Goal: Task Accomplishment & Management: Use online tool/utility

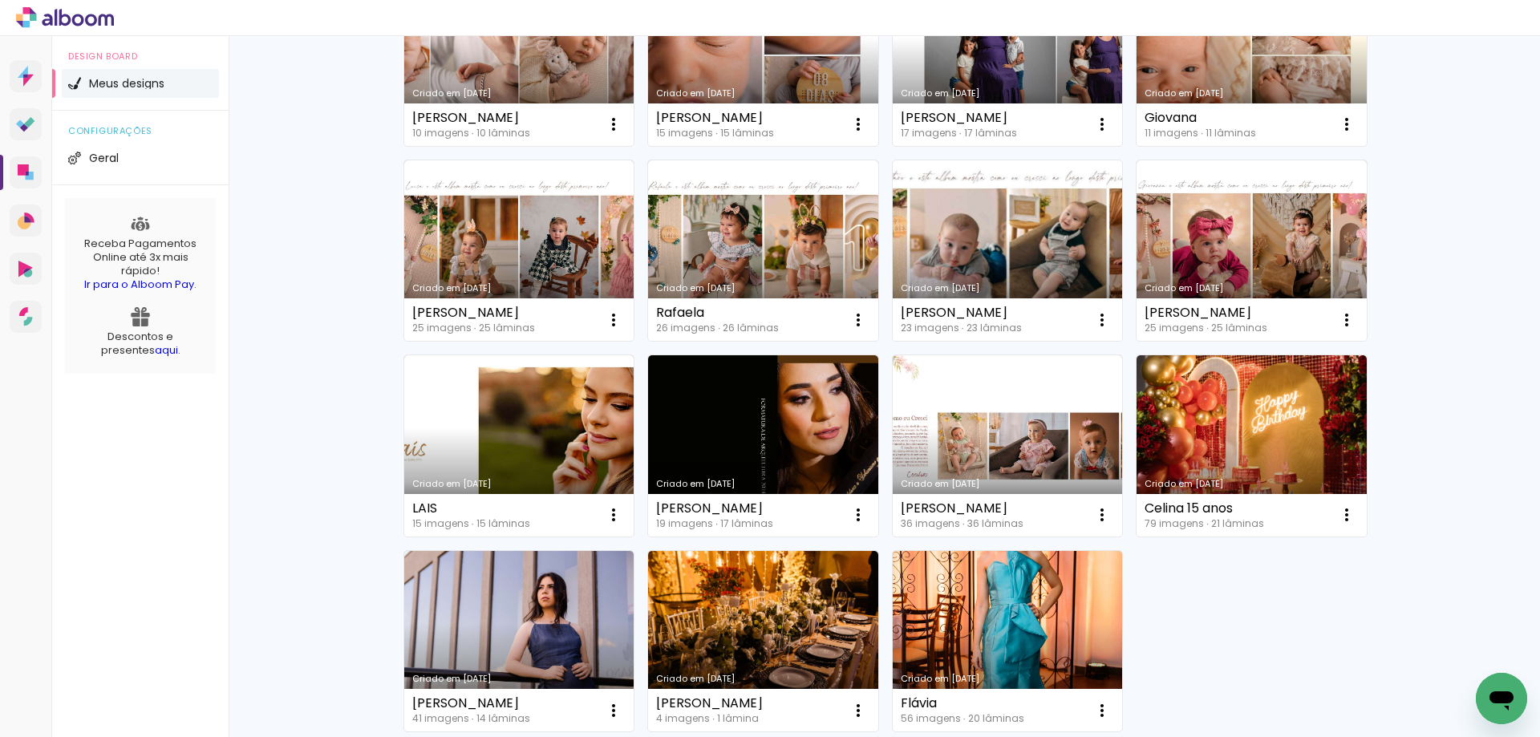
scroll to position [321, 0]
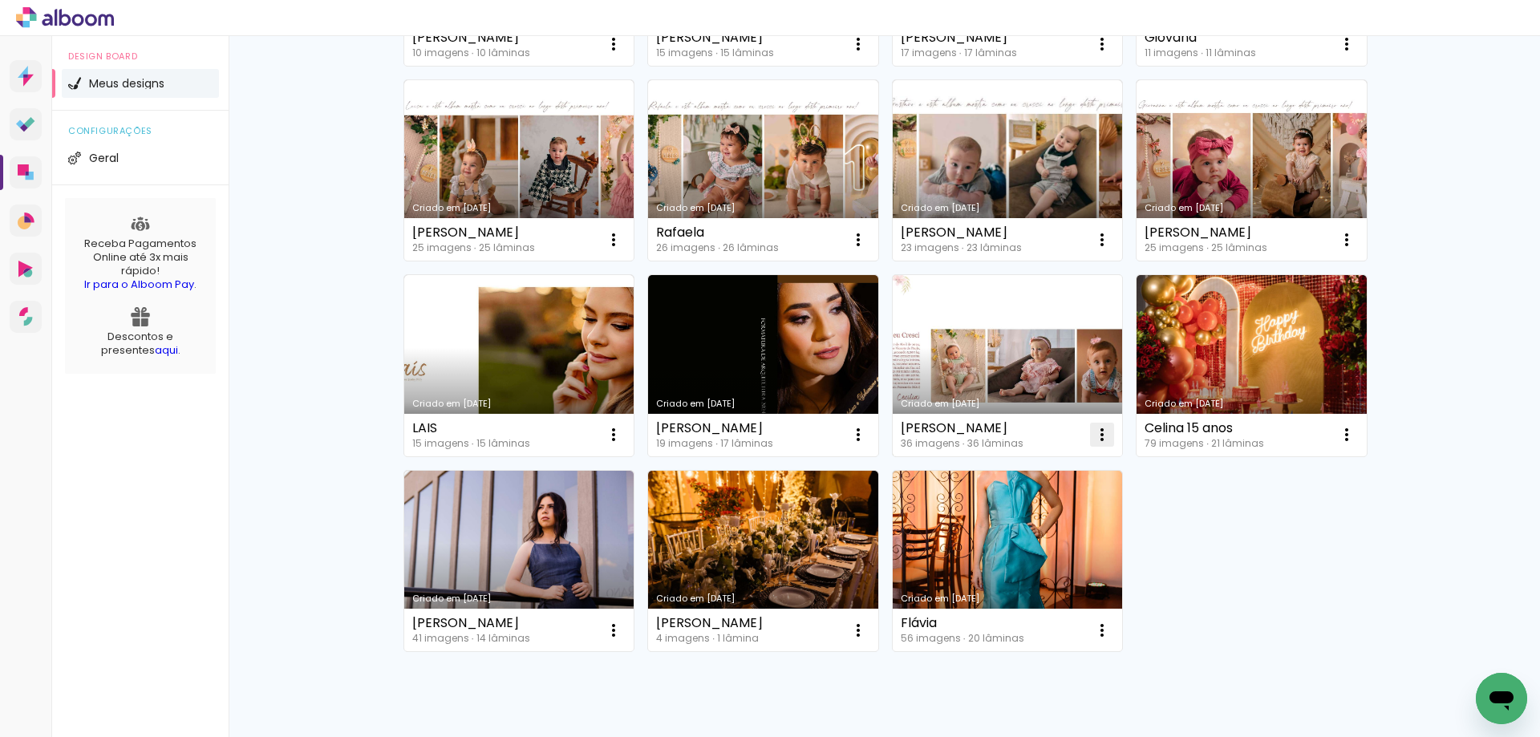
click at [1095, 433] on iron-icon at bounding box center [1101, 434] width 19 height 19
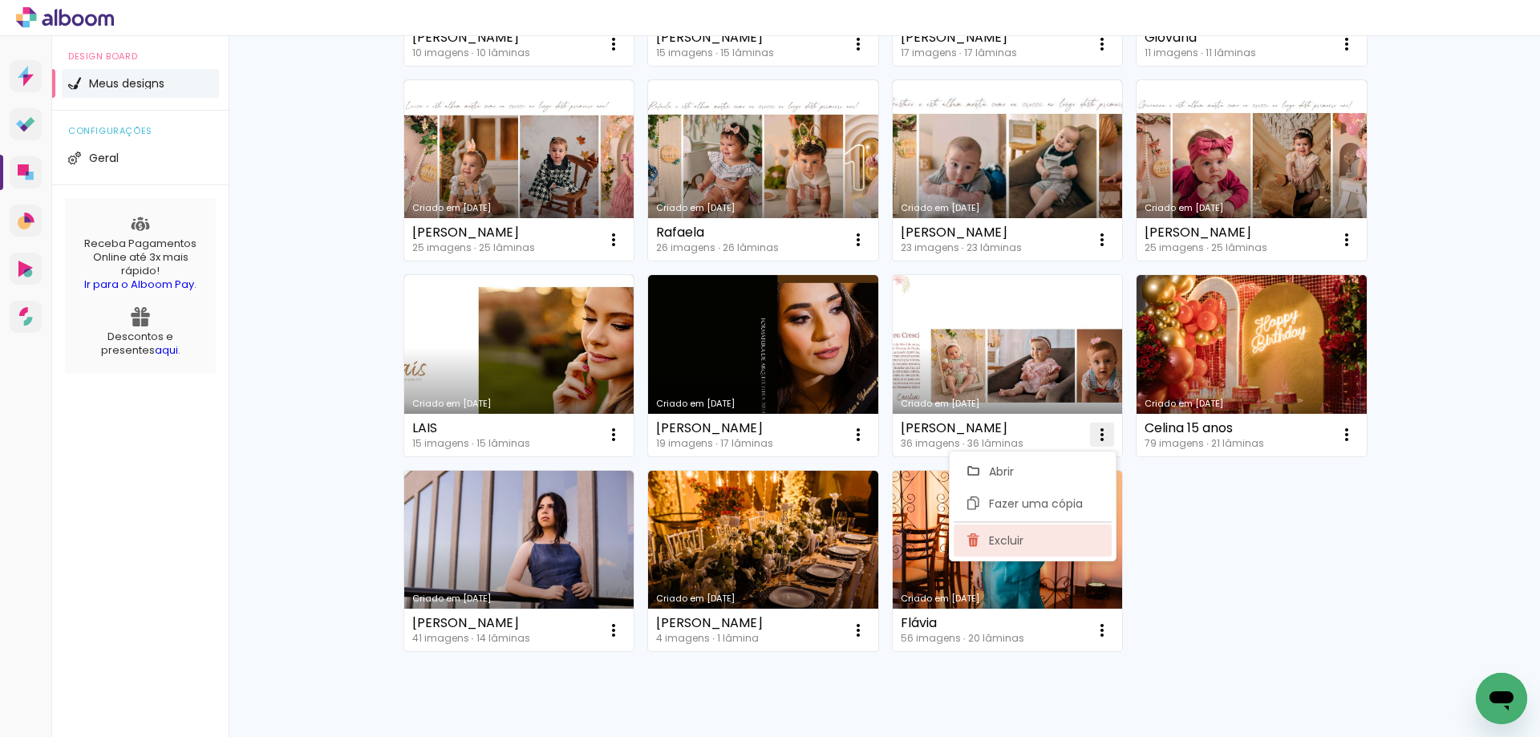
click at [1058, 544] on paper-item "Excluir" at bounding box center [1032, 540] width 158 height 32
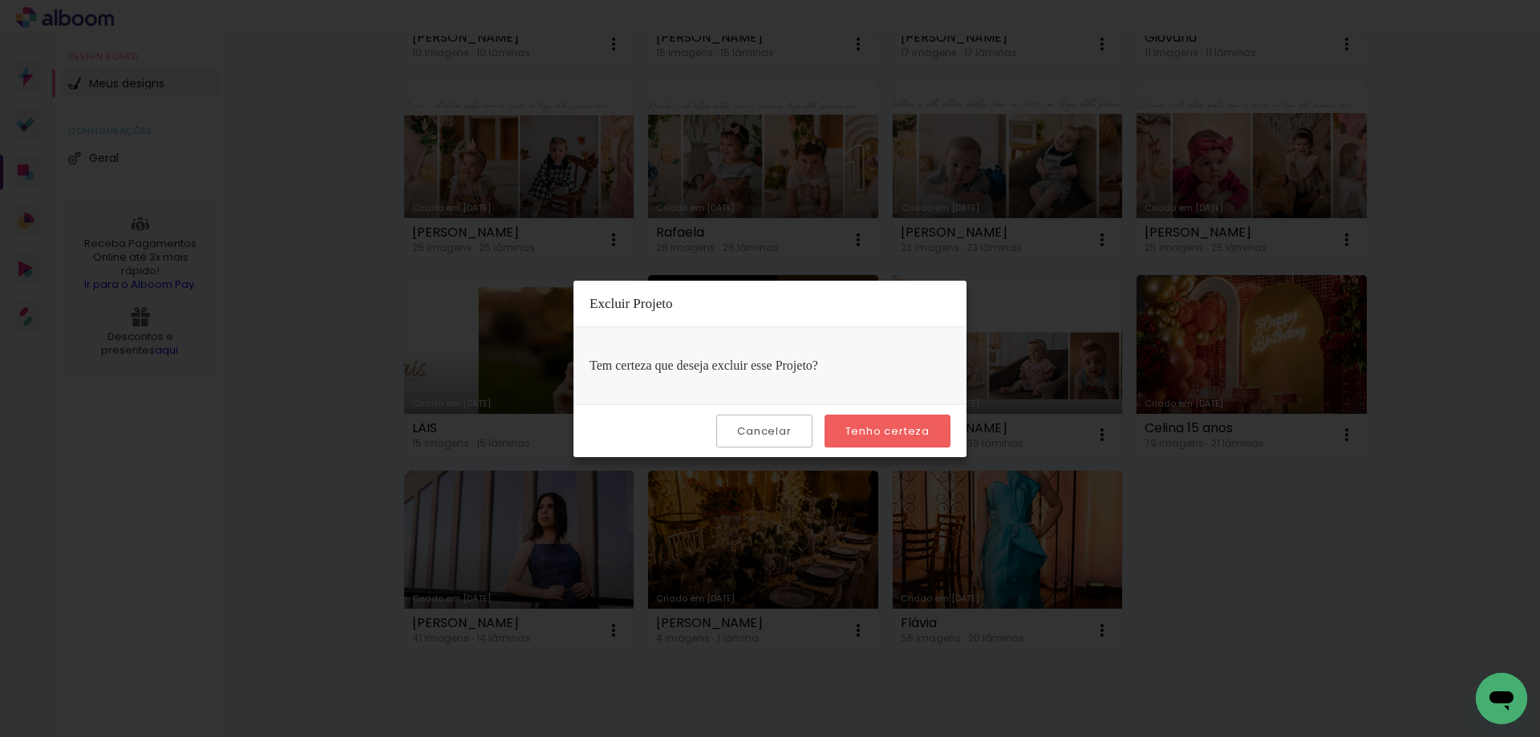
click at [944, 435] on paper-button "Tenho certeza" at bounding box center [887, 431] width 126 height 33
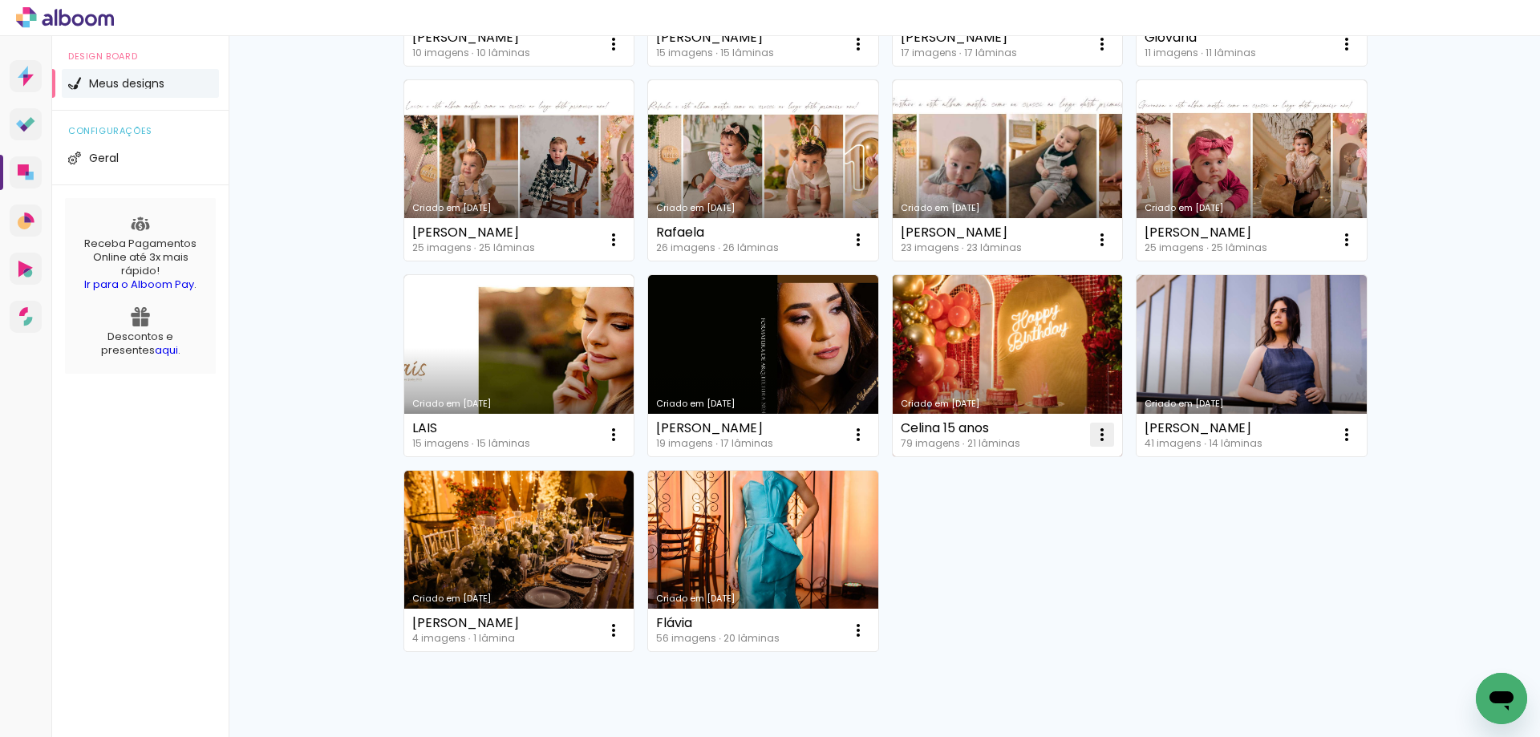
click at [1092, 439] on iron-icon at bounding box center [1101, 434] width 19 height 19
click at [1053, 548] on paper-item "Excluir" at bounding box center [1032, 540] width 158 height 32
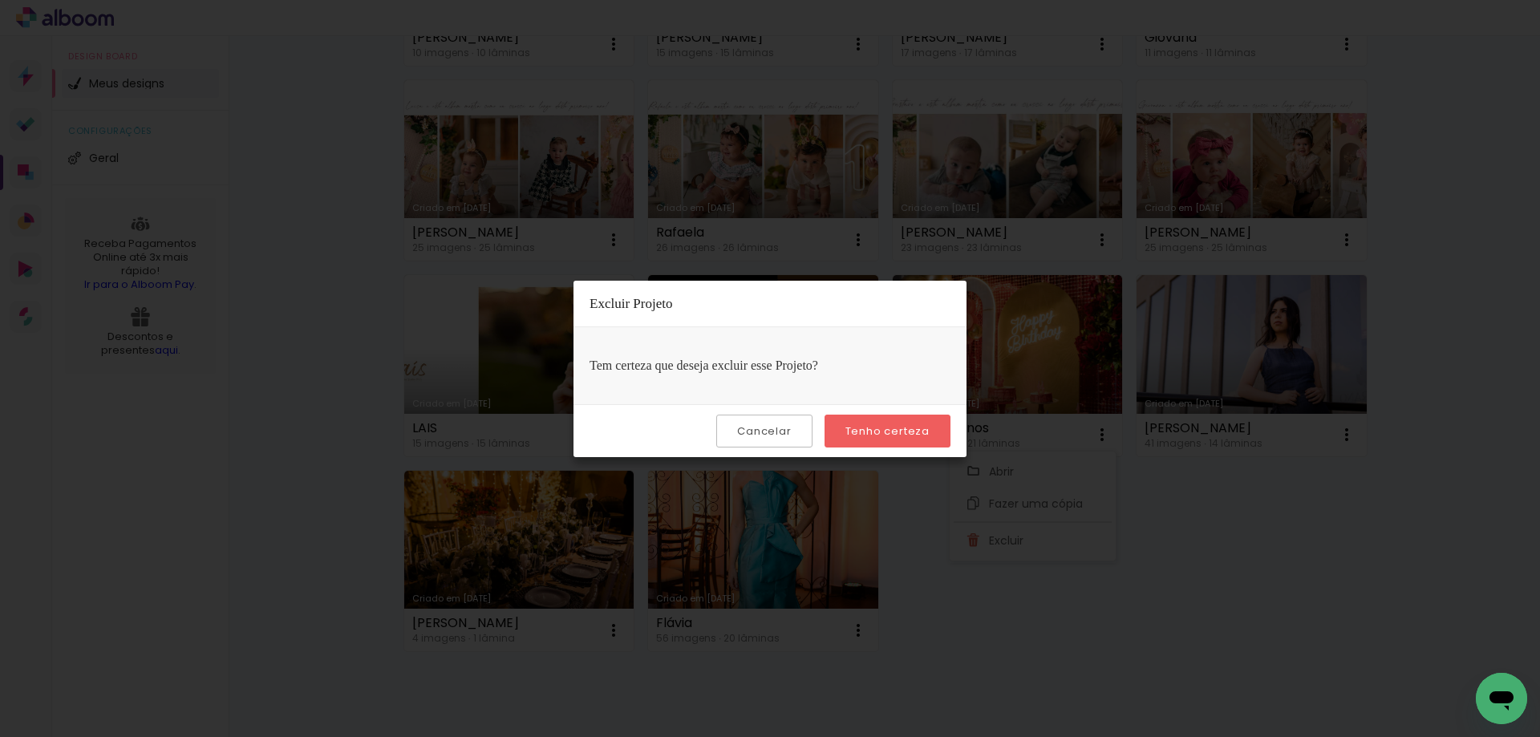
click at [919, 421] on paper-button "Tenho certeza" at bounding box center [887, 431] width 126 height 33
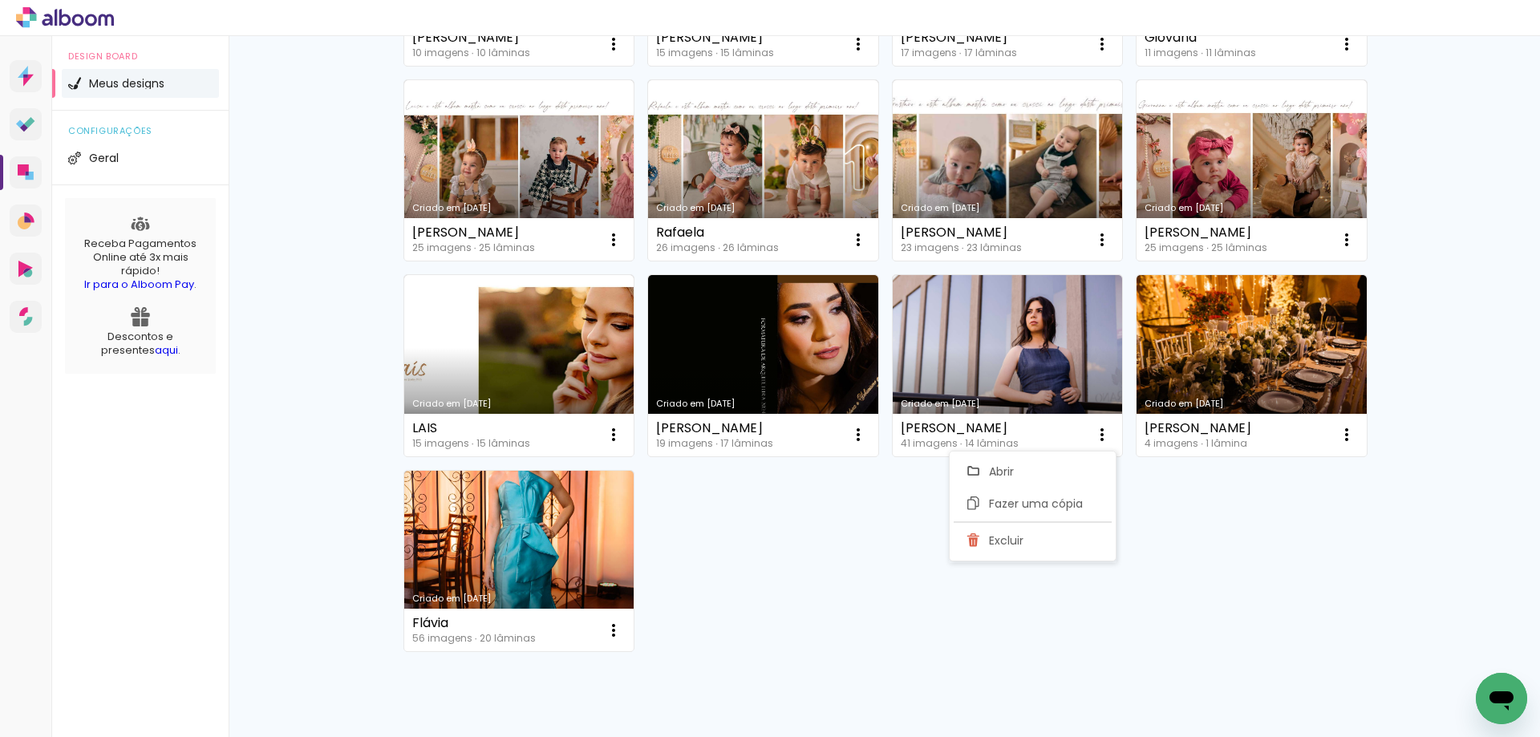
click at [1476, 515] on div "Meus designs Crie e gerencie seus designs de álbum Criar um design Criado em 02…" at bounding box center [884, 258] width 1311 height 1086
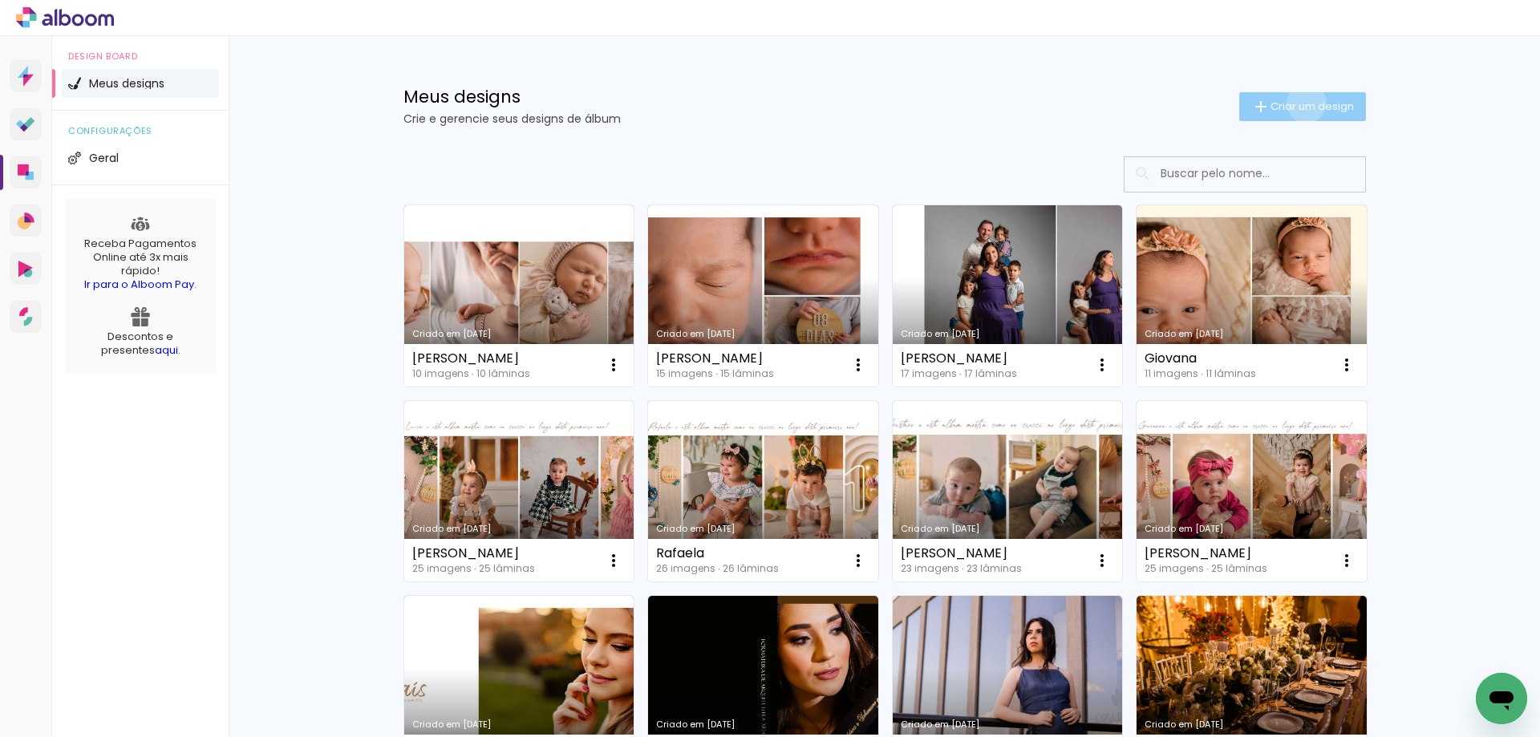
click at [1297, 103] on span "Criar um design" at bounding box center [1311, 106] width 83 height 10
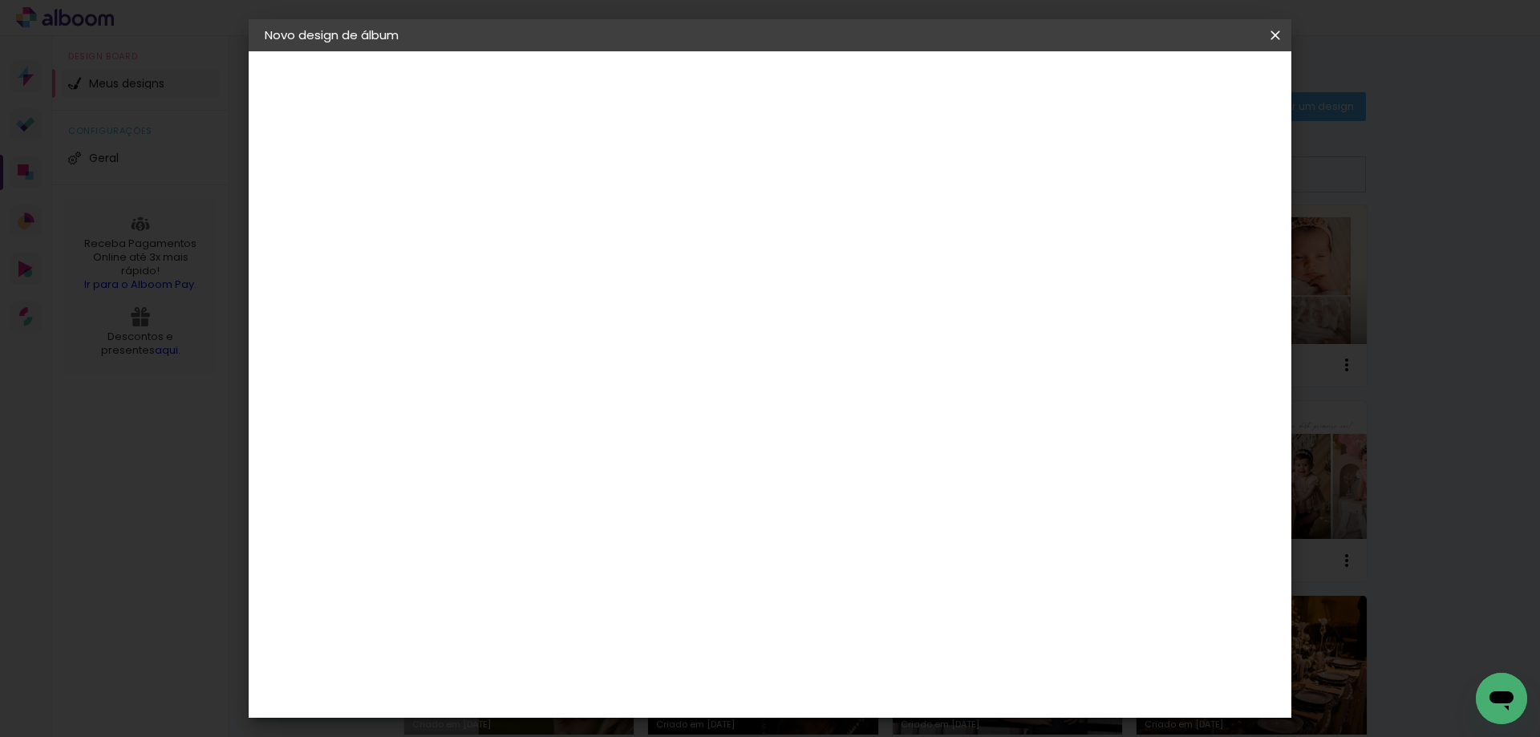
click at [527, 211] on input at bounding box center [527, 215] width 0 height 25
type input "[PERSON_NAME]"
type paper-input "[PERSON_NAME]"
click at [0, 0] on slot "Avançar" at bounding box center [0, 0] width 0 height 0
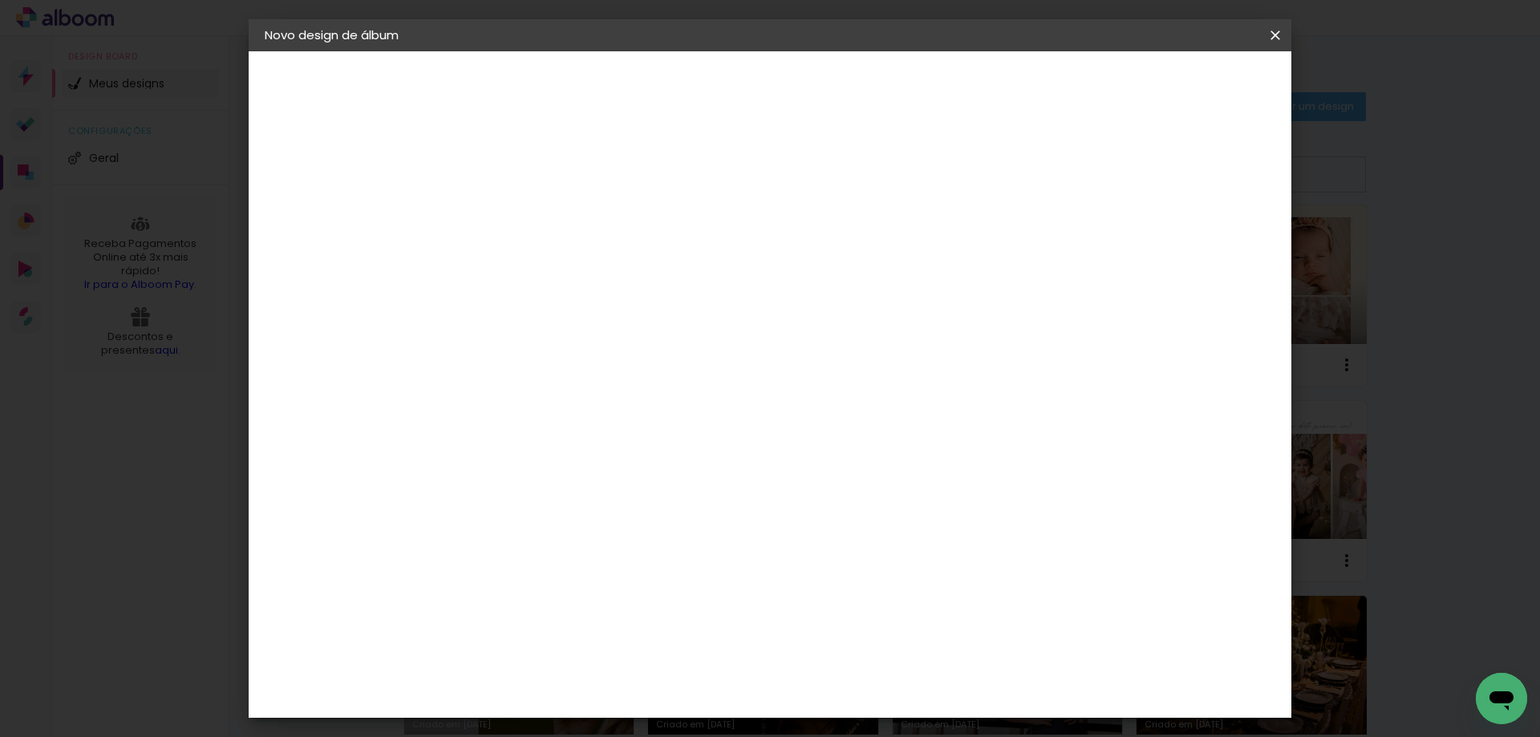
click at [0, 0] on slot "Avançar" at bounding box center [0, 0] width 0 height 0
click at [1084, 174] on div at bounding box center [1077, 173] width 14 height 14
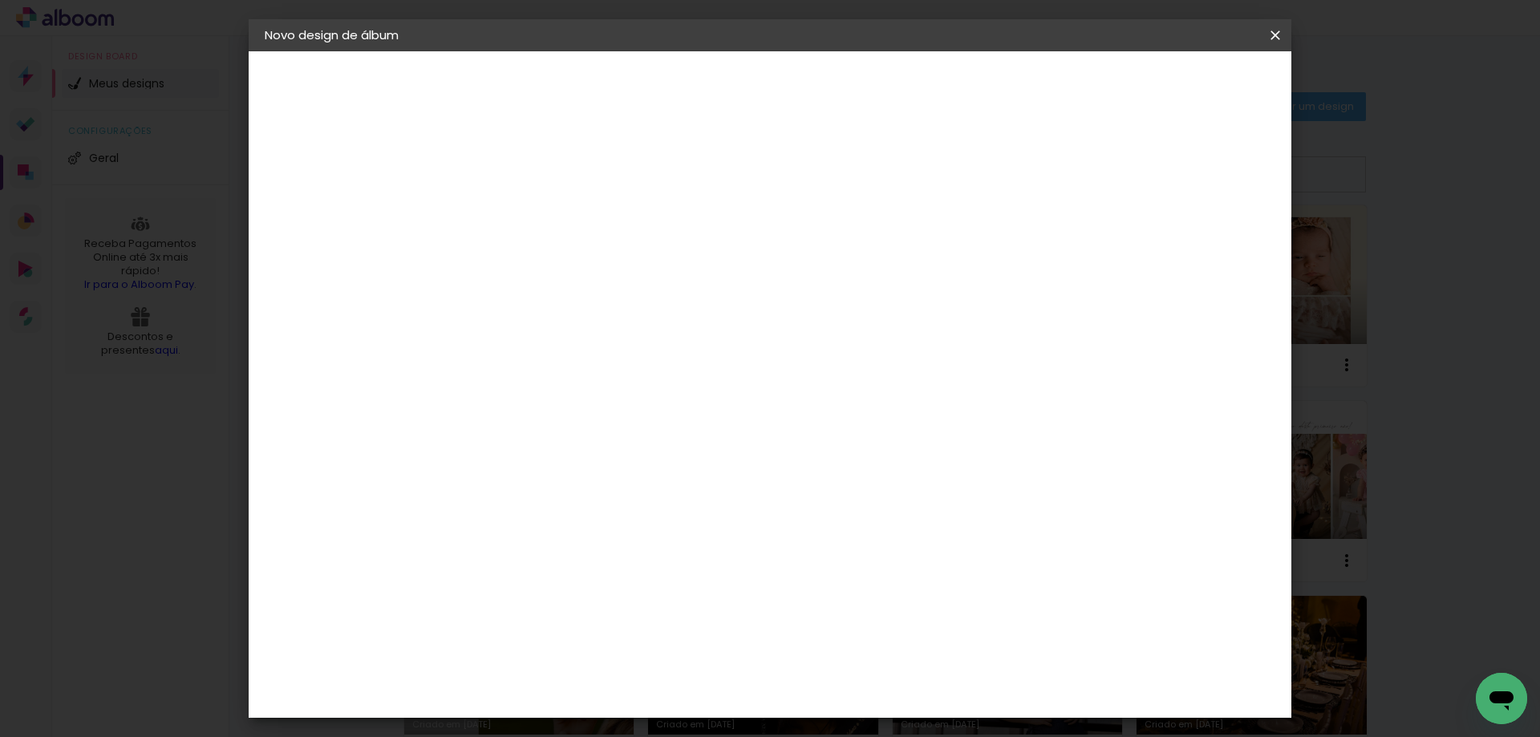
type paper-checkbox "on"
click at [1175, 79] on span "Iniciar design" at bounding box center [1138, 84] width 73 height 11
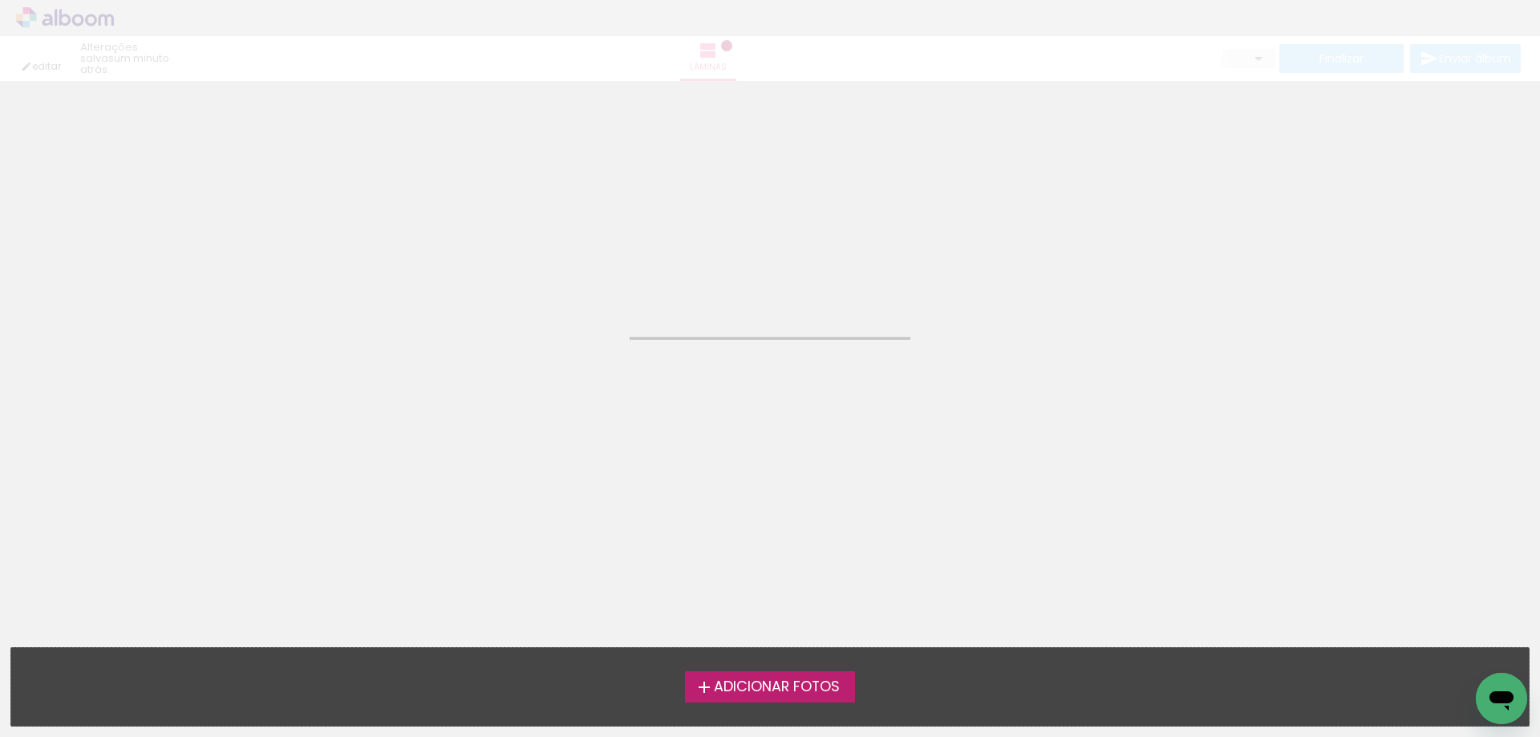
click at [792, 686] on span "Adicionar Fotos" at bounding box center [777, 687] width 126 height 14
click at [0, 0] on input "file" at bounding box center [0, 0] width 0 height 0
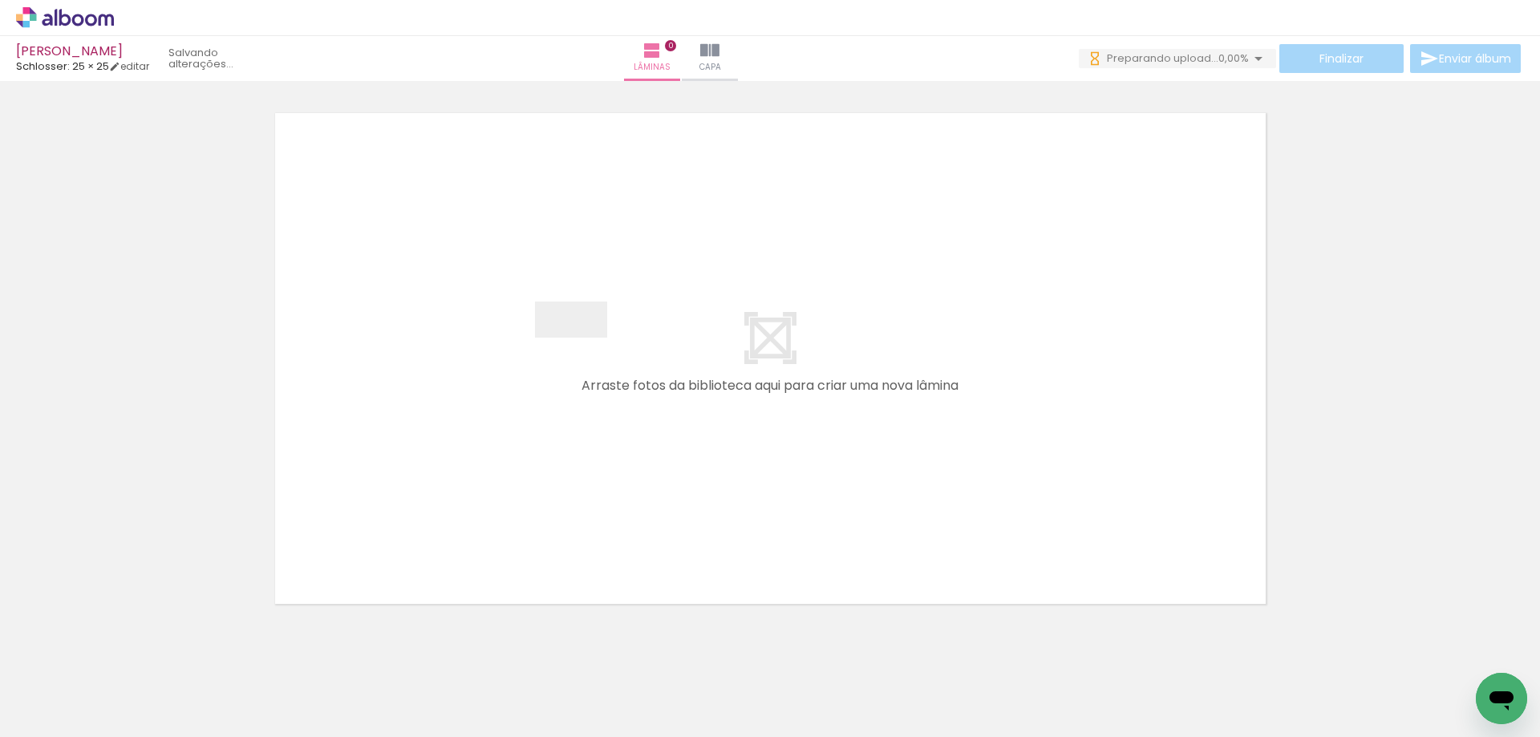
drag, startPoint x: 176, startPoint y: 690, endPoint x: 583, endPoint y: 350, distance: 531.1
click at [583, 350] on quentale-workspace at bounding box center [770, 368] width 1540 height 737
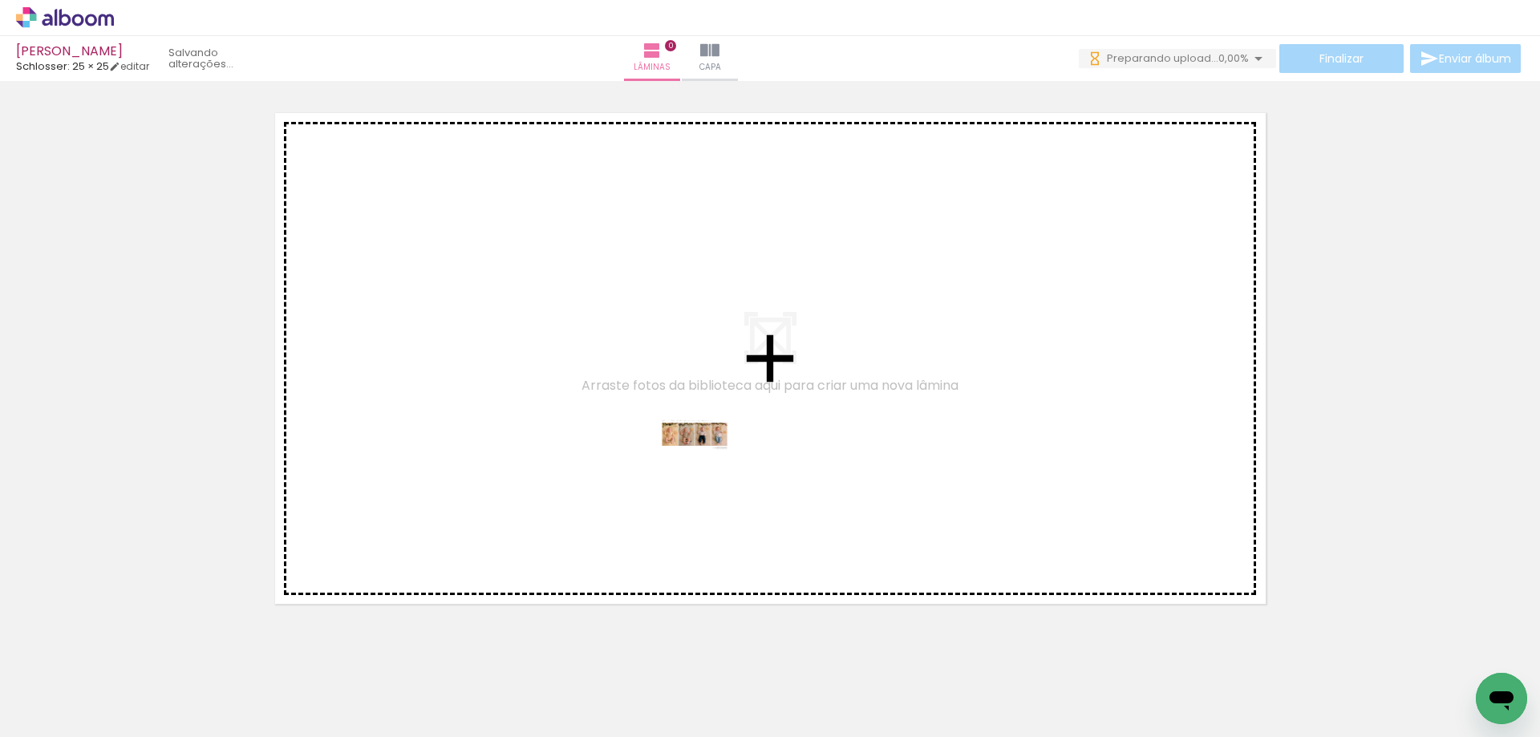
drag, startPoint x: 176, startPoint y: 685, endPoint x: 706, endPoint y: 464, distance: 574.8
click at [706, 464] on quentale-workspace at bounding box center [770, 368] width 1540 height 737
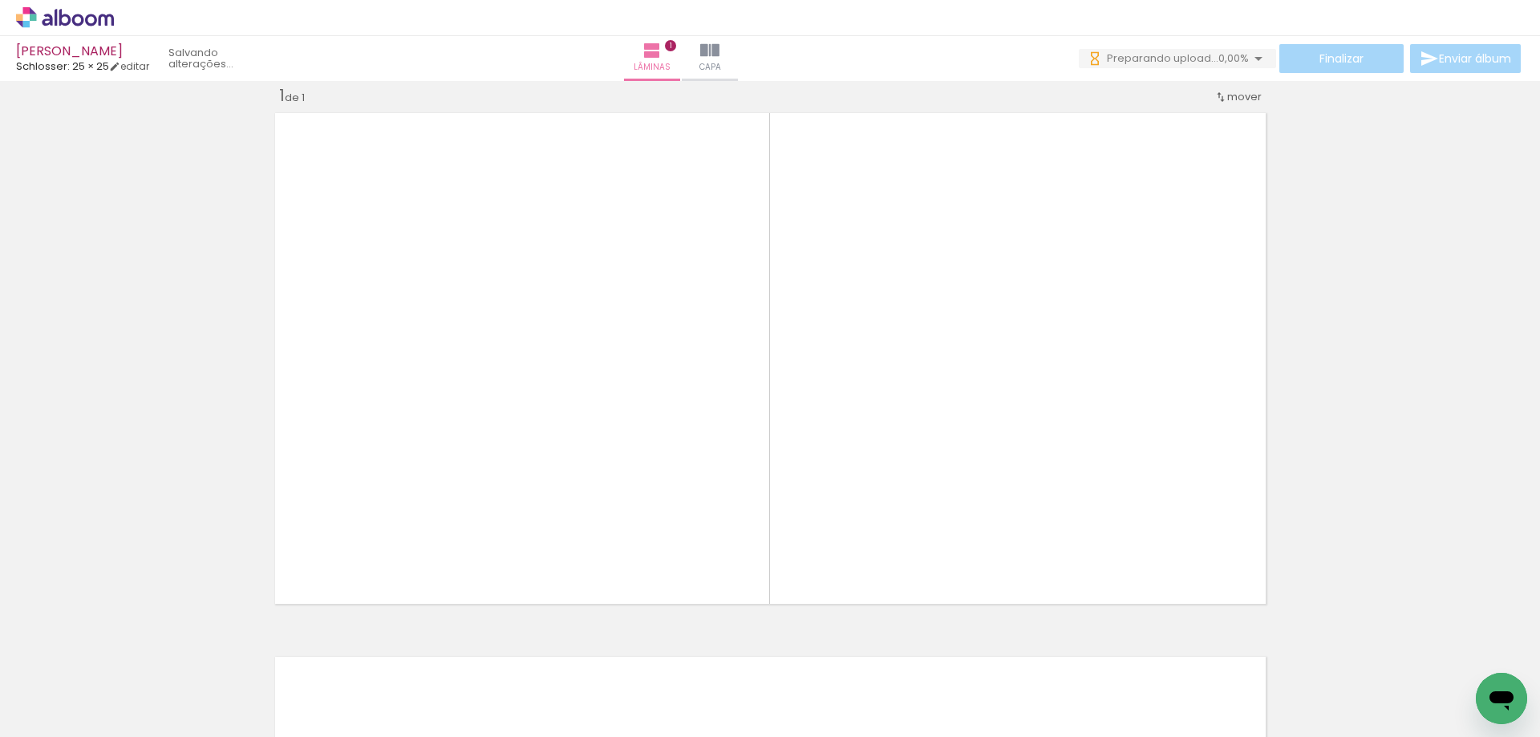
scroll to position [21, 0]
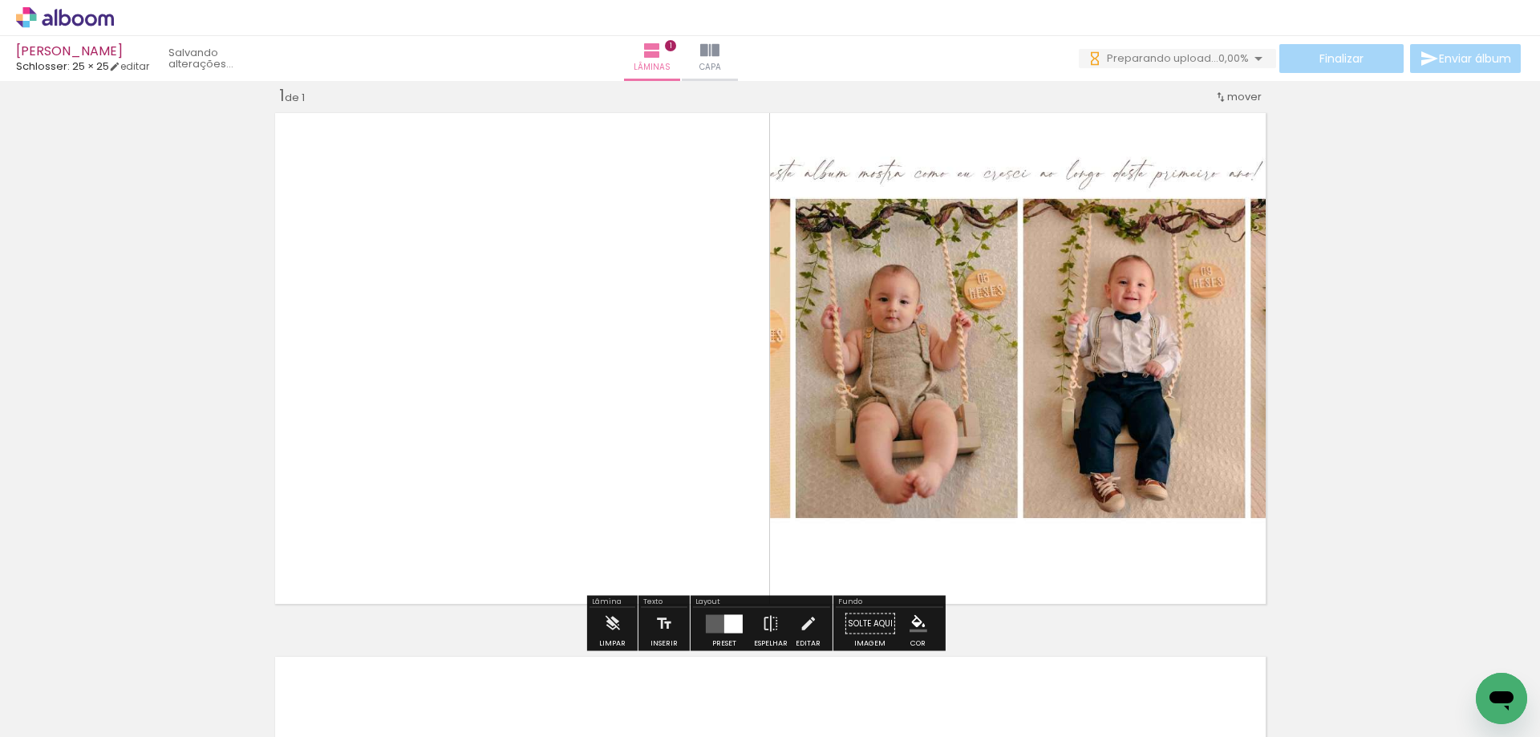
click at [725, 625] on div at bounding box center [733, 623] width 18 height 18
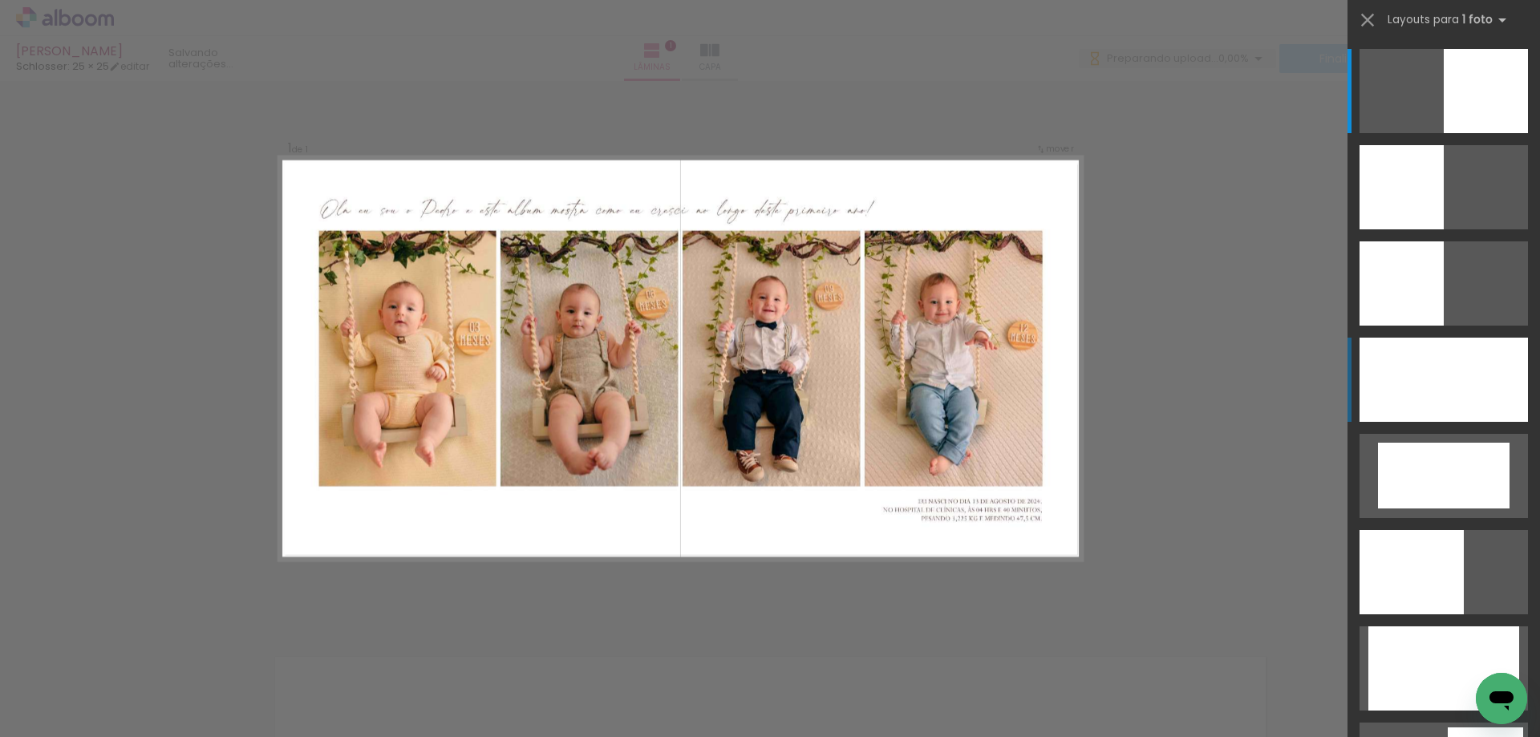
click at [1459, 381] on div at bounding box center [1443, 380] width 168 height 84
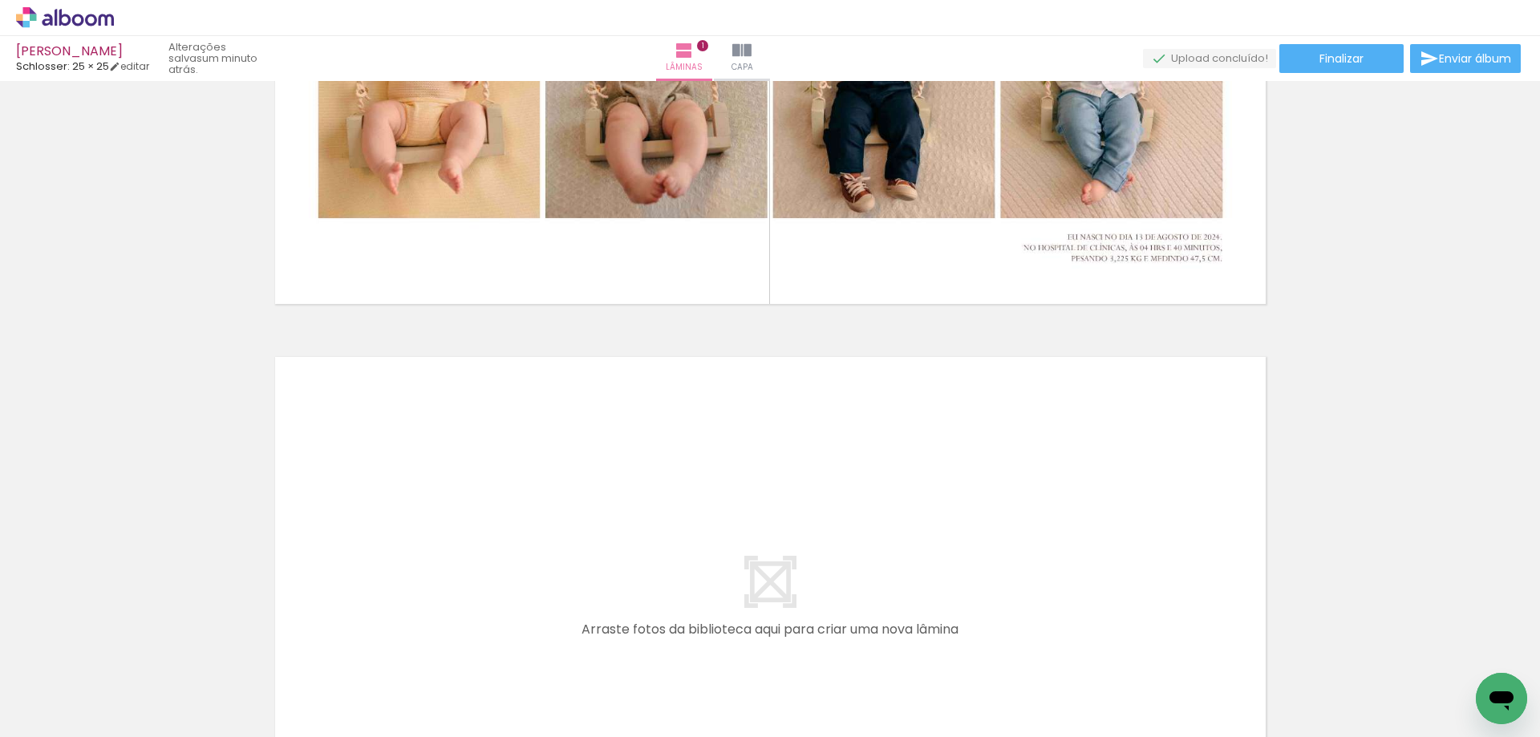
scroll to position [594, 0]
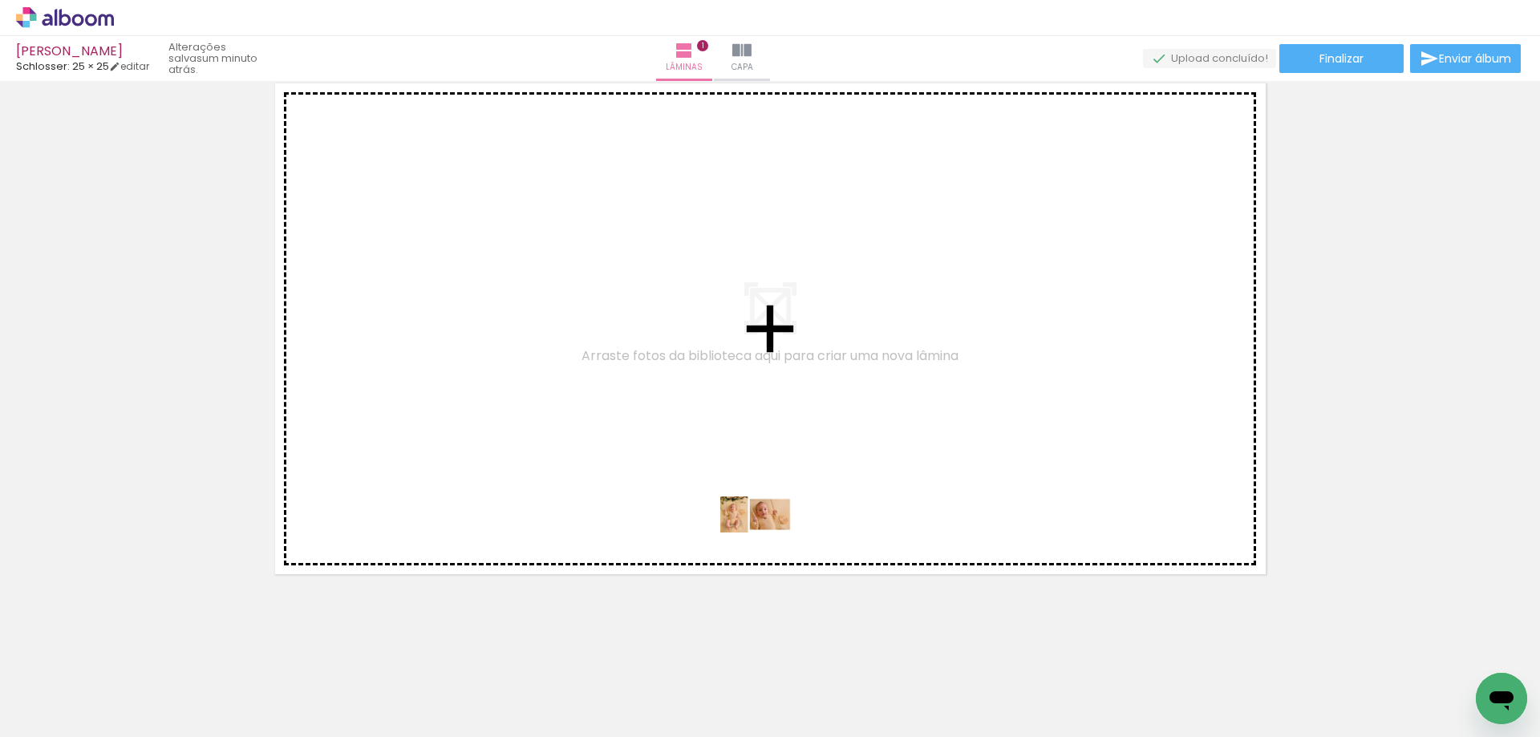
drag, startPoint x: 256, startPoint y: 694, endPoint x: 768, endPoint y: 544, distance: 533.7
click at [768, 544] on quentale-workspace at bounding box center [770, 368] width 1540 height 737
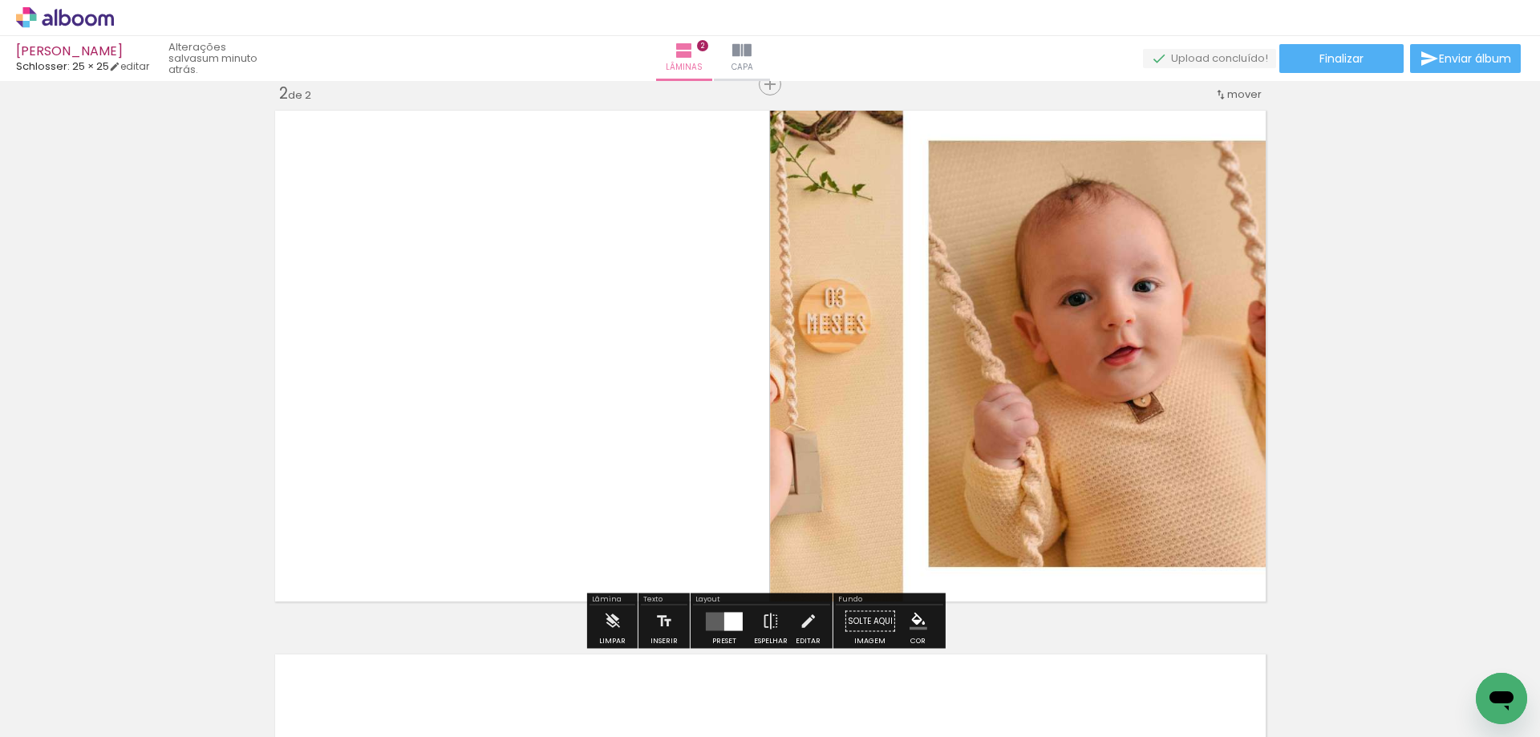
scroll to position [565, 0]
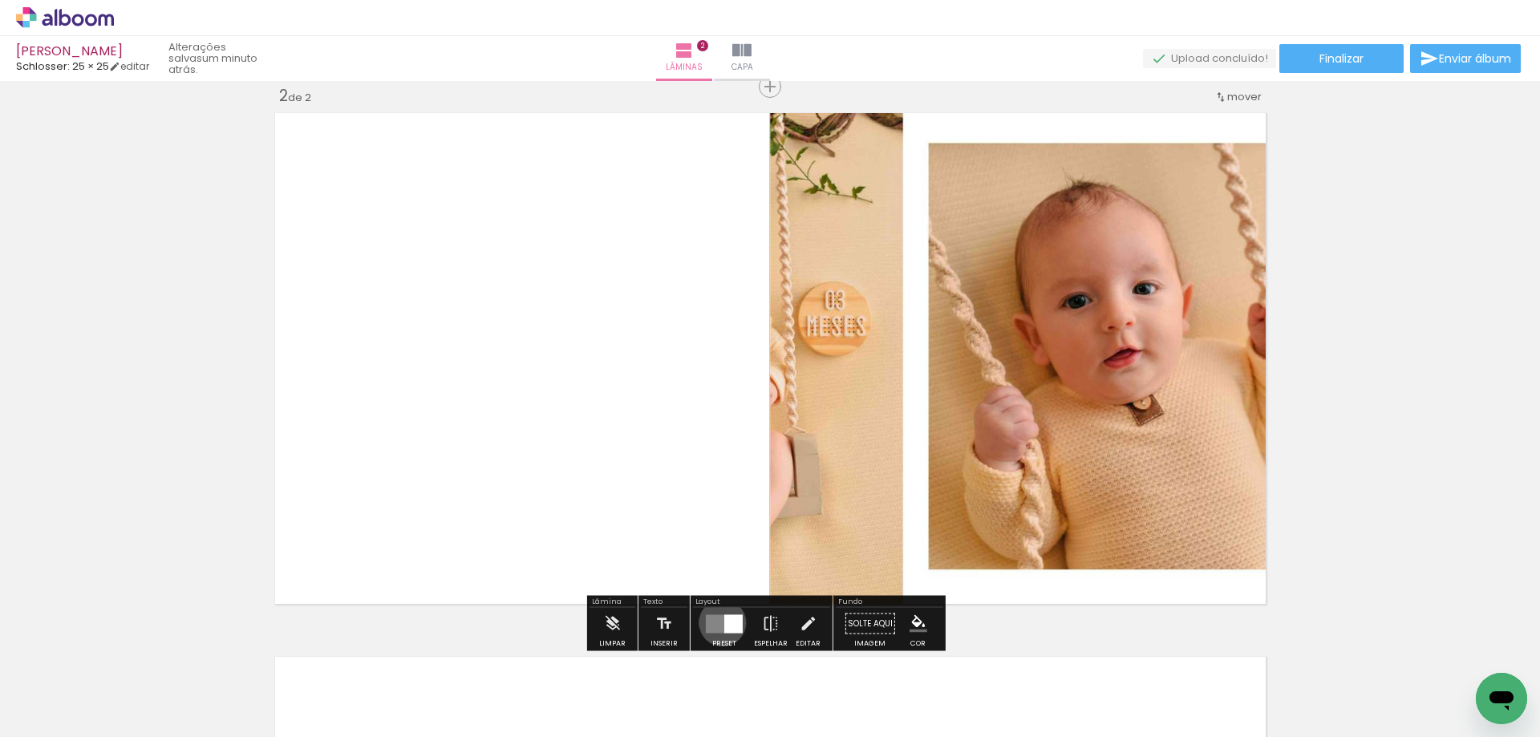
click at [718, 622] on quentale-layouter at bounding box center [724, 623] width 37 height 18
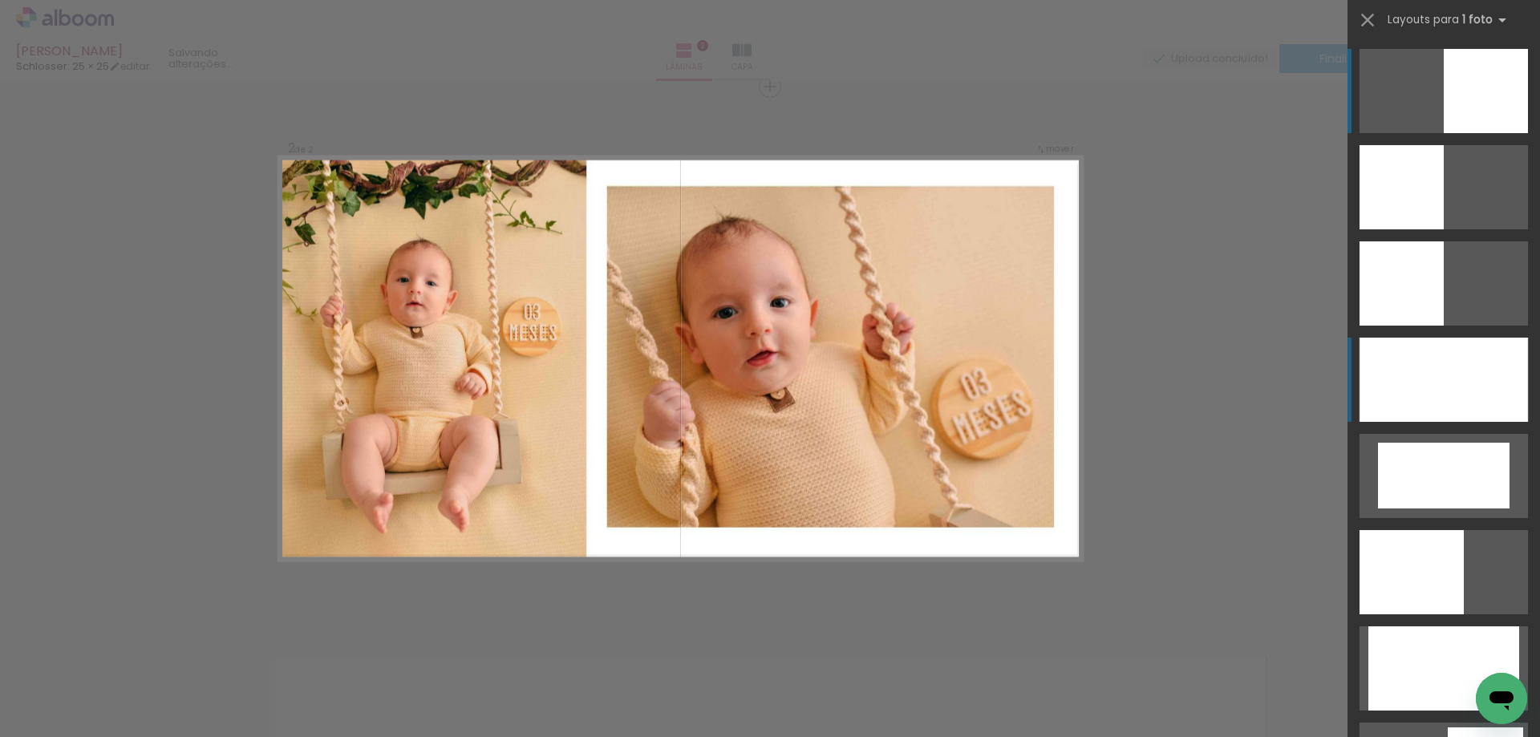
click at [1411, 388] on div at bounding box center [1443, 380] width 168 height 84
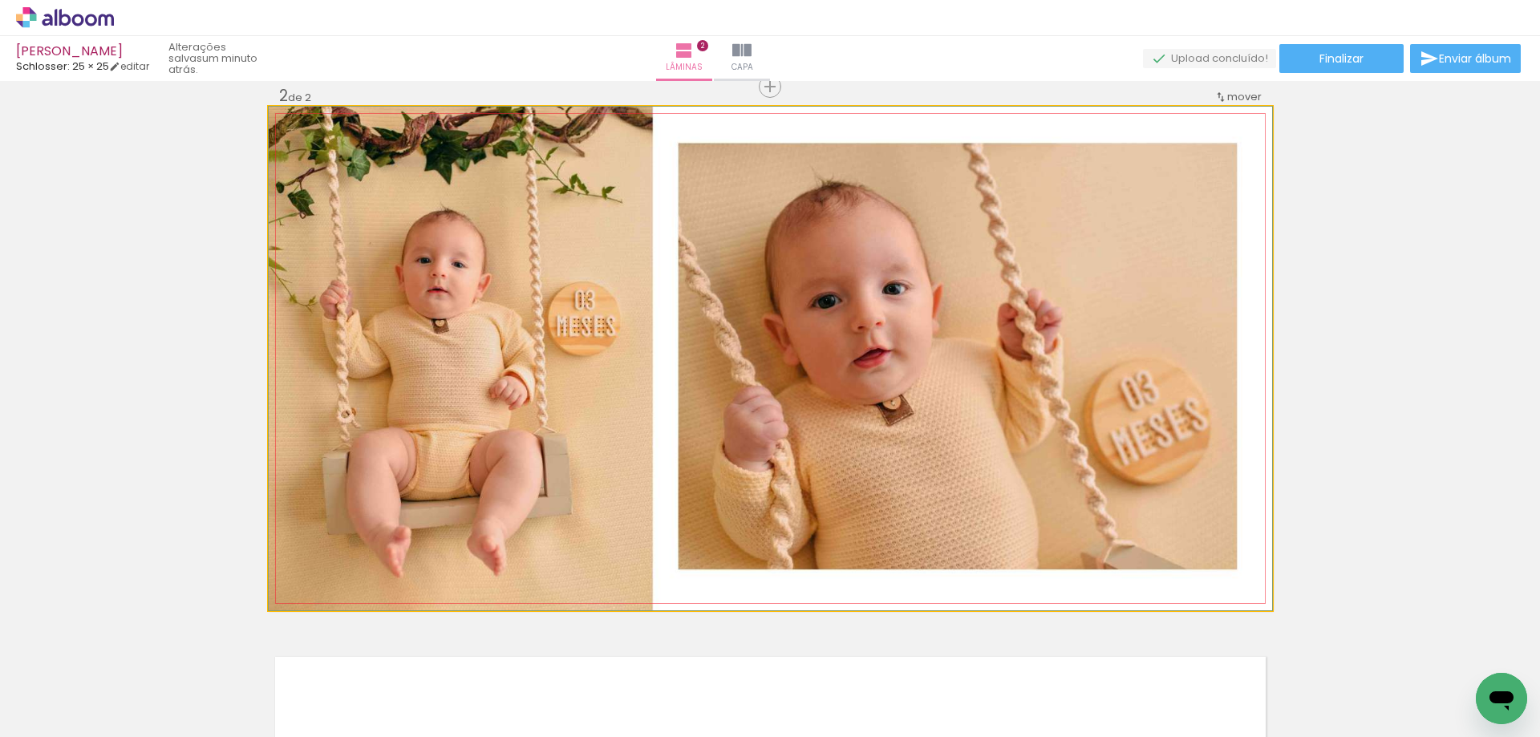
click at [1244, 552] on quentale-photo at bounding box center [770, 359] width 1003 height 504
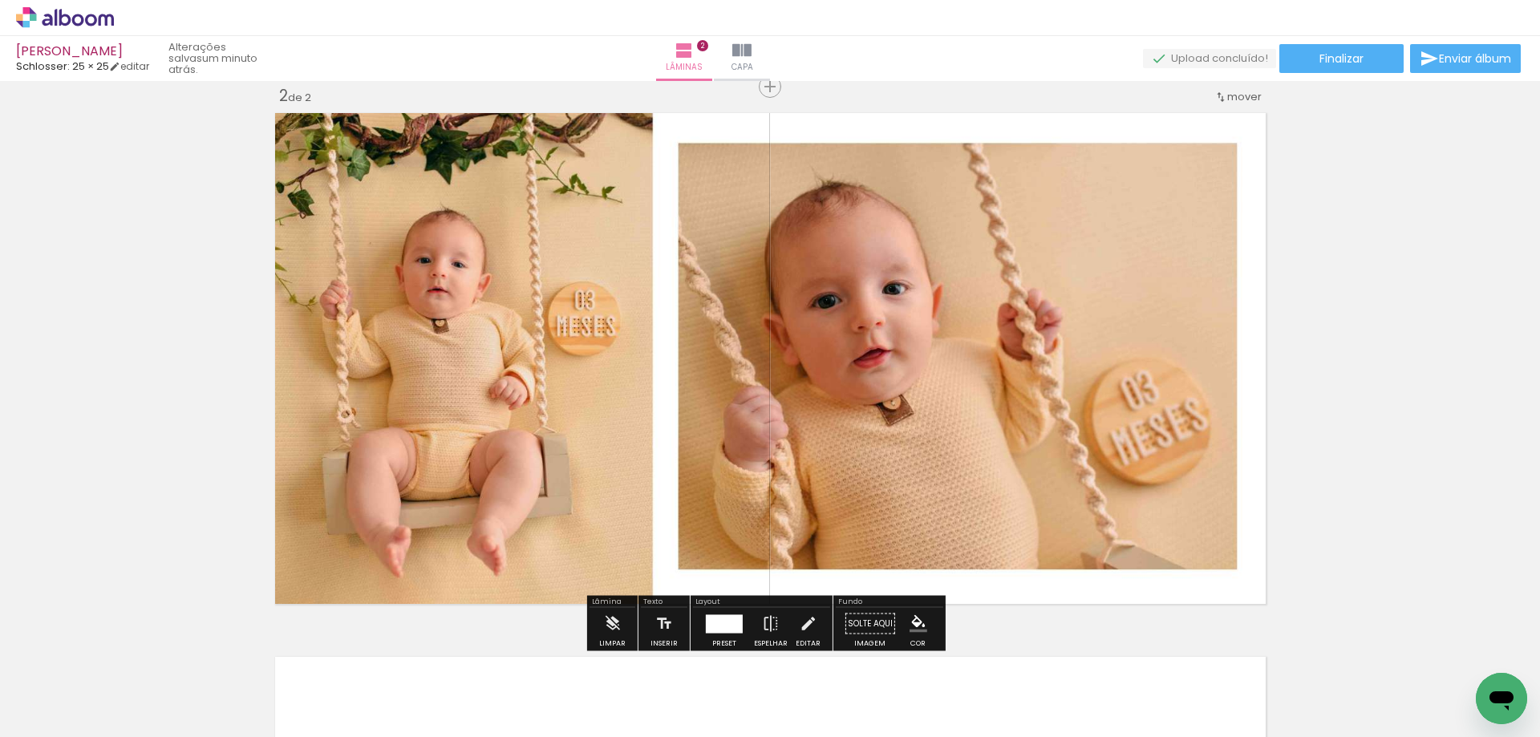
scroll to position [645, 0]
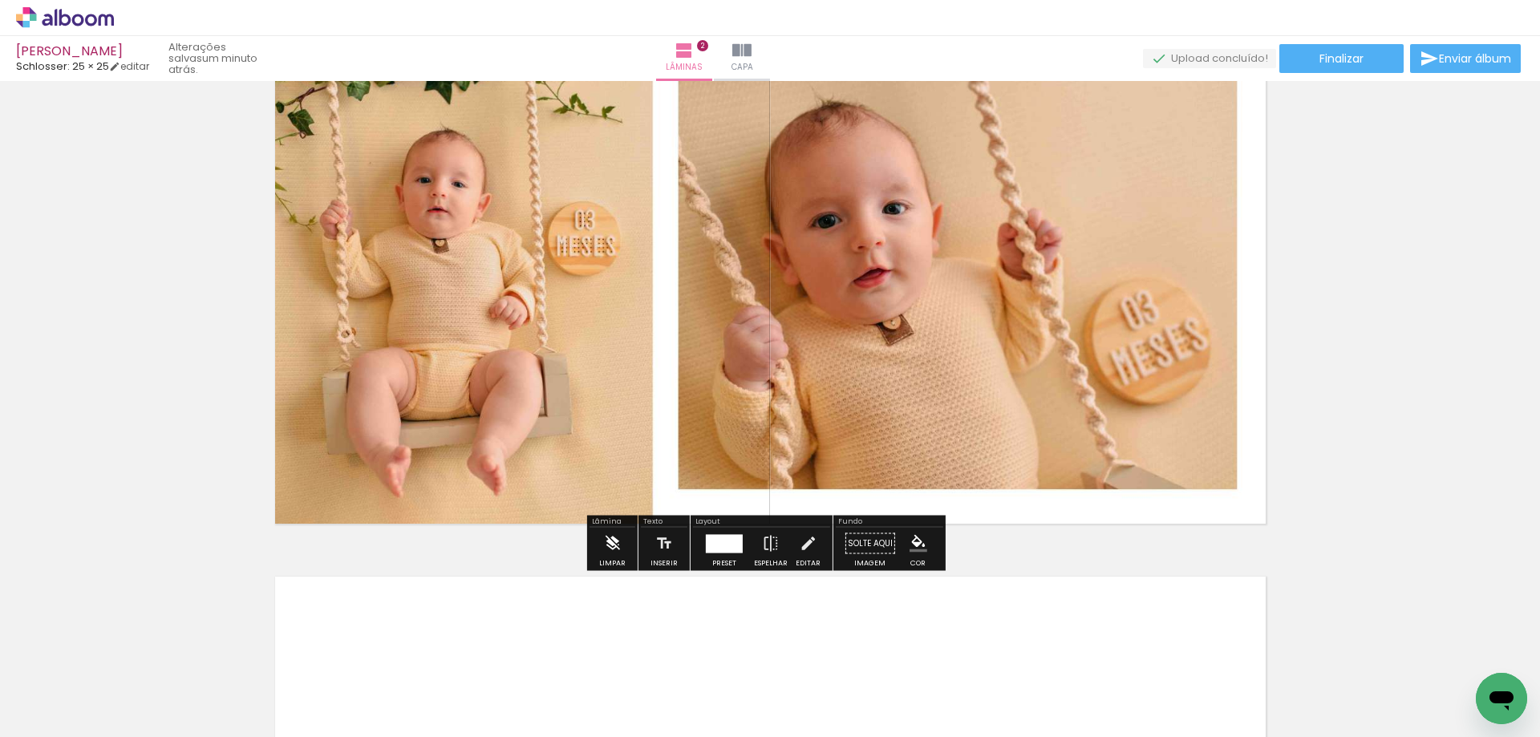
click at [621, 544] on paper-button "Limpar" at bounding box center [612, 548] width 34 height 41
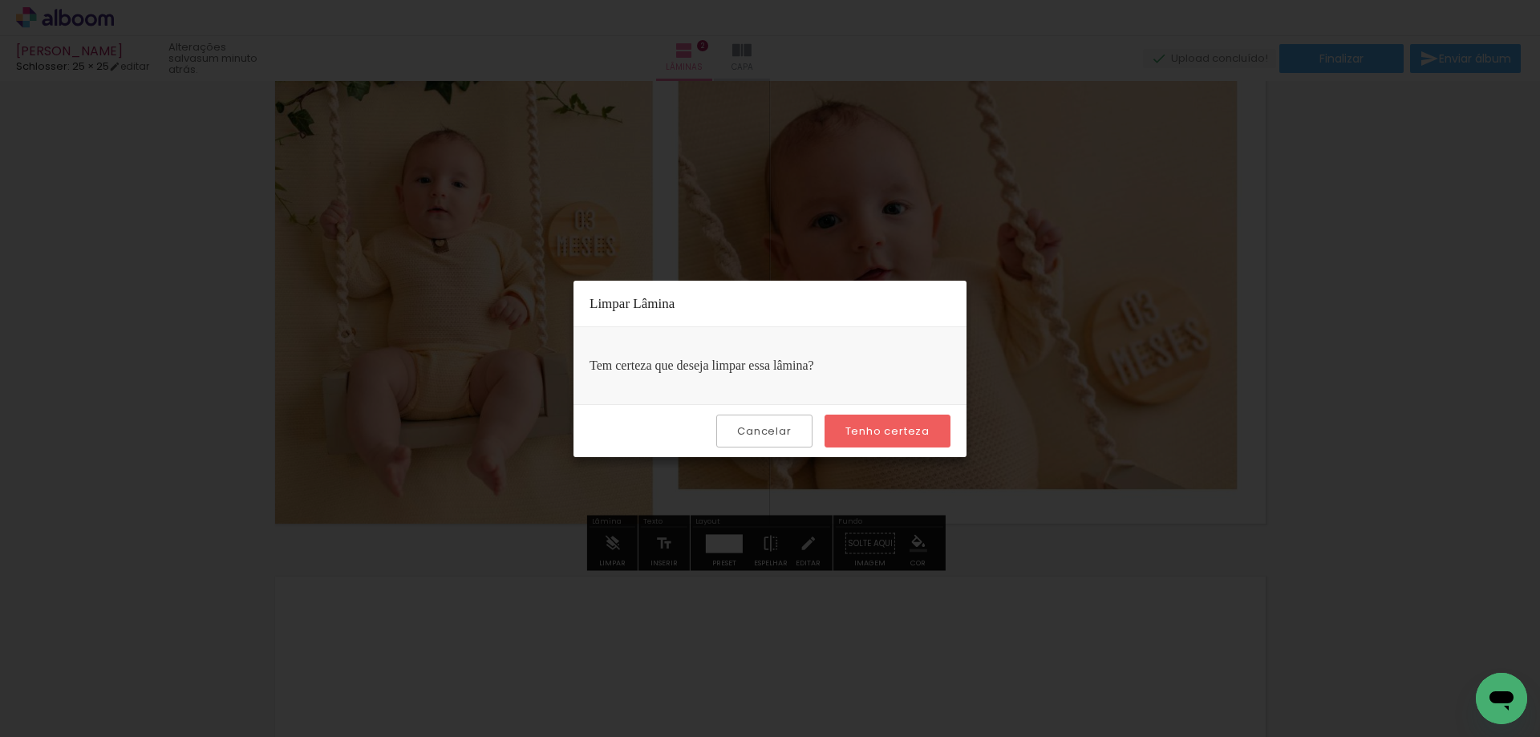
click at [0, 0] on slot "Tenho certeza" at bounding box center [0, 0] width 0 height 0
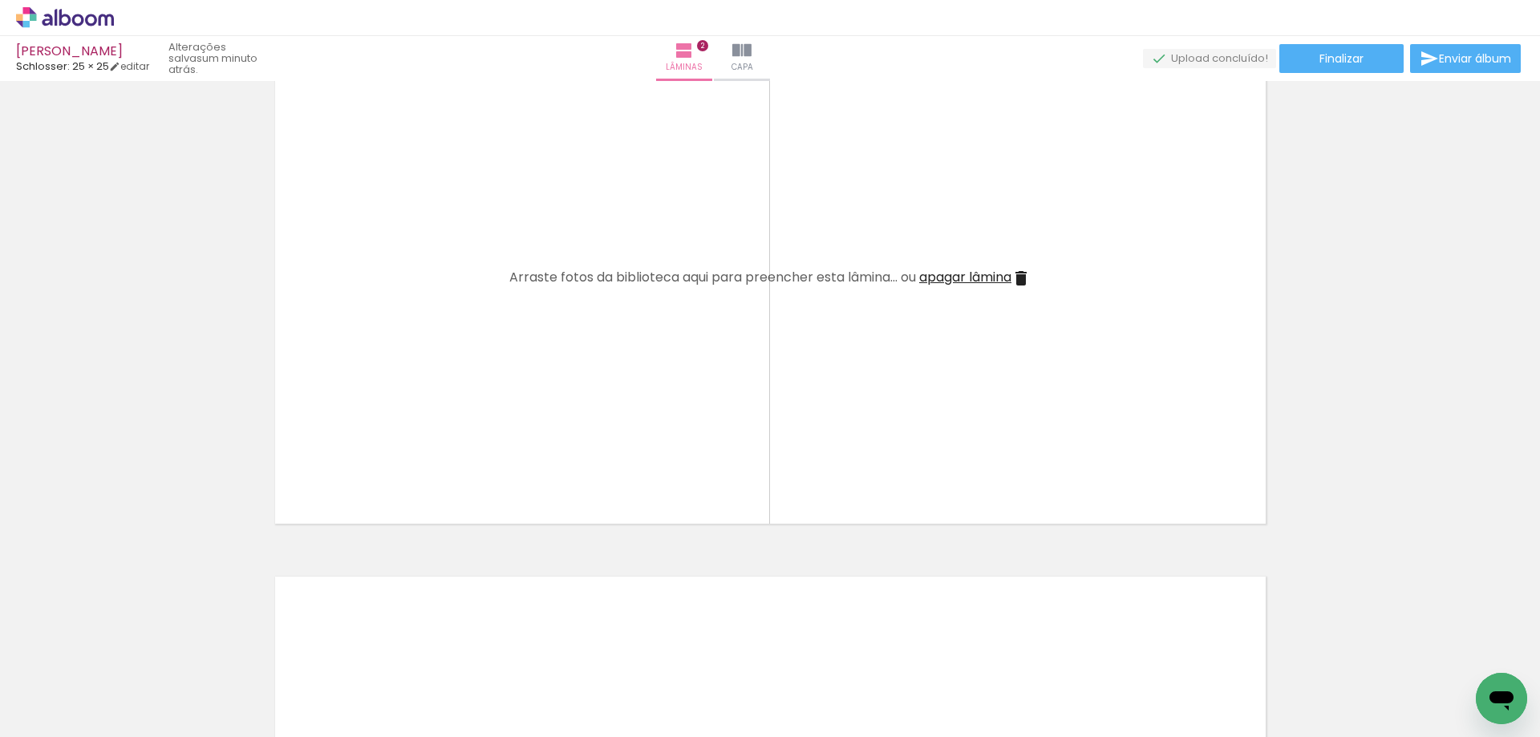
click at [221, 650] on iron-icon at bounding box center [215, 650] width 17 height 17
click at [71, 713] on span "Adicionar Fotos" at bounding box center [57, 715] width 48 height 18
click at [0, 0] on input "file" at bounding box center [0, 0] width 0 height 0
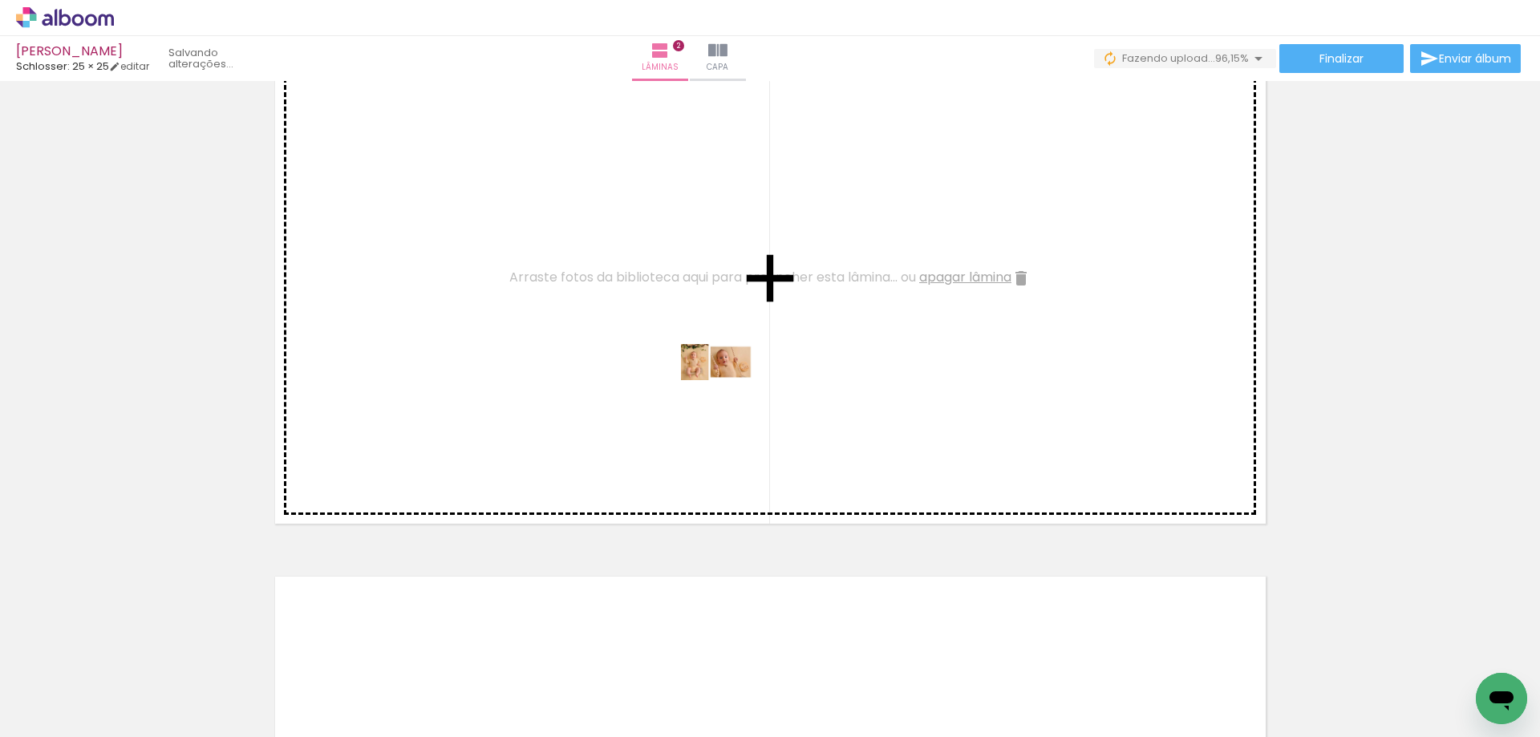
drag, startPoint x: 262, startPoint y: 689, endPoint x: 729, endPoint y: 392, distance: 553.0
click at [729, 392] on quentale-workspace at bounding box center [770, 368] width 1540 height 737
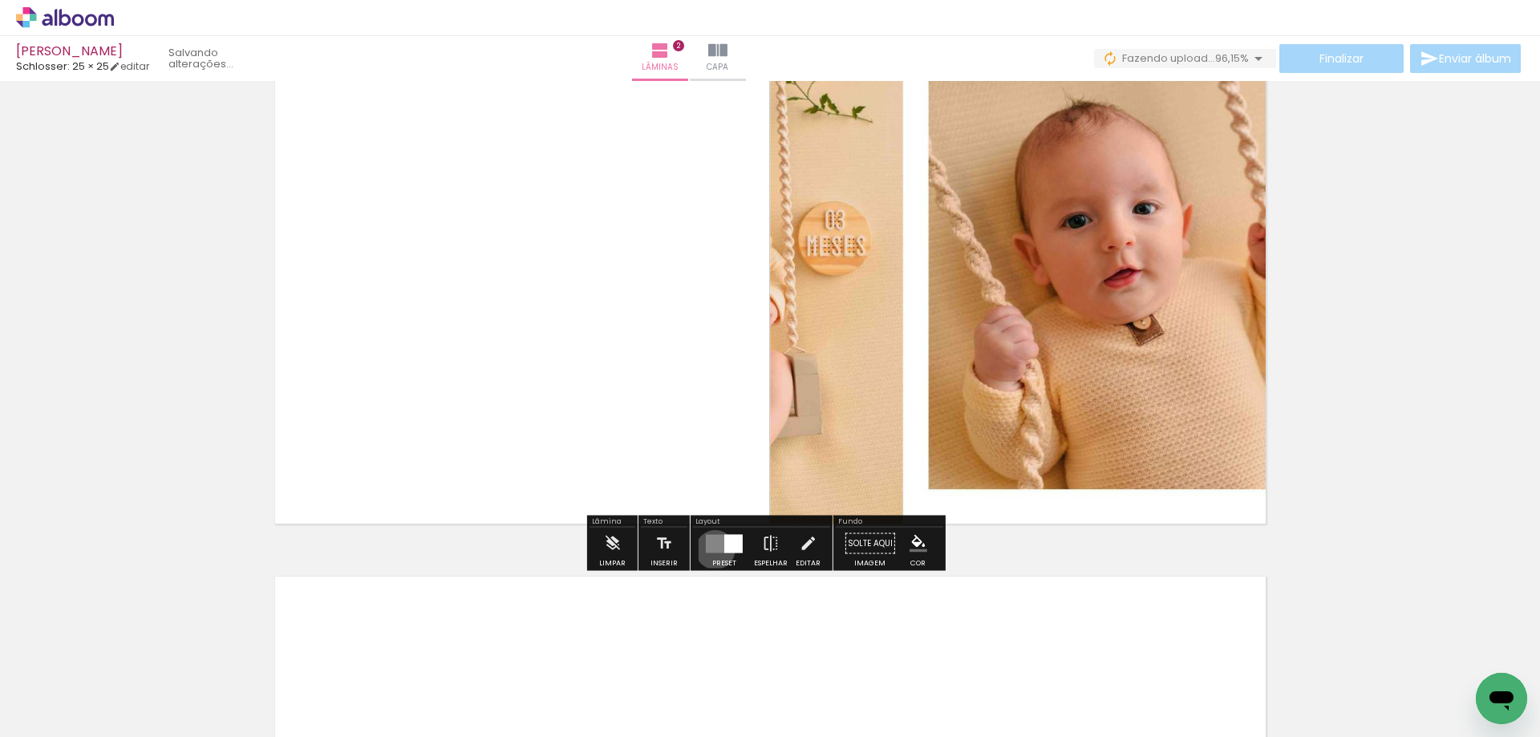
click at [711, 549] on quentale-layouter at bounding box center [724, 543] width 37 height 18
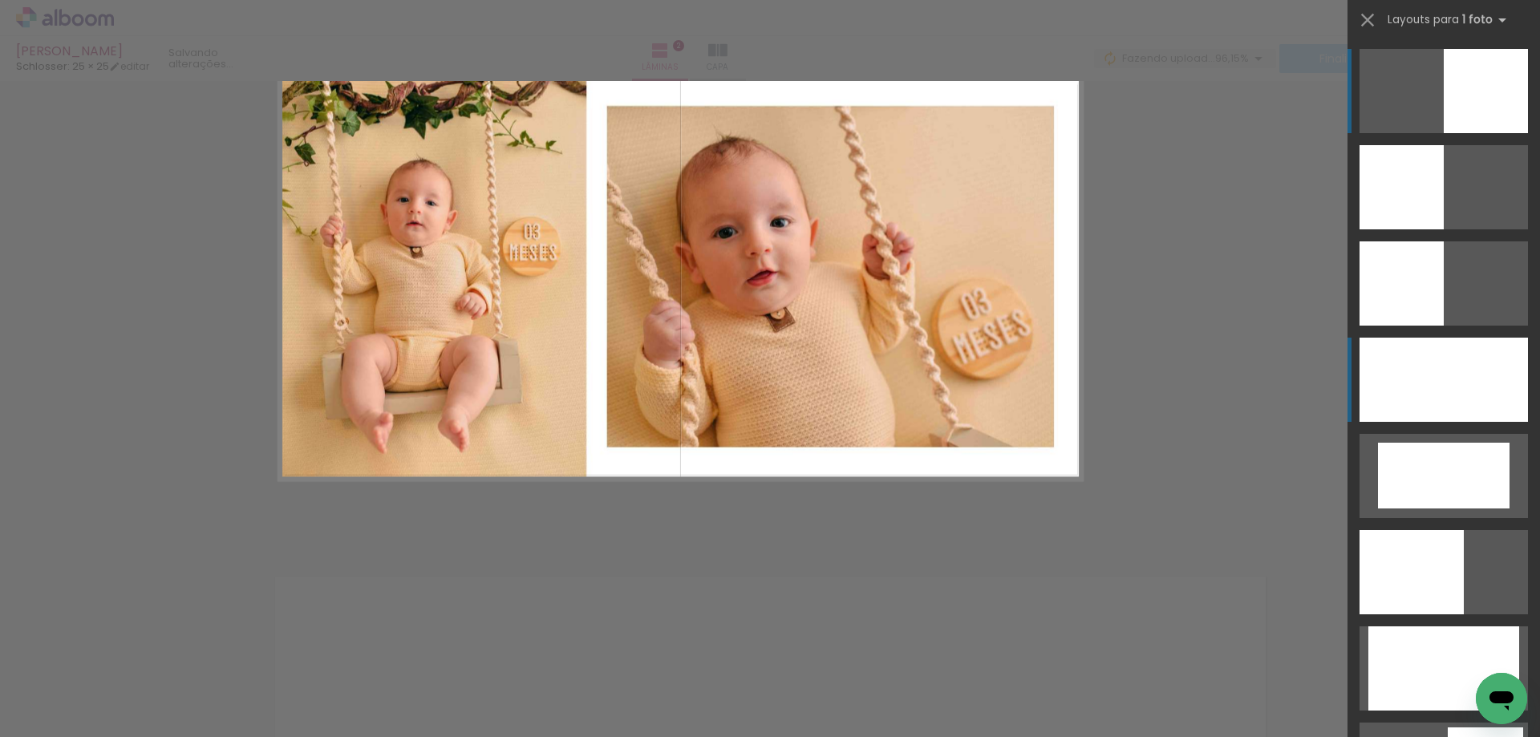
click at [1402, 400] on div at bounding box center [1443, 380] width 168 height 84
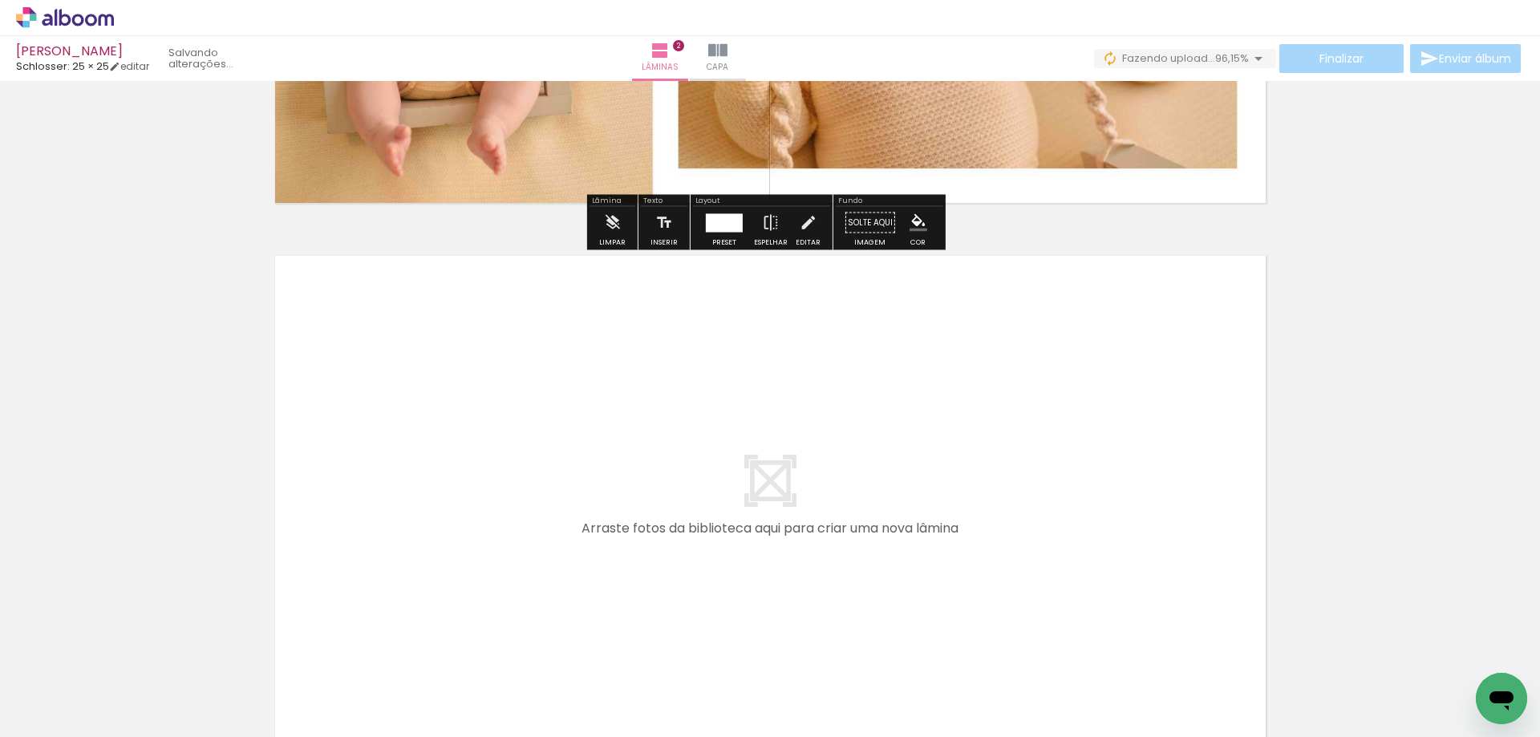
scroll to position [1138, 0]
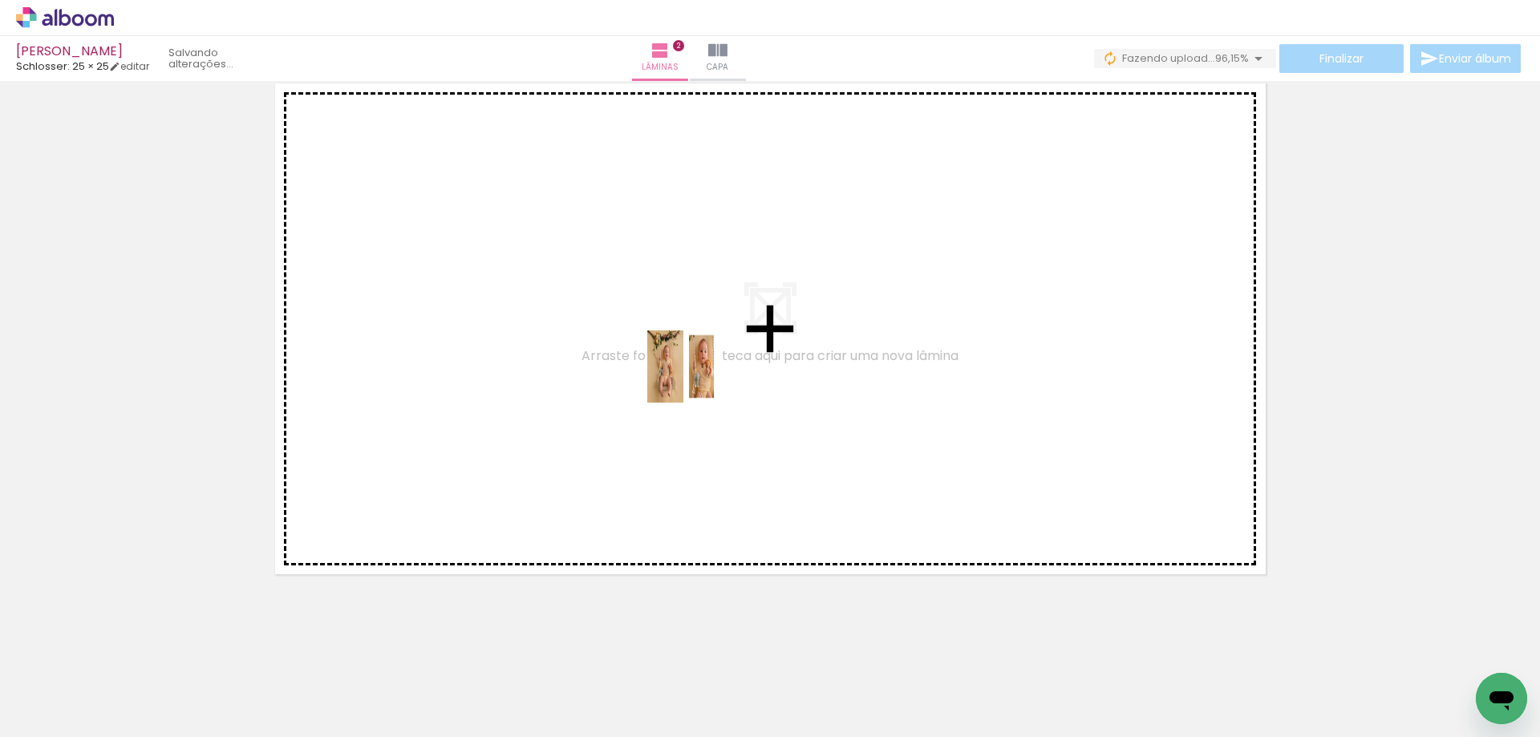
drag, startPoint x: 349, startPoint y: 689, endPoint x: 696, endPoint y: 378, distance: 465.7
click at [696, 378] on quentale-workspace at bounding box center [770, 368] width 1540 height 737
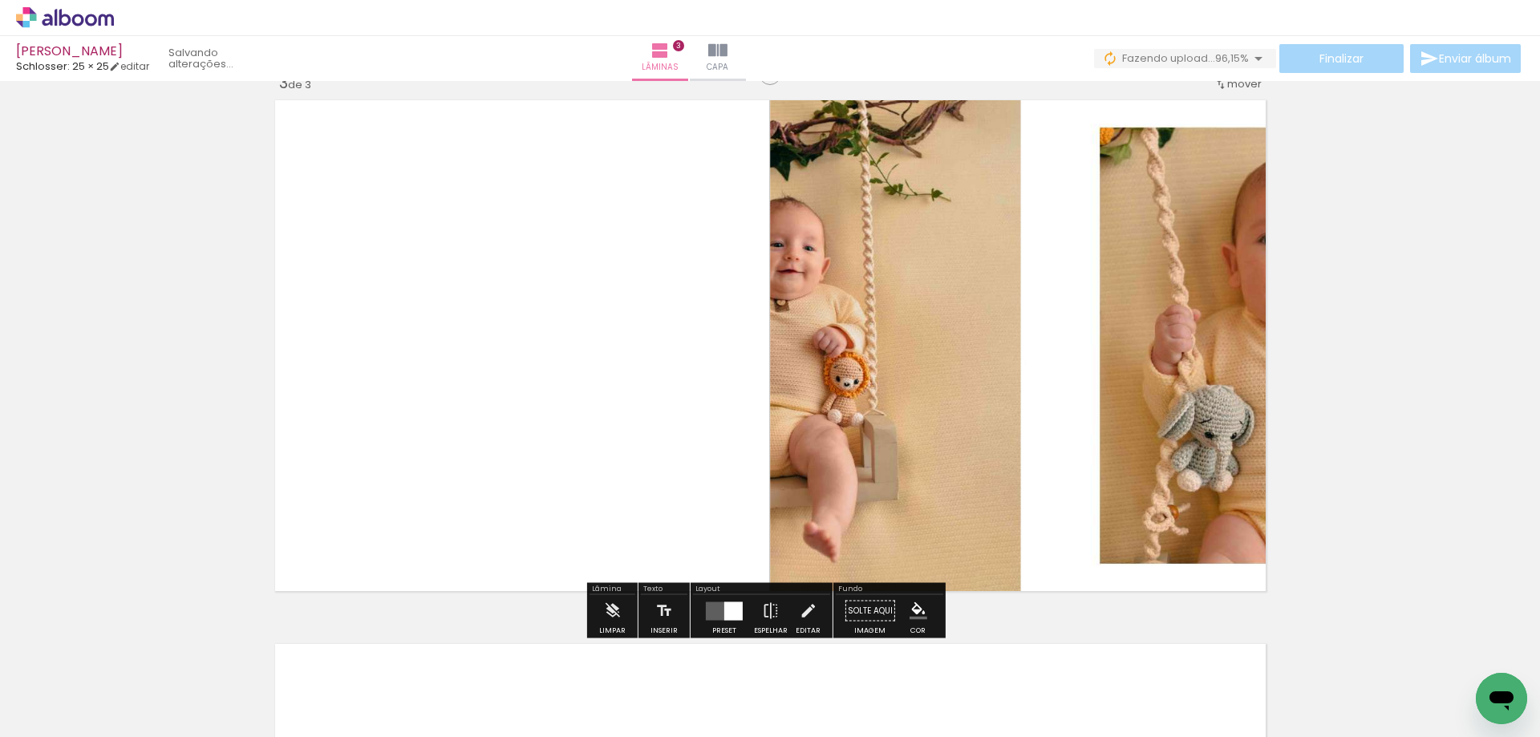
scroll to position [1108, 0]
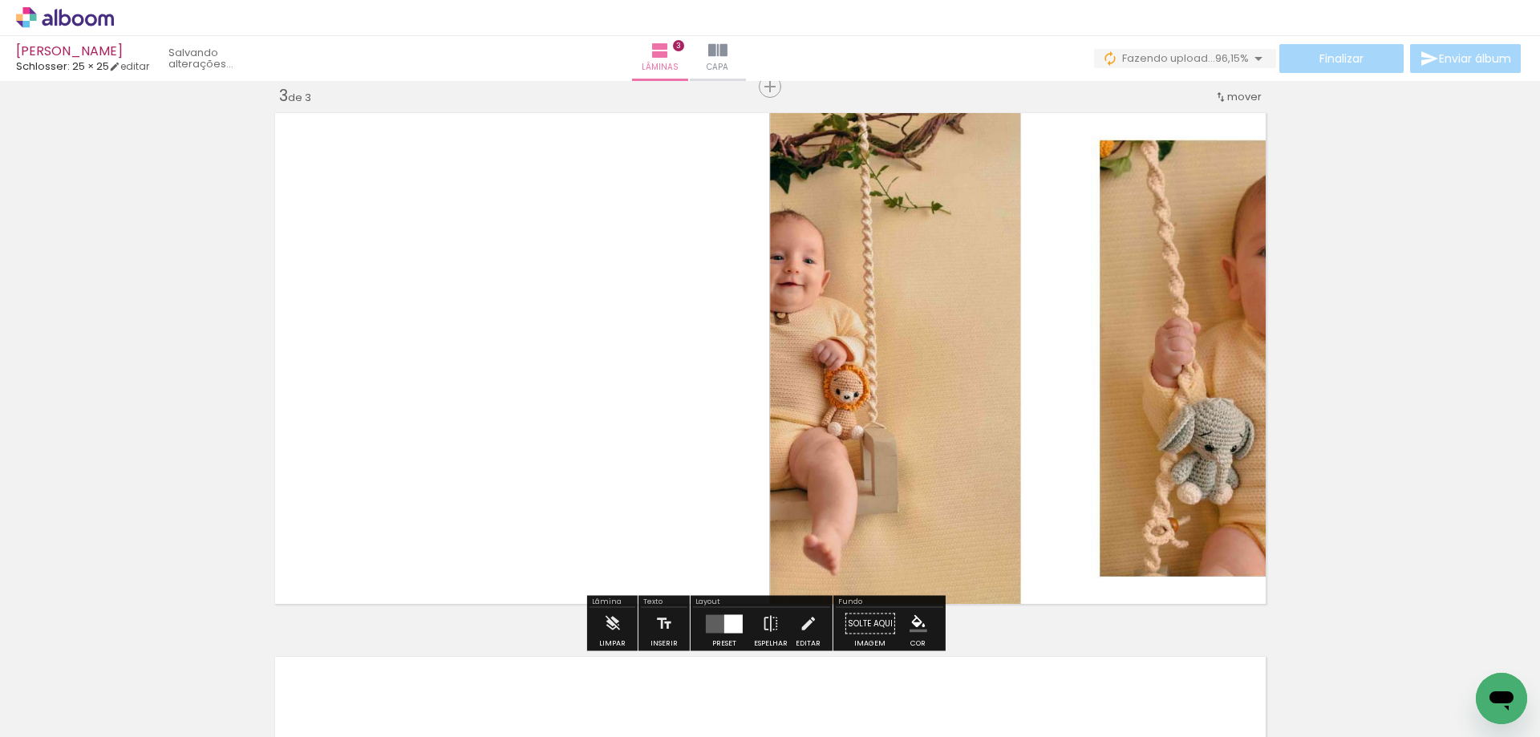
click at [724, 617] on div at bounding box center [733, 623] width 18 height 18
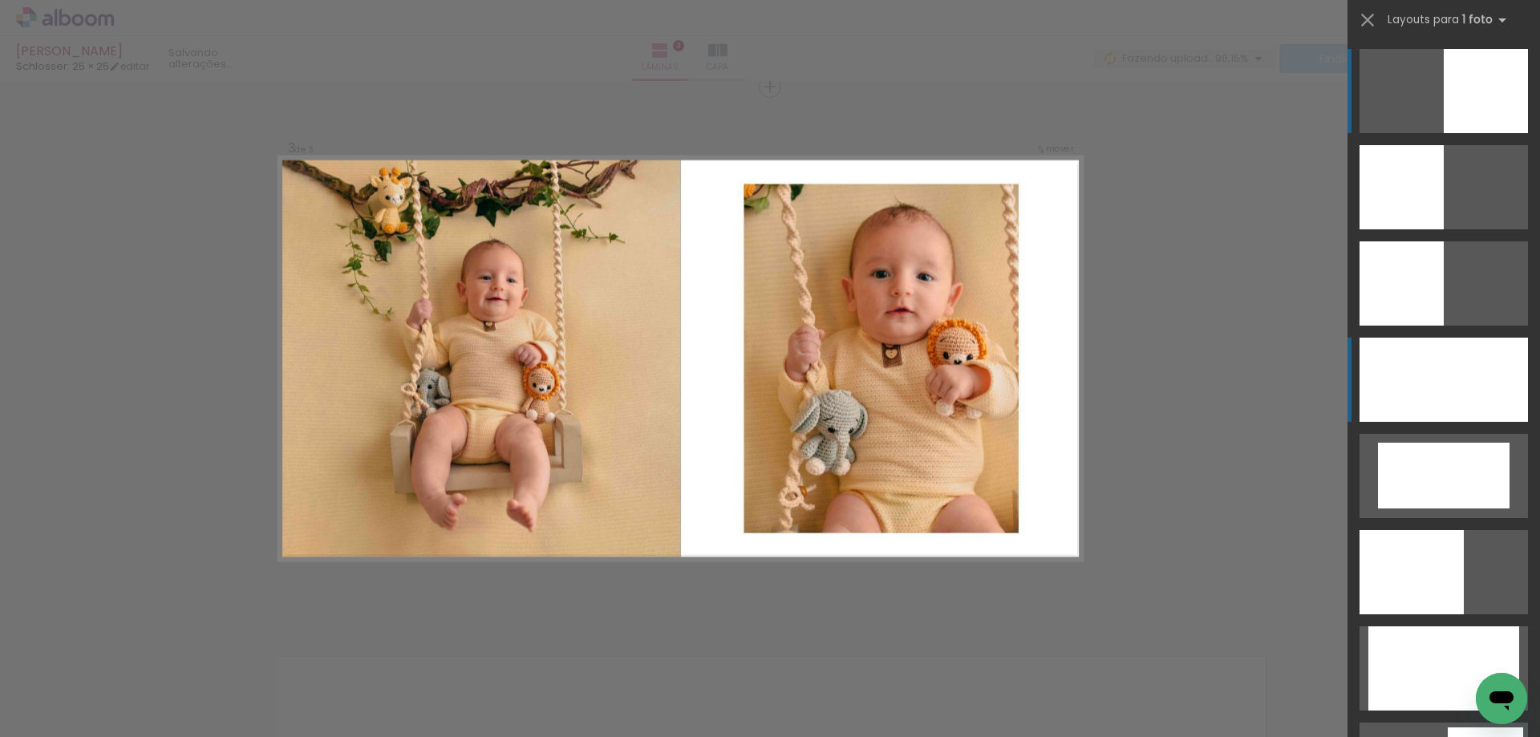
click at [1459, 395] on div at bounding box center [1443, 380] width 168 height 84
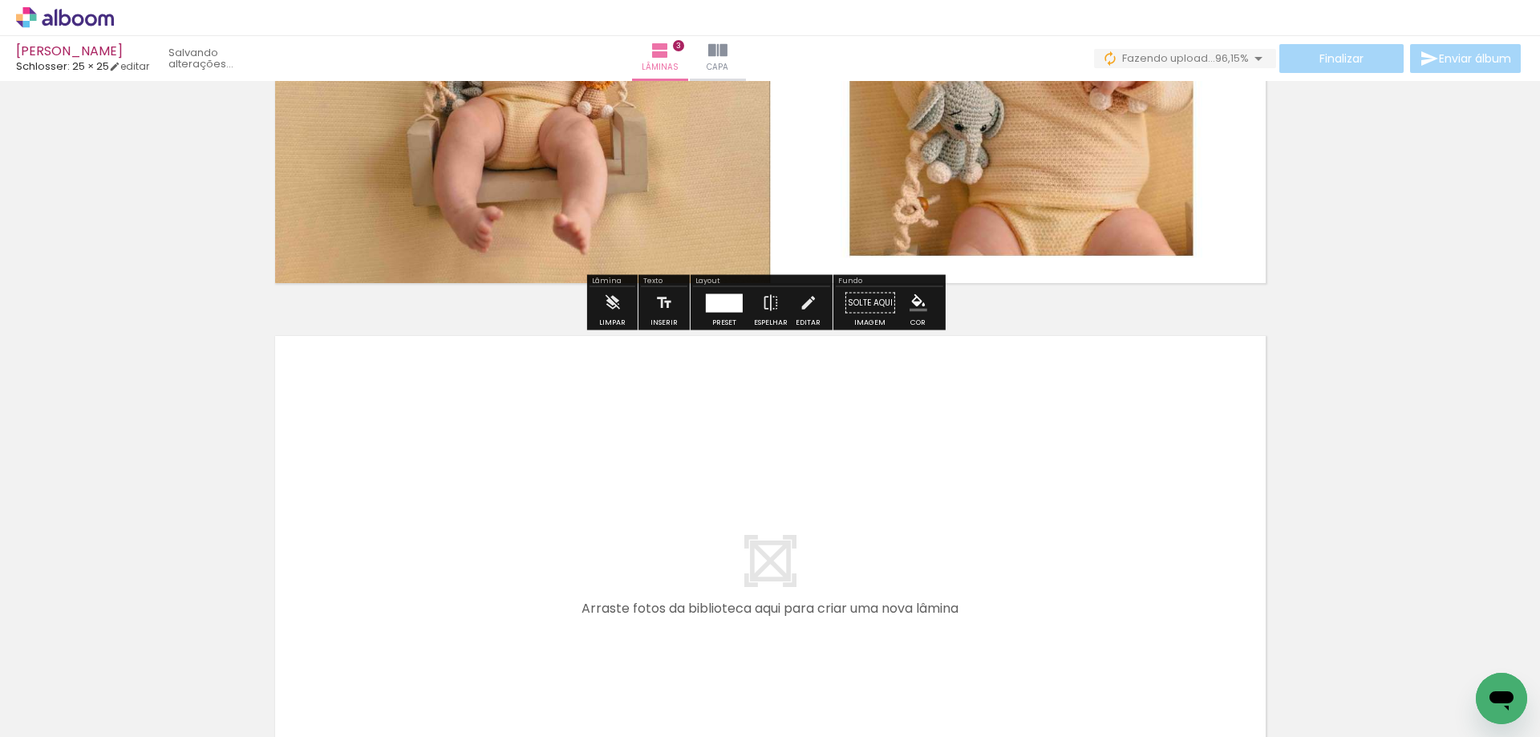
scroll to position [1682, 0]
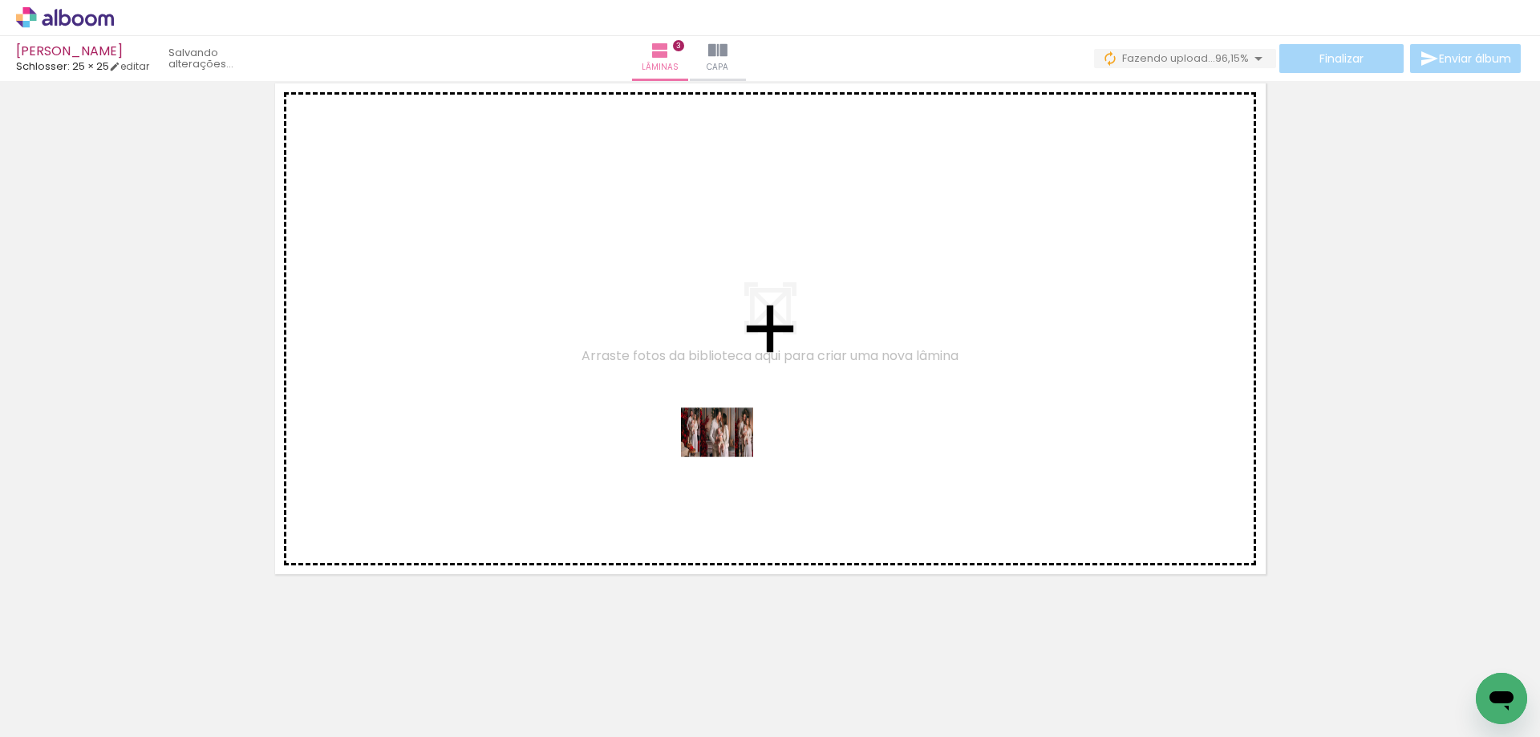
drag, startPoint x: 447, startPoint y: 688, endPoint x: 818, endPoint y: 381, distance: 481.8
click at [818, 381] on quentale-workspace at bounding box center [770, 368] width 1540 height 737
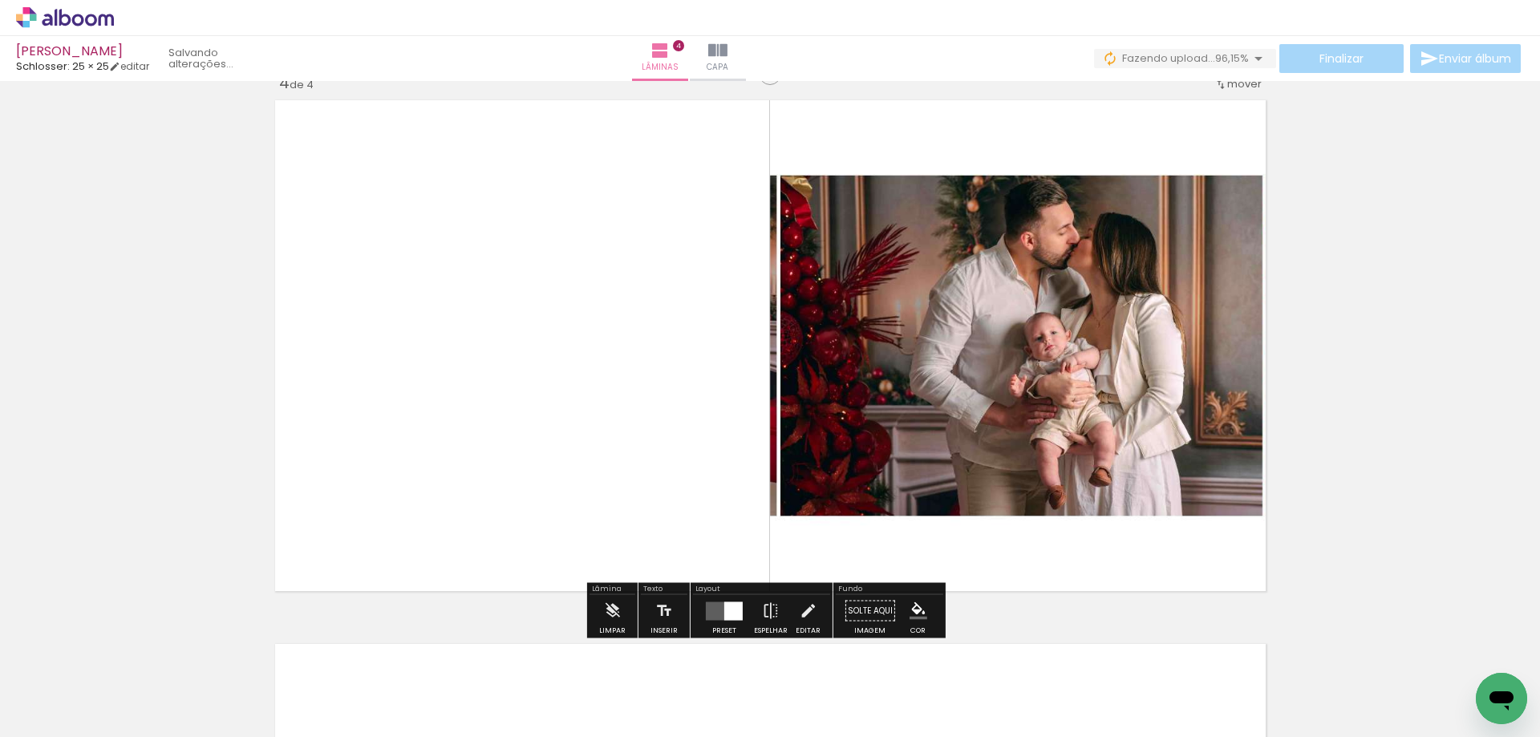
scroll to position [1652, 0]
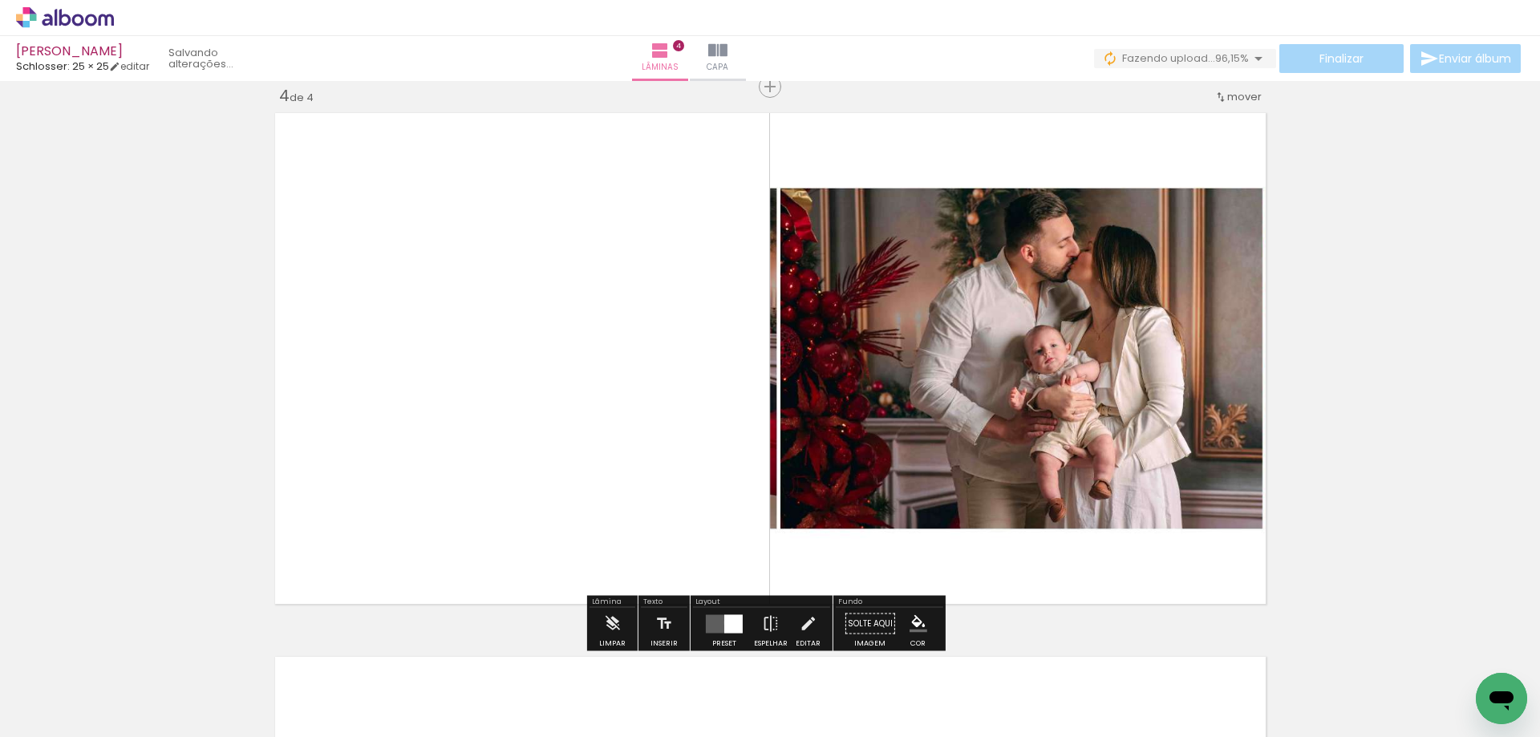
click at [724, 622] on div at bounding box center [733, 623] width 18 height 18
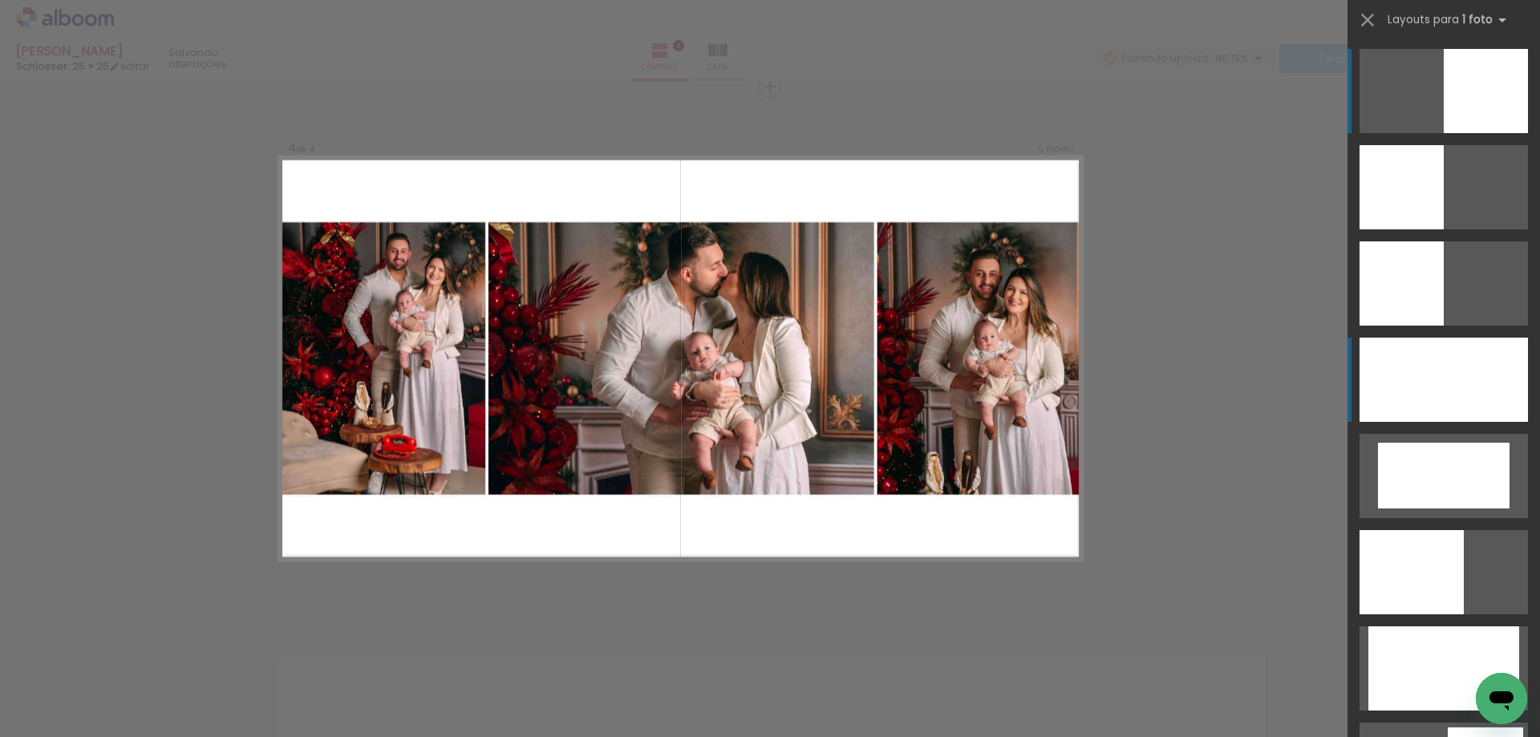
click at [1395, 385] on div at bounding box center [1443, 380] width 168 height 84
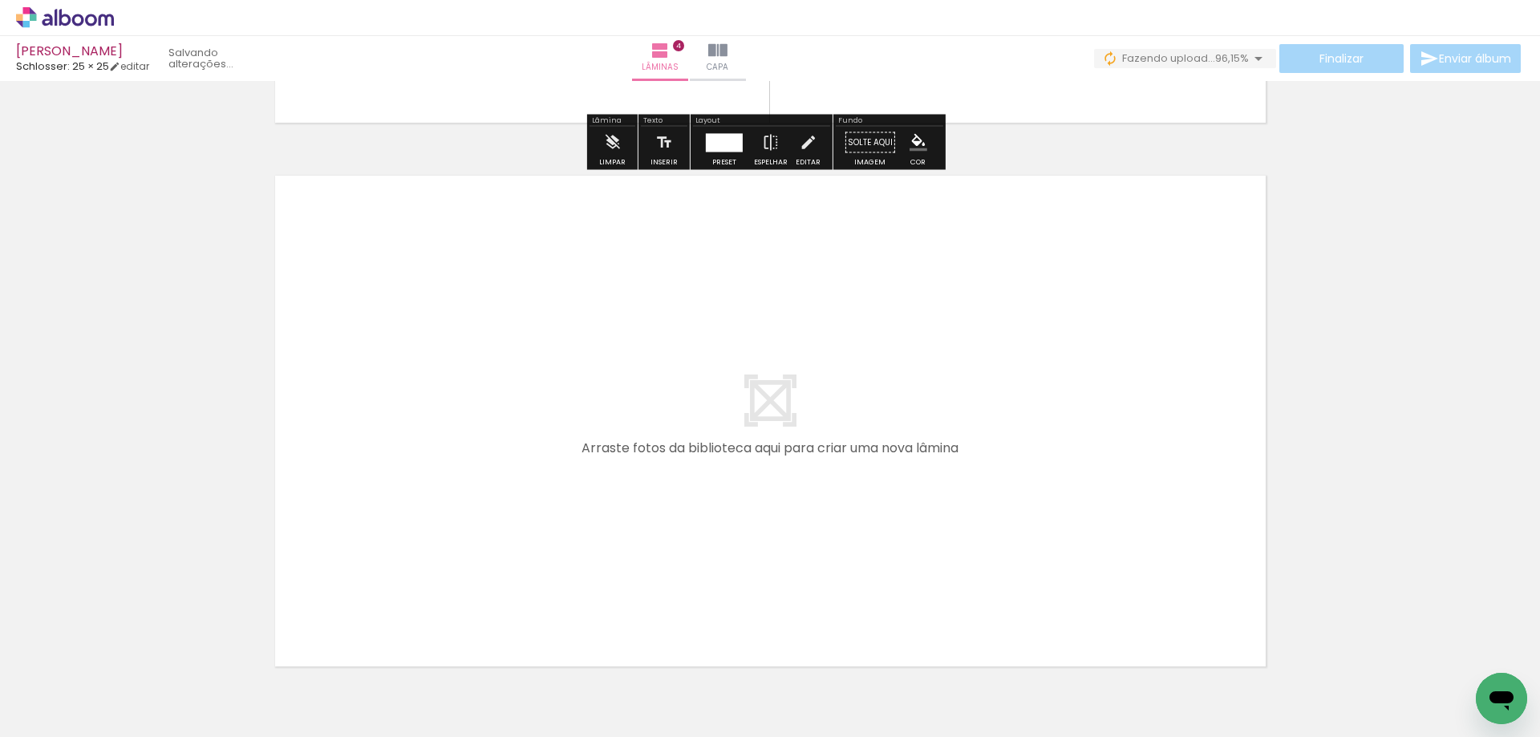
scroll to position [2213, 0]
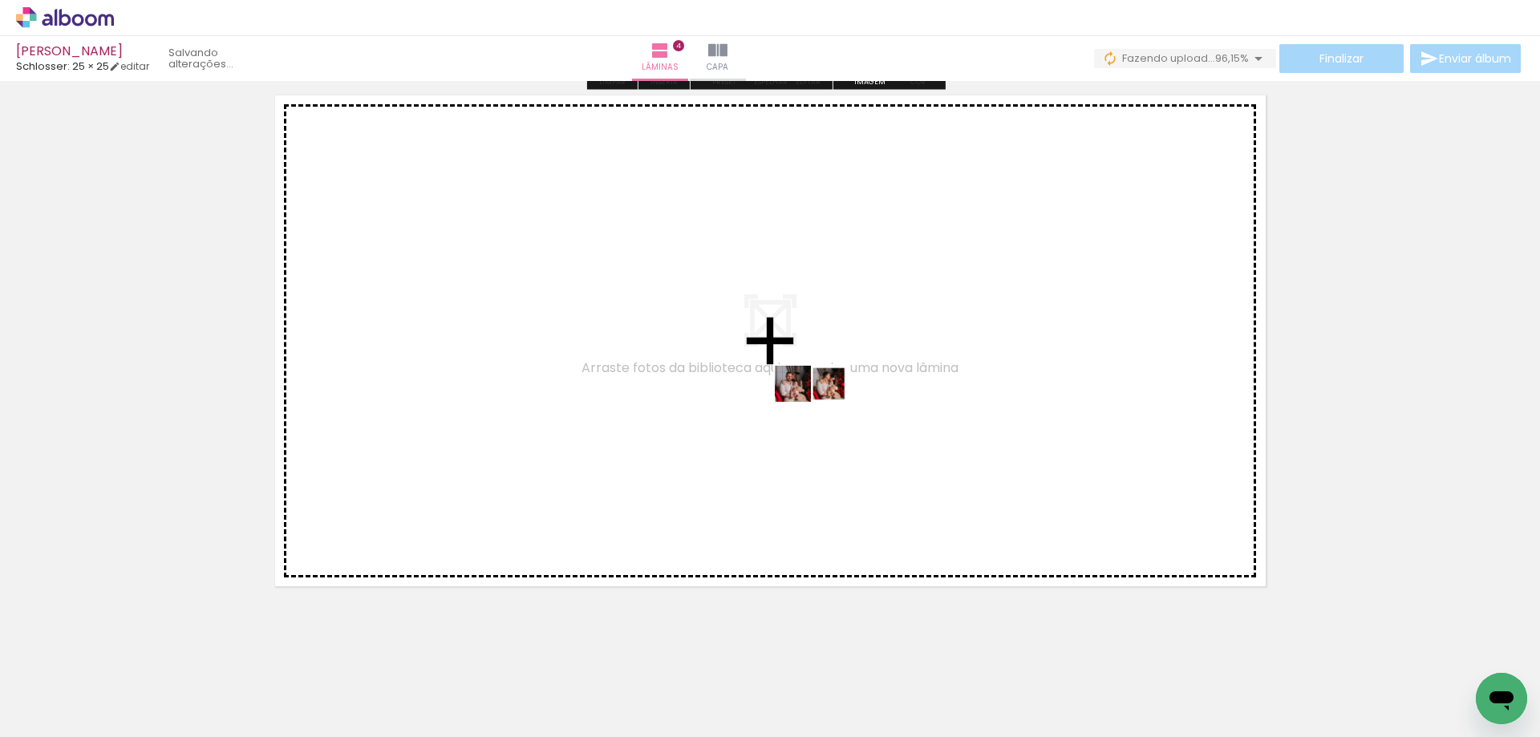
drag, startPoint x: 540, startPoint y: 692, endPoint x: 823, endPoint y: 414, distance: 396.9
click at [823, 414] on quentale-workspace at bounding box center [770, 368] width 1540 height 737
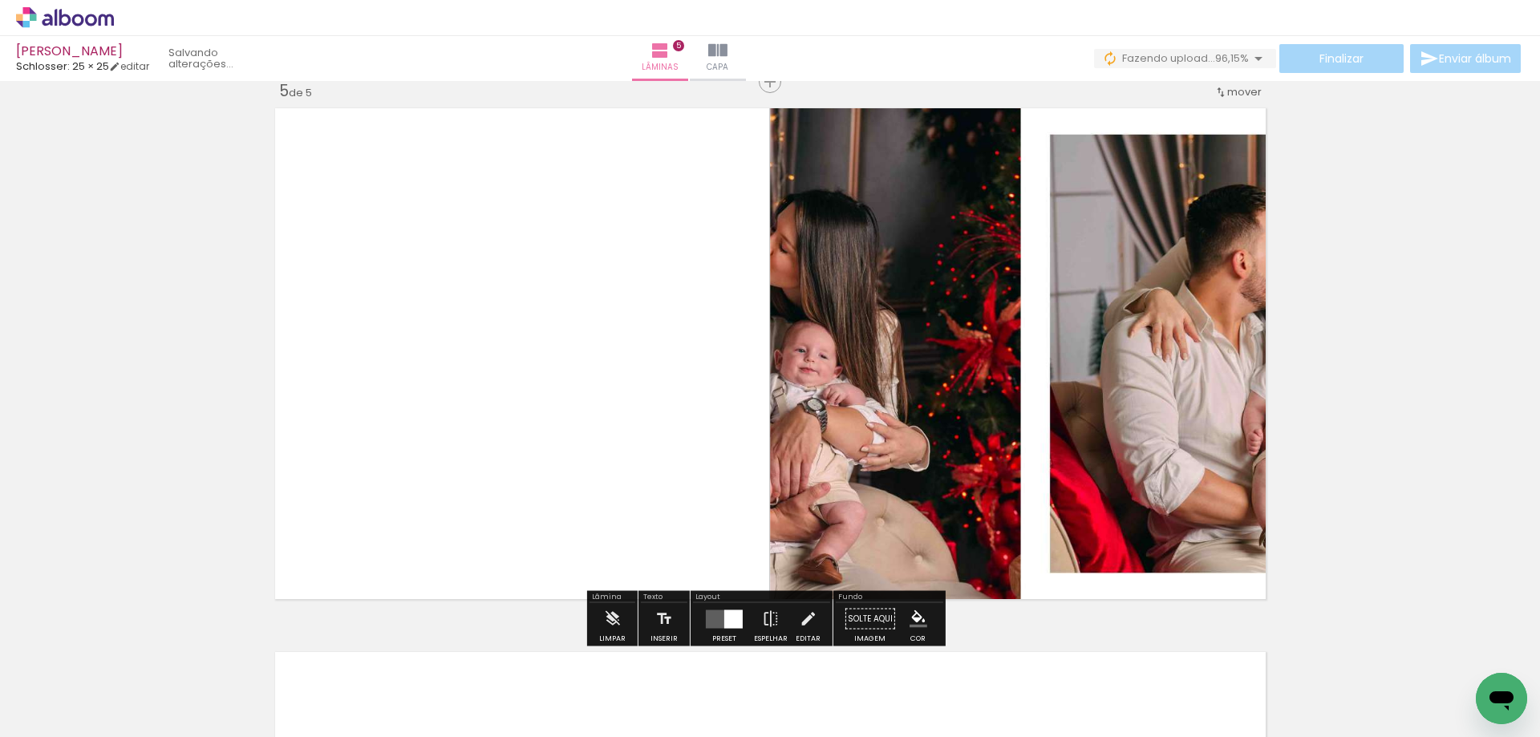
scroll to position [2196, 0]
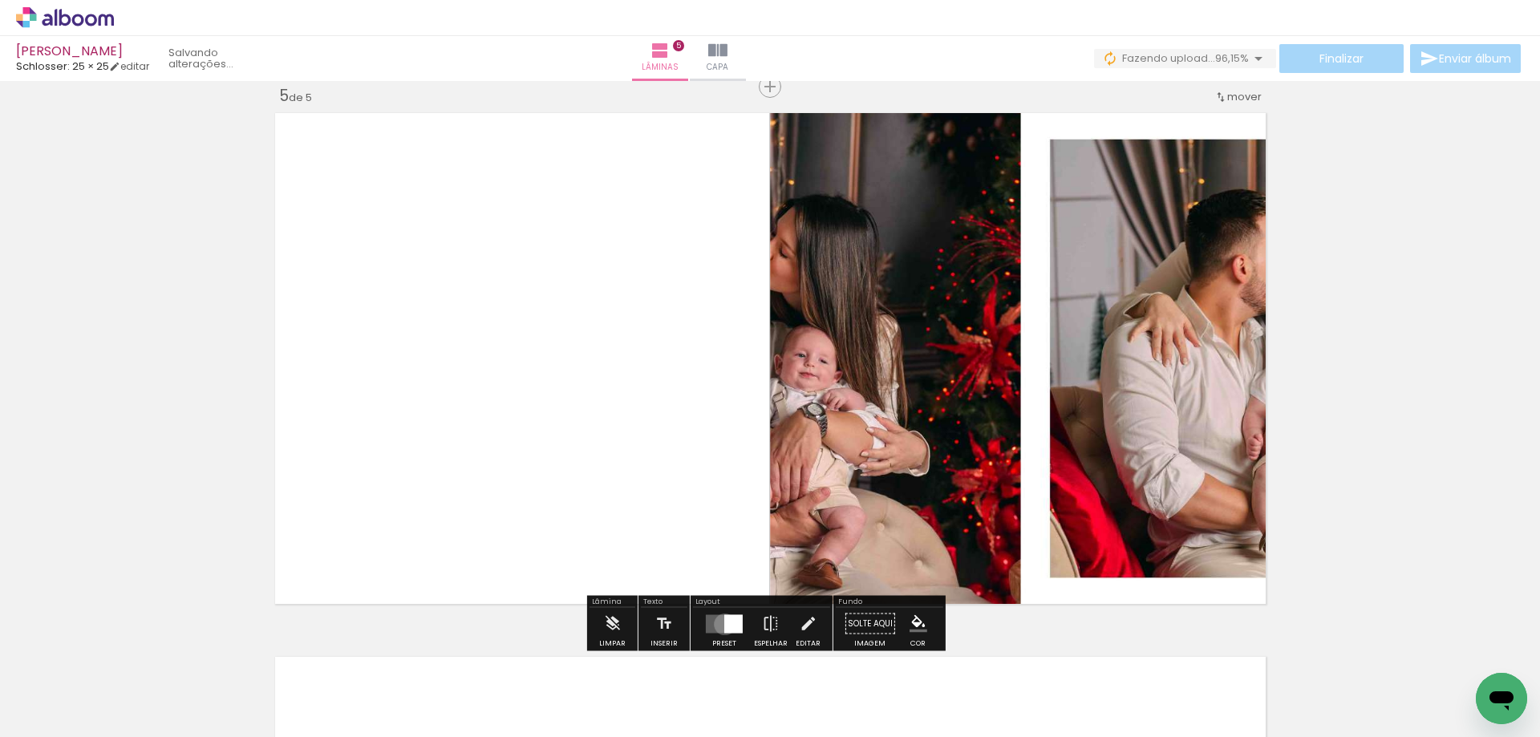
click at [724, 624] on div at bounding box center [733, 623] width 18 height 18
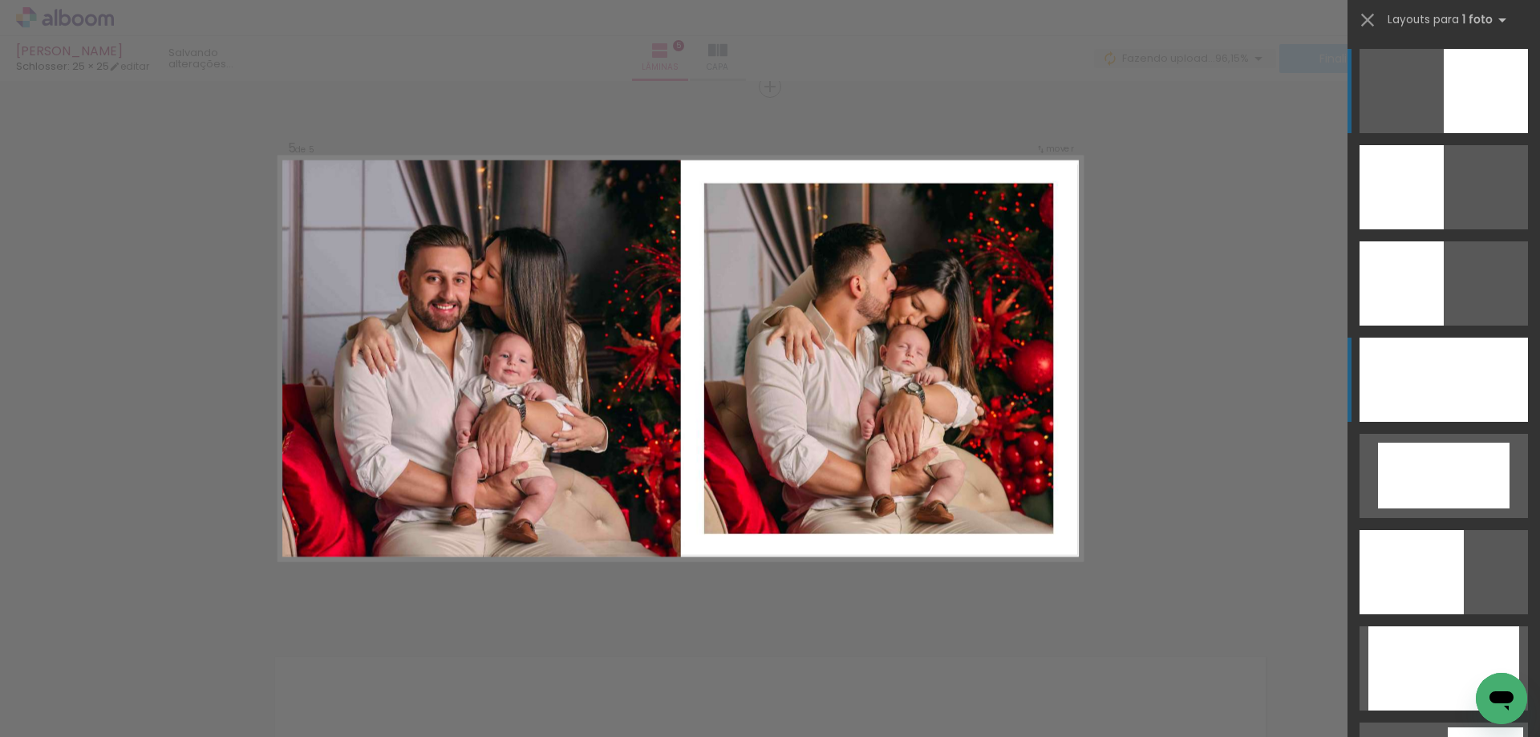
click at [1424, 403] on div at bounding box center [1443, 380] width 168 height 84
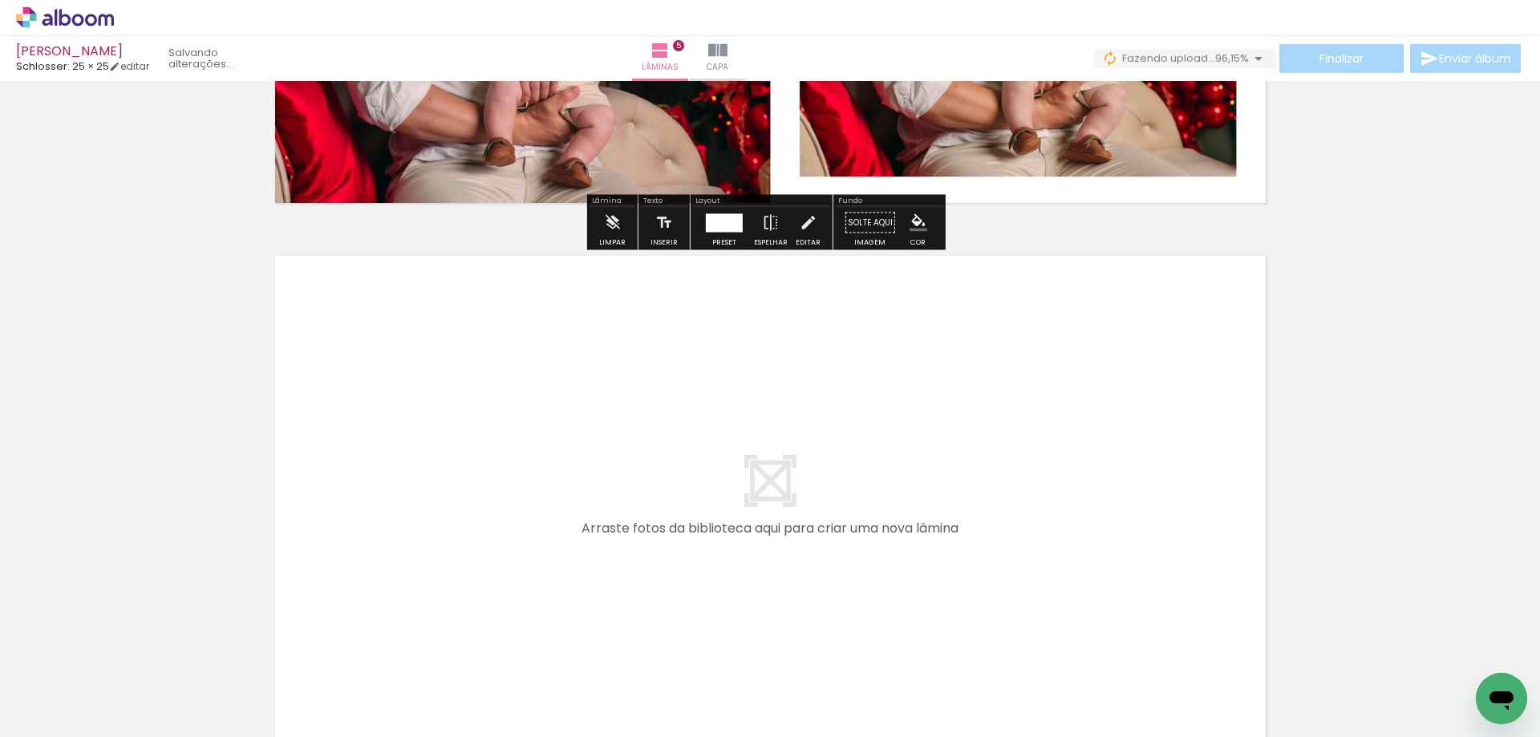
scroll to position [2769, 0]
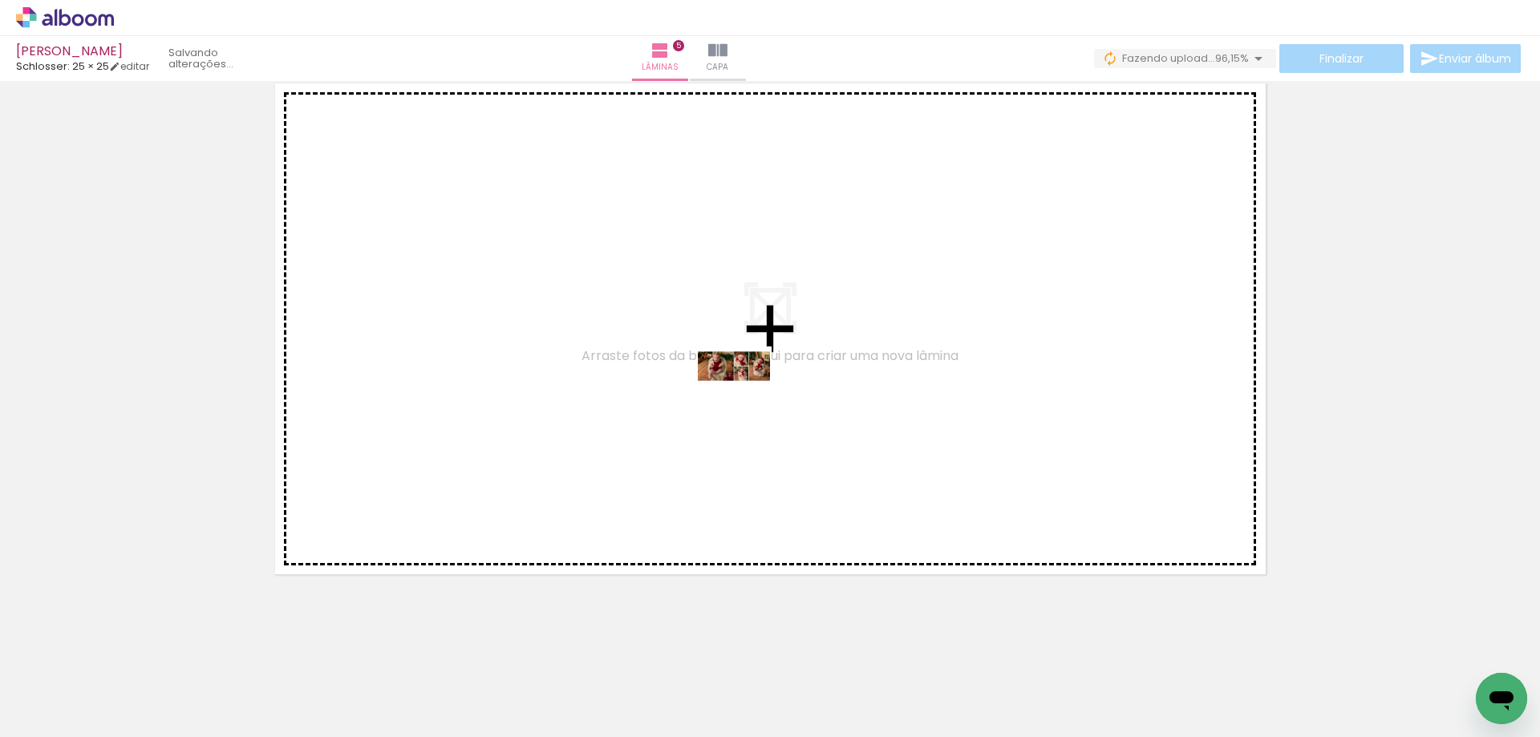
drag, startPoint x: 619, startPoint y: 687, endPoint x: 746, endPoint y: 396, distance: 317.5
click at [746, 396] on quentale-workspace at bounding box center [770, 368] width 1540 height 737
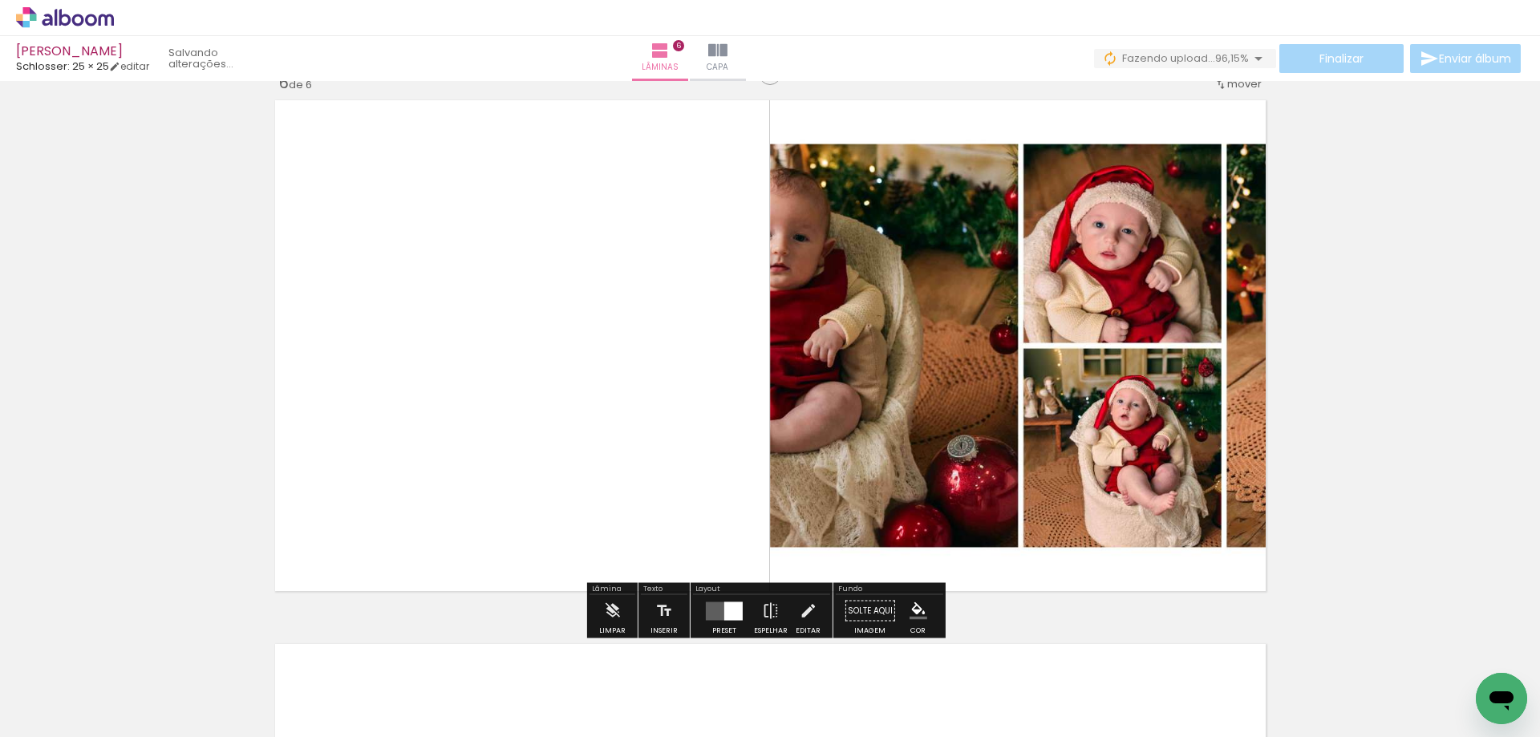
scroll to position [2739, 0]
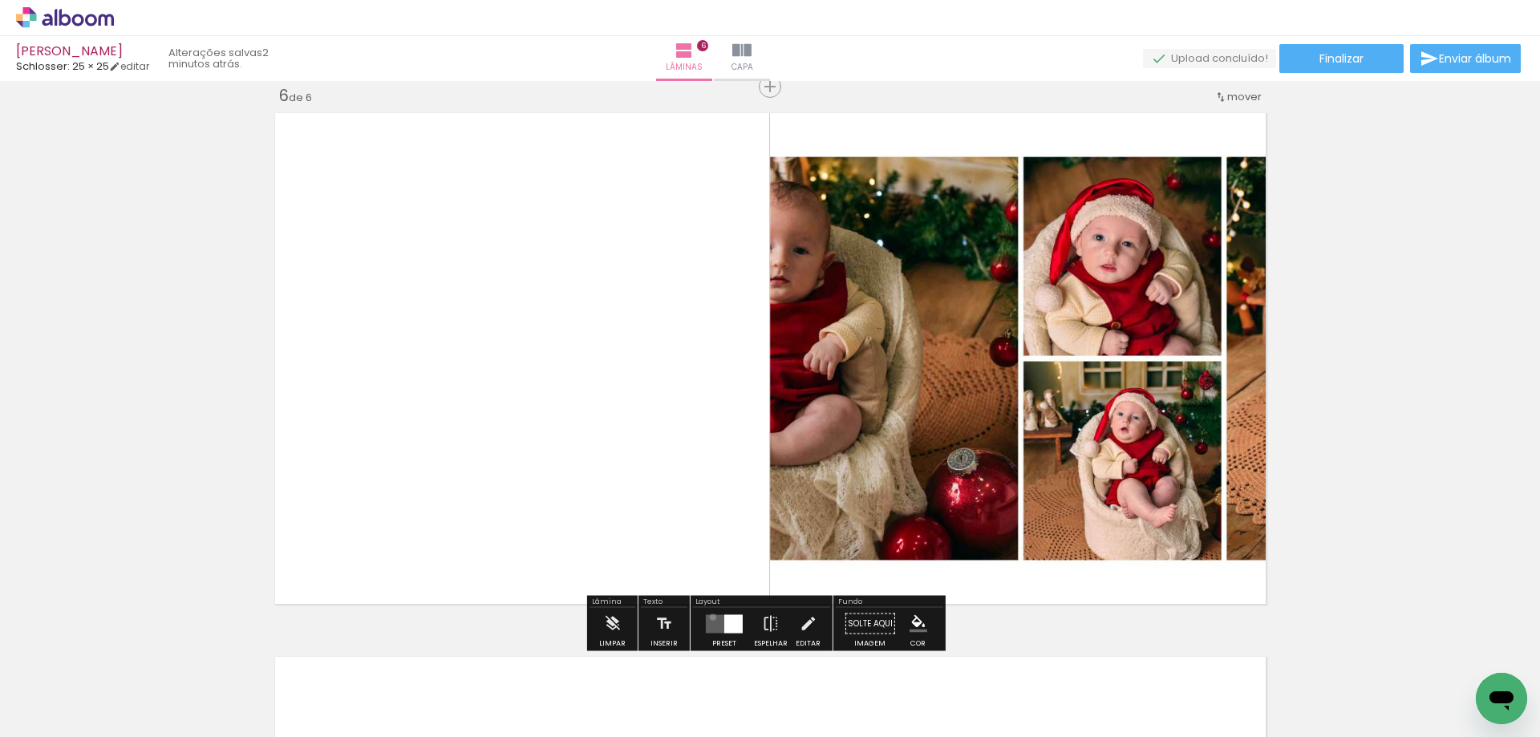
click at [709, 617] on quentale-layouter at bounding box center [724, 623] width 37 height 18
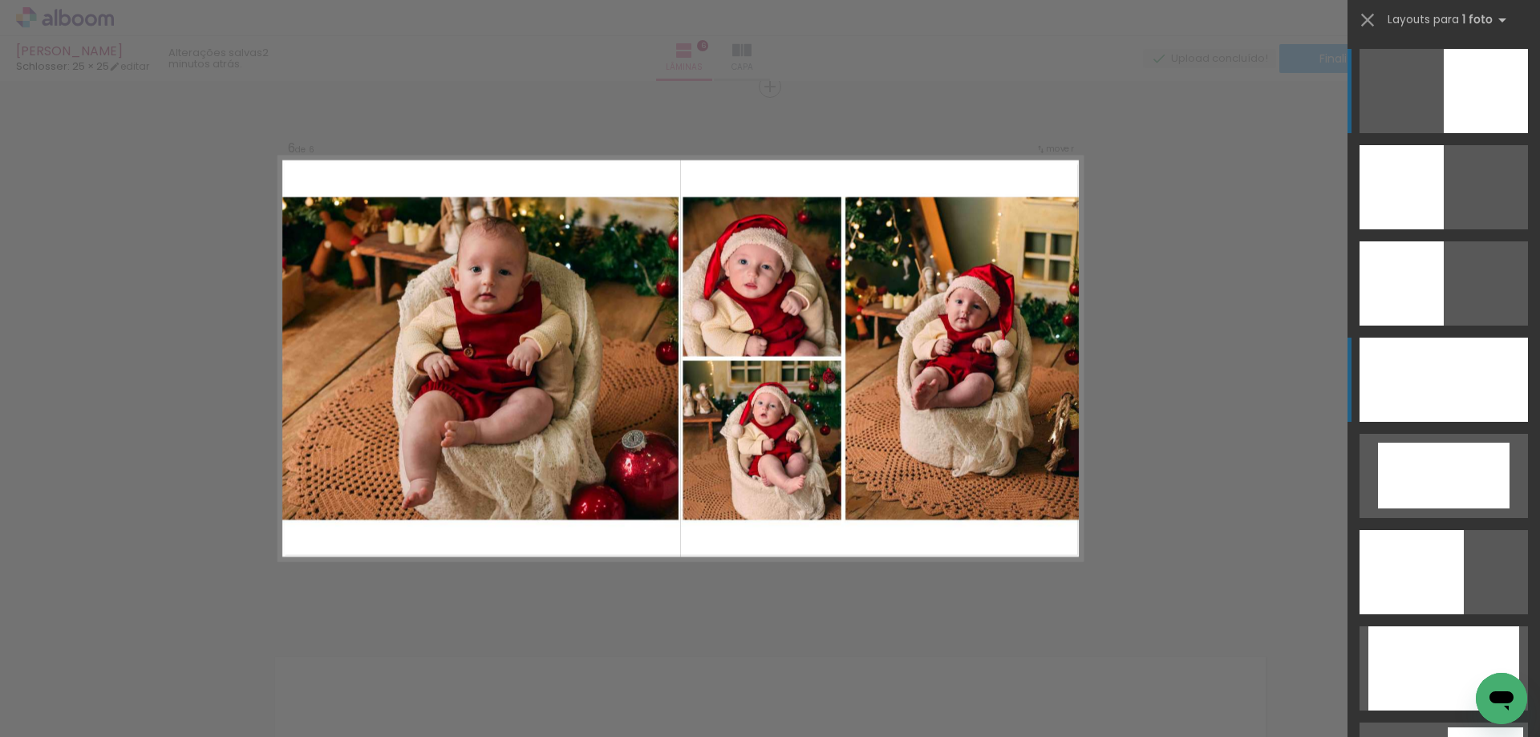
click at [1412, 384] on div at bounding box center [1443, 380] width 168 height 84
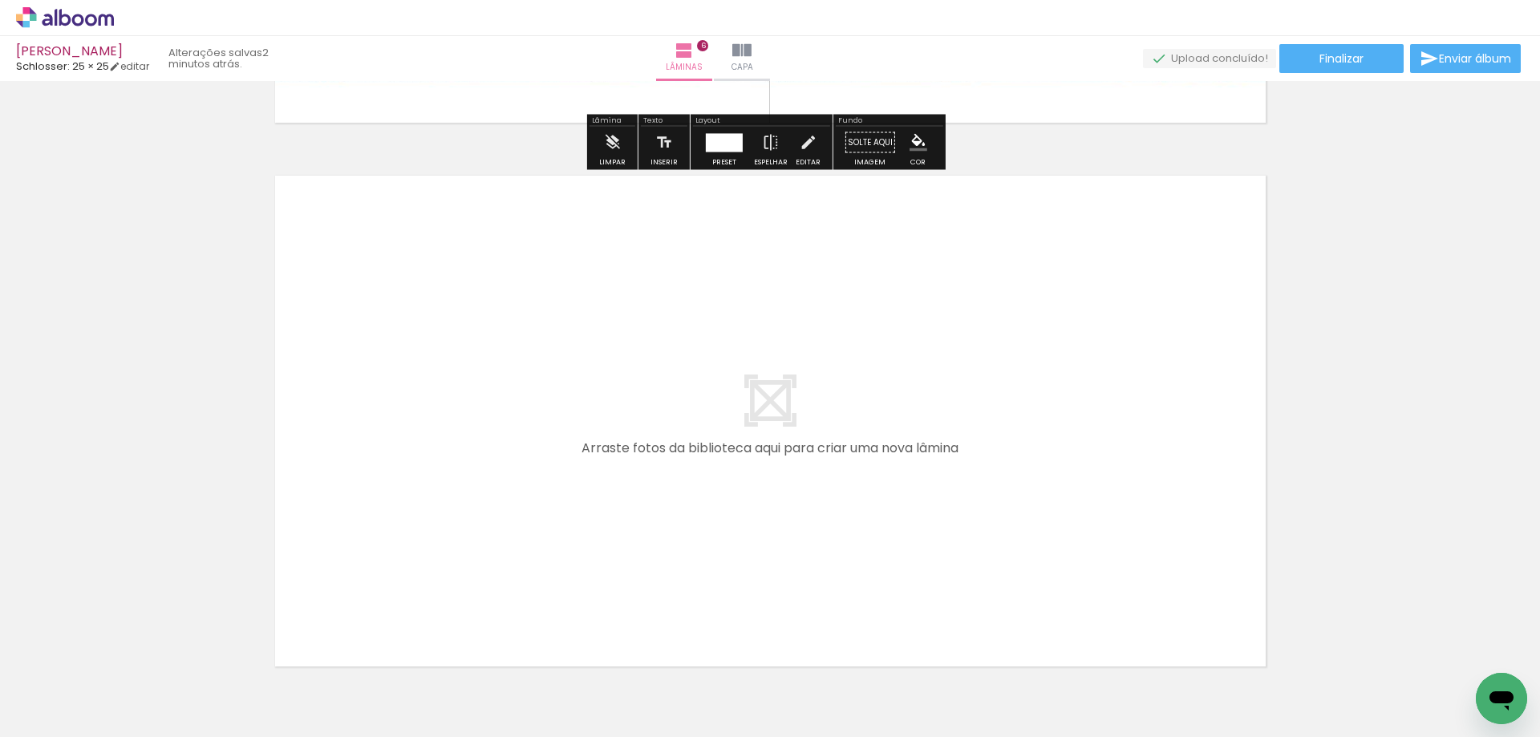
scroll to position [3313, 0]
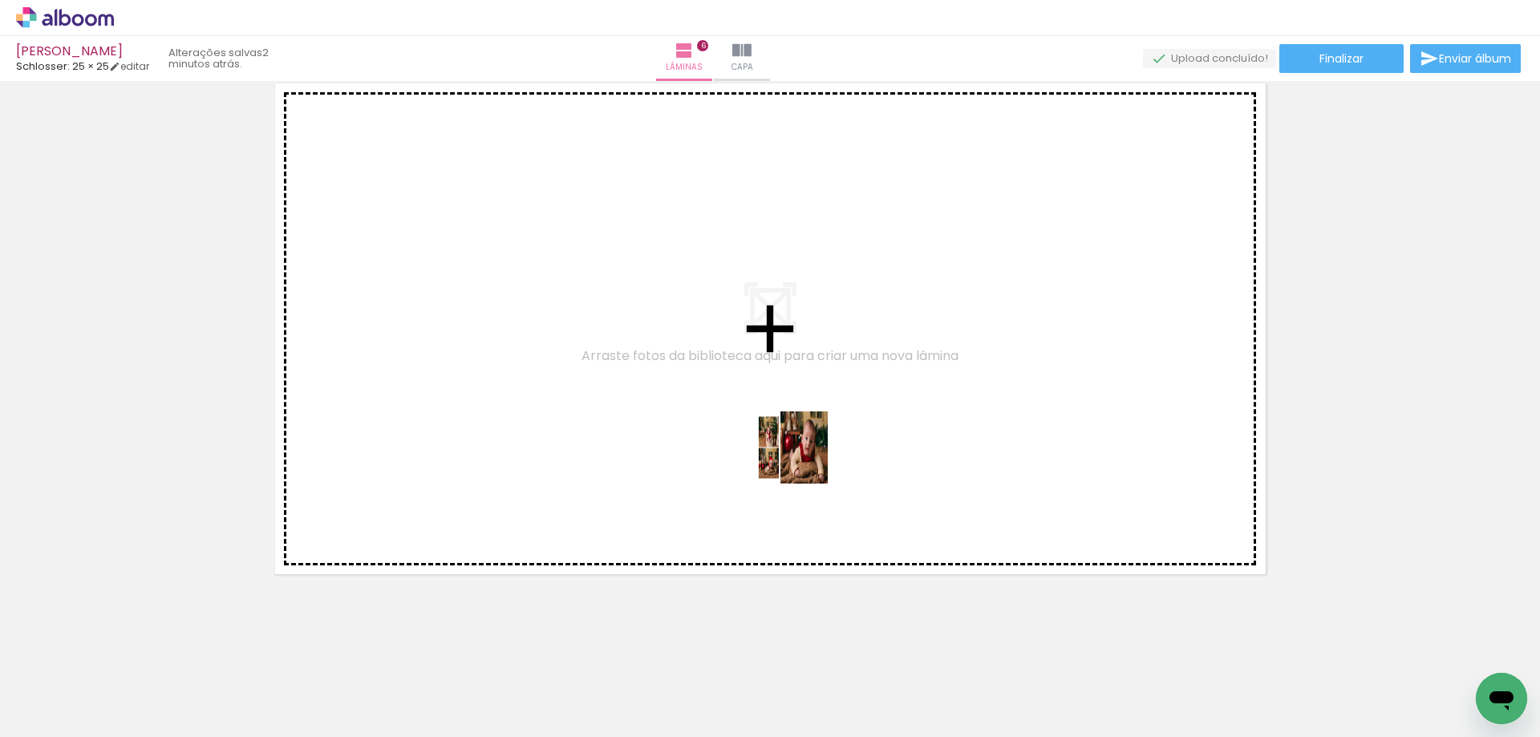
drag, startPoint x: 722, startPoint y: 693, endPoint x: 803, endPoint y: 459, distance: 247.3
click at [803, 459] on quentale-workspace at bounding box center [770, 368] width 1540 height 737
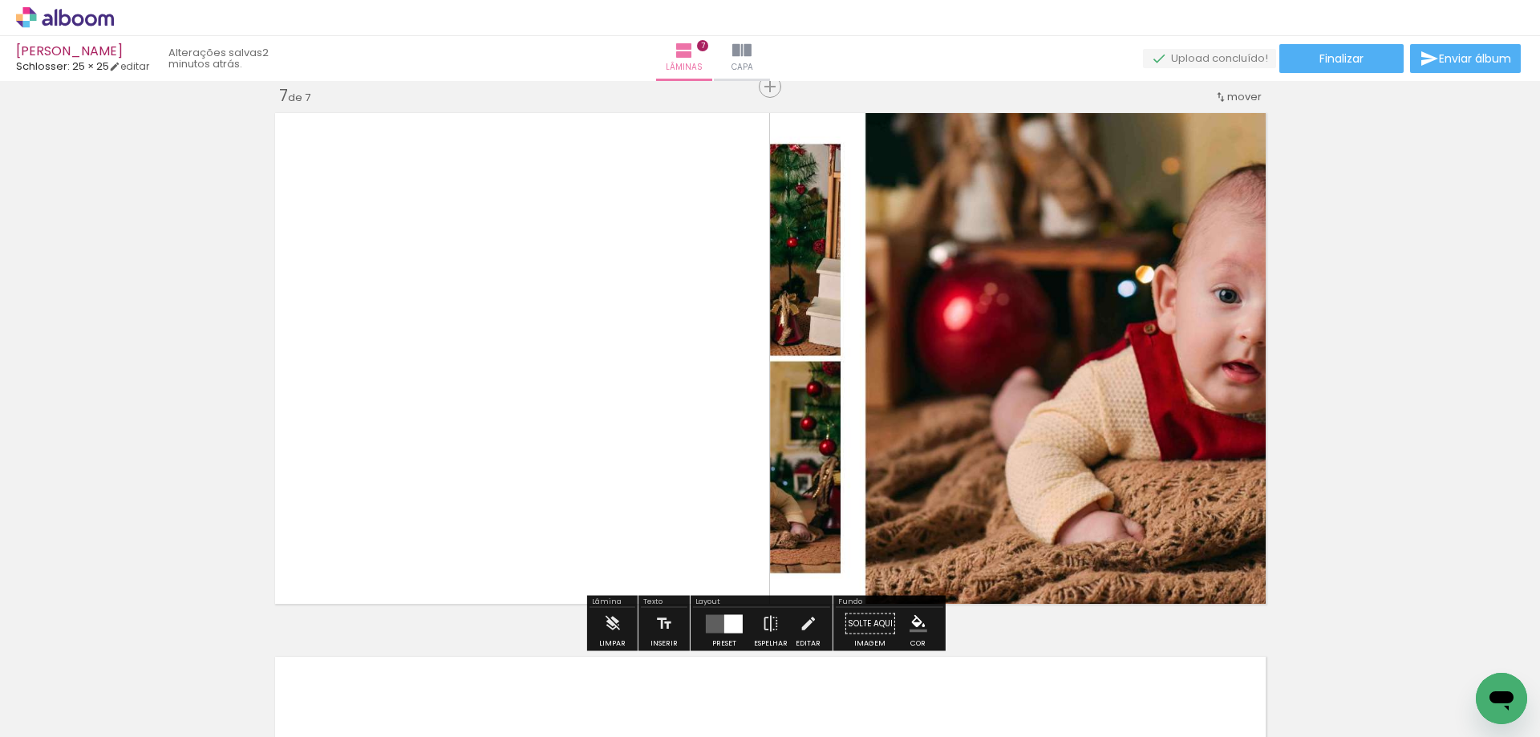
scroll to position [3283, 0]
click at [724, 632] on div at bounding box center [733, 623] width 18 height 18
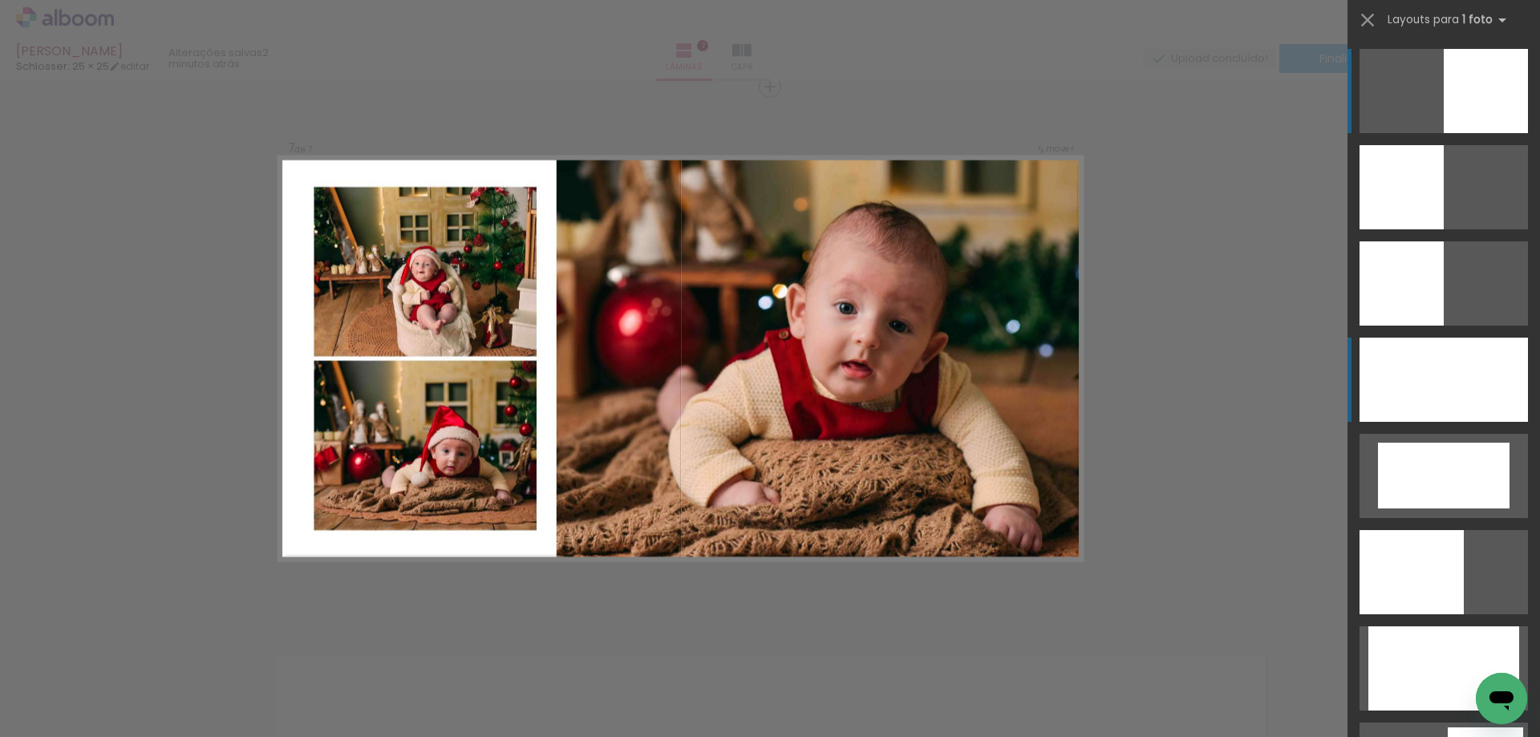
click at [1453, 360] on div at bounding box center [1443, 380] width 168 height 84
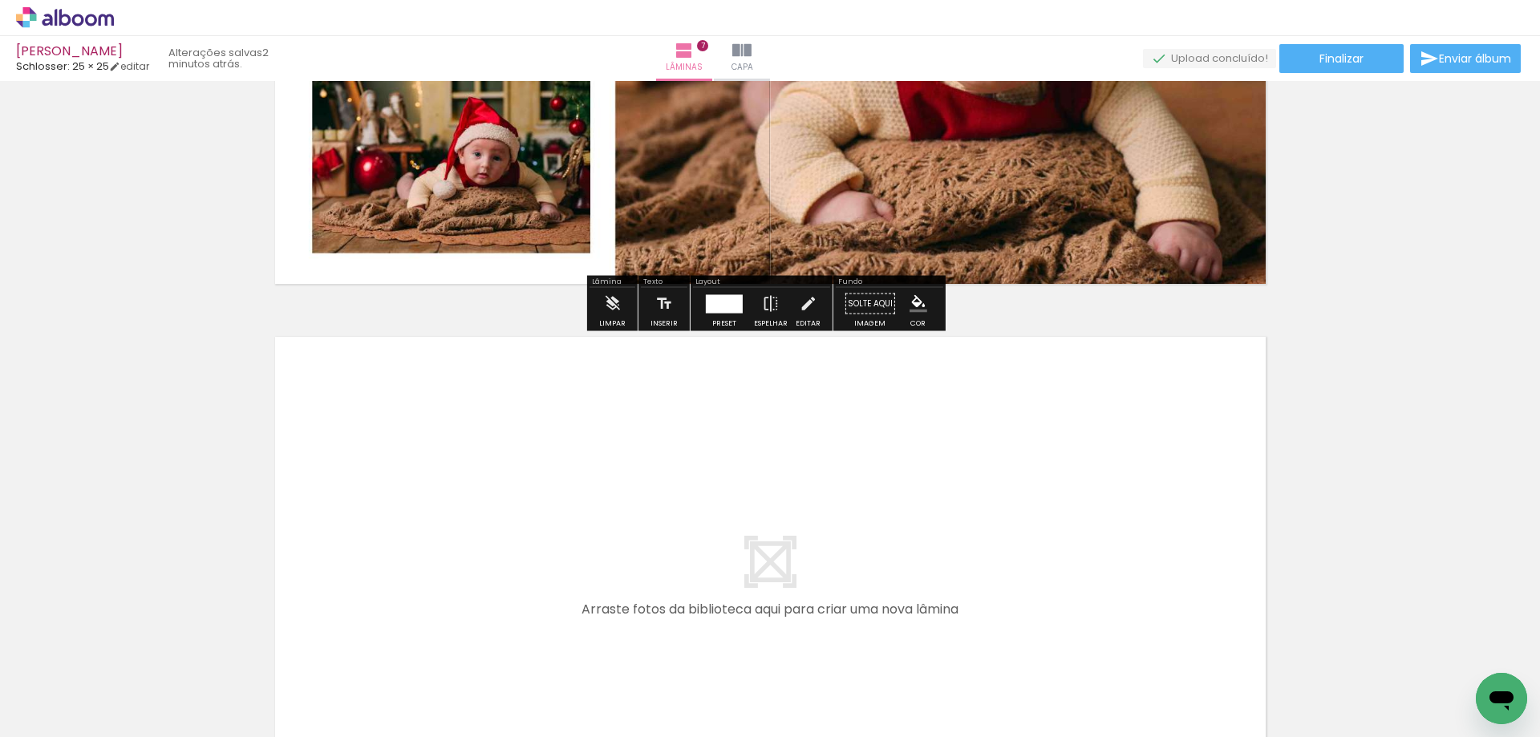
scroll to position [3763, 0]
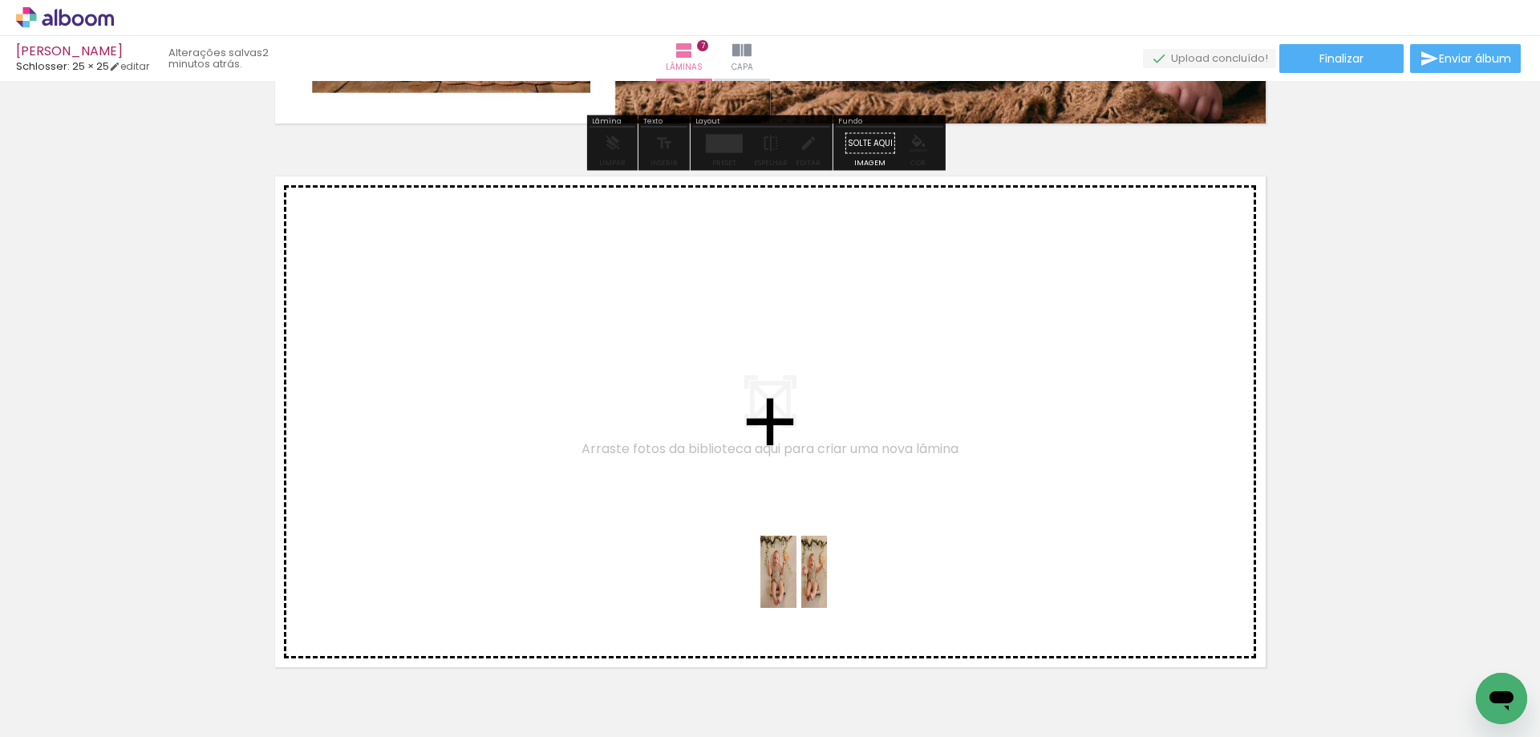
drag, startPoint x: 794, startPoint y: 690, endPoint x: 817, endPoint y: 483, distance: 209.0
click at [817, 483] on quentale-workspace at bounding box center [770, 368] width 1540 height 737
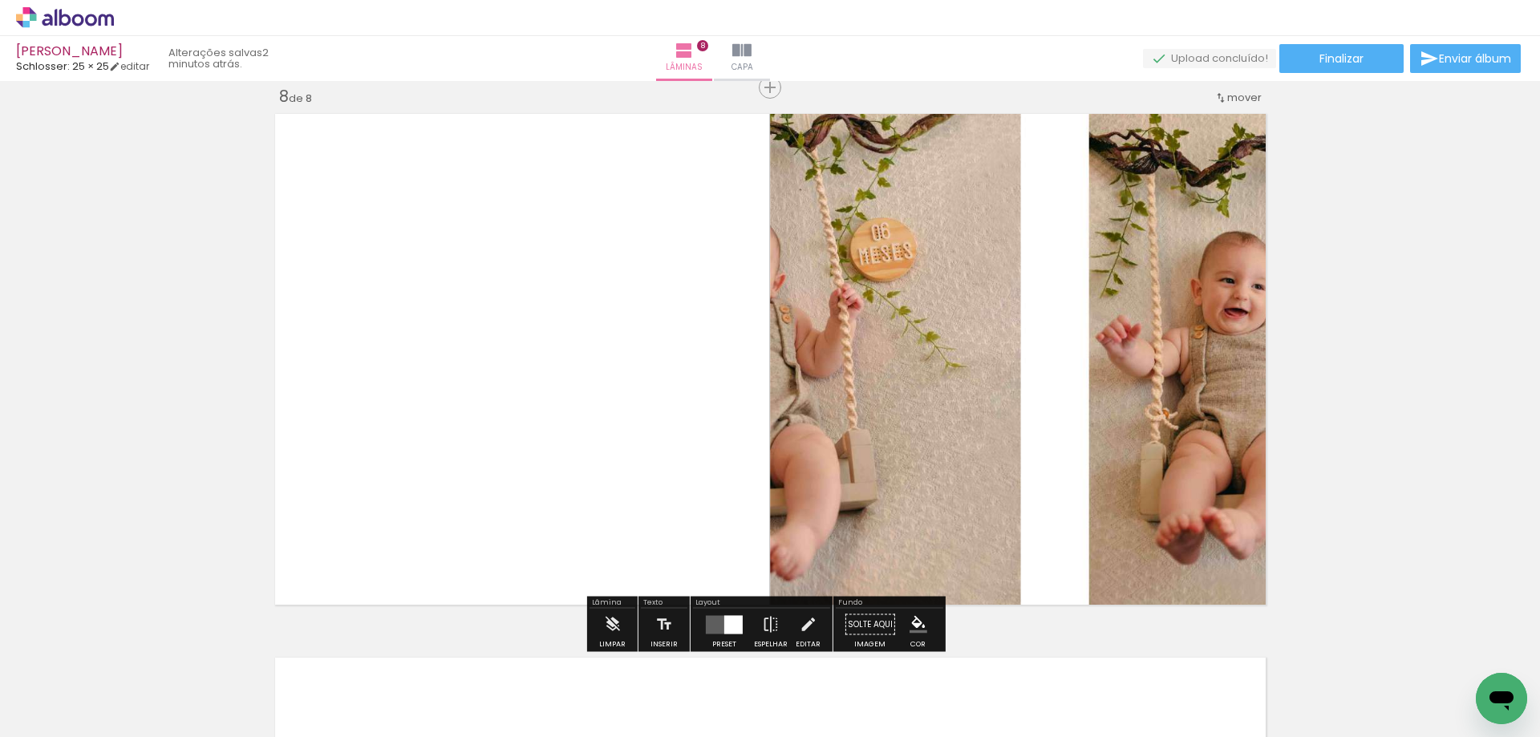
scroll to position [3827, 0]
click at [725, 624] on div at bounding box center [733, 623] width 18 height 18
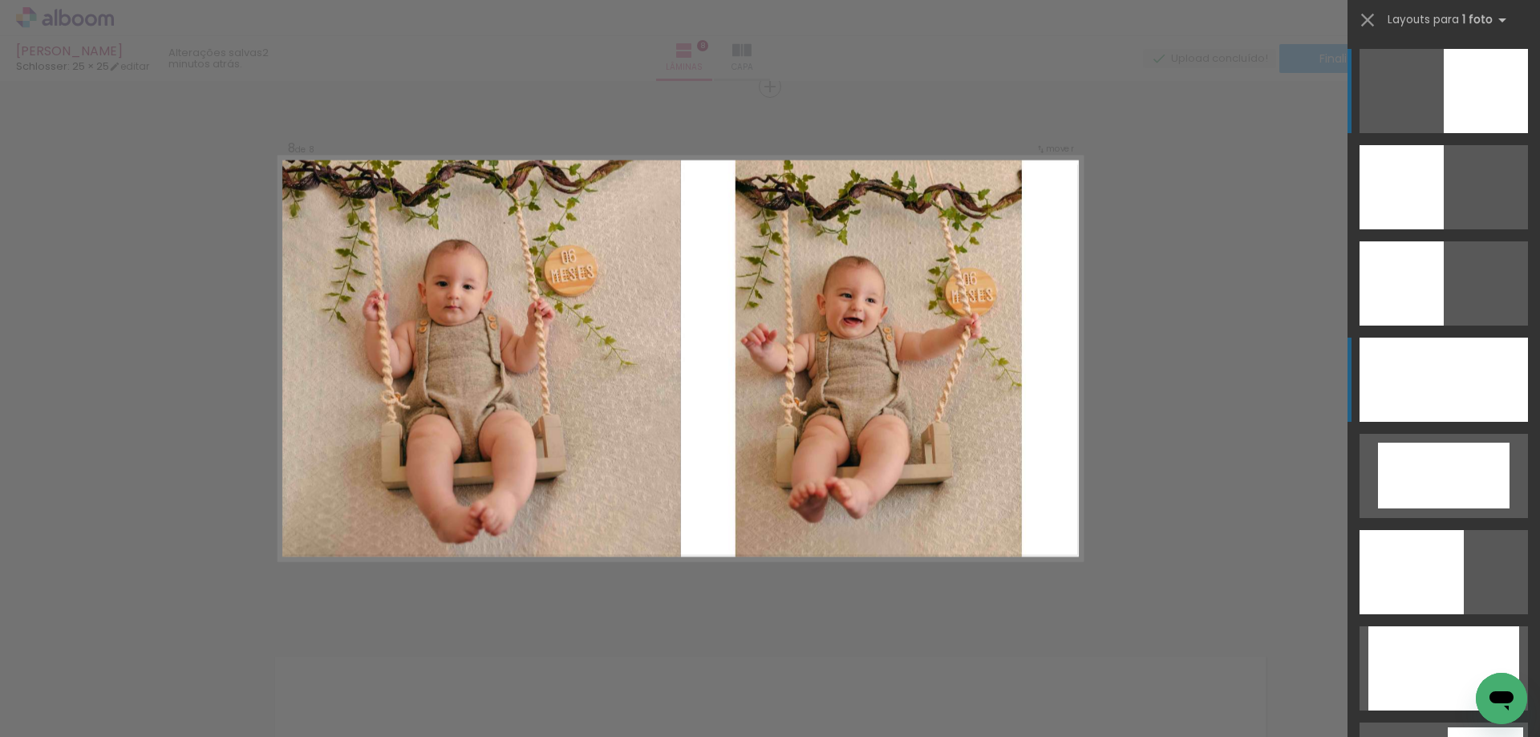
click at [1407, 402] on div at bounding box center [1443, 380] width 168 height 84
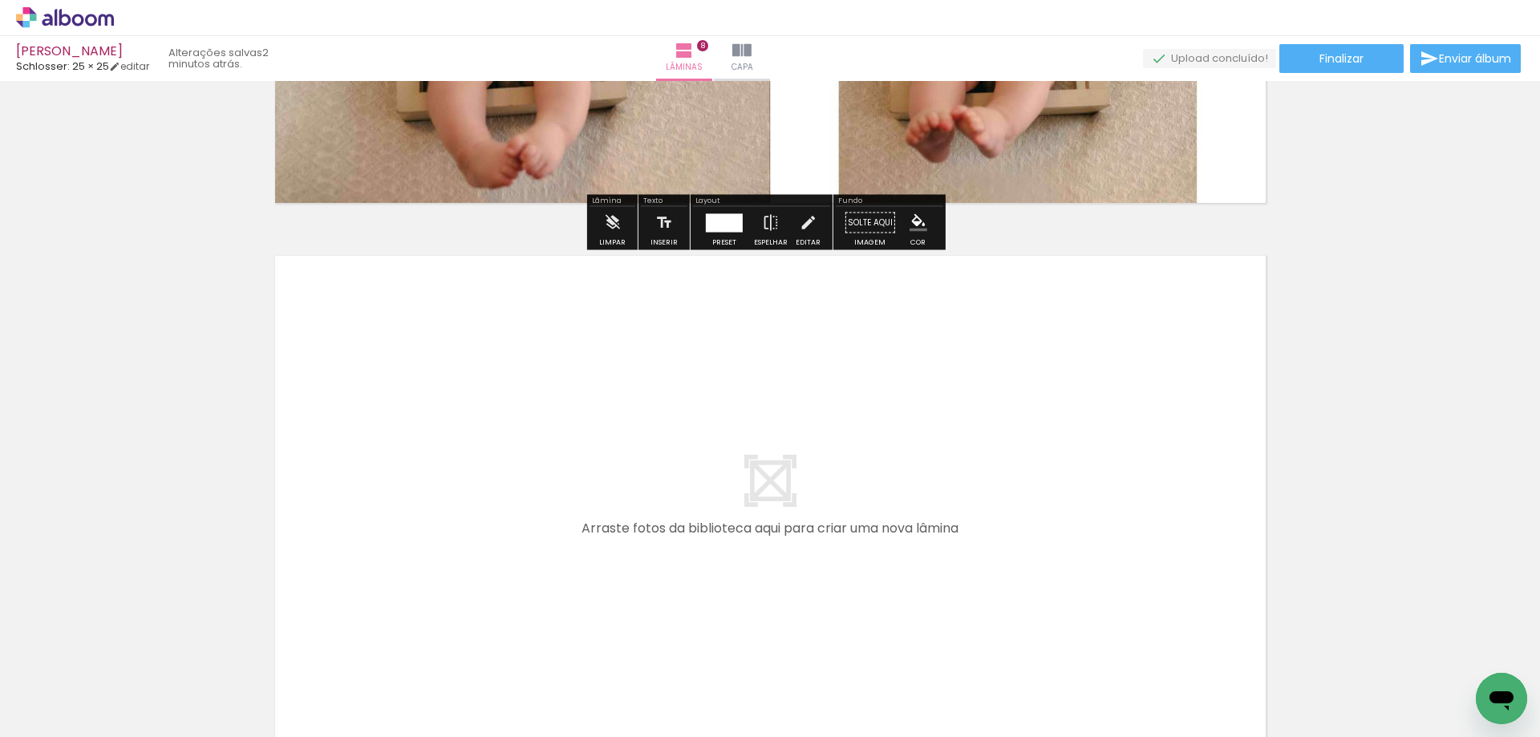
scroll to position [4400, 0]
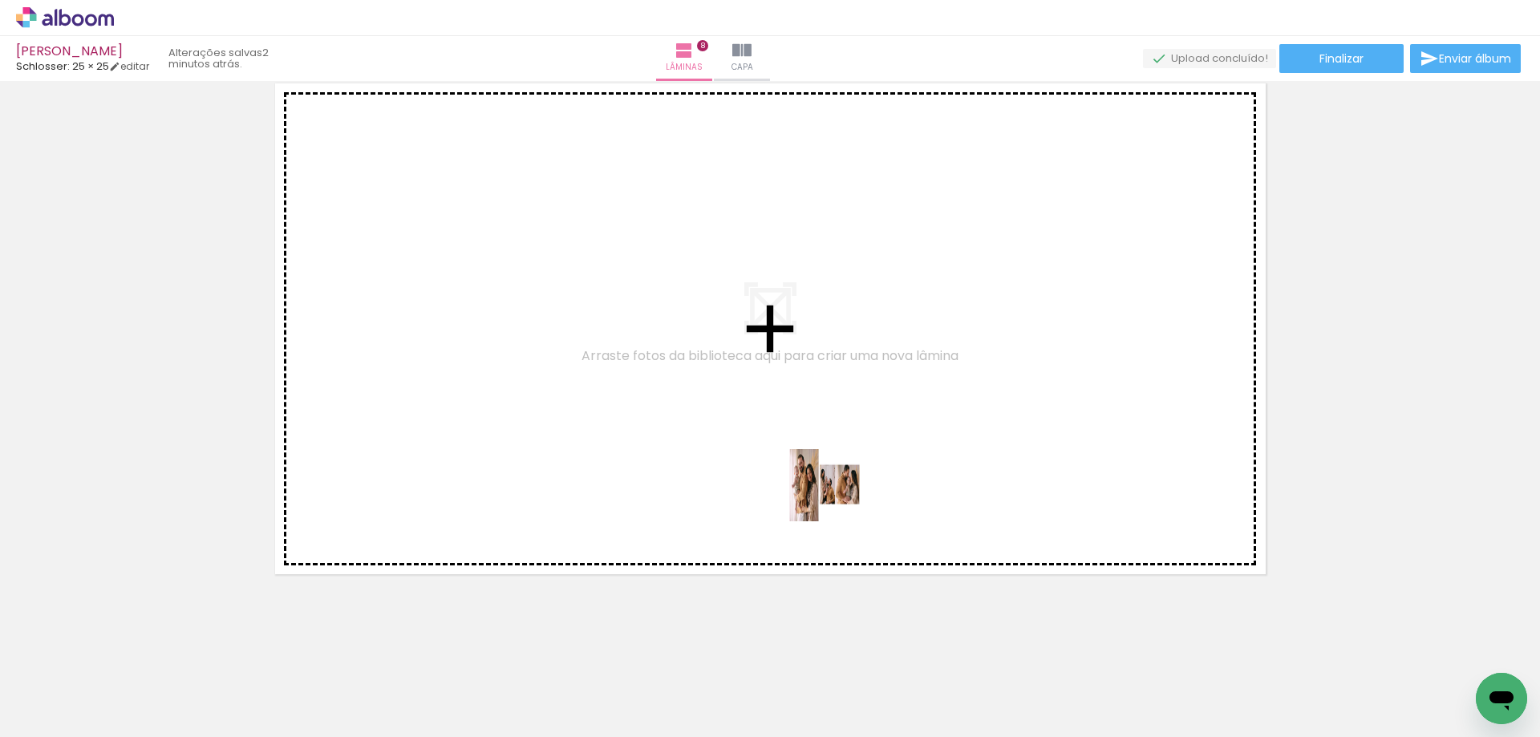
drag, startPoint x: 884, startPoint y: 690, endPoint x: 825, endPoint y: 469, distance: 228.2
click at [825, 469] on quentale-workspace at bounding box center [770, 368] width 1540 height 737
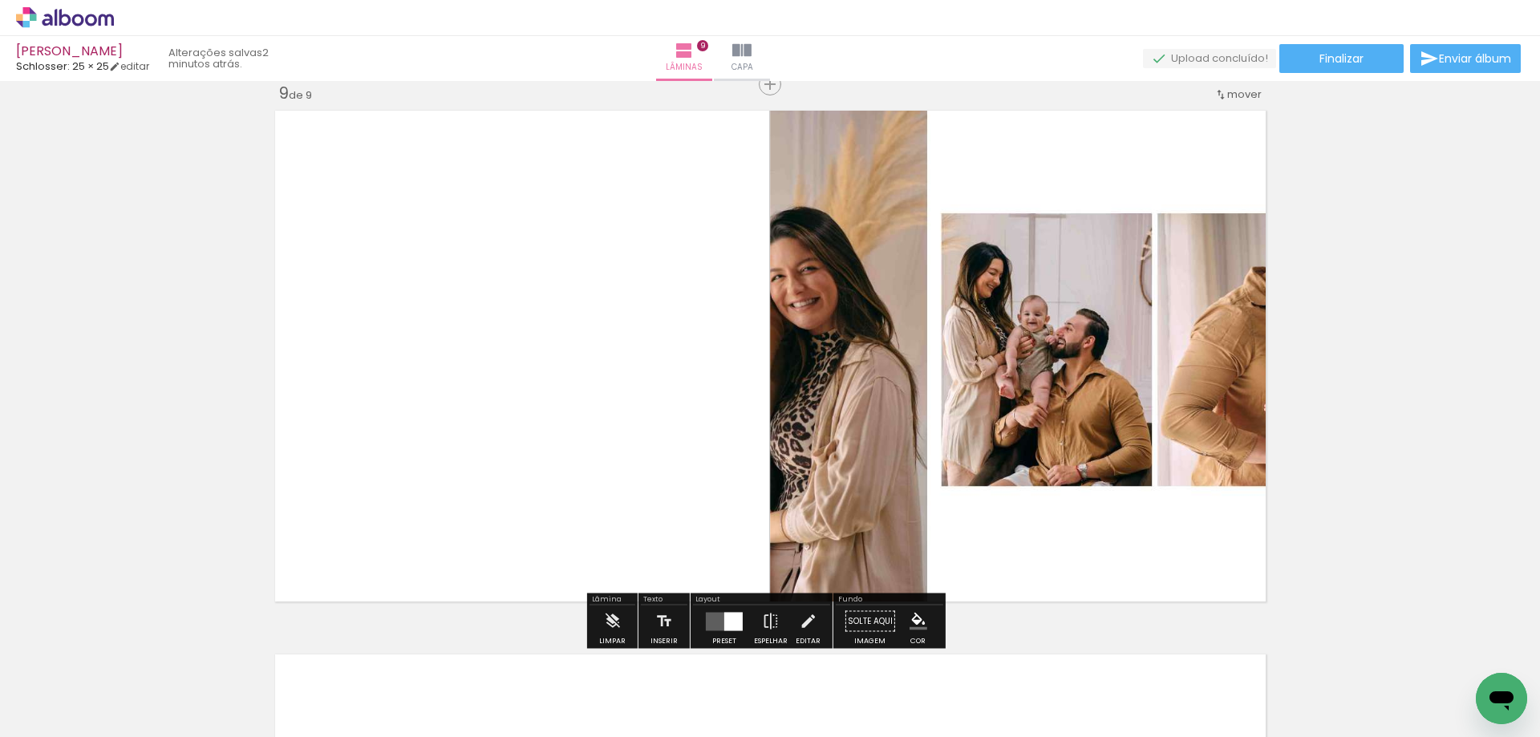
scroll to position [4370, 0]
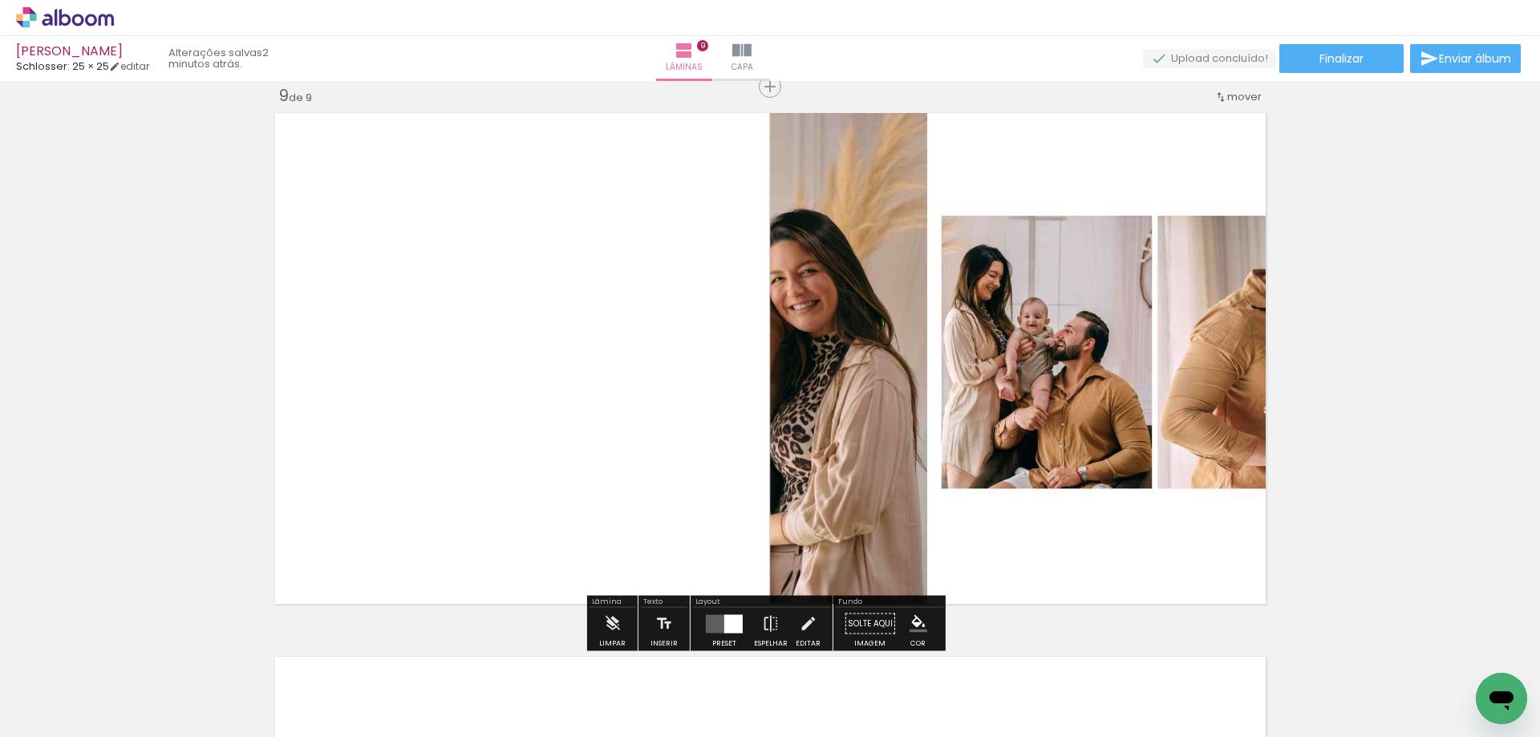
click at [712, 620] on quentale-layouter at bounding box center [724, 623] width 37 height 18
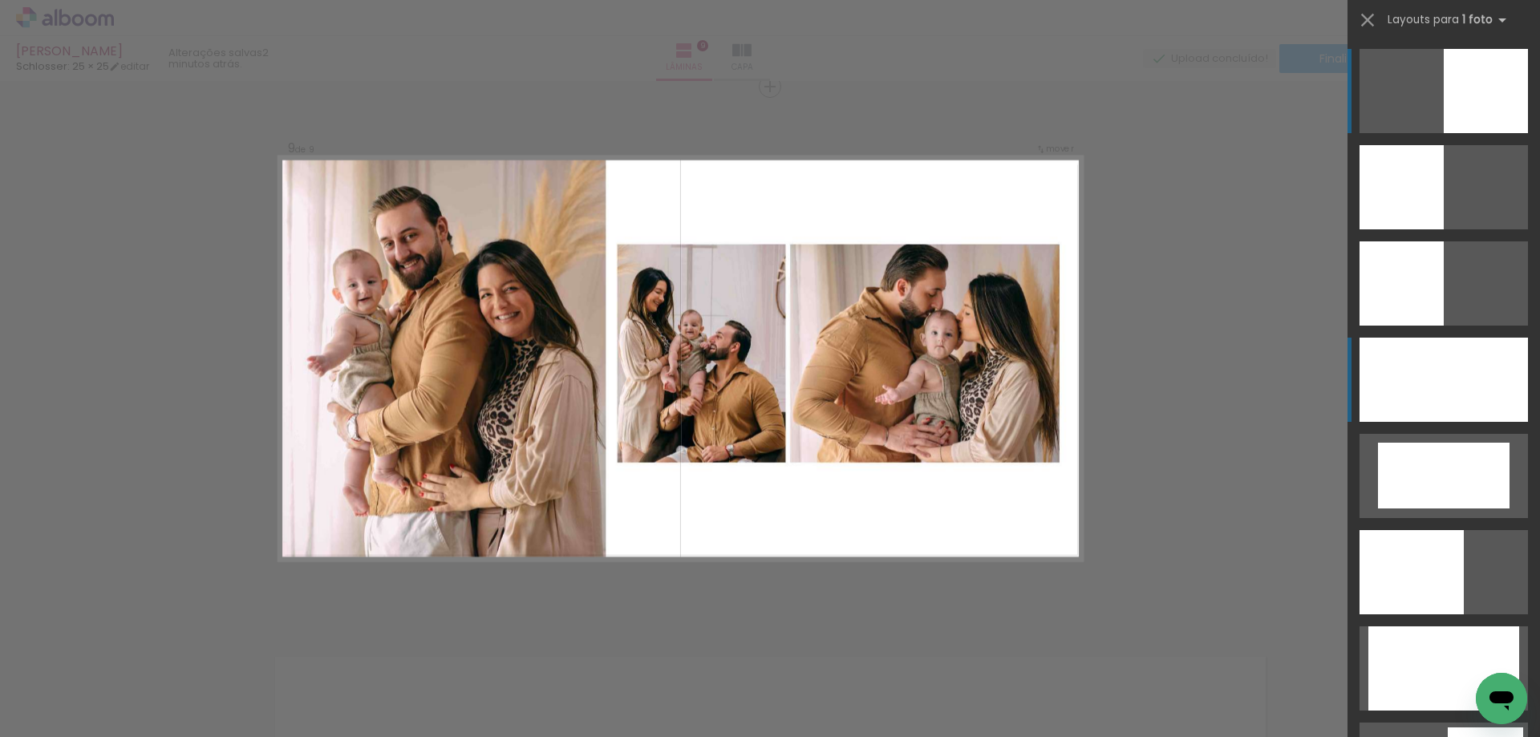
click at [1462, 376] on div at bounding box center [1443, 380] width 168 height 84
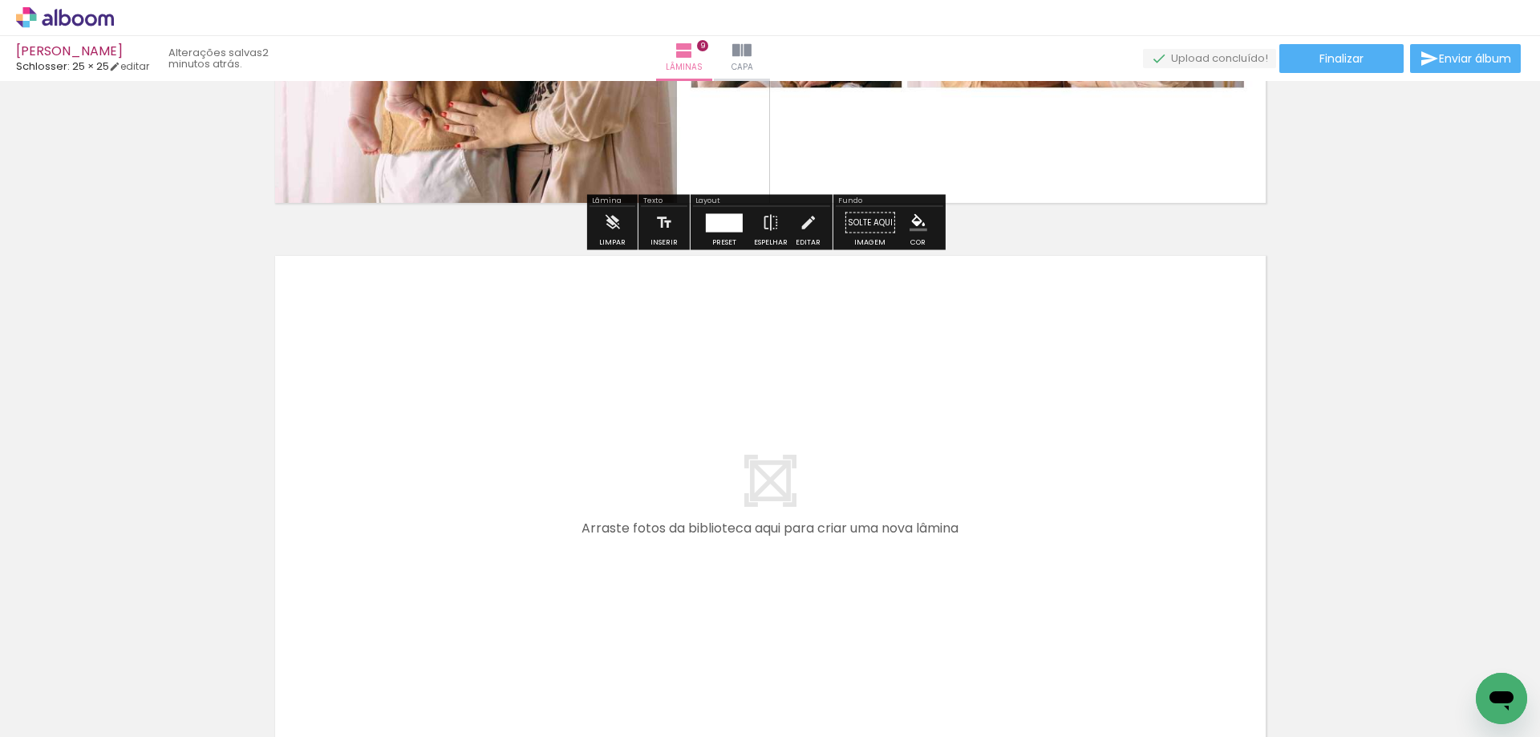
scroll to position [4932, 0]
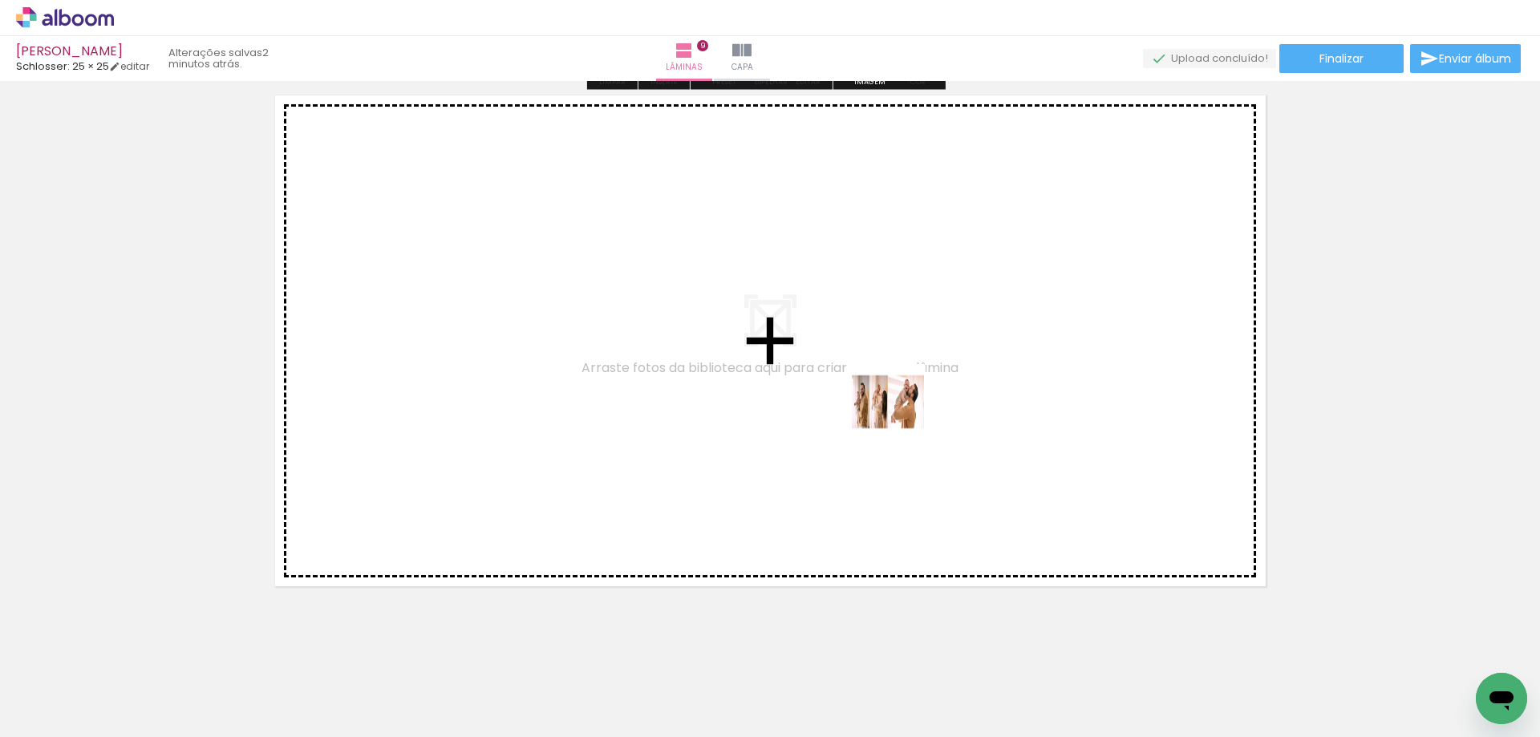
drag, startPoint x: 1000, startPoint y: 687, endPoint x: 899, endPoint y: 407, distance: 297.5
click at [899, 407] on quentale-workspace at bounding box center [770, 368] width 1540 height 737
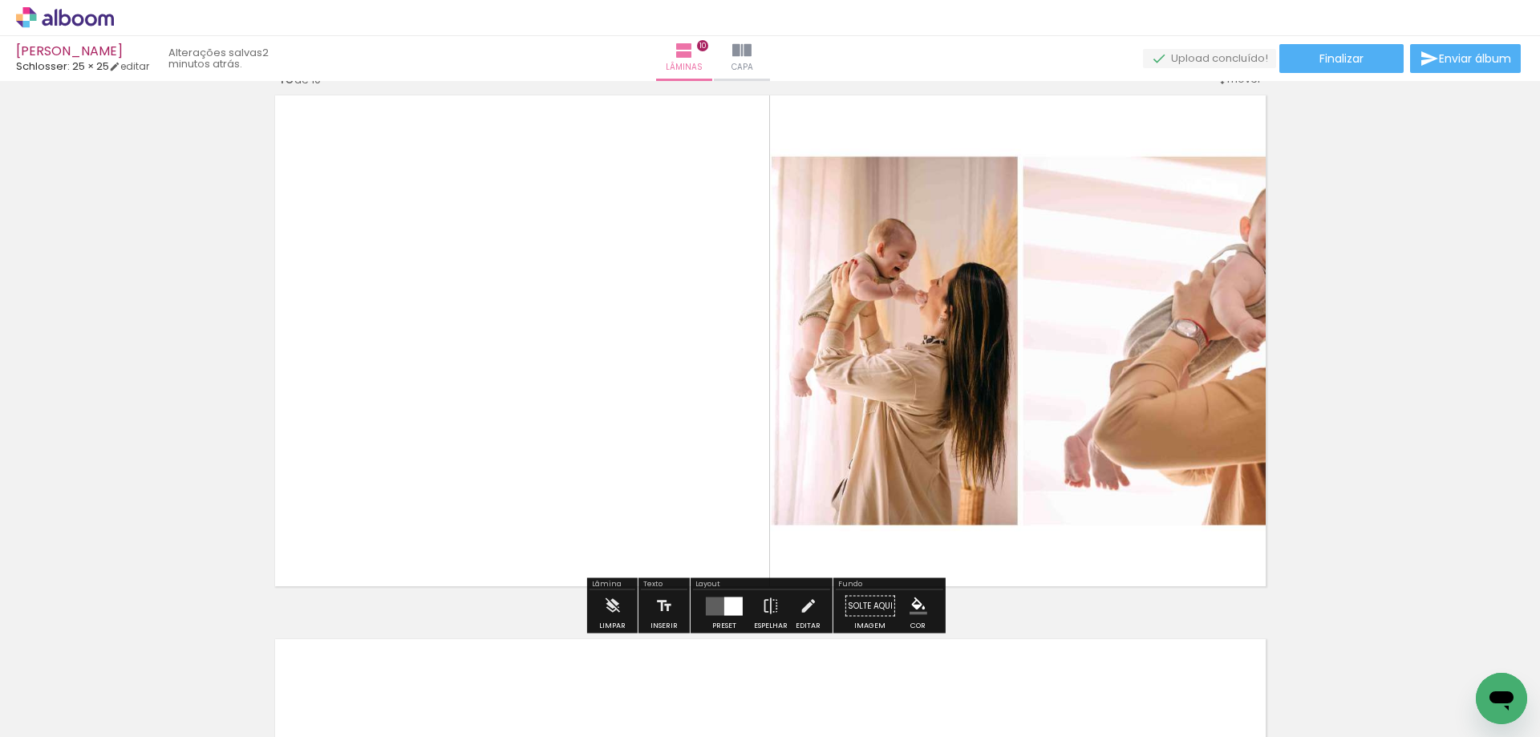
scroll to position [4914, 0]
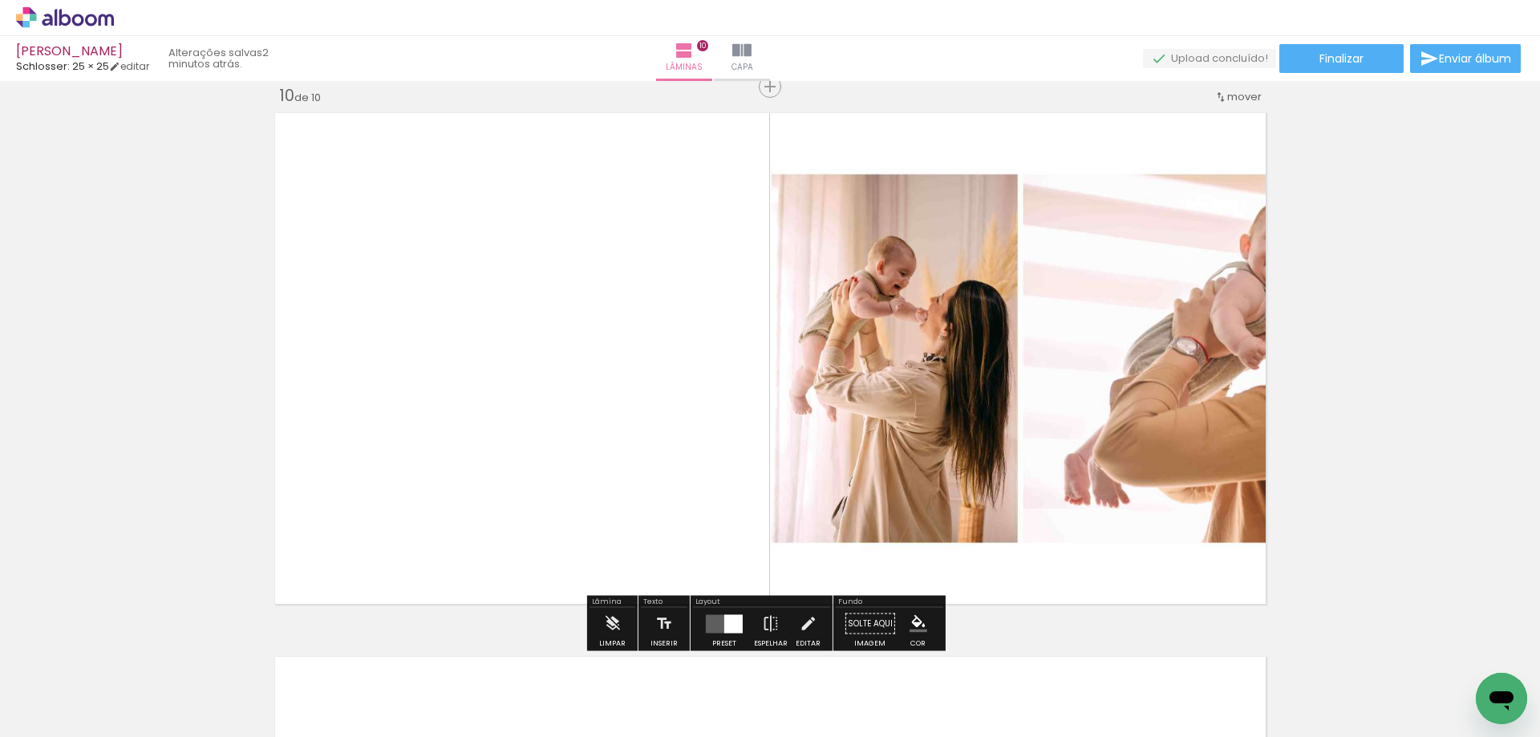
click at [714, 617] on quentale-layouter at bounding box center [724, 623] width 37 height 18
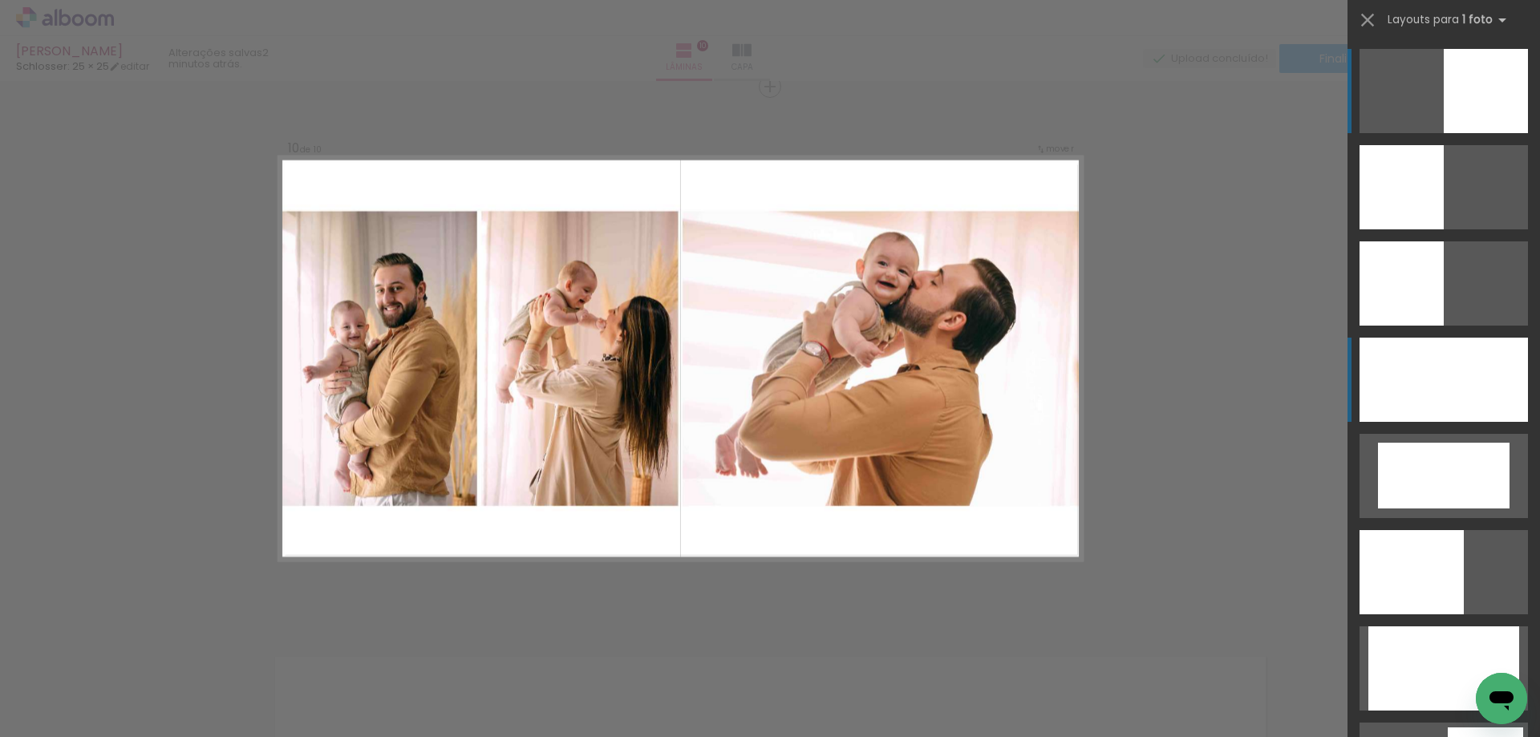
click at [1480, 351] on div at bounding box center [1443, 380] width 168 height 84
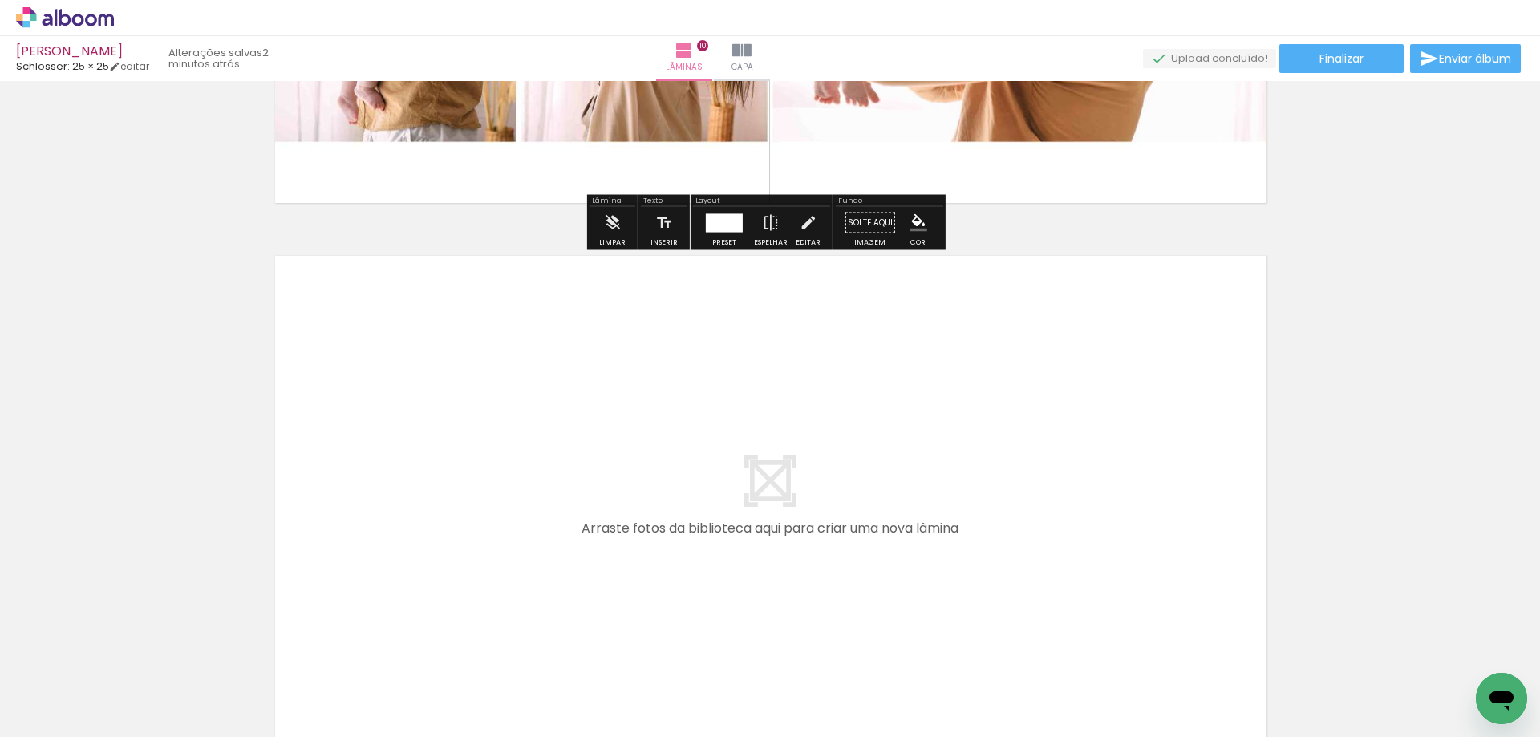
scroll to position [5487, 0]
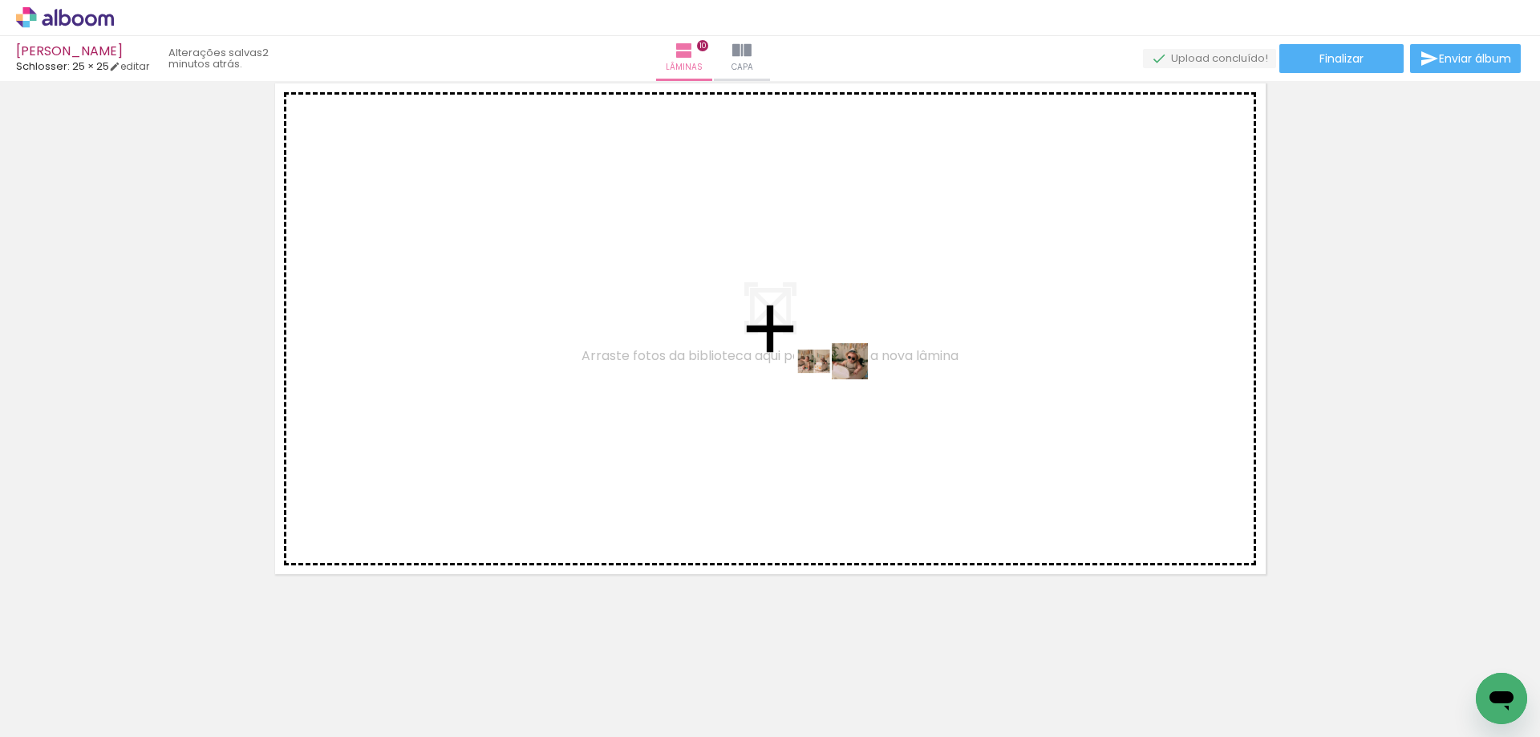
drag, startPoint x: 1073, startPoint y: 692, endPoint x: 844, endPoint y: 391, distance: 378.2
click at [844, 391] on quentale-workspace at bounding box center [770, 368] width 1540 height 737
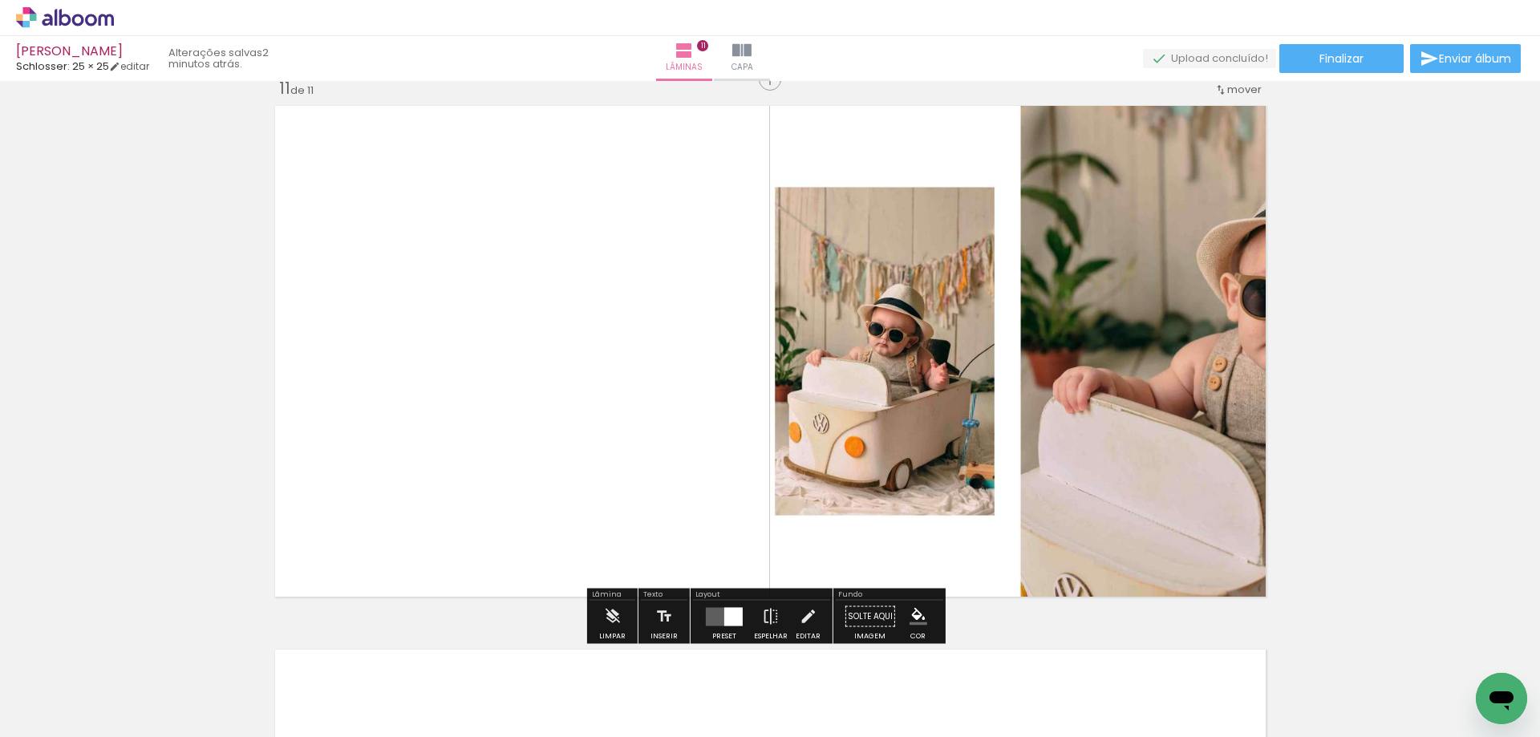
scroll to position [5458, 0]
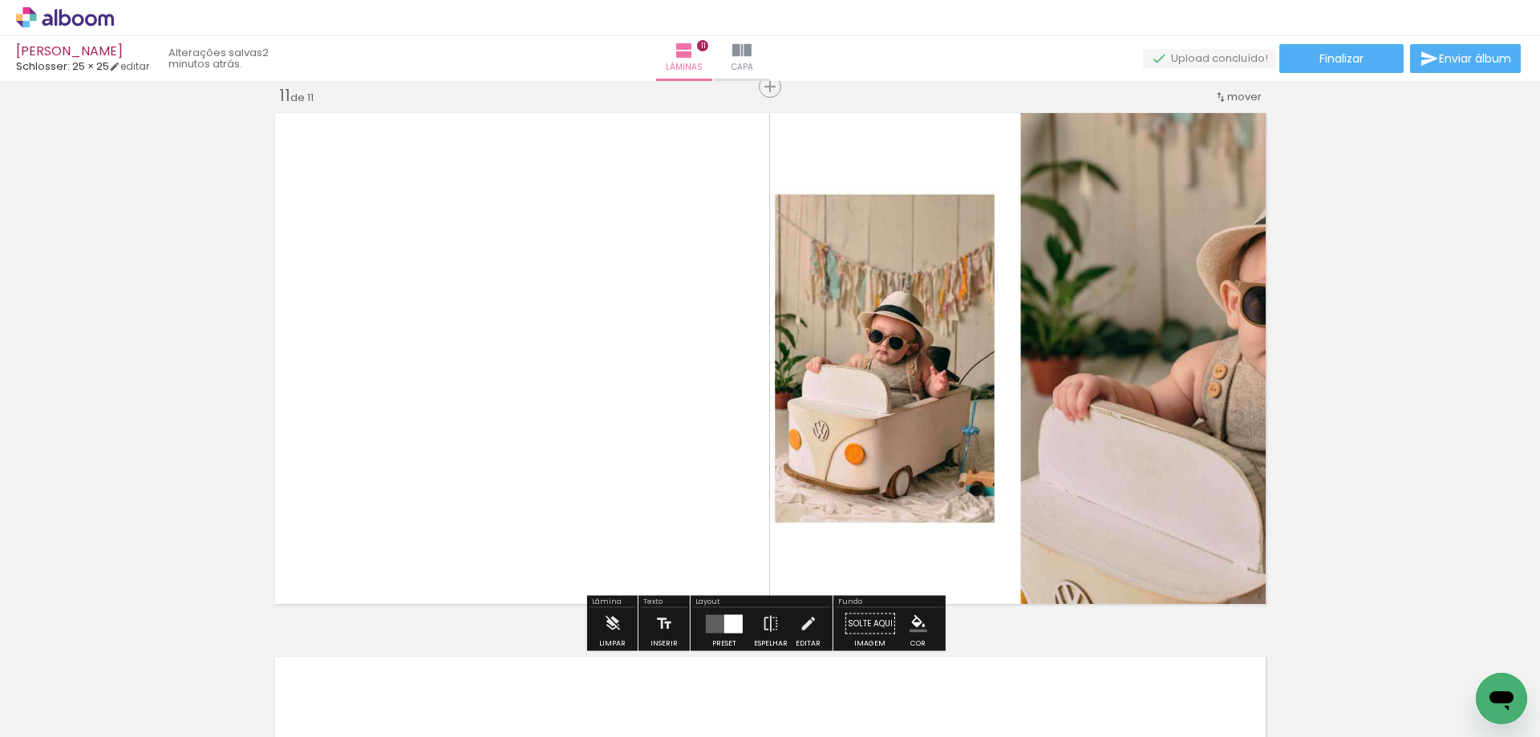
click at [737, 613] on div at bounding box center [723, 624] width 43 height 32
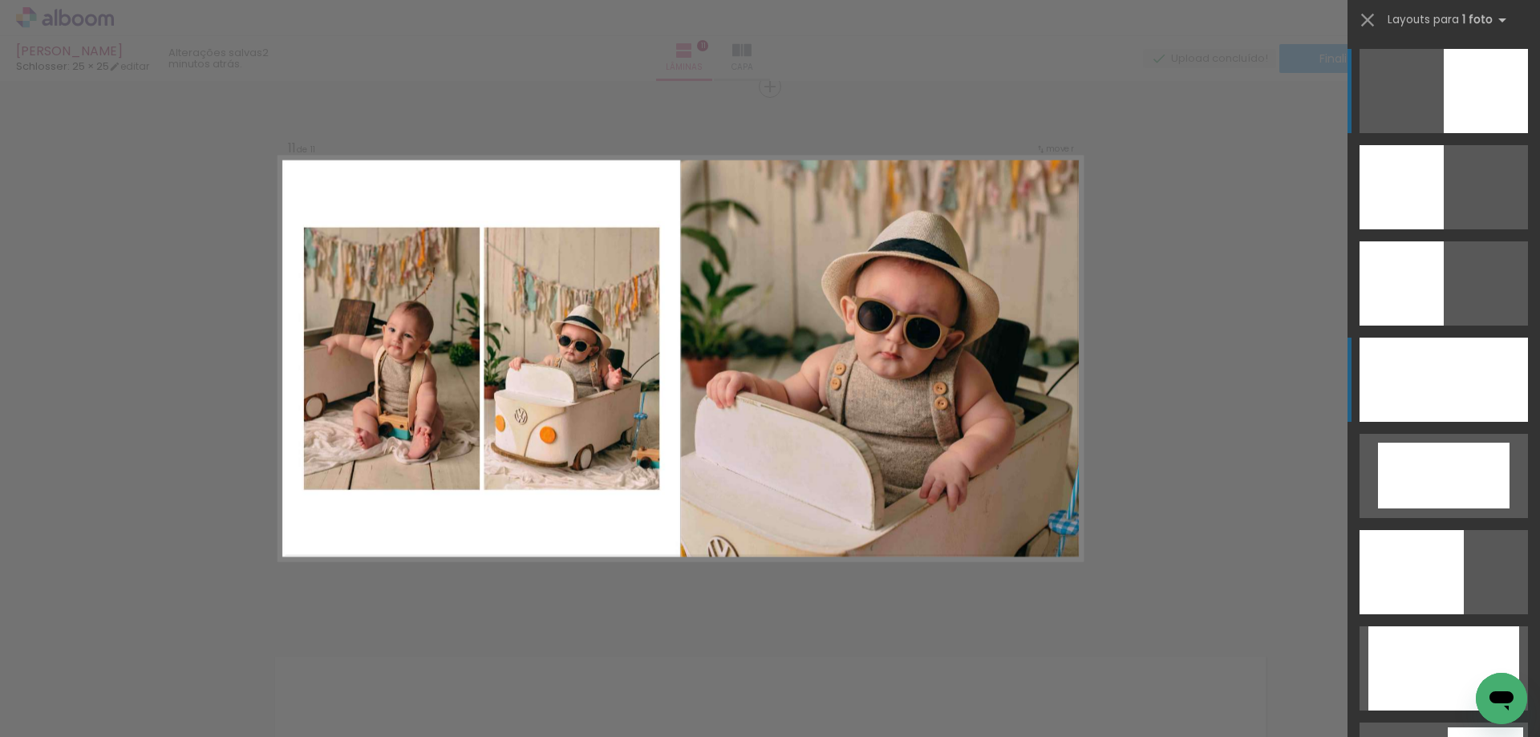
click at [1457, 391] on div at bounding box center [1443, 380] width 168 height 84
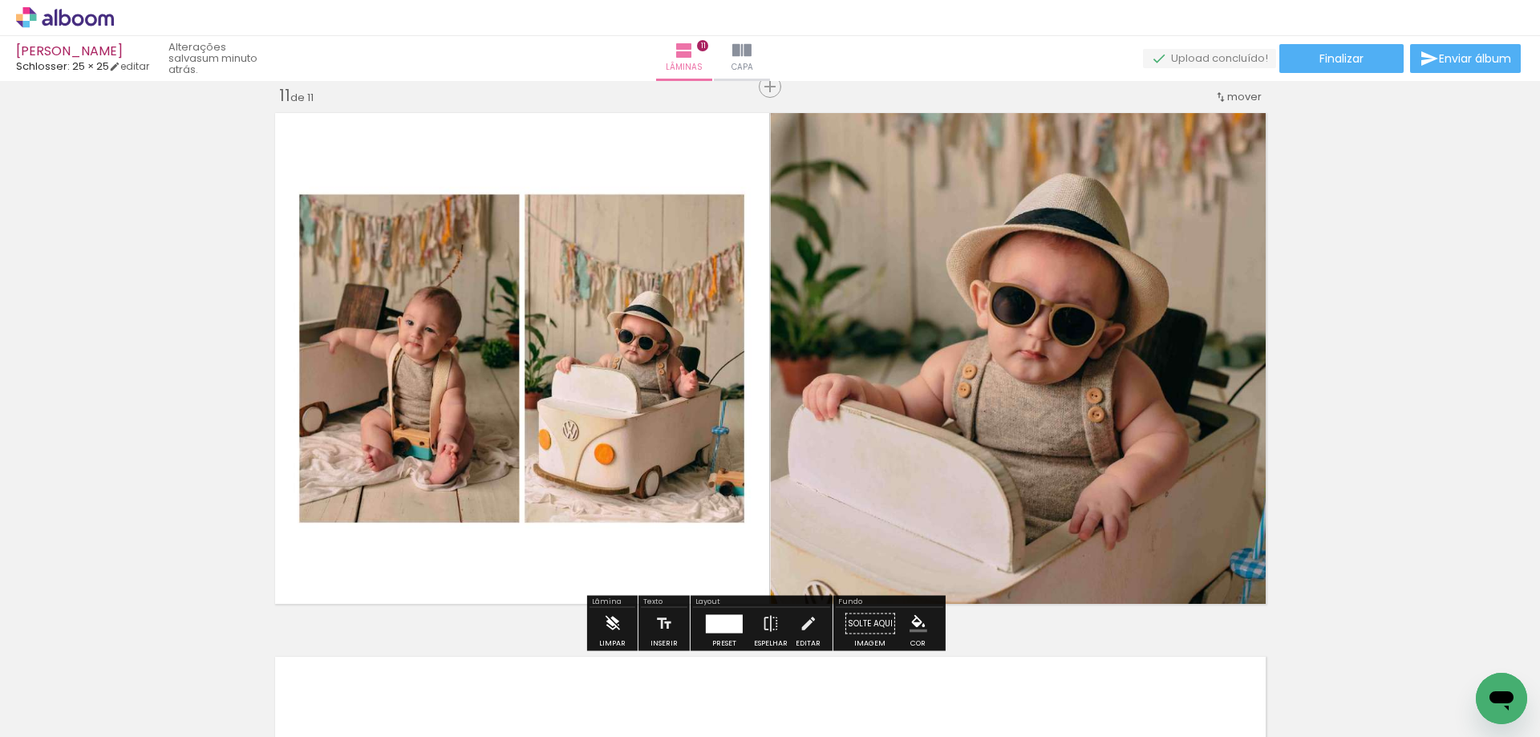
click at [605, 621] on iron-icon at bounding box center [612, 624] width 18 height 32
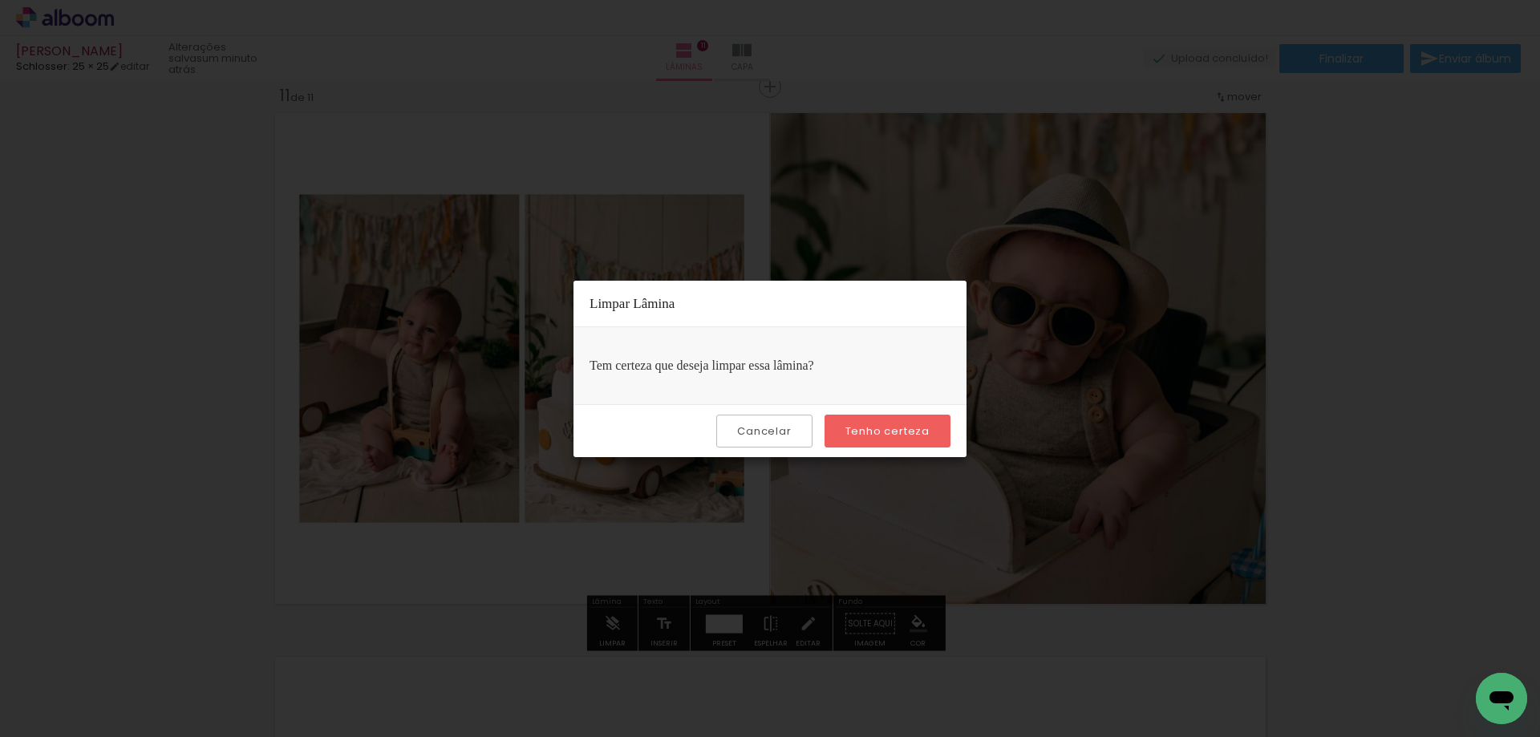
click at [873, 440] on paper-button "Tenho certeza" at bounding box center [887, 431] width 126 height 33
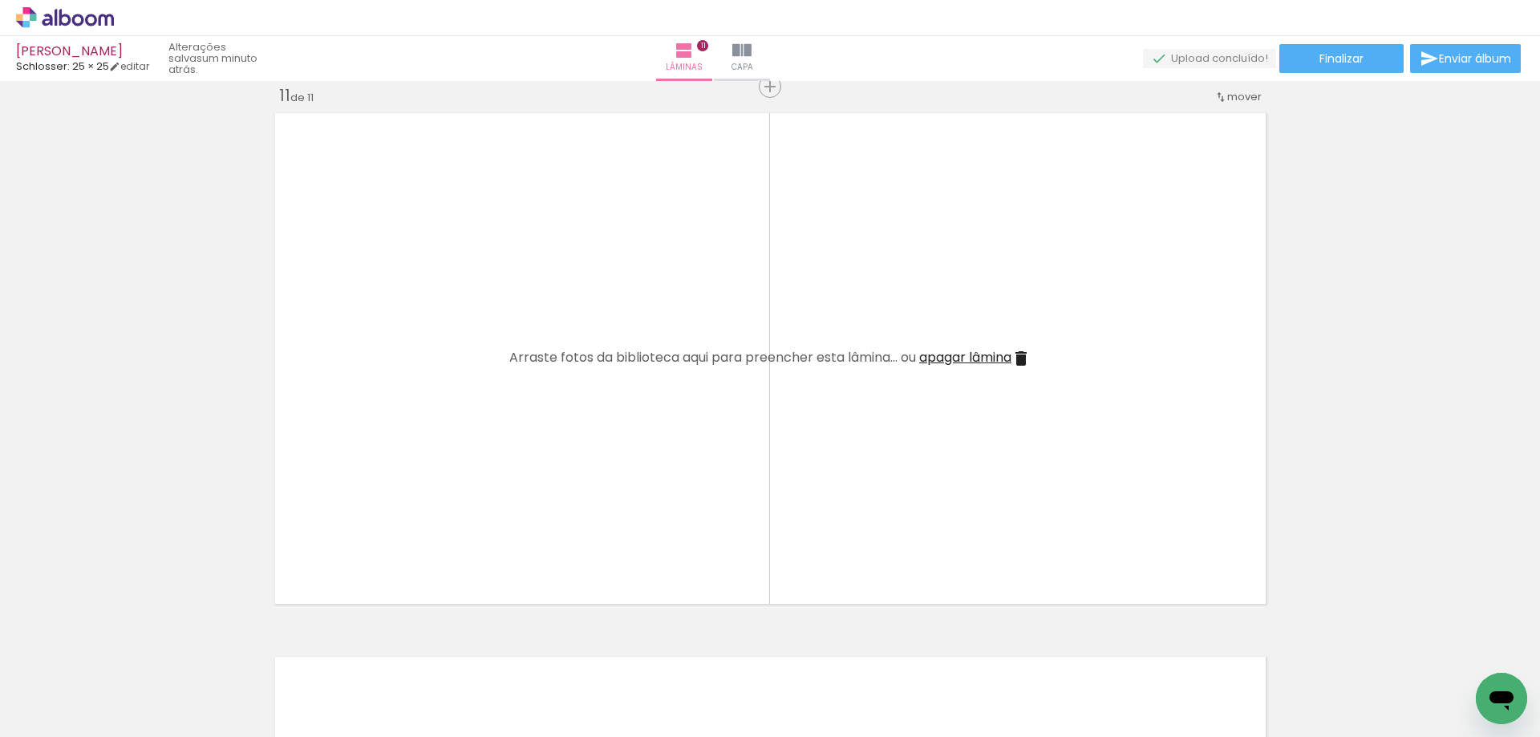
click at [1025, 658] on iron-icon at bounding box center [1023, 650] width 17 height 17
click at [65, 712] on span "Adicionar Fotos" at bounding box center [57, 715] width 48 height 18
click at [0, 0] on input "file" at bounding box center [0, 0] width 0 height 0
click at [55, 706] on span "Adicionar Fotos" at bounding box center [57, 715] width 48 height 18
click at [0, 0] on input "file" at bounding box center [0, 0] width 0 height 0
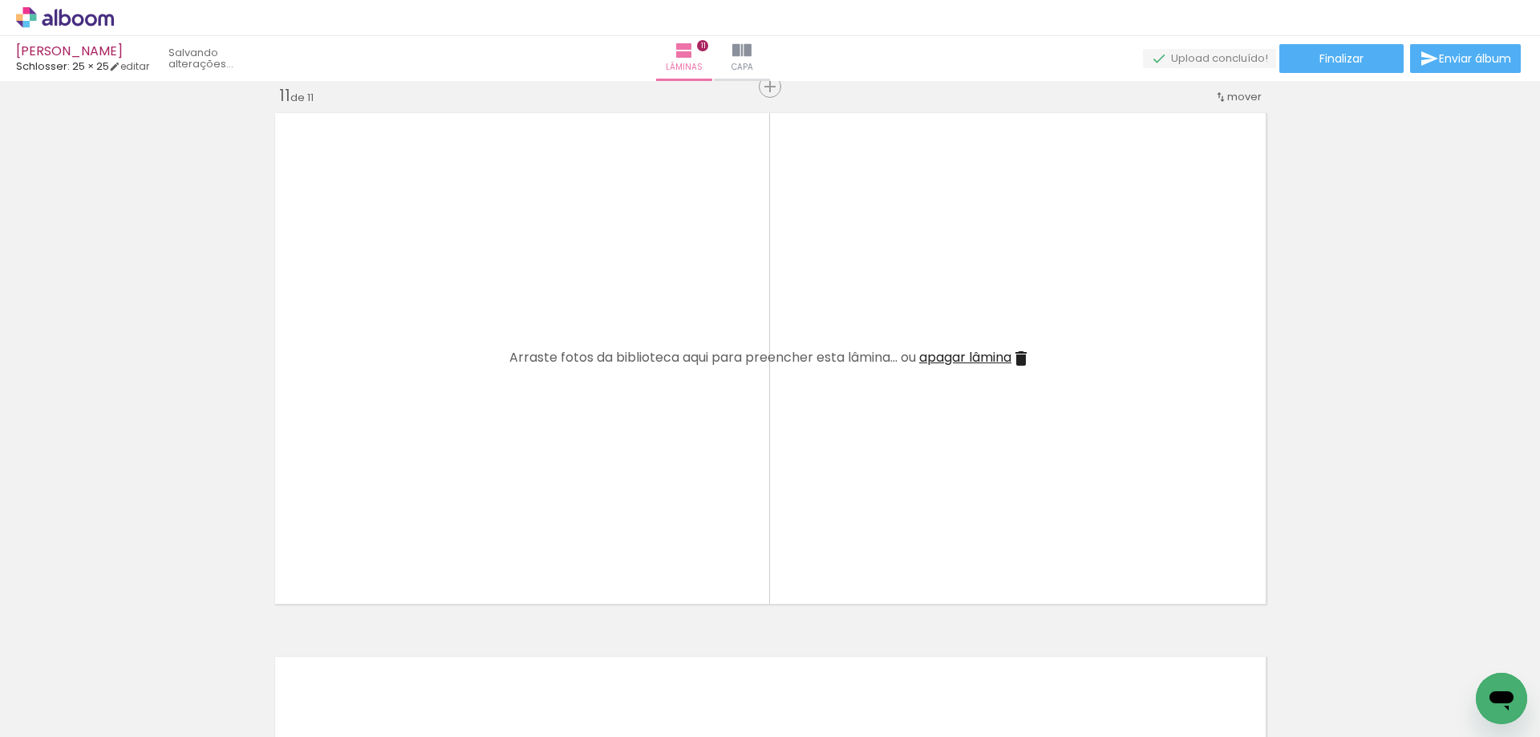
scroll to position [0, 0]
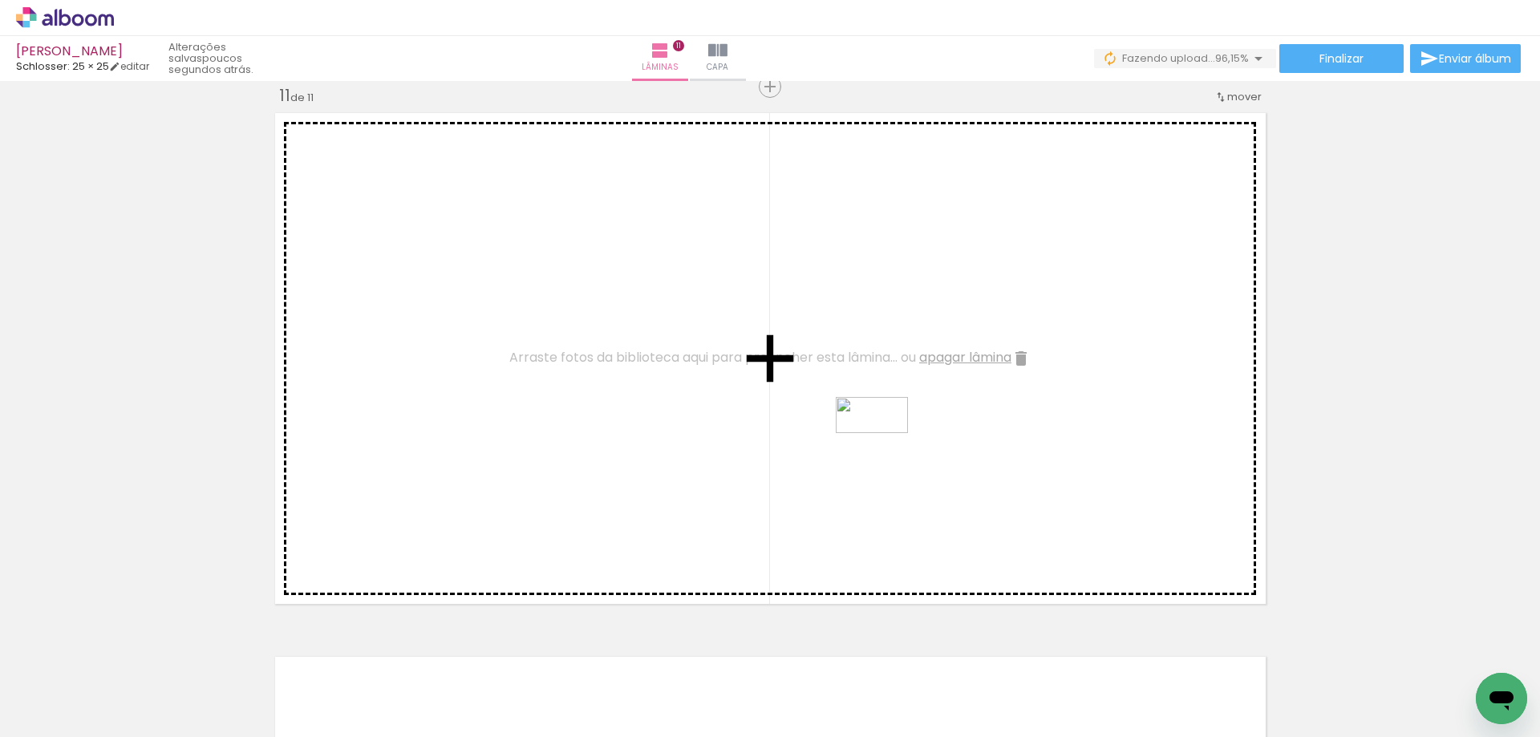
drag, startPoint x: 1069, startPoint y: 691, endPoint x: 884, endPoint y: 445, distance: 308.1
click at [884, 445] on quentale-workspace at bounding box center [770, 368] width 1540 height 737
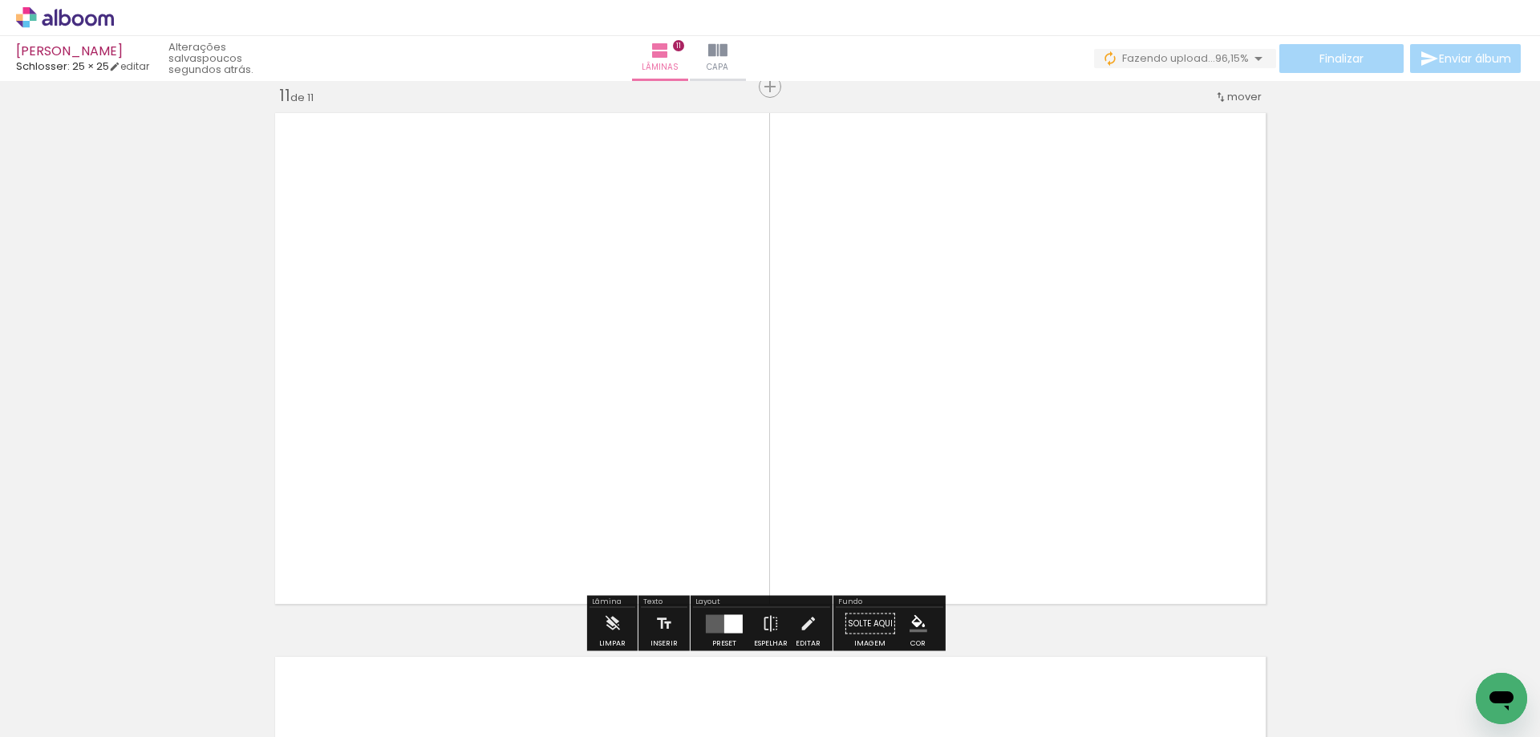
click at [724, 618] on div at bounding box center [733, 623] width 18 height 18
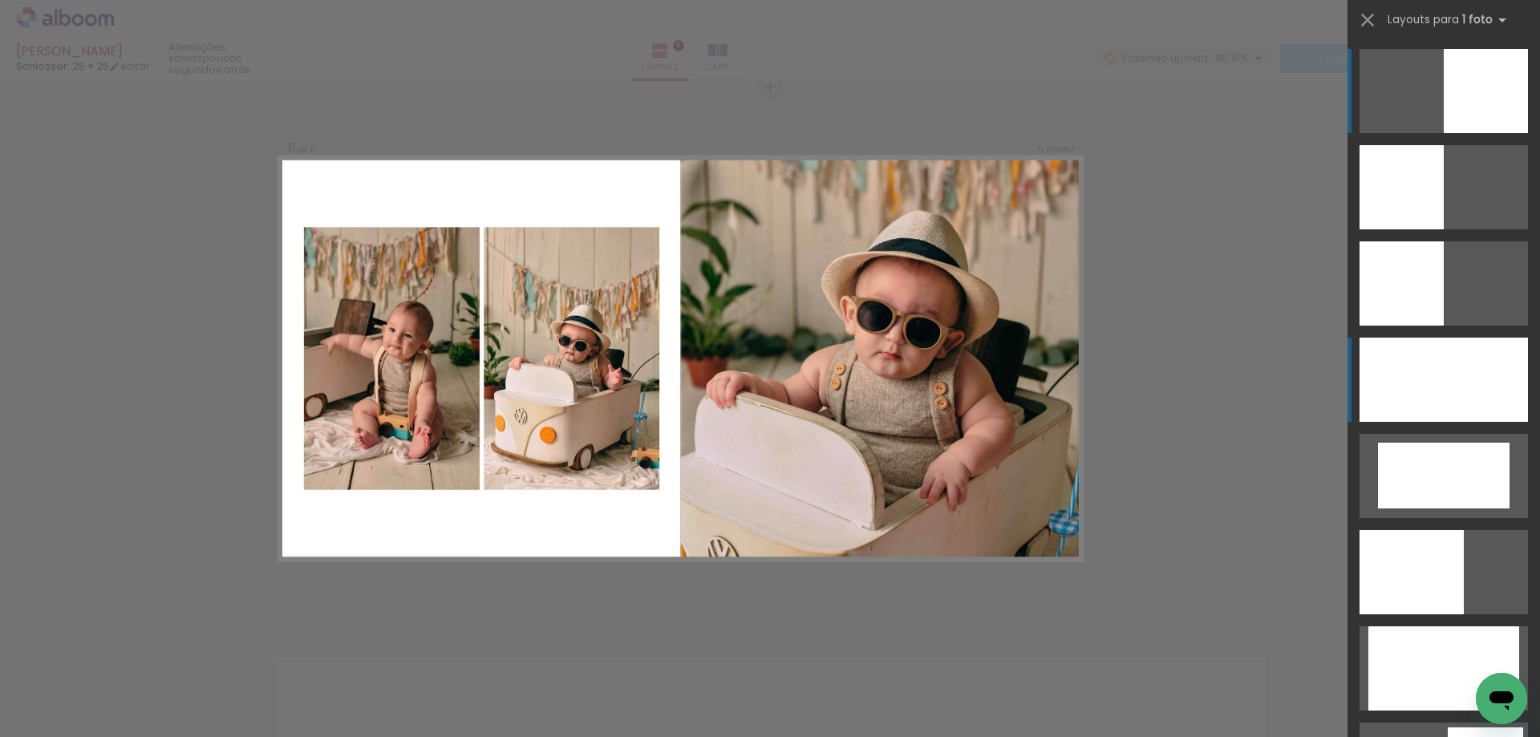
click at [1487, 366] on div at bounding box center [1443, 380] width 168 height 84
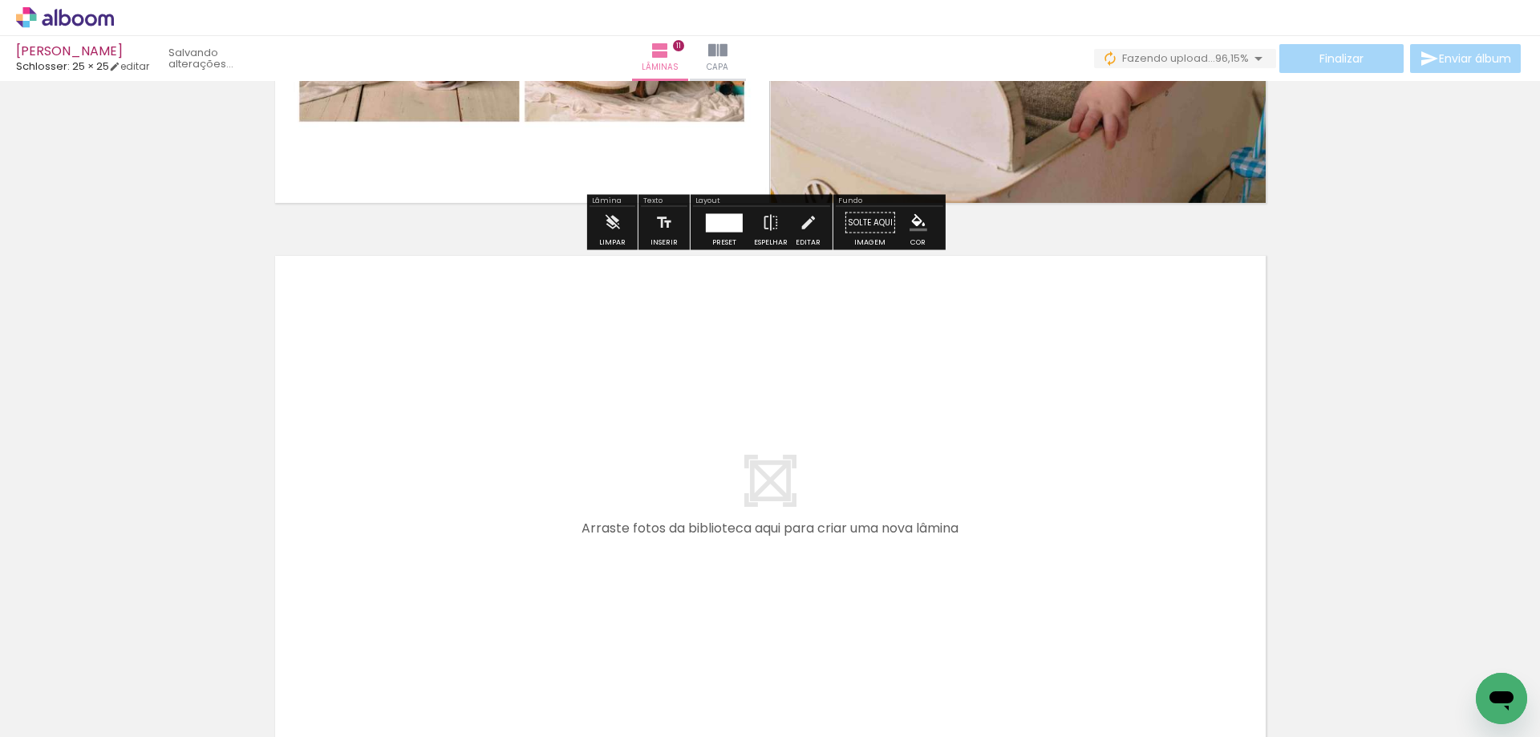
scroll to position [6031, 0]
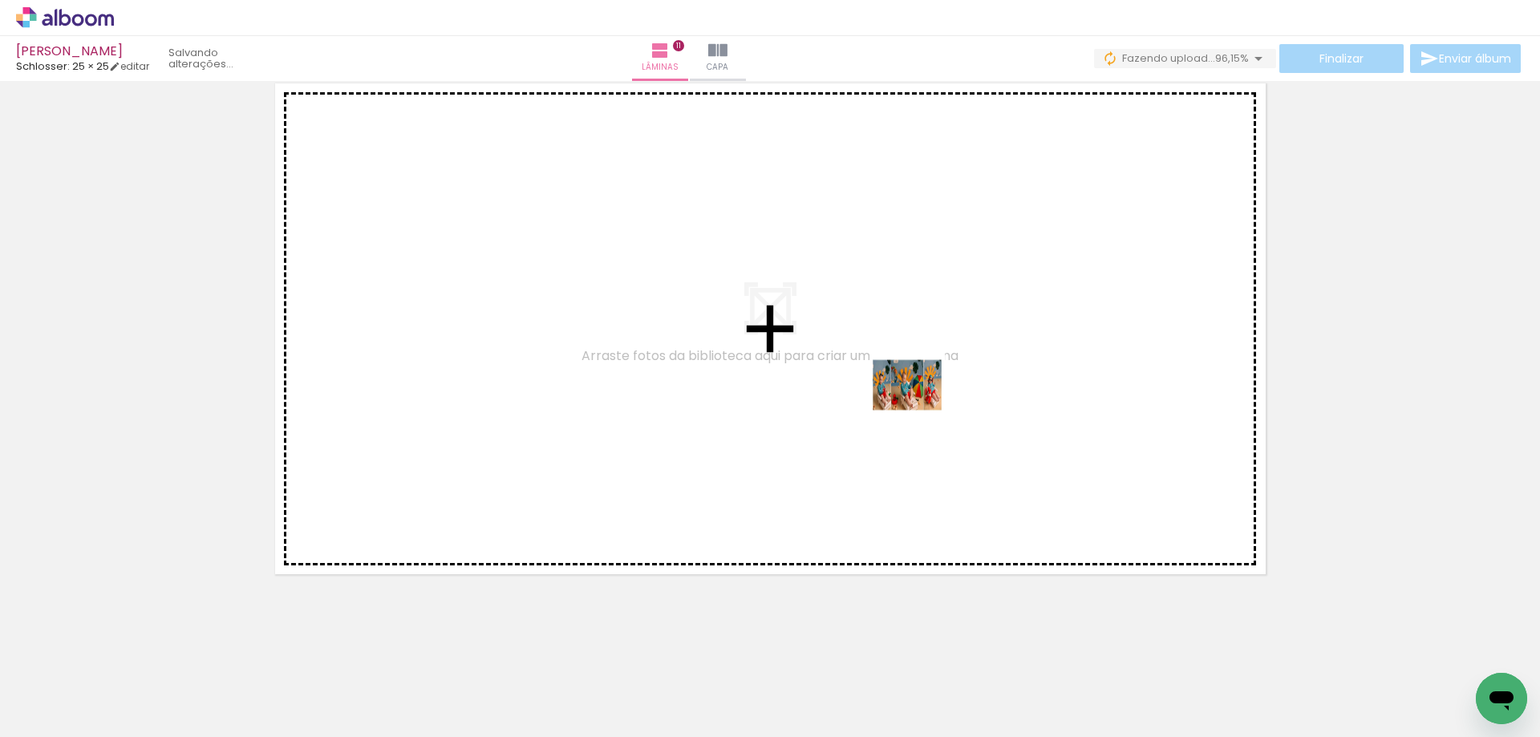
drag, startPoint x: 1168, startPoint y: 689, endPoint x: 868, endPoint y: 361, distance: 443.9
click at [868, 361] on quentale-workspace at bounding box center [770, 368] width 1540 height 737
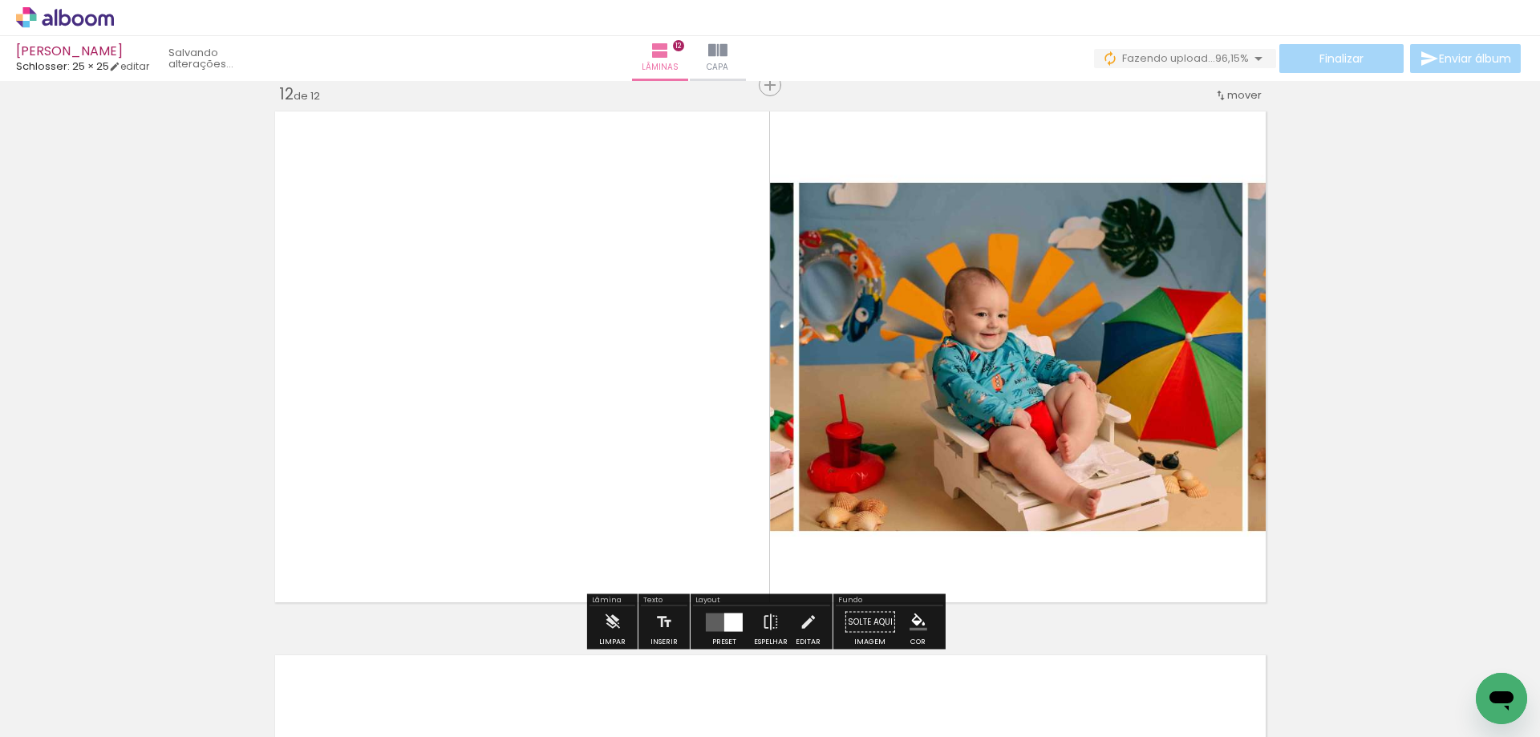
scroll to position [6001, 0]
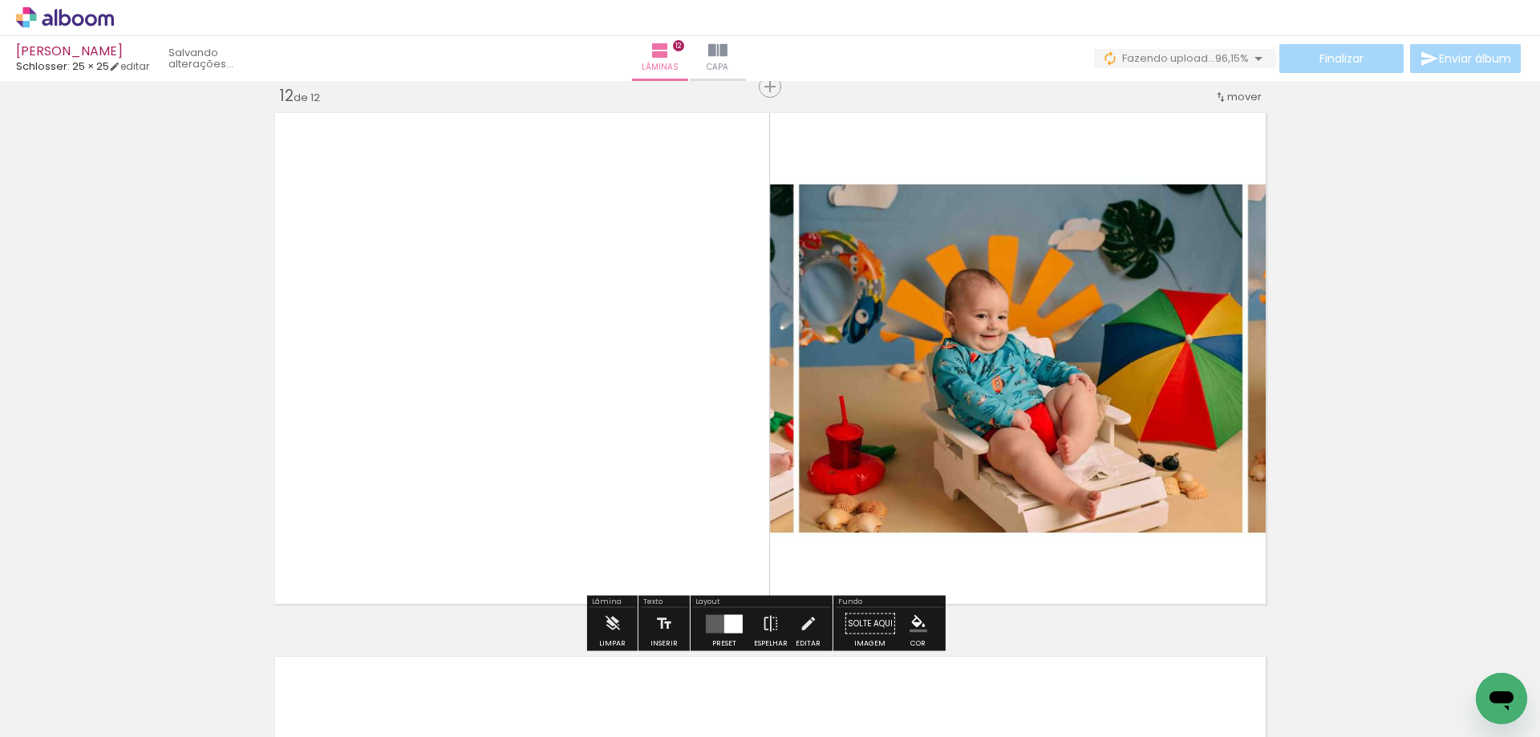
click at [720, 611] on div at bounding box center [723, 624] width 43 height 32
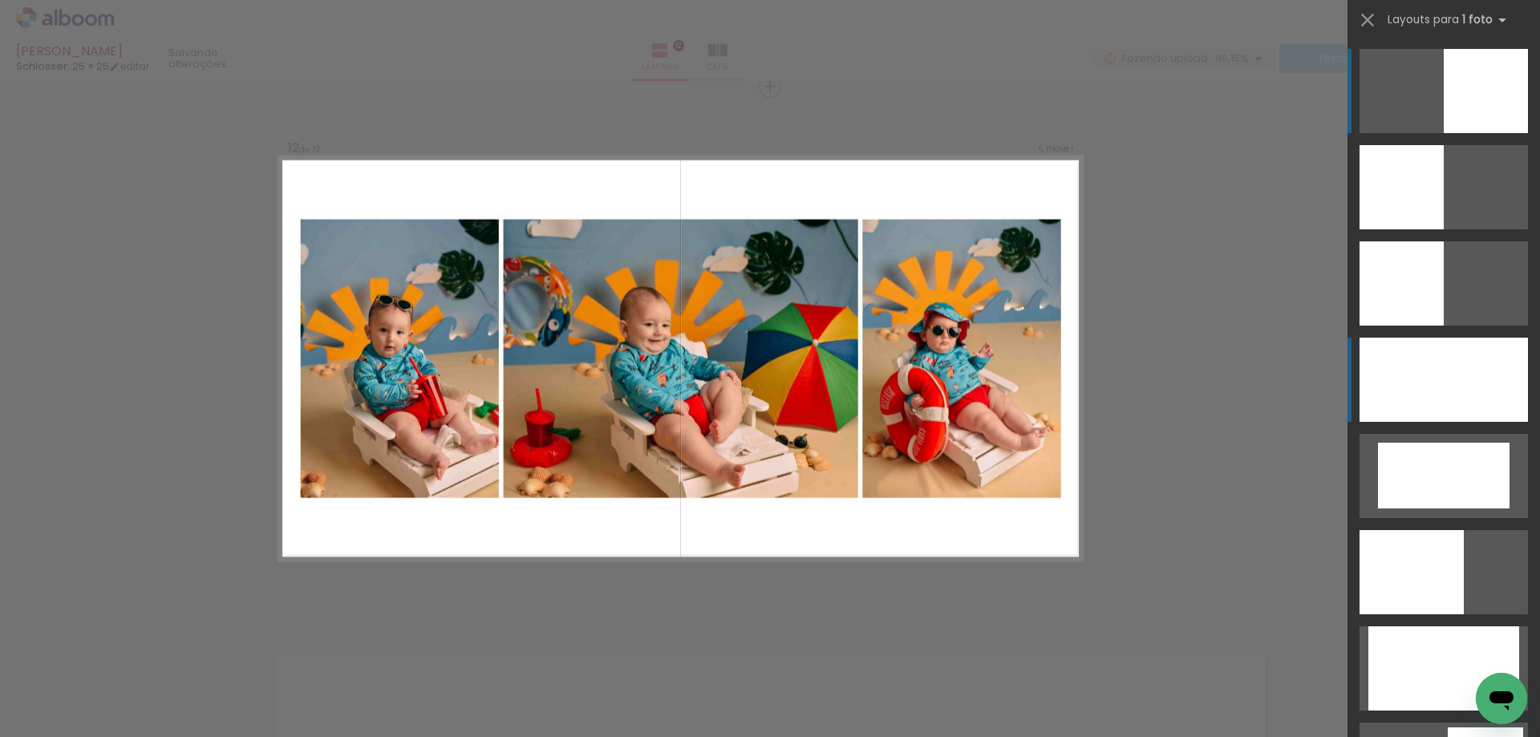
click at [1481, 378] on div at bounding box center [1443, 380] width 168 height 84
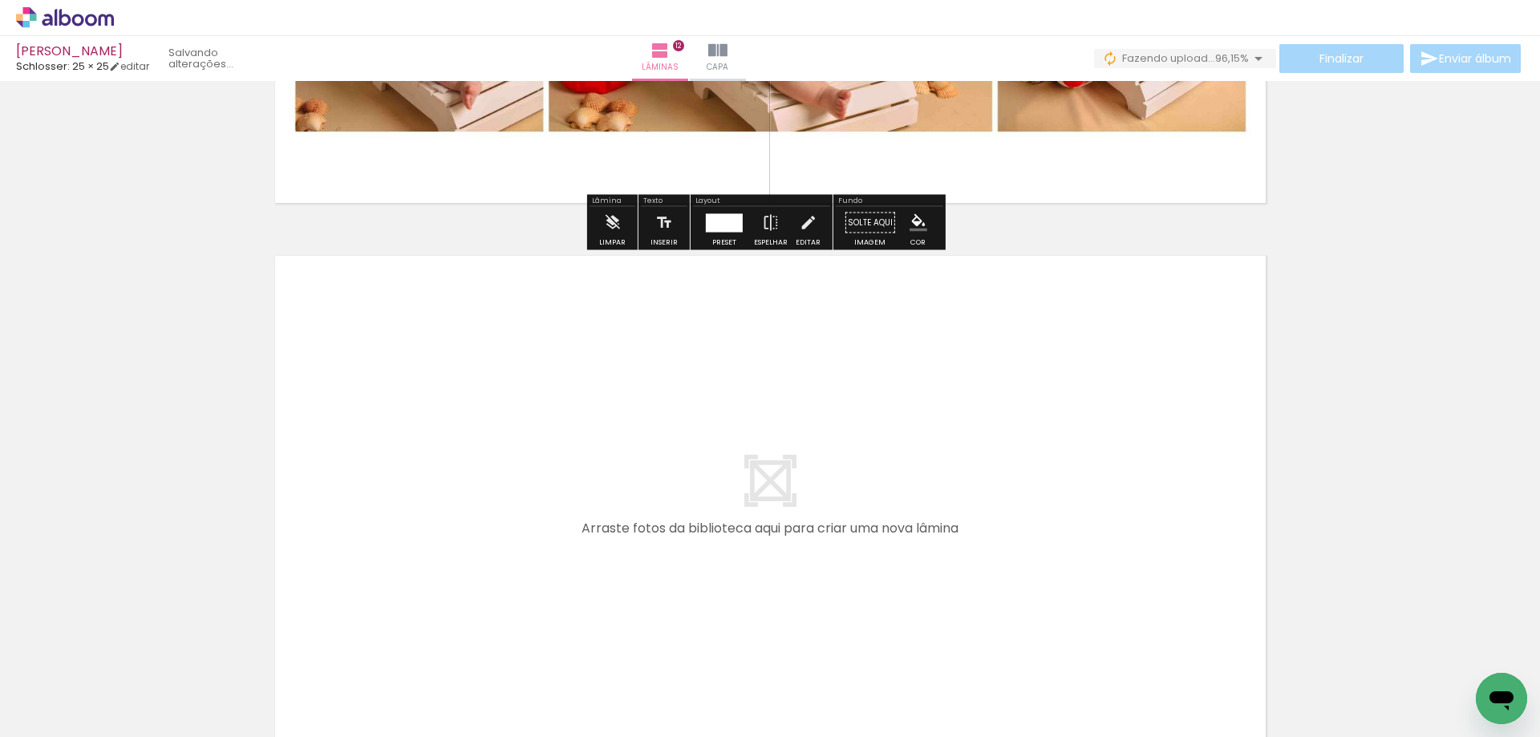
scroll to position [6575, 0]
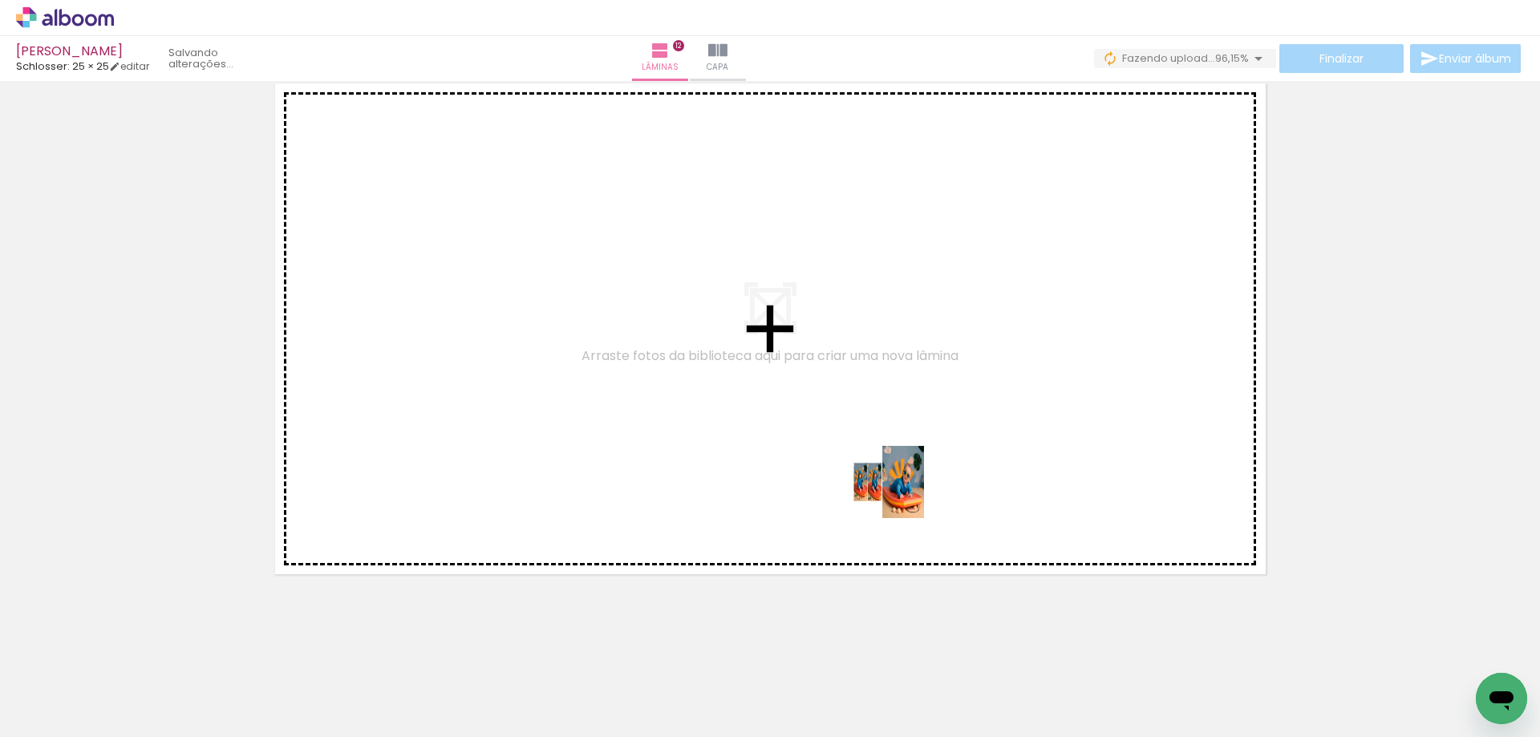
drag, startPoint x: 1259, startPoint y: 695, endPoint x: 900, endPoint y: 494, distance: 411.8
click at [900, 494] on quentale-workspace at bounding box center [770, 368] width 1540 height 737
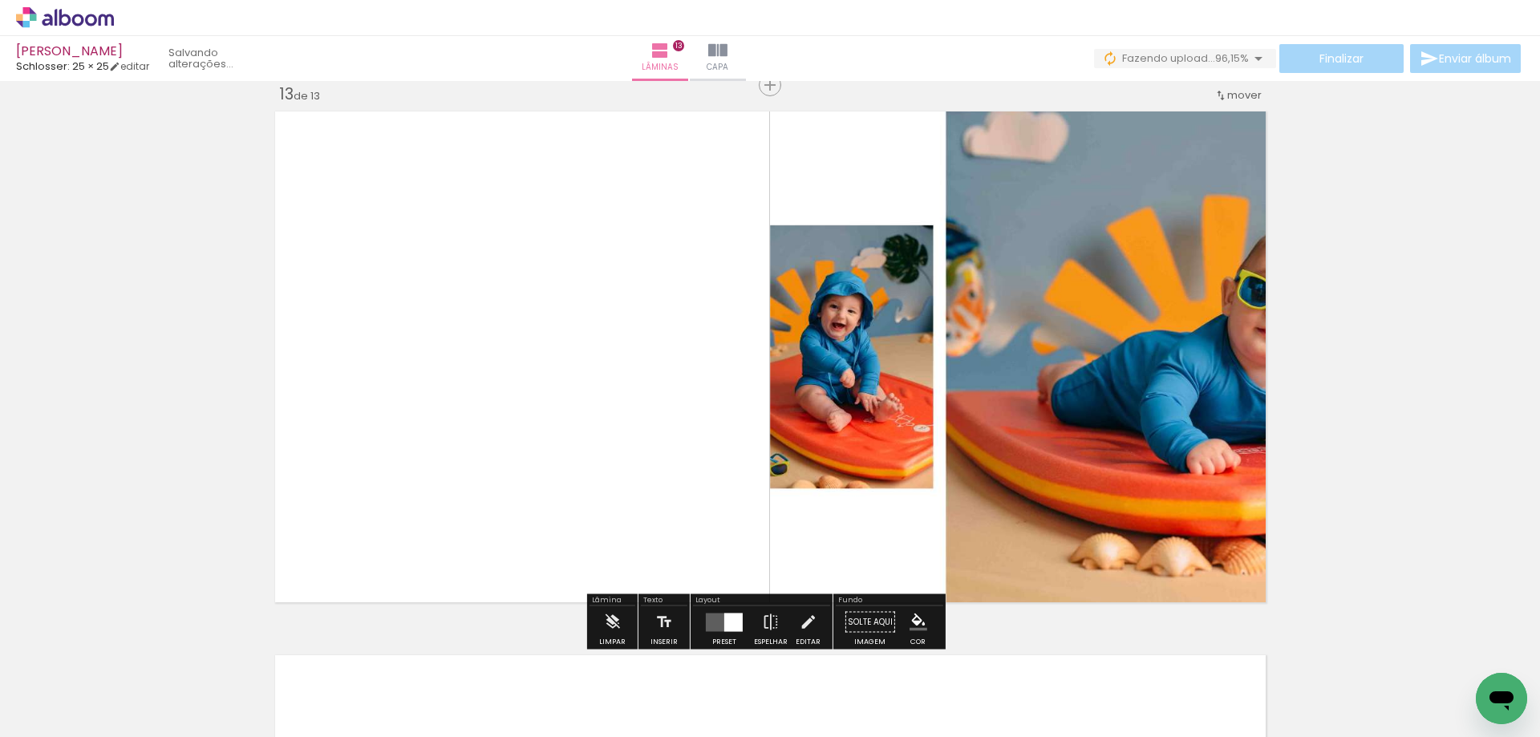
scroll to position [6545, 0]
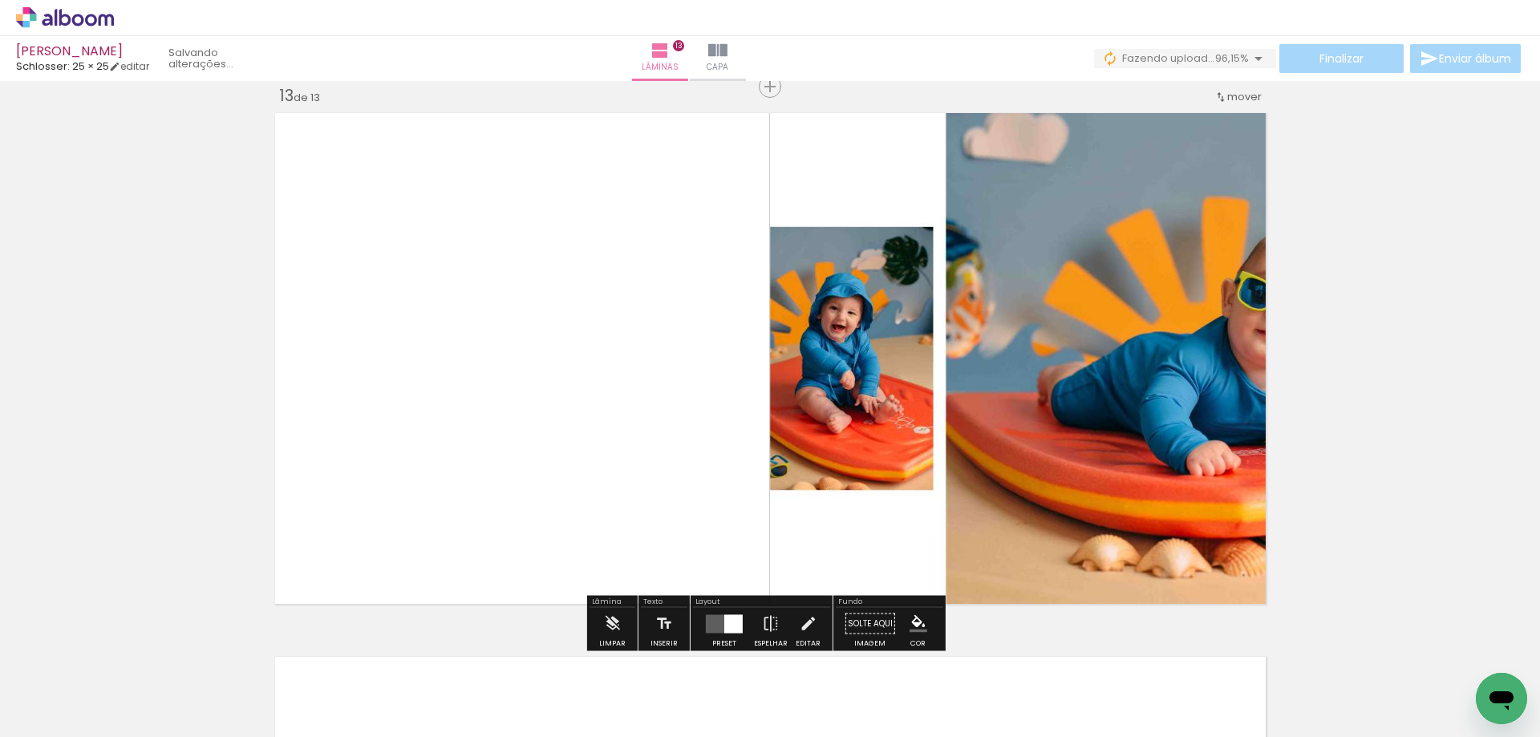
click at [729, 623] on div at bounding box center [733, 623] width 18 height 18
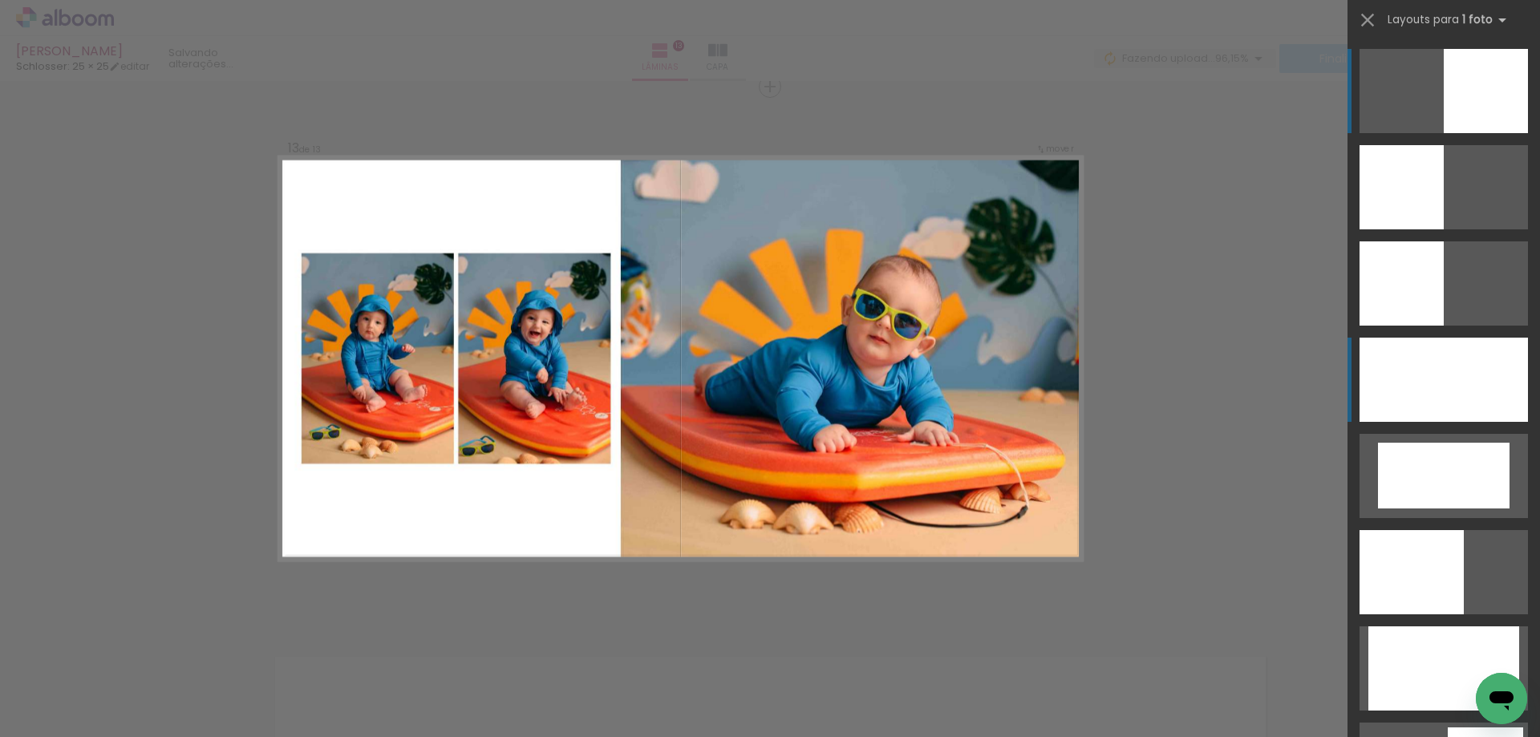
click at [1471, 396] on div at bounding box center [1443, 380] width 168 height 84
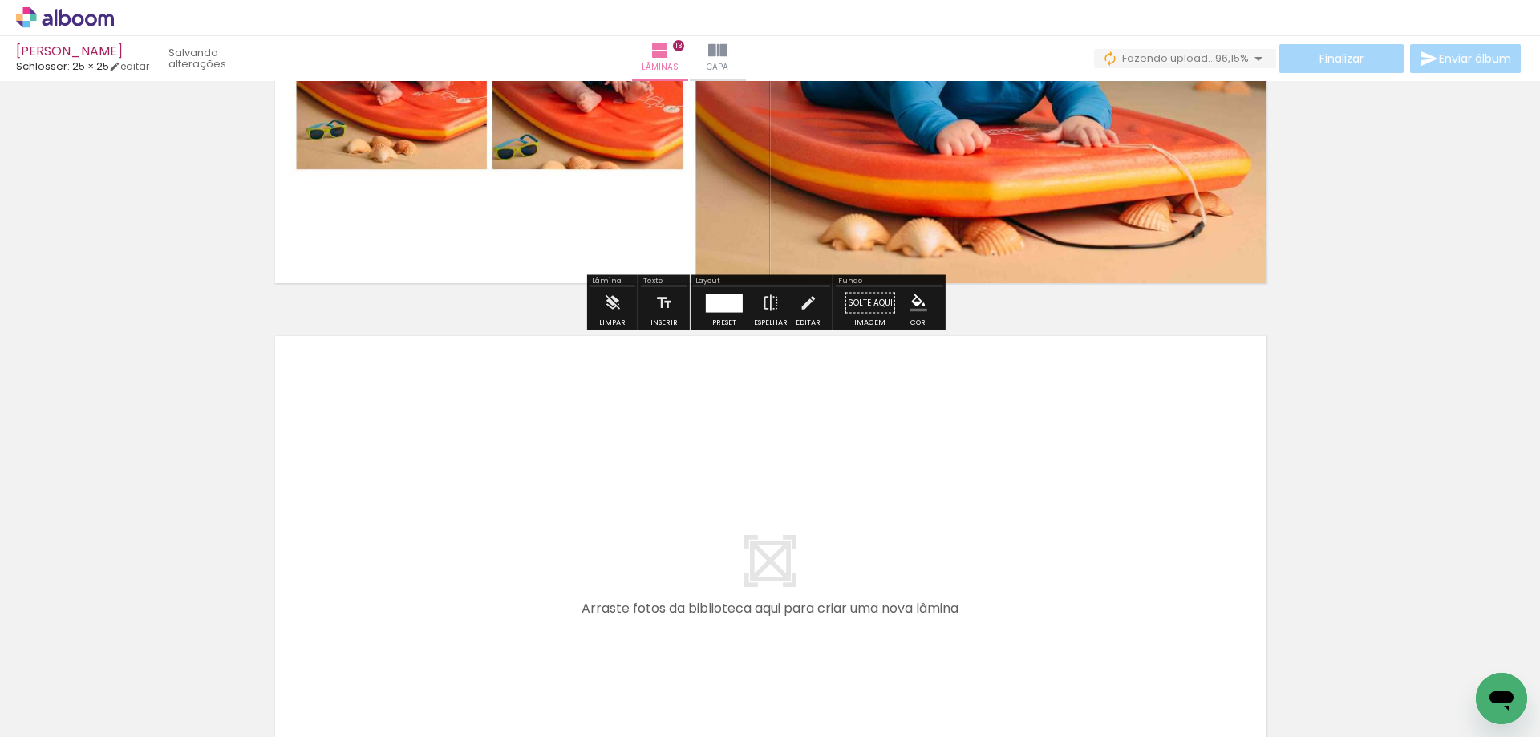
scroll to position [7118, 0]
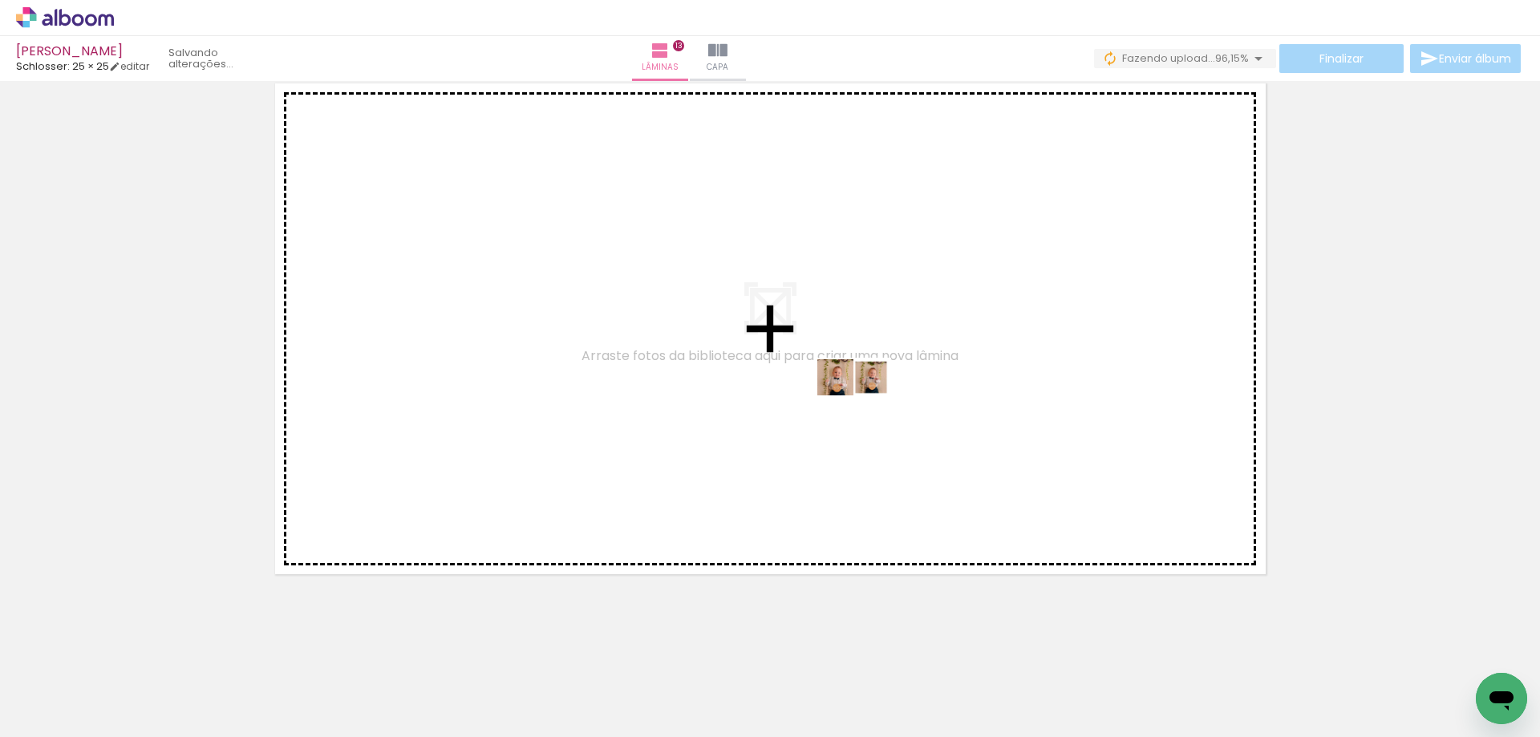
drag, startPoint x: 1333, startPoint y: 666, endPoint x: 865, endPoint y: 407, distance: 534.1
click at [865, 407] on quentale-workspace at bounding box center [770, 368] width 1540 height 737
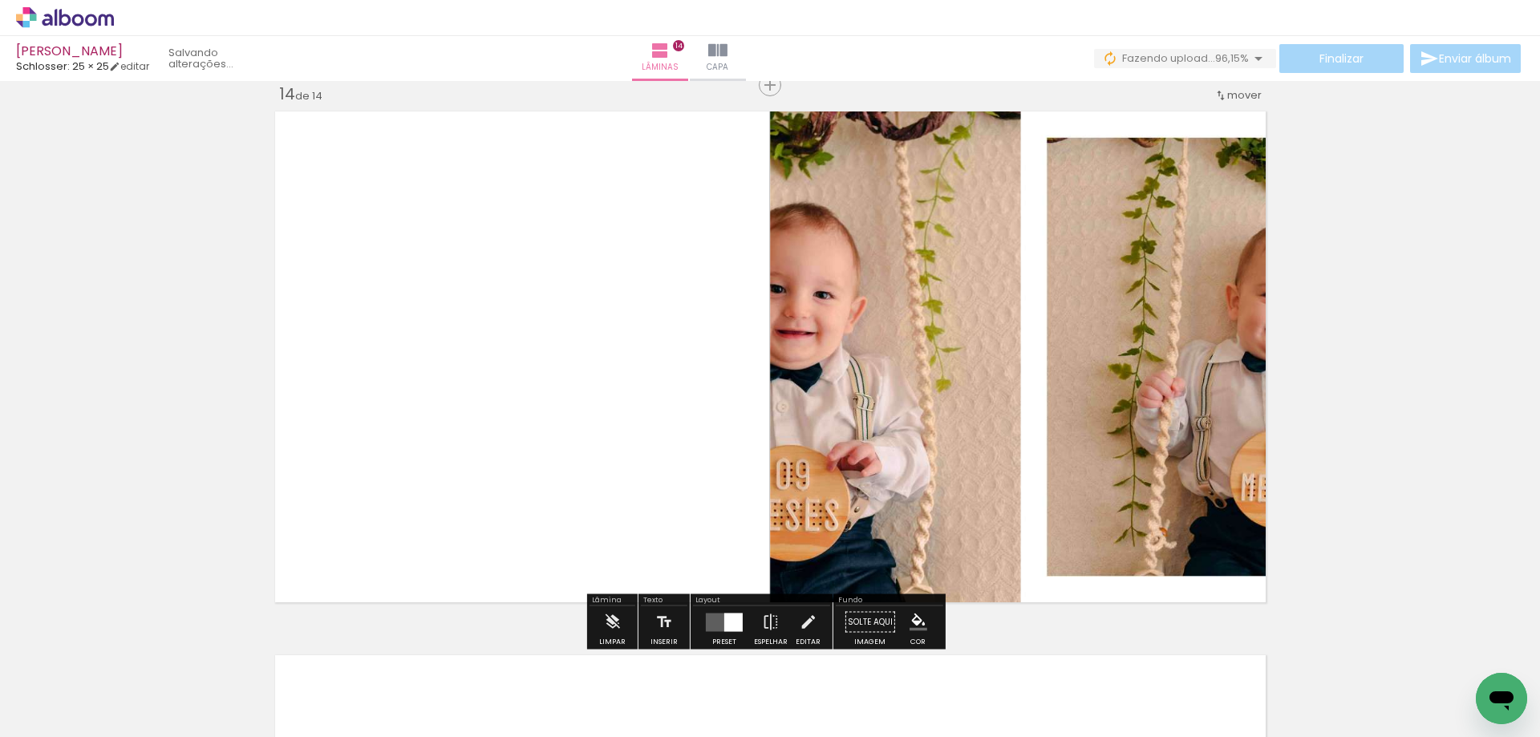
scroll to position [7089, 0]
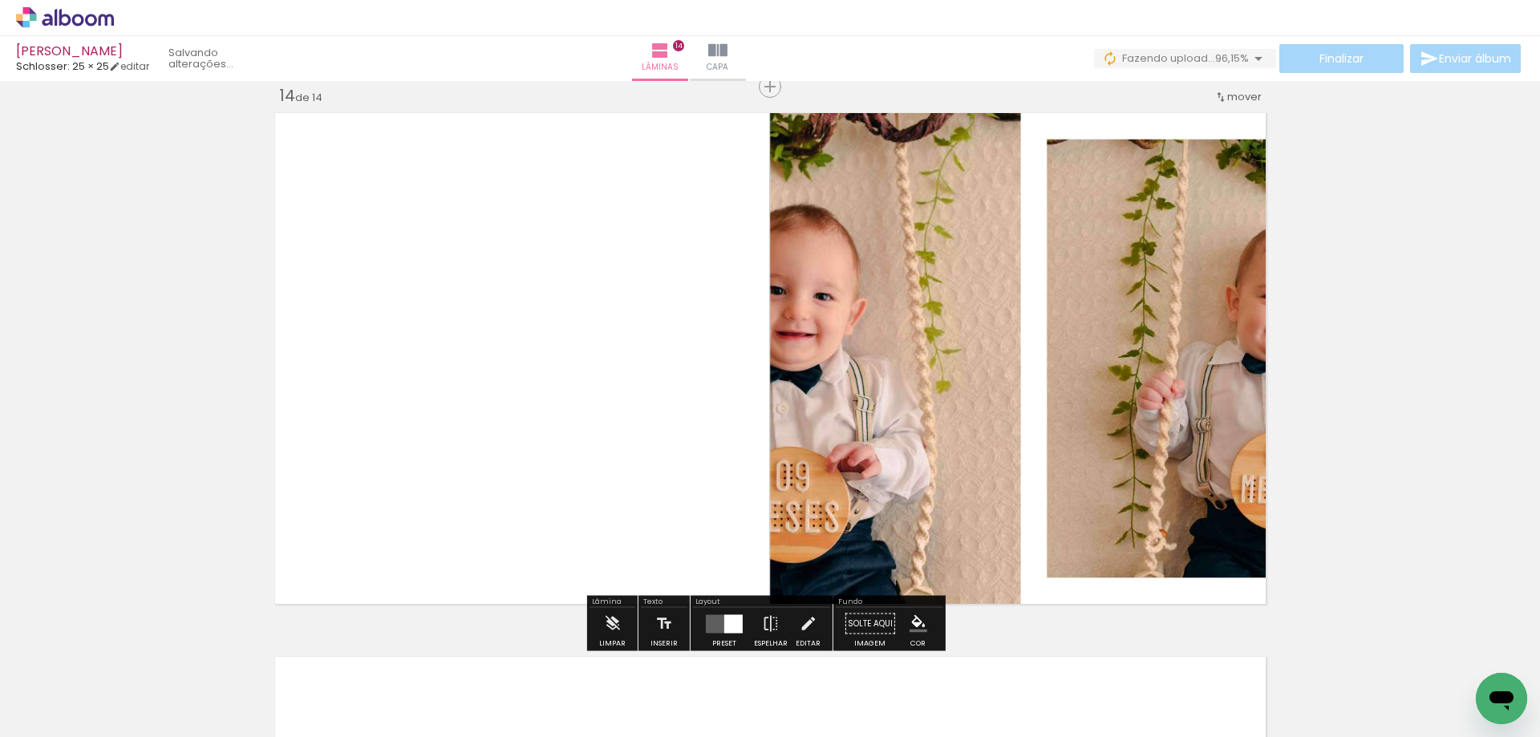
click at [712, 615] on quentale-layouter at bounding box center [724, 623] width 37 height 18
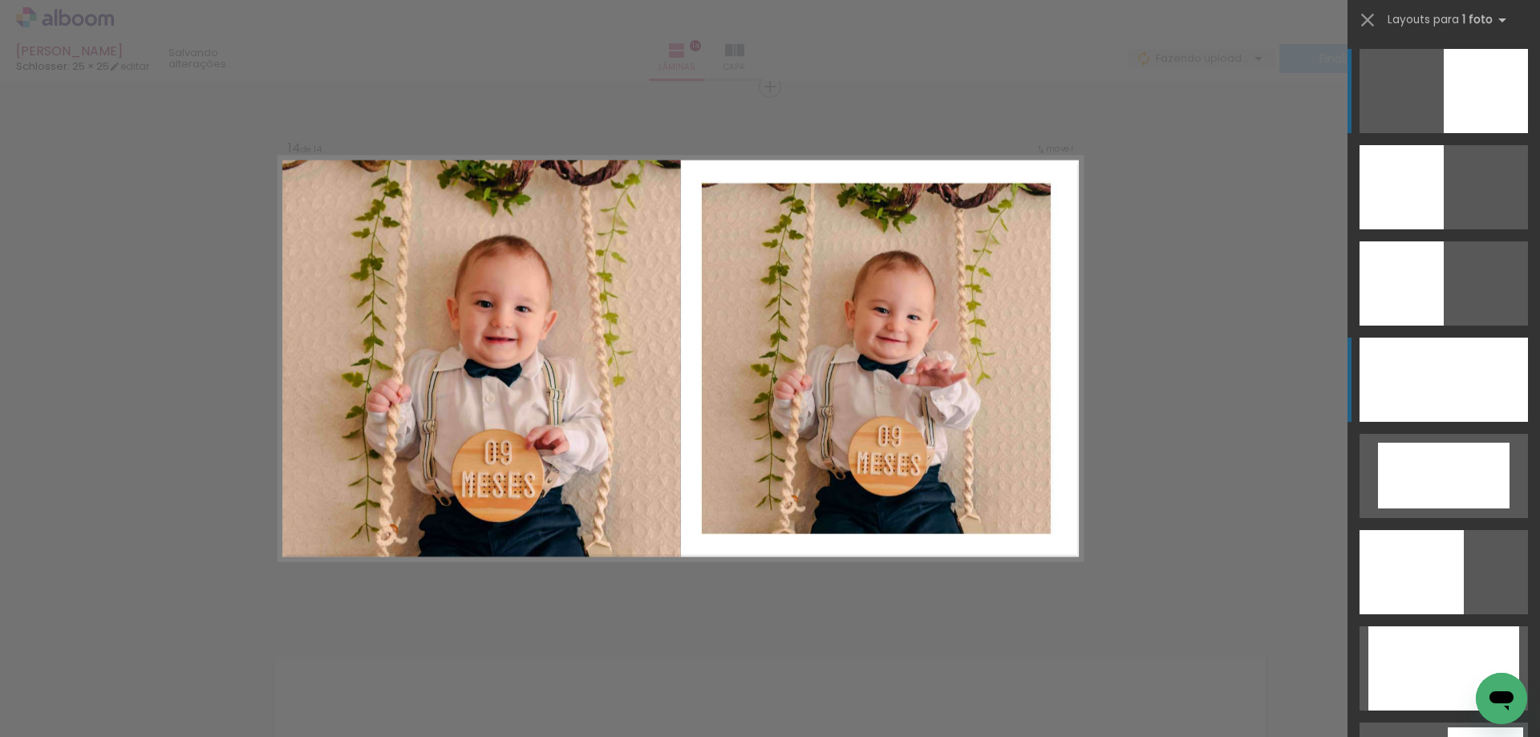
click at [1474, 402] on div at bounding box center [1443, 380] width 168 height 84
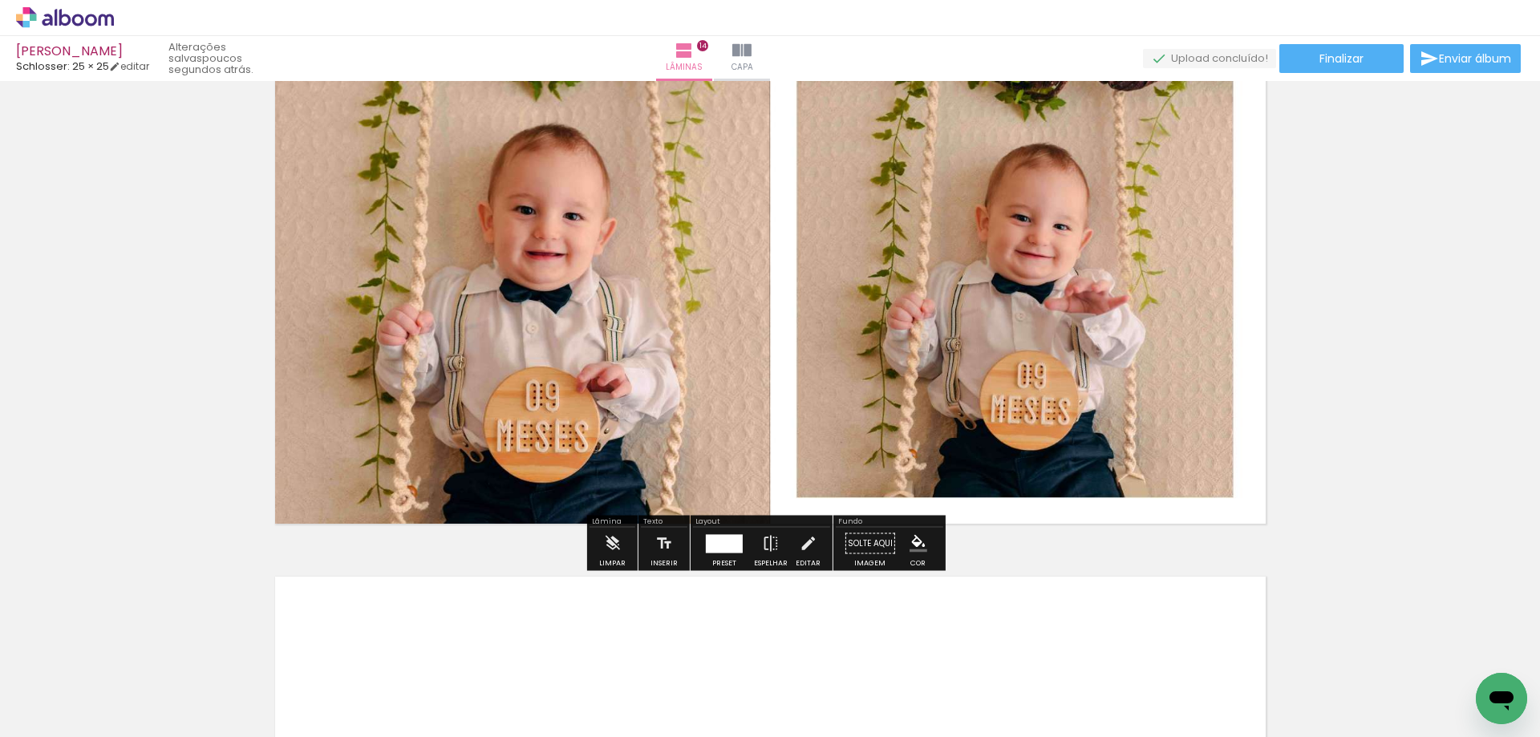
scroll to position [7249, 0]
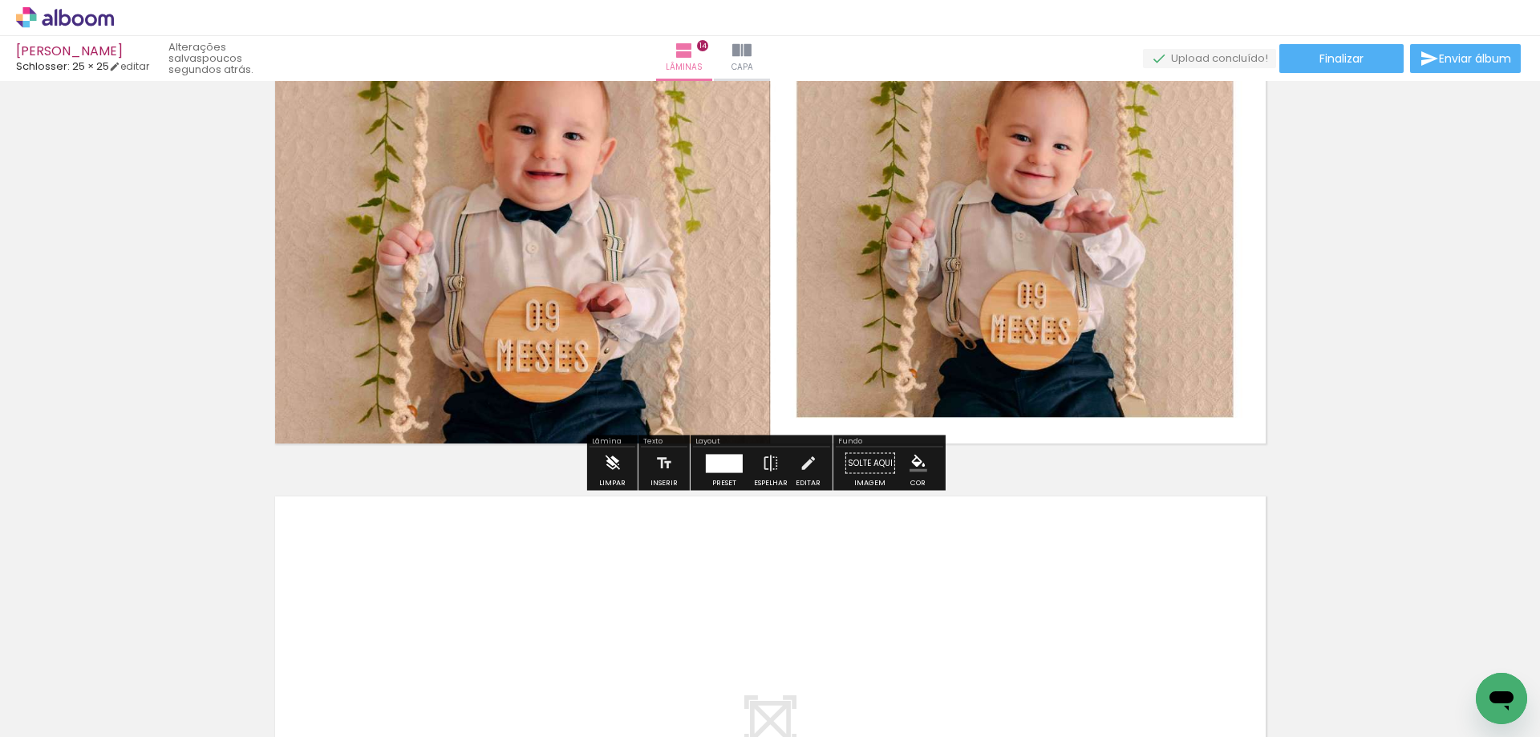
click at [606, 473] on iron-icon at bounding box center [612, 463] width 18 height 32
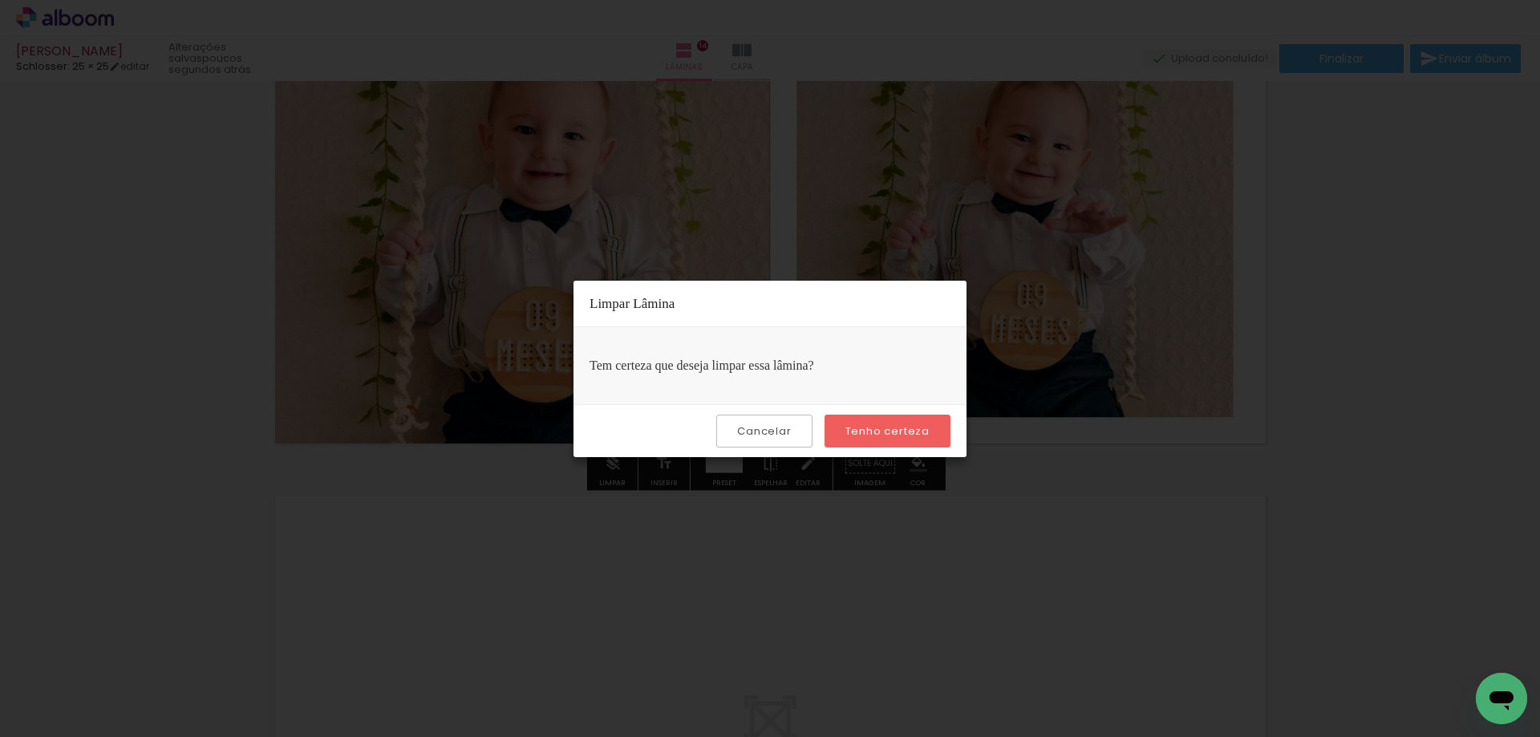
click at [0, 0] on slot "Tenho certeza" at bounding box center [0, 0] width 0 height 0
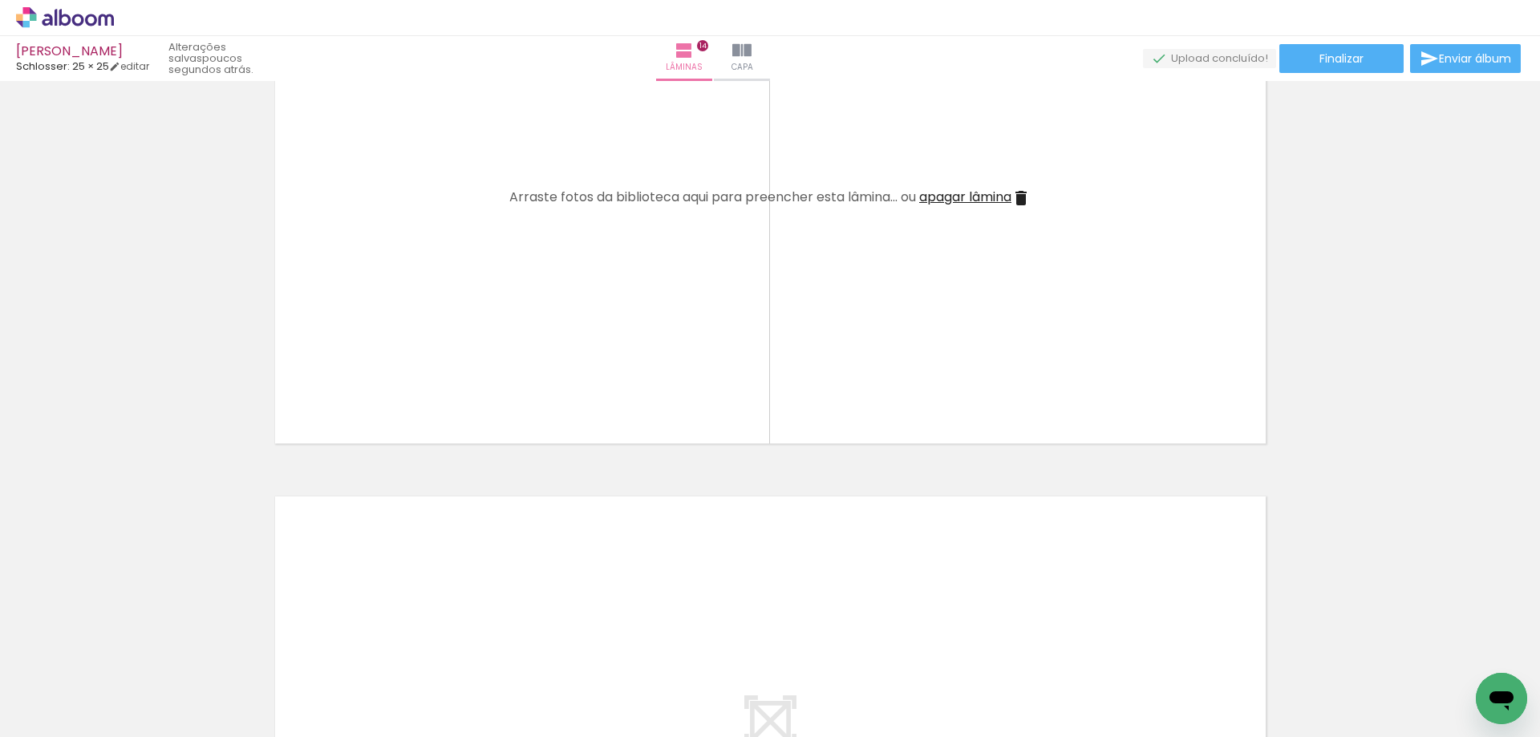
click at [1296, 653] on iron-icon at bounding box center [1293, 650] width 17 height 17
click at [54, 718] on span "Adicionar Fotos" at bounding box center [57, 715] width 48 height 18
click at [0, 0] on input "file" at bounding box center [0, 0] width 0 height 0
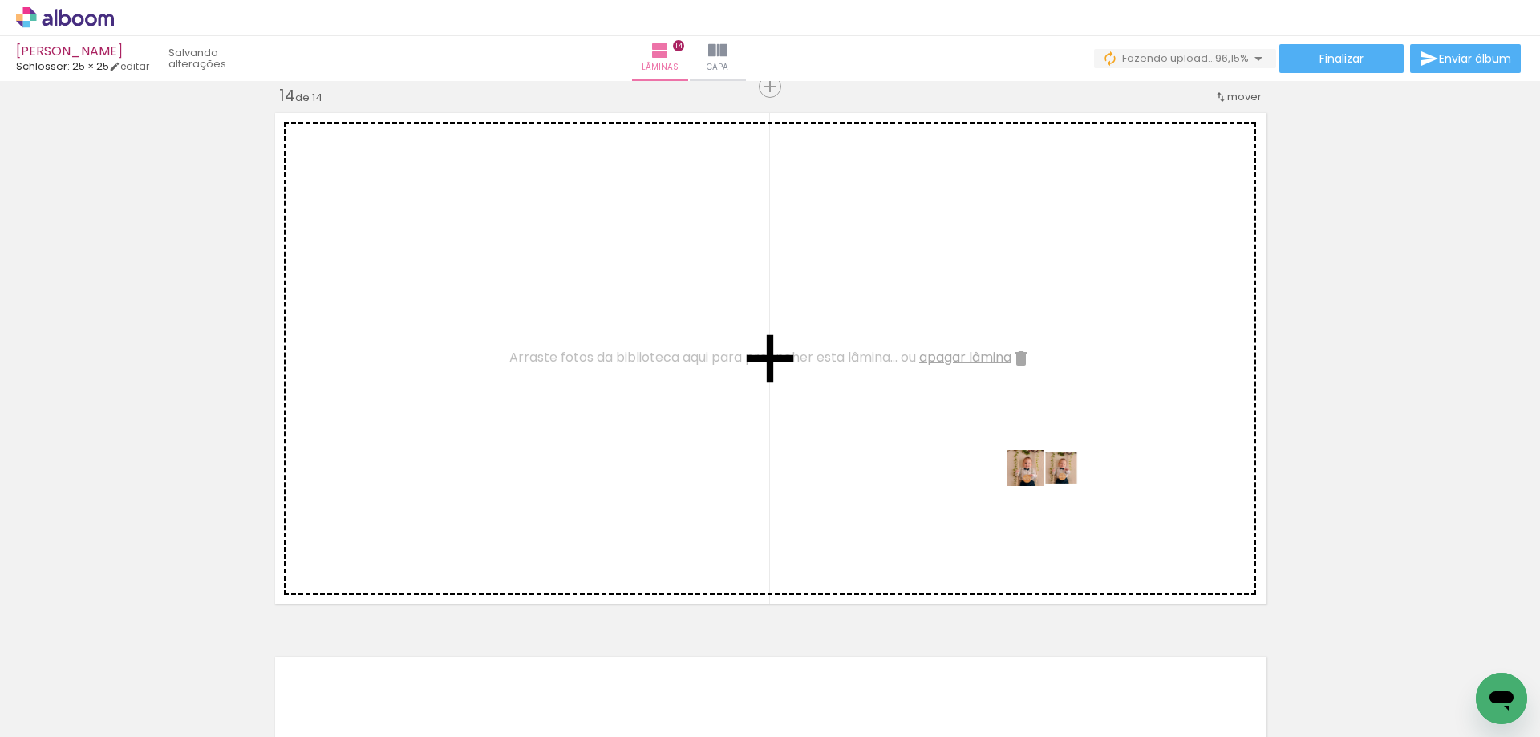
drag, startPoint x: 1338, startPoint y: 691, endPoint x: 1054, endPoint y: 497, distance: 343.9
click at [1054, 497] on quentale-workspace at bounding box center [770, 368] width 1540 height 737
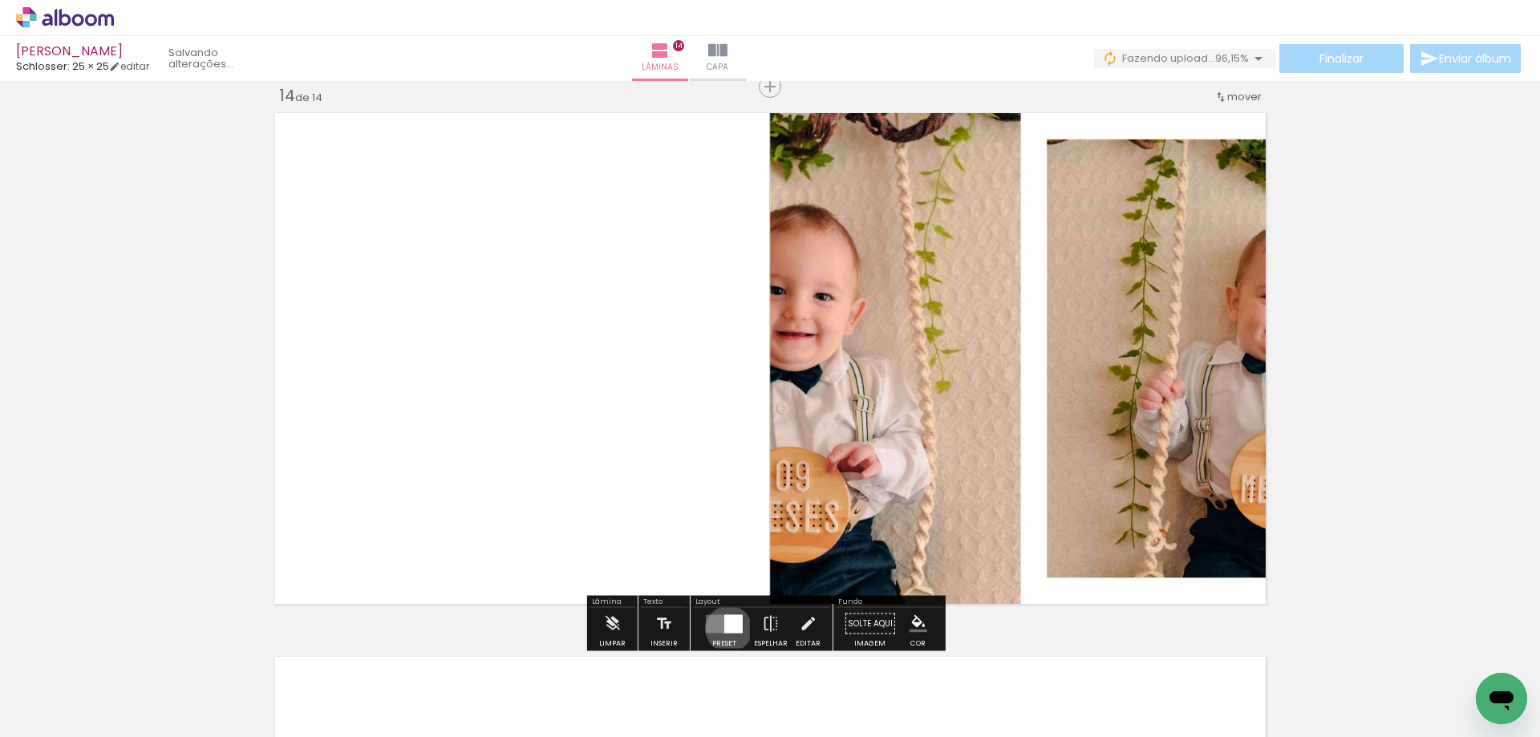
click at [725, 629] on div at bounding box center [733, 623] width 18 height 18
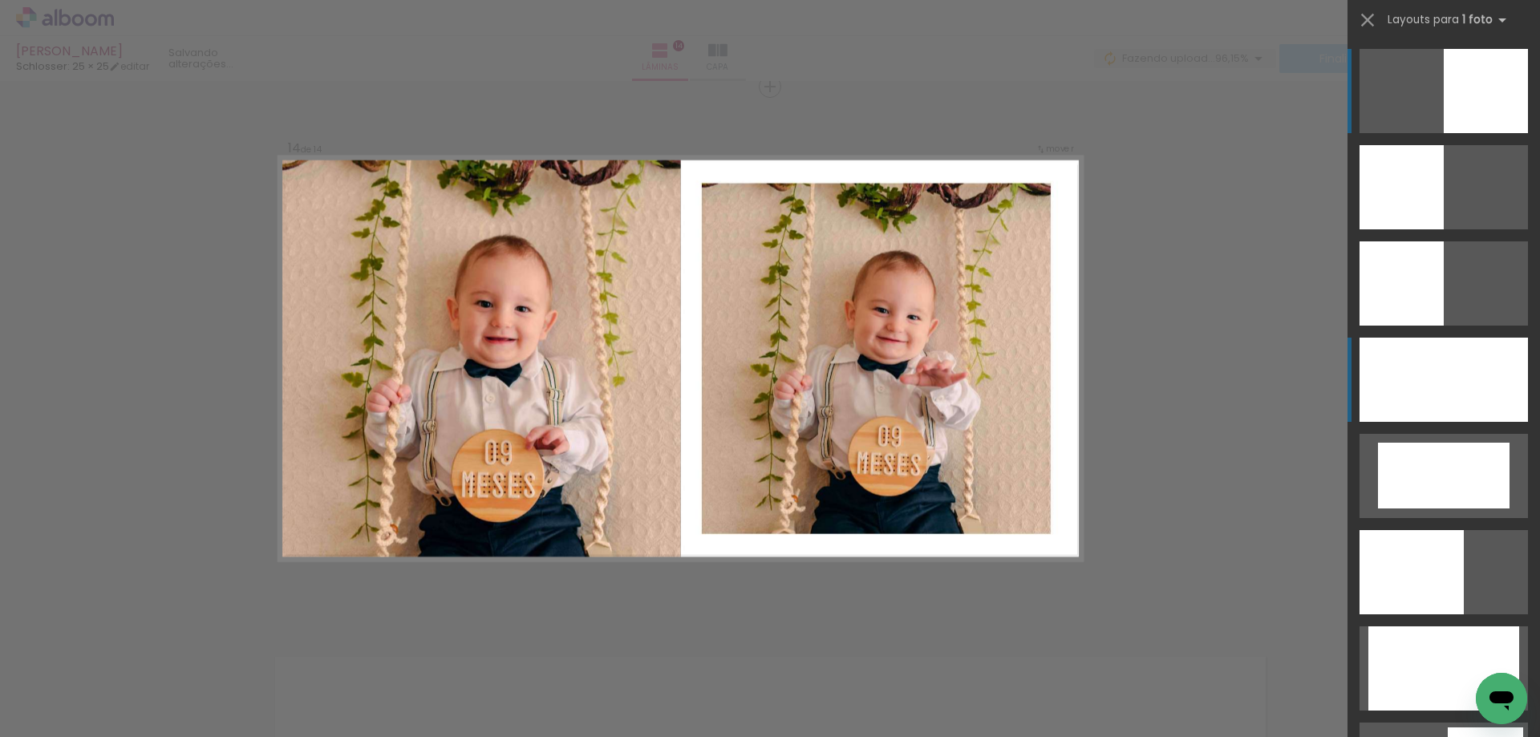
click at [1435, 398] on div at bounding box center [1443, 380] width 168 height 84
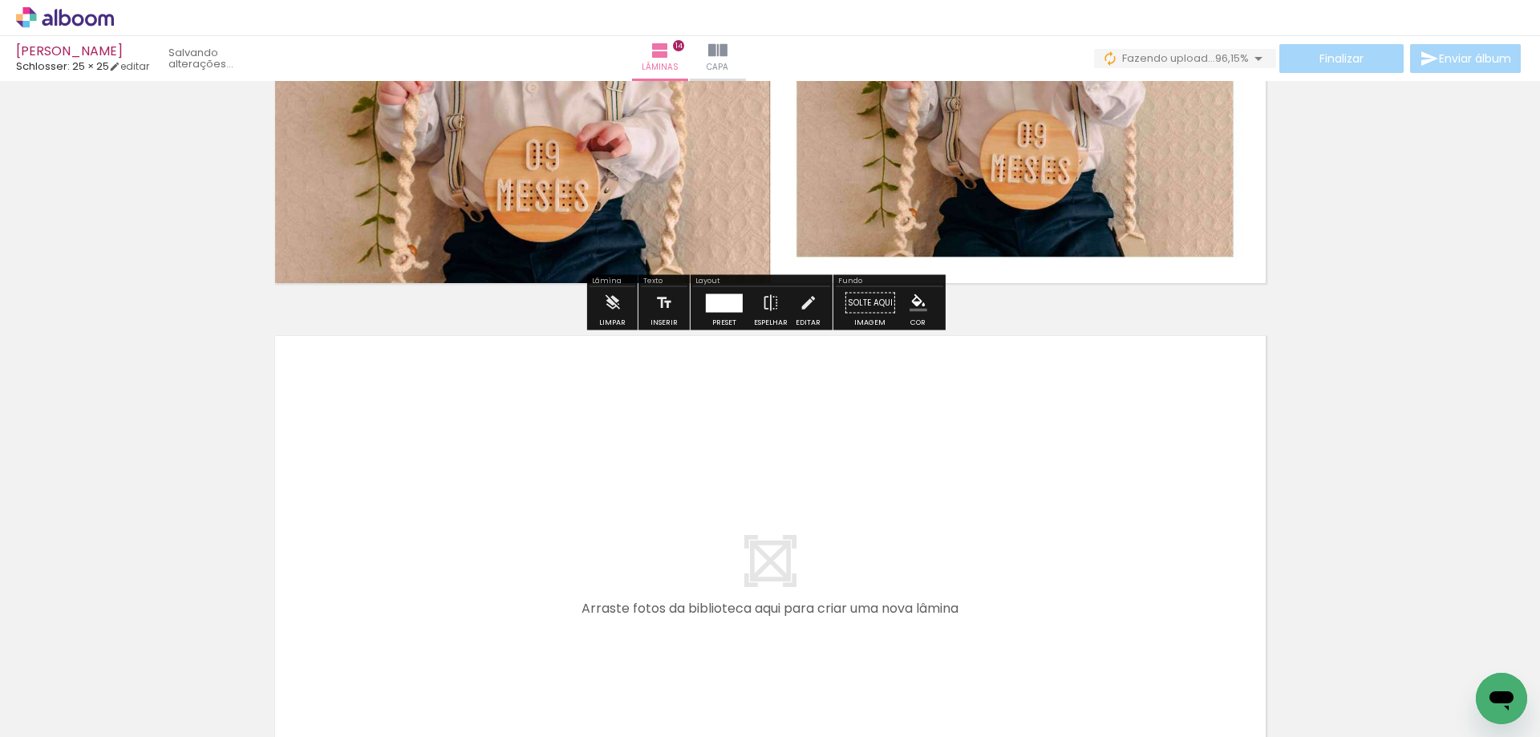
scroll to position [7650, 0]
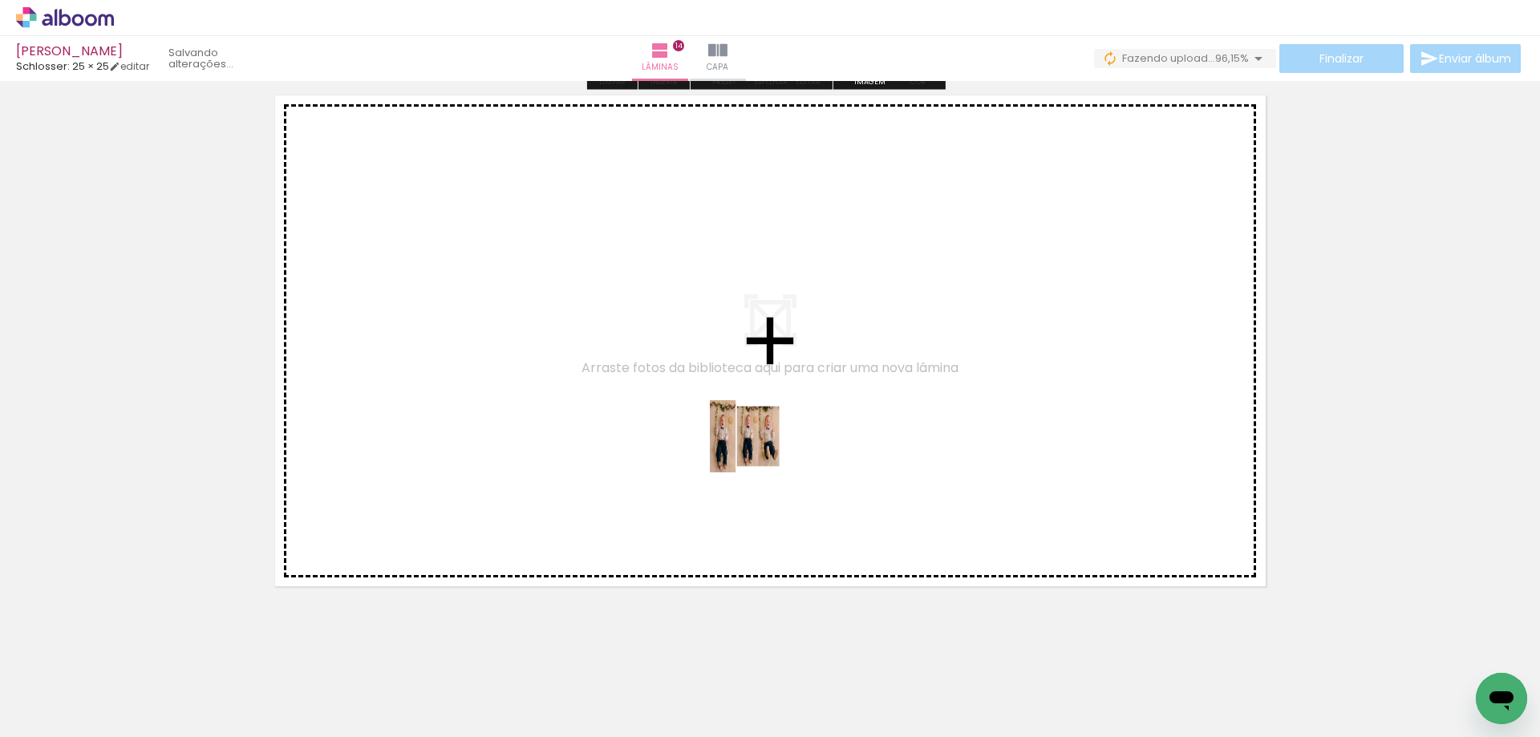
drag, startPoint x: 1438, startPoint y: 691, endPoint x: 758, endPoint y: 448, distance: 722.1
click at [758, 448] on quentale-workspace at bounding box center [770, 368] width 1540 height 737
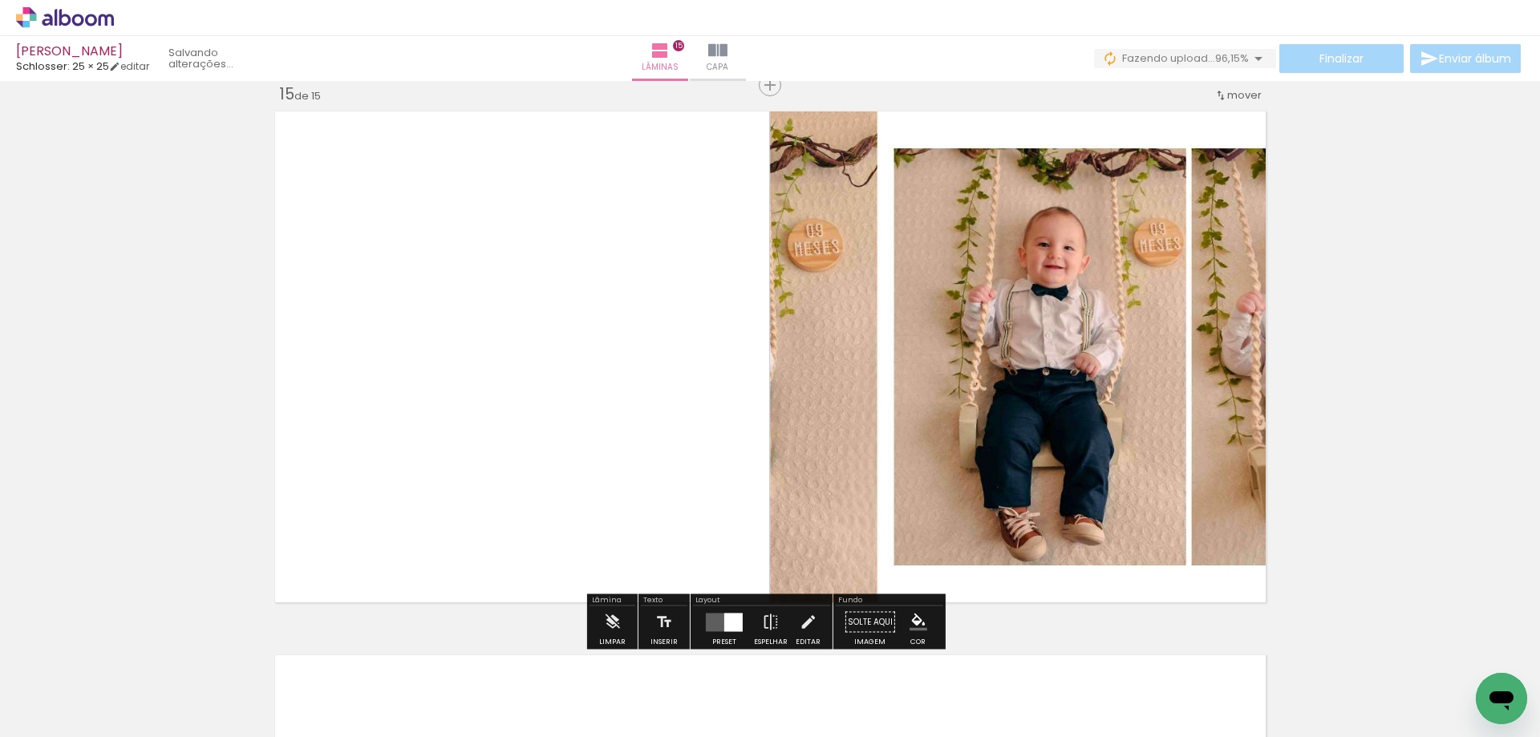
scroll to position [7632, 0]
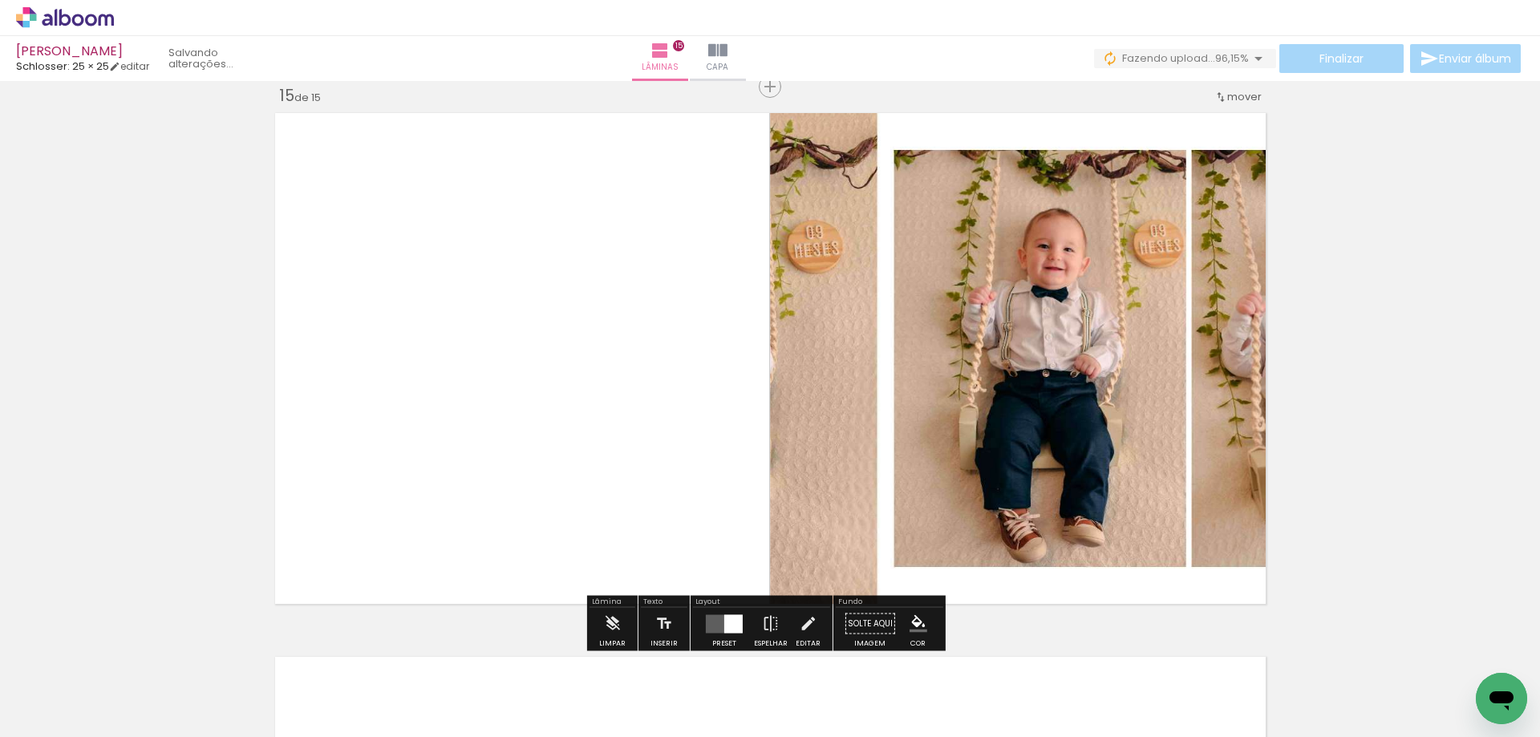
click at [722, 613] on div at bounding box center [723, 624] width 43 height 32
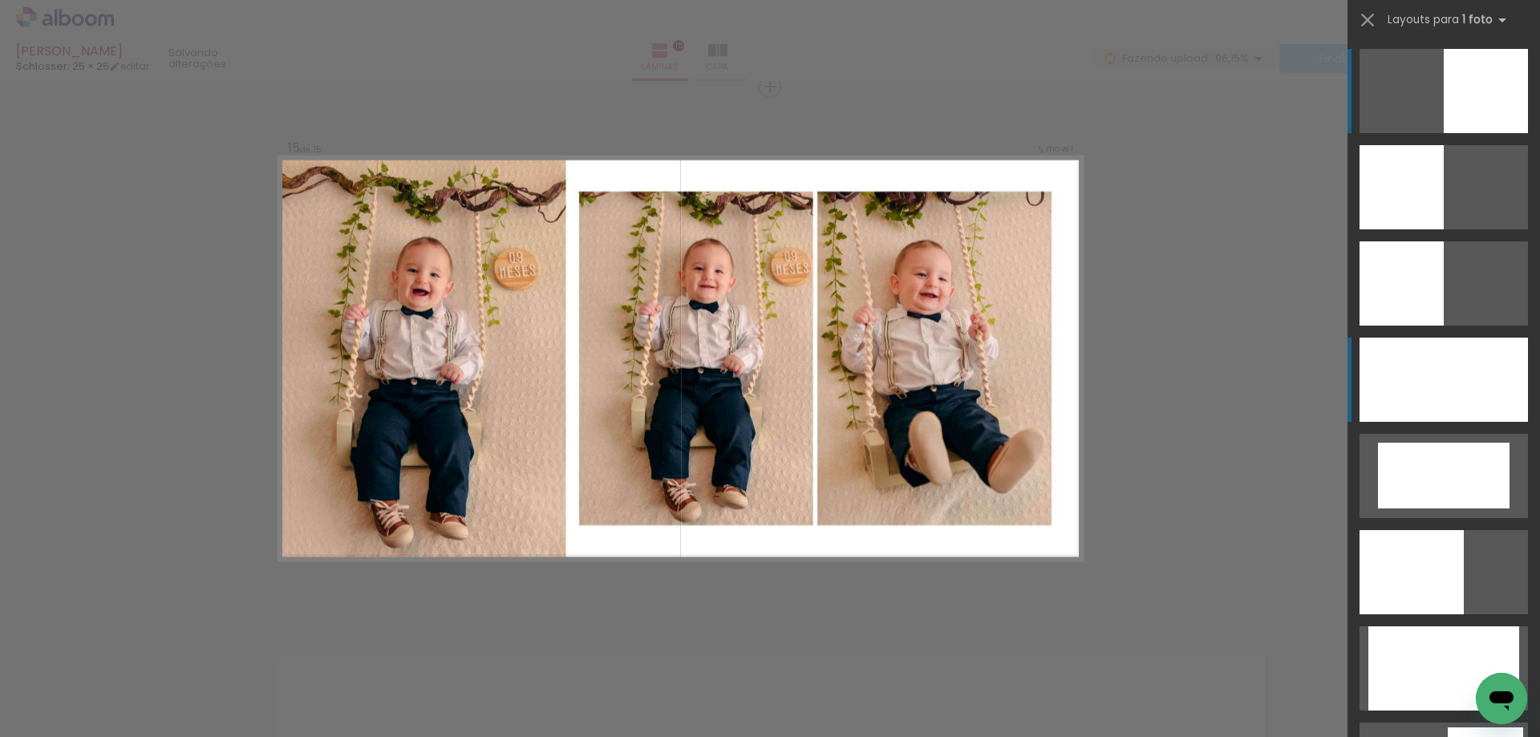
click at [1399, 389] on div at bounding box center [1443, 380] width 168 height 84
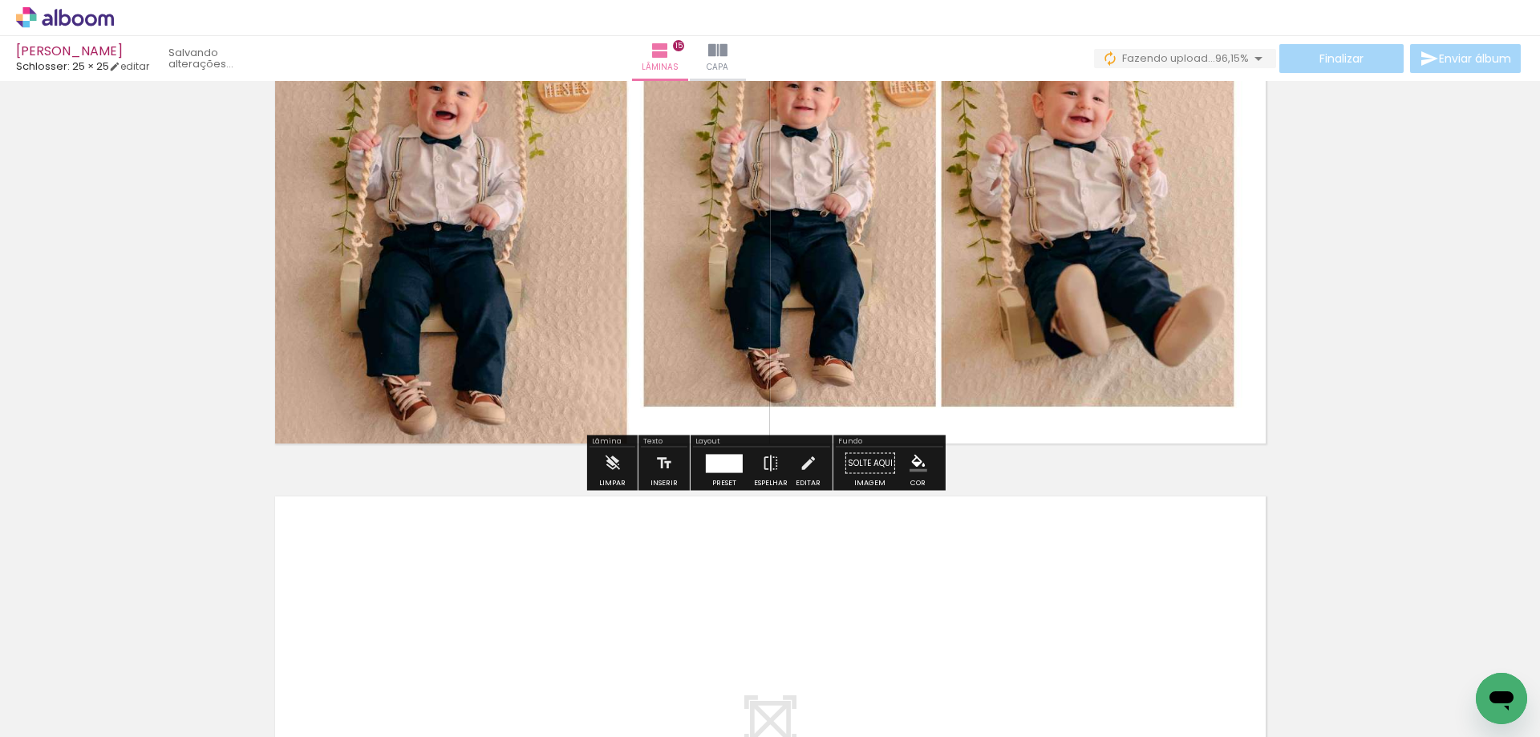
scroll to position [7472, 0]
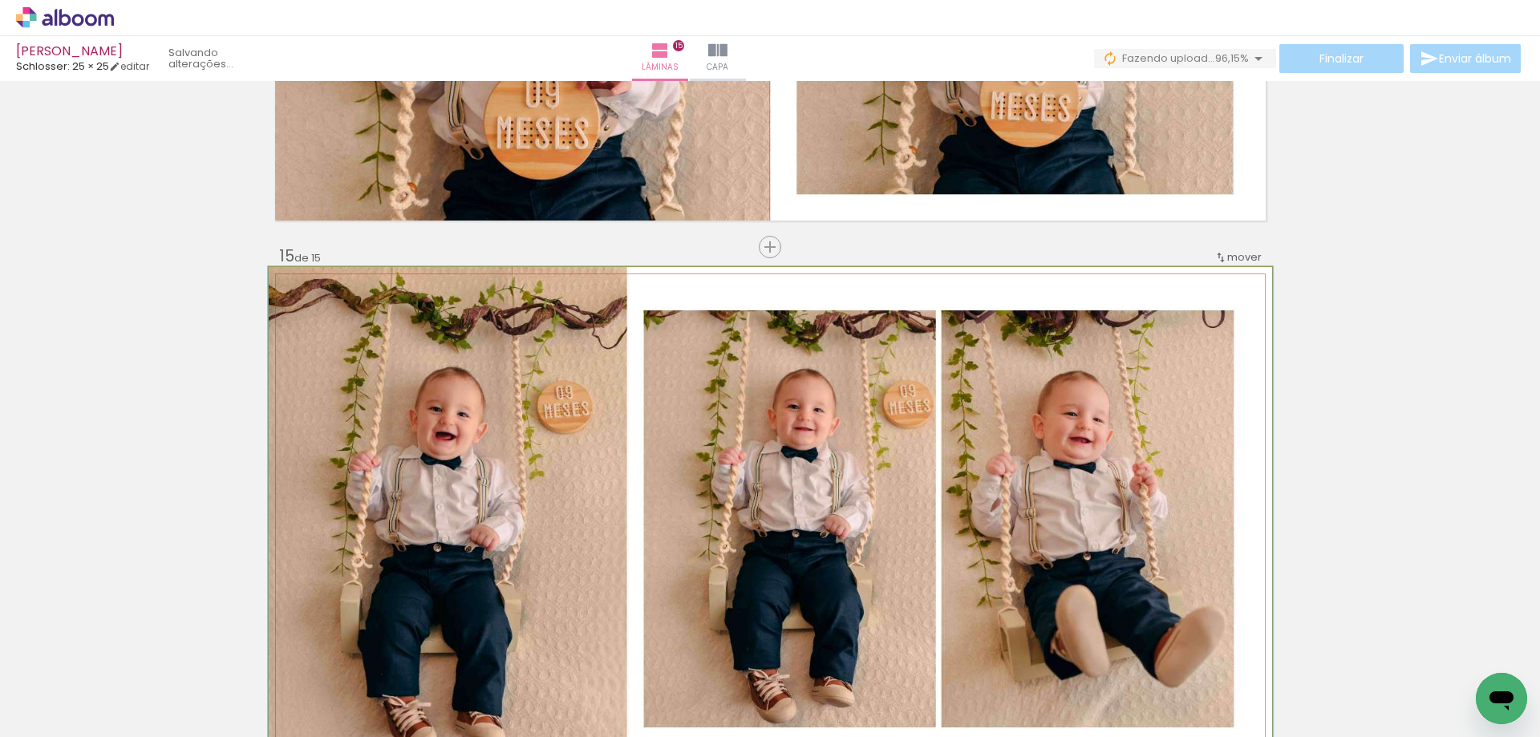
click at [994, 512] on quentale-photo at bounding box center [770, 519] width 1003 height 504
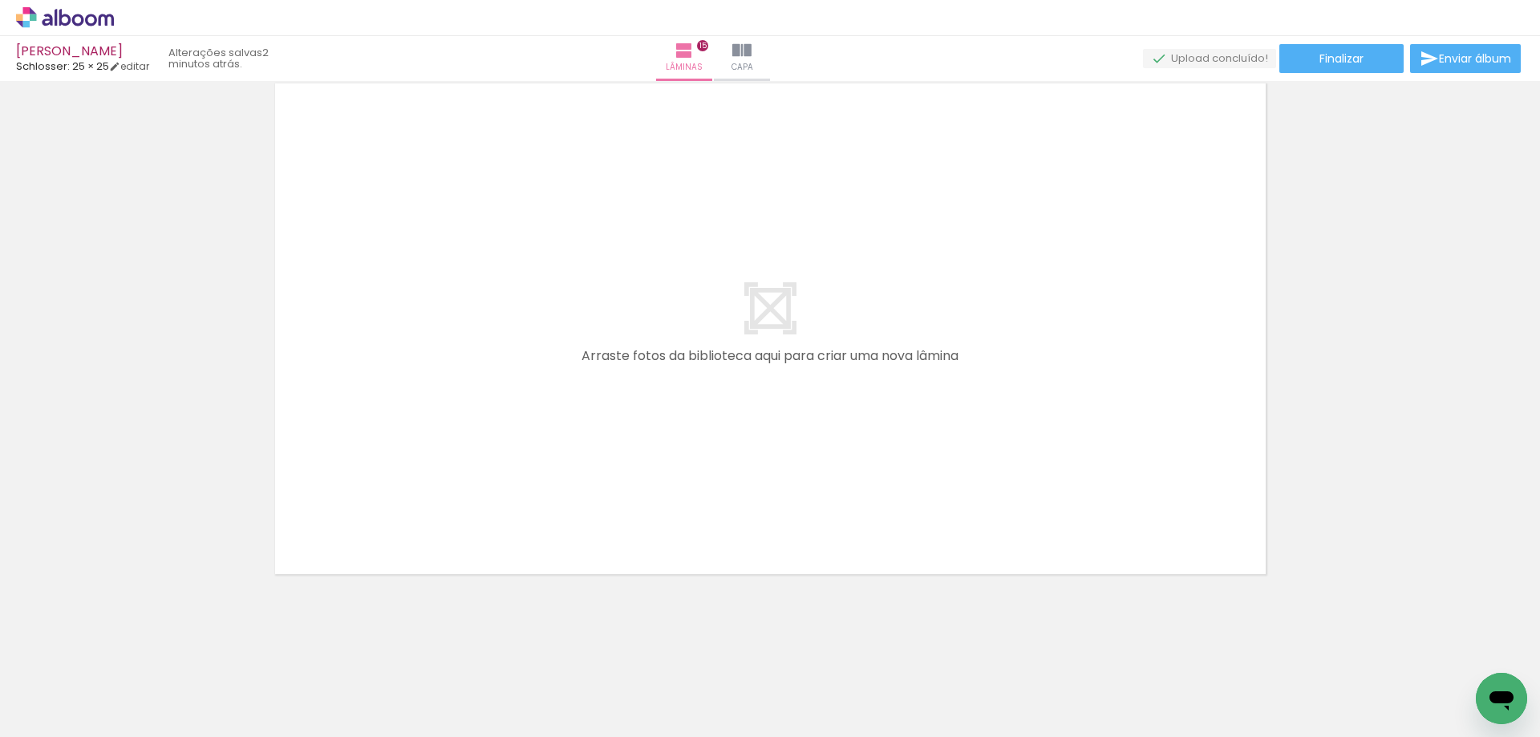
scroll to position [0, 635]
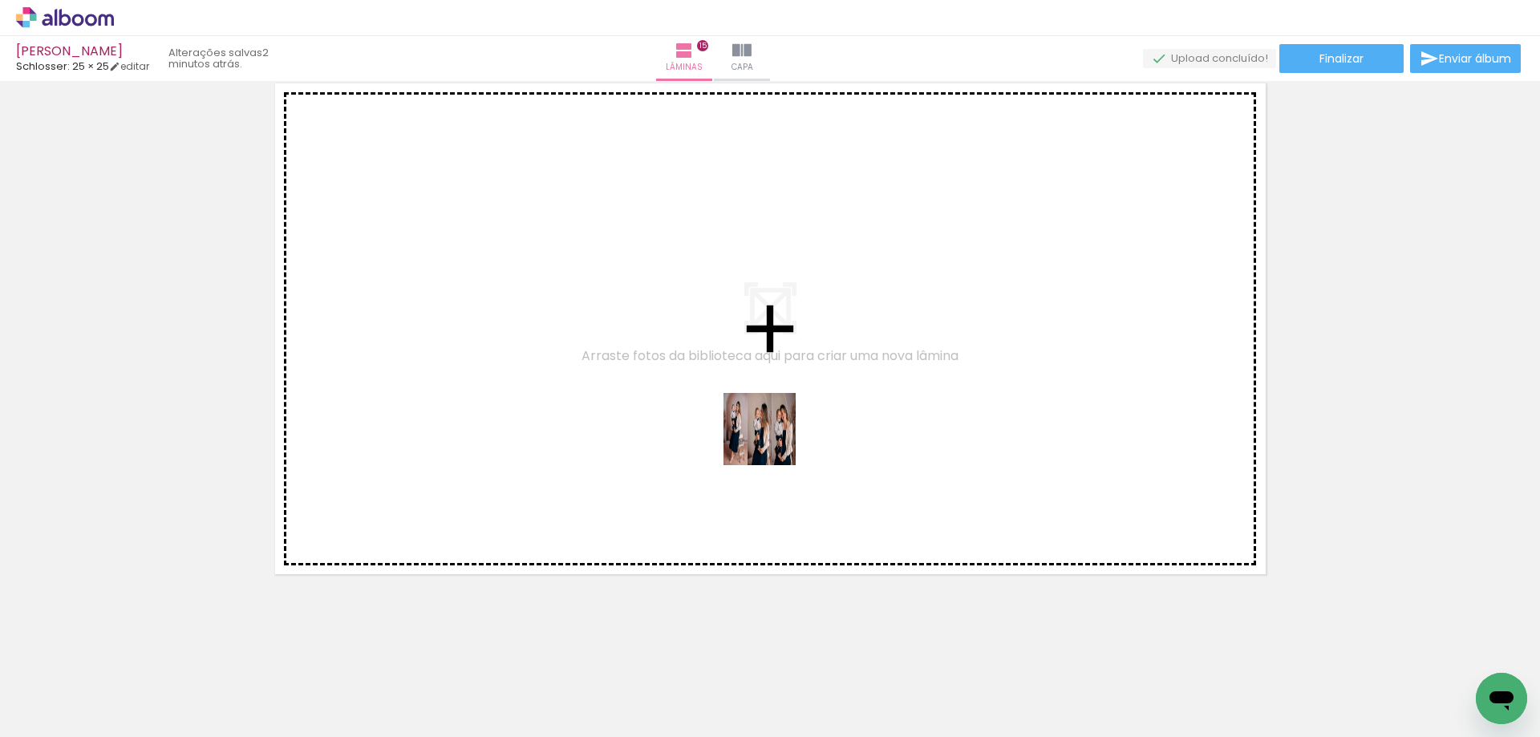
drag, startPoint x: 873, startPoint y: 696, endPoint x: 714, endPoint y: 287, distance: 439.0
click at [714, 287] on quentale-workspace at bounding box center [770, 368] width 1540 height 737
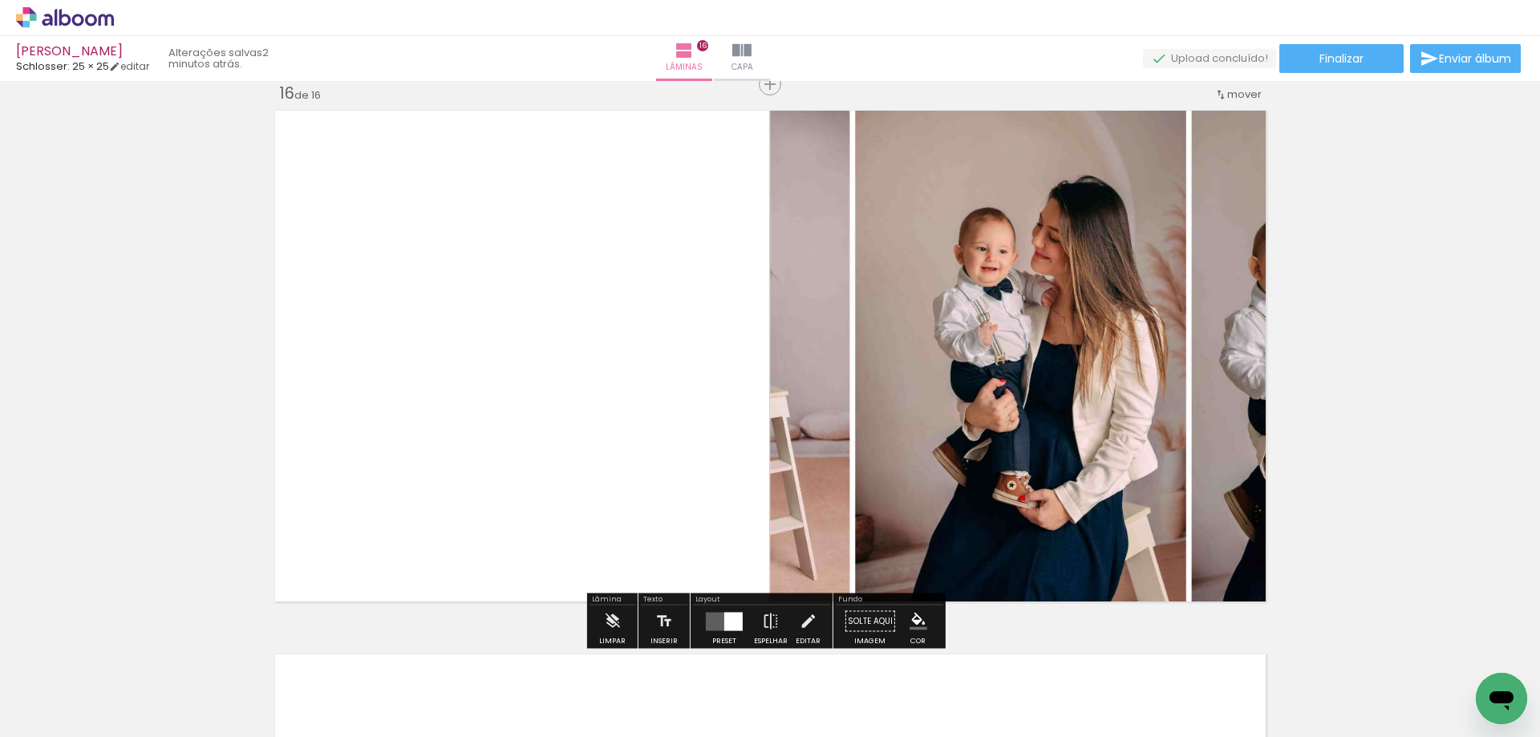
scroll to position [8176, 0]
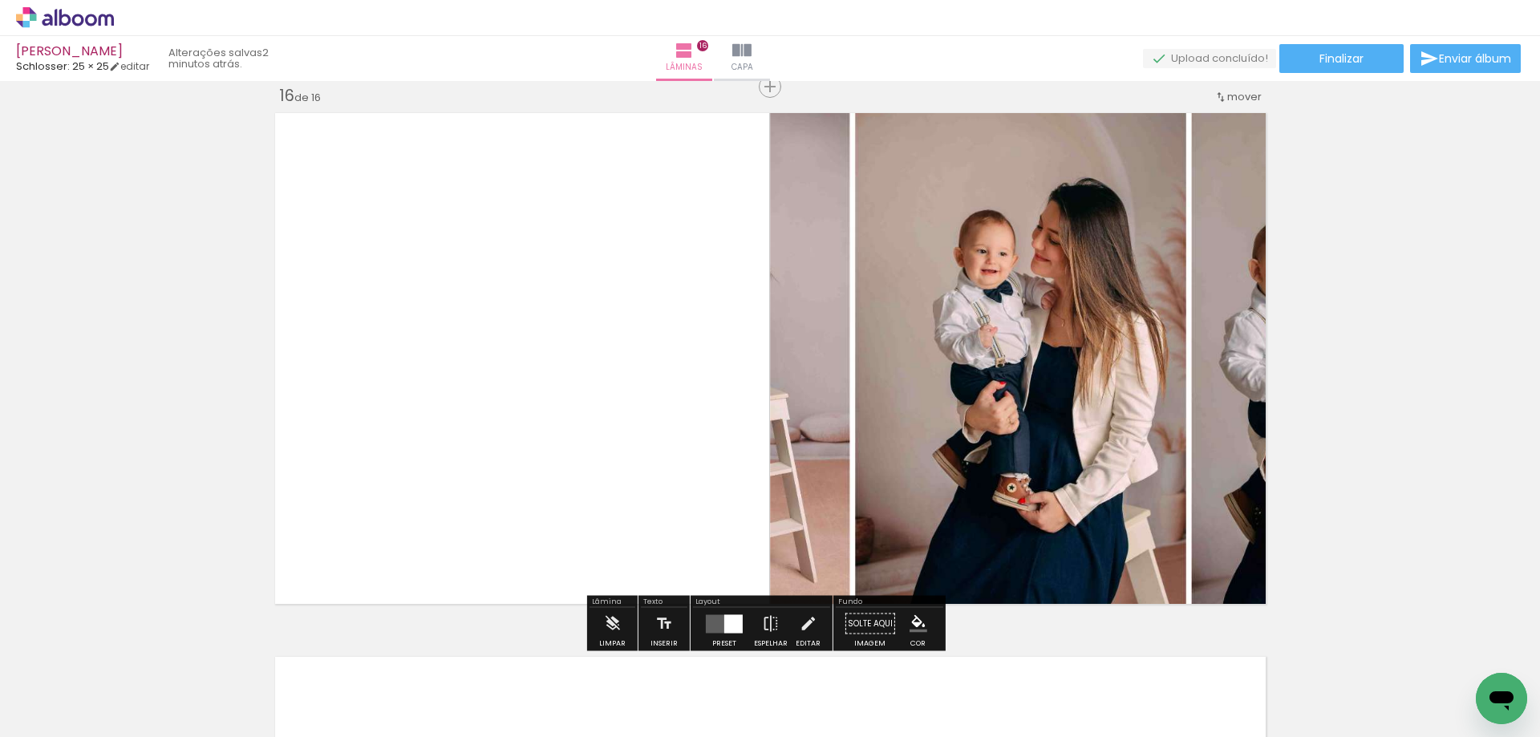
click at [723, 612] on div at bounding box center [723, 624] width 43 height 32
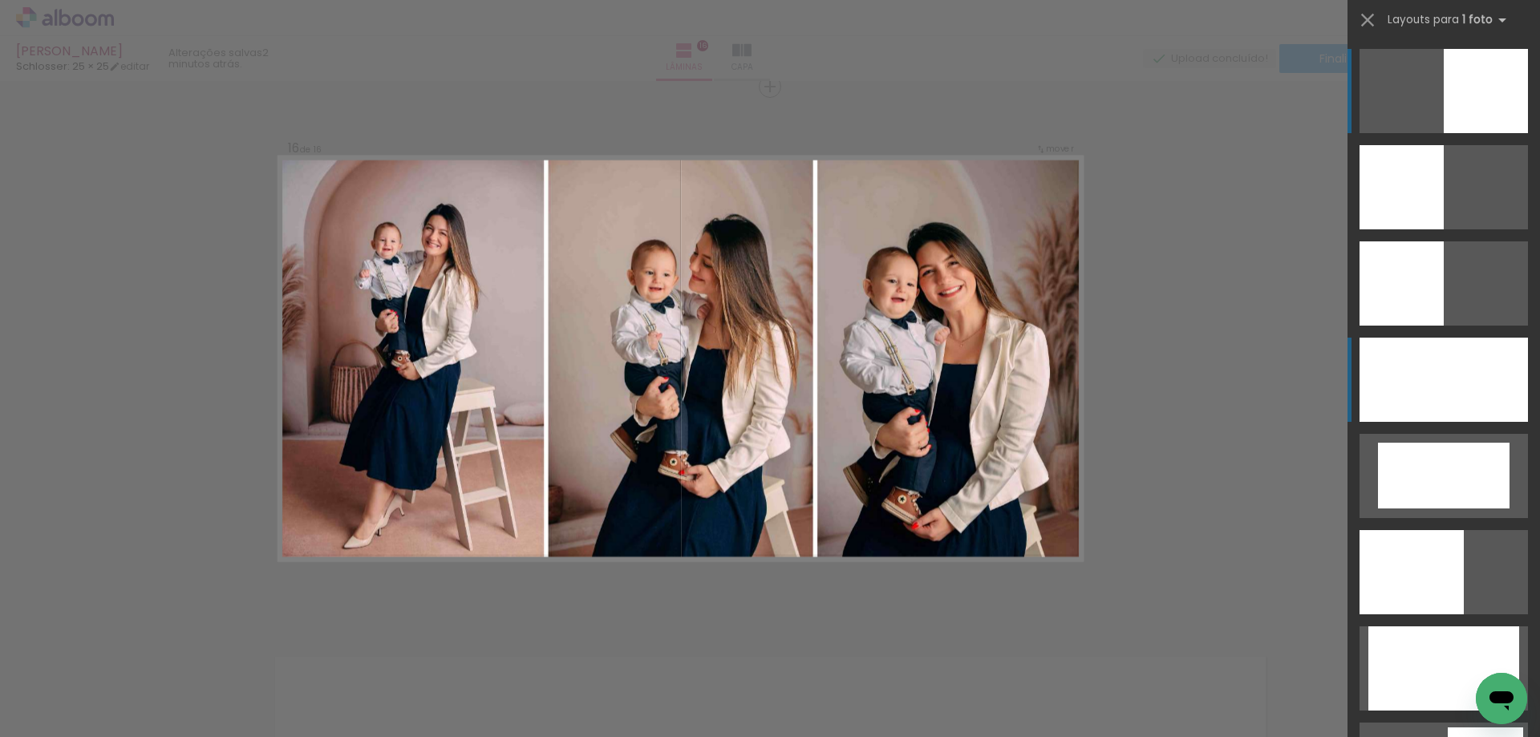
click at [1394, 374] on div at bounding box center [1443, 380] width 168 height 84
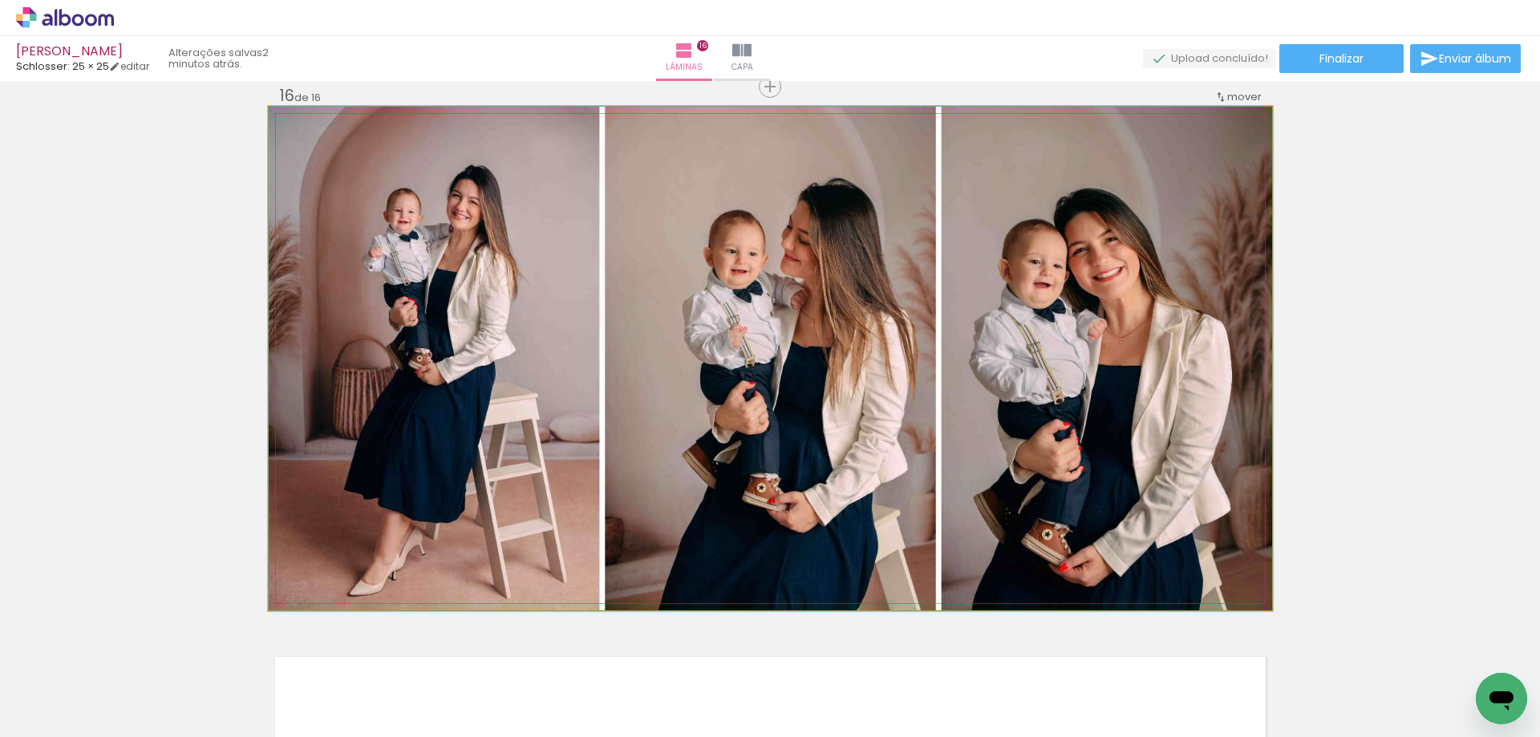
click at [1033, 536] on quentale-photo at bounding box center [770, 359] width 1003 height 504
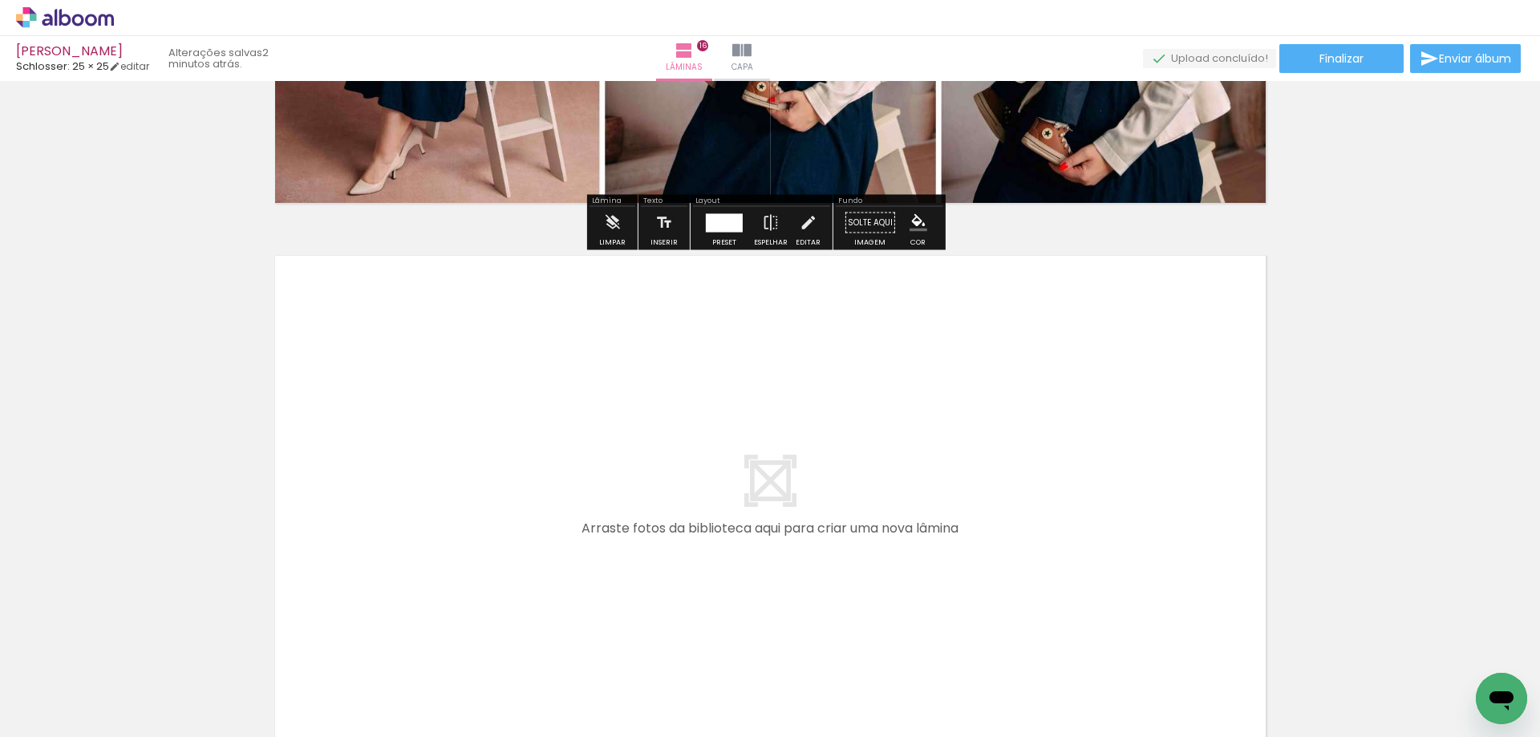
scroll to position [8749, 0]
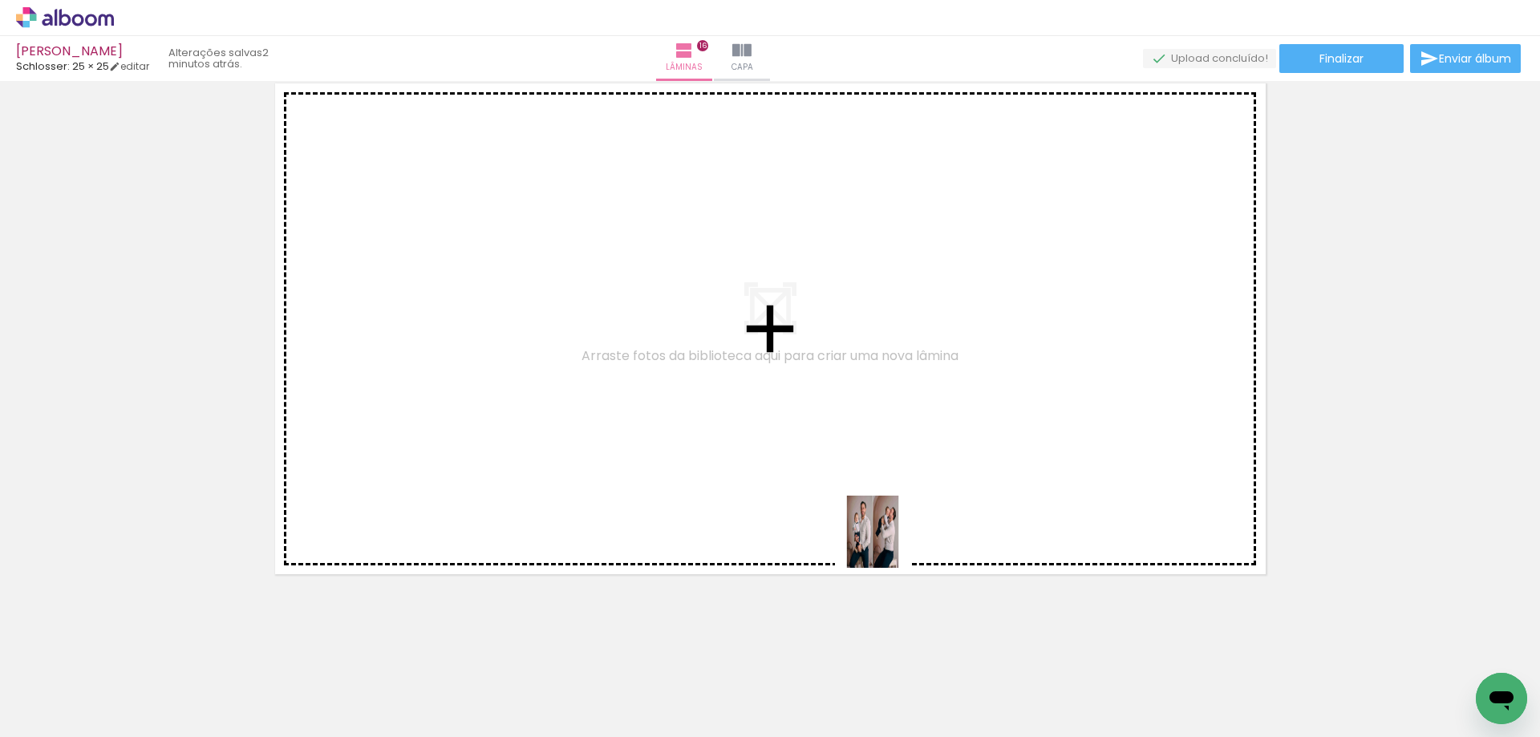
drag, startPoint x: 959, startPoint y: 691, endPoint x: 836, endPoint y: 482, distance: 242.6
click at [836, 482] on quentale-workspace at bounding box center [770, 368] width 1540 height 737
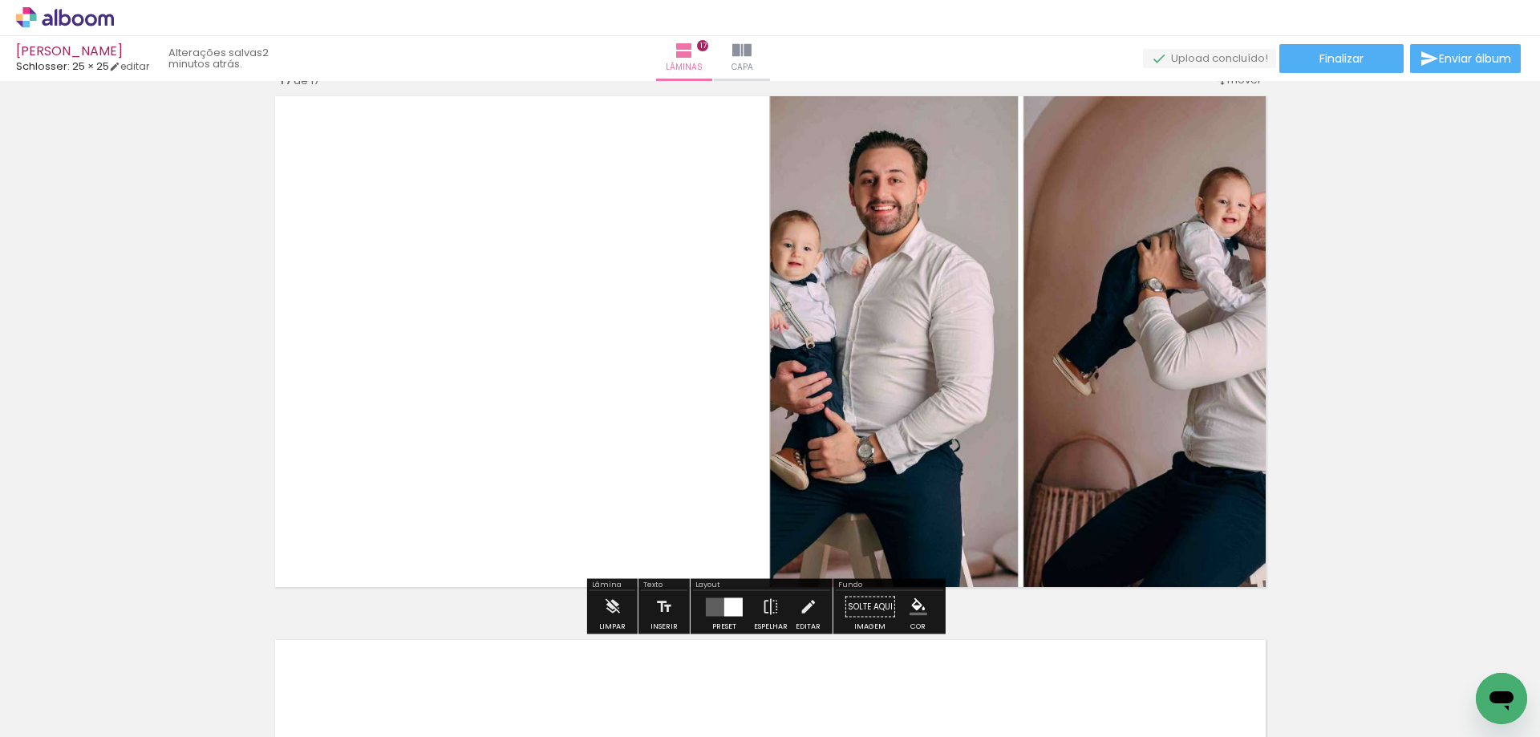
scroll to position [8720, 0]
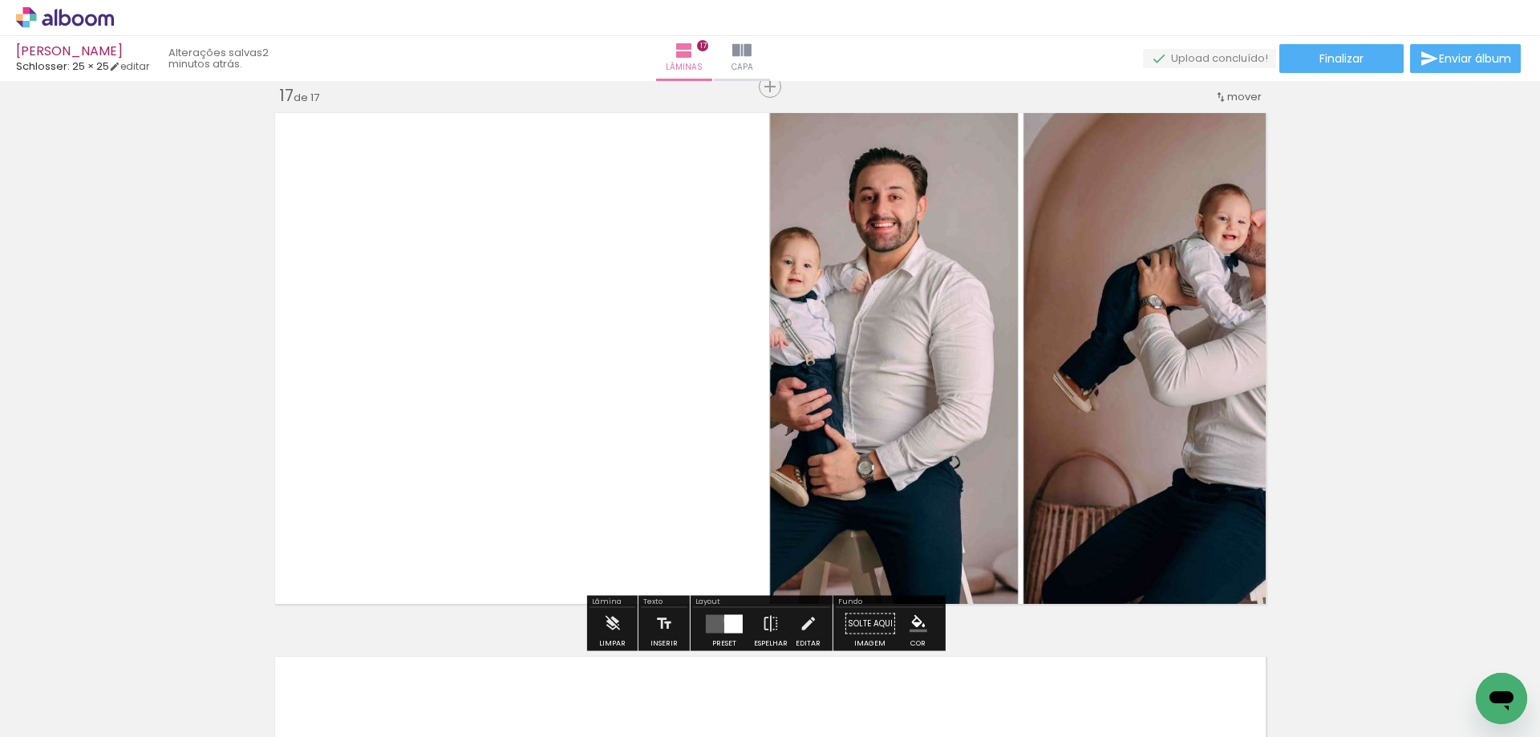
click at [724, 620] on div at bounding box center [733, 623] width 18 height 18
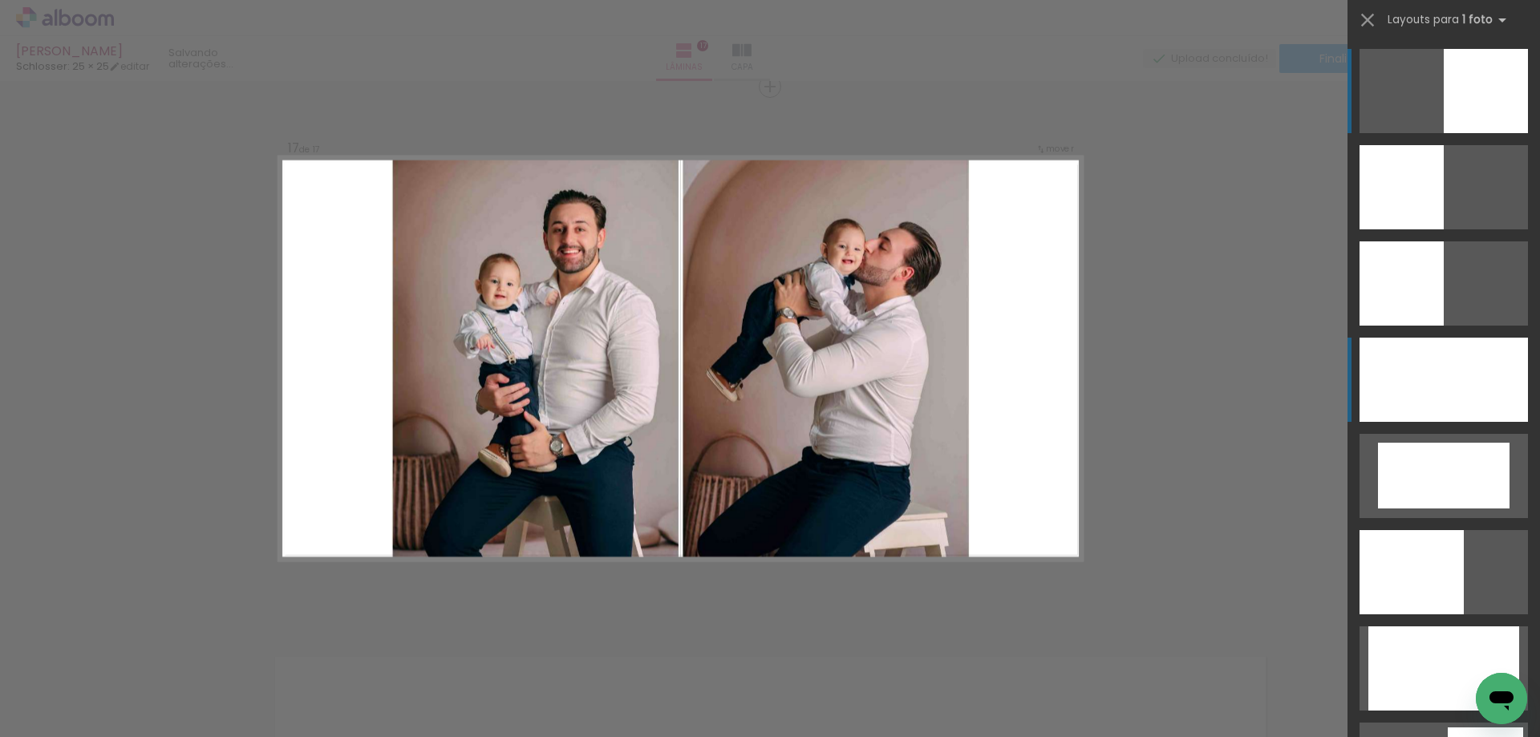
click at [1431, 397] on div at bounding box center [1443, 380] width 168 height 84
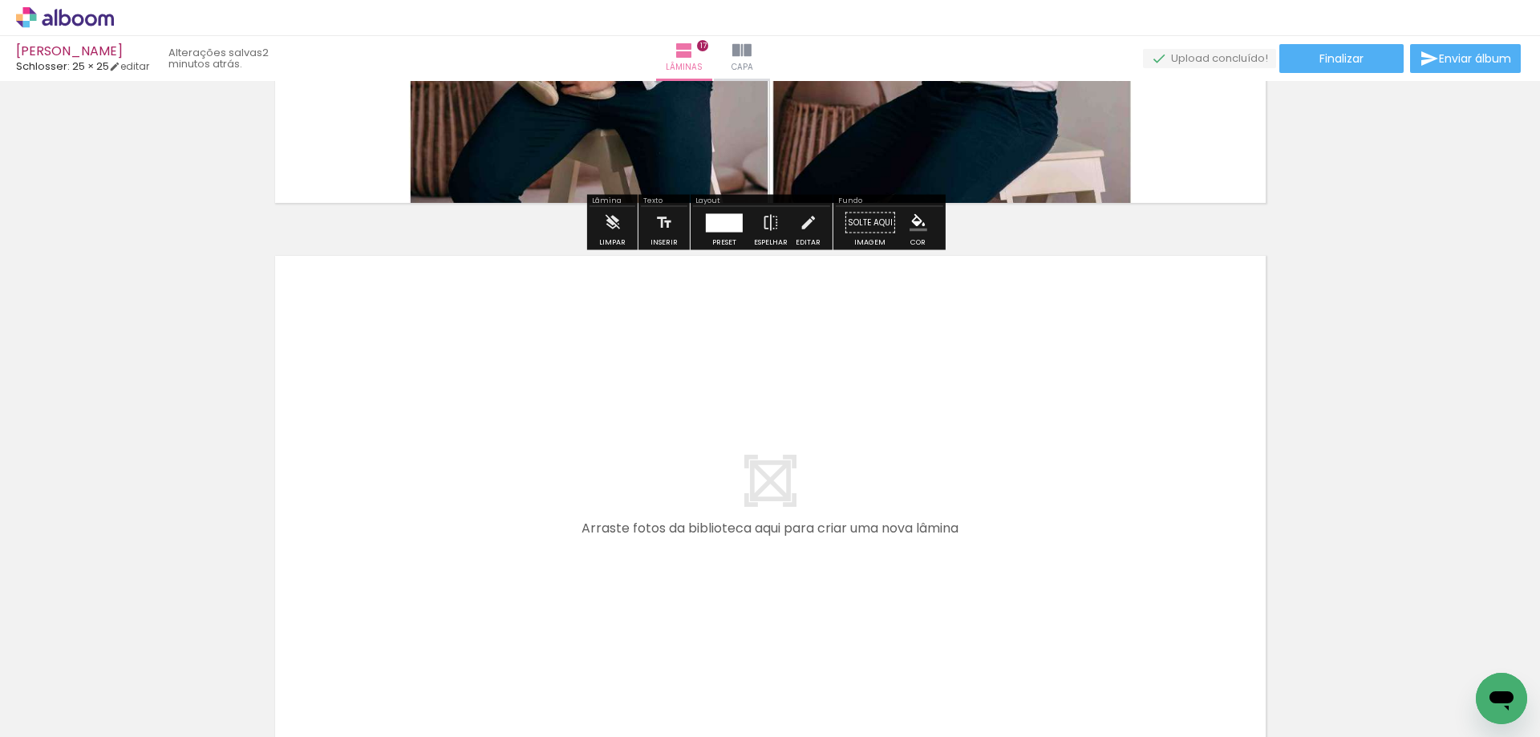
scroll to position [9293, 0]
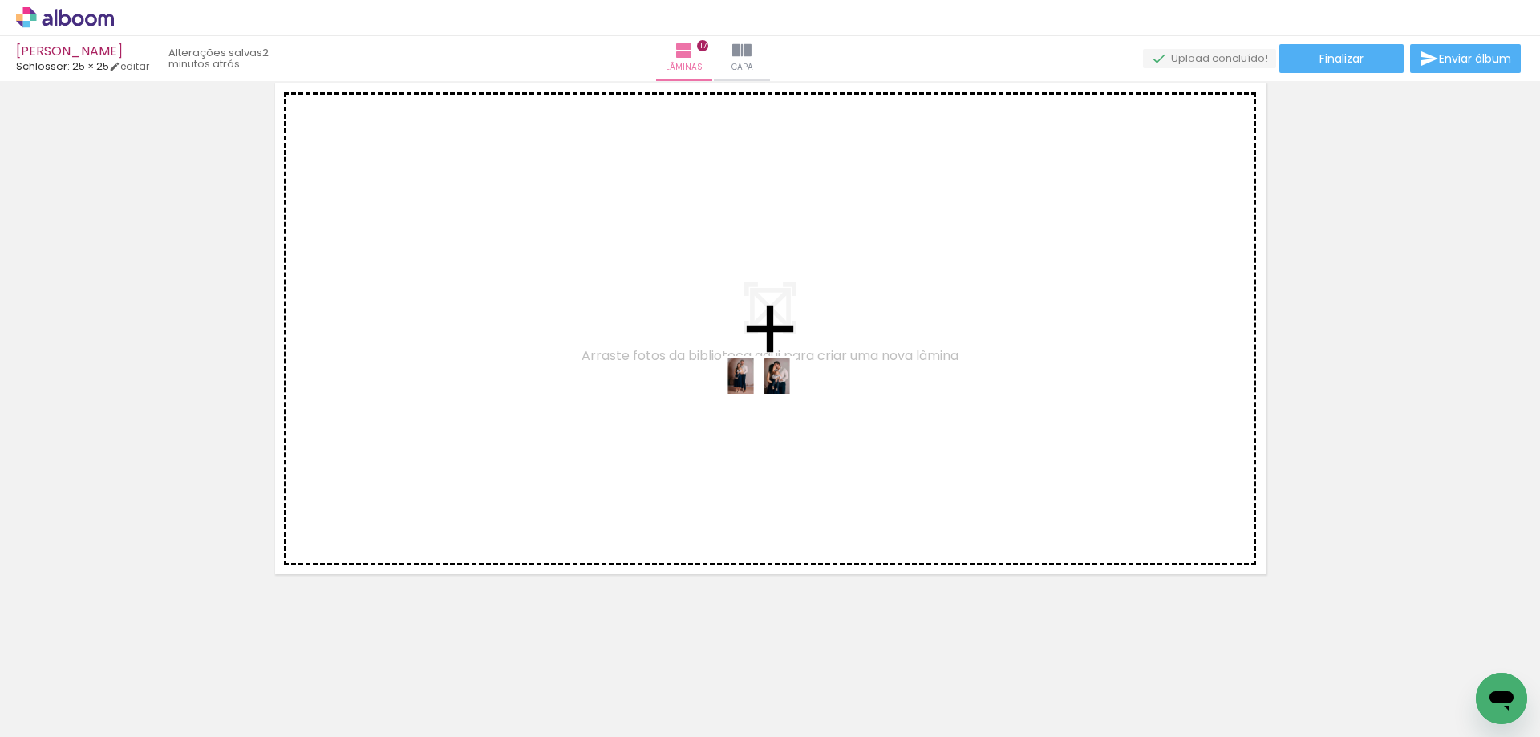
drag, startPoint x: 1064, startPoint y: 680, endPoint x: 771, endPoint y: 406, distance: 401.7
click at [771, 406] on quentale-workspace at bounding box center [770, 368] width 1540 height 737
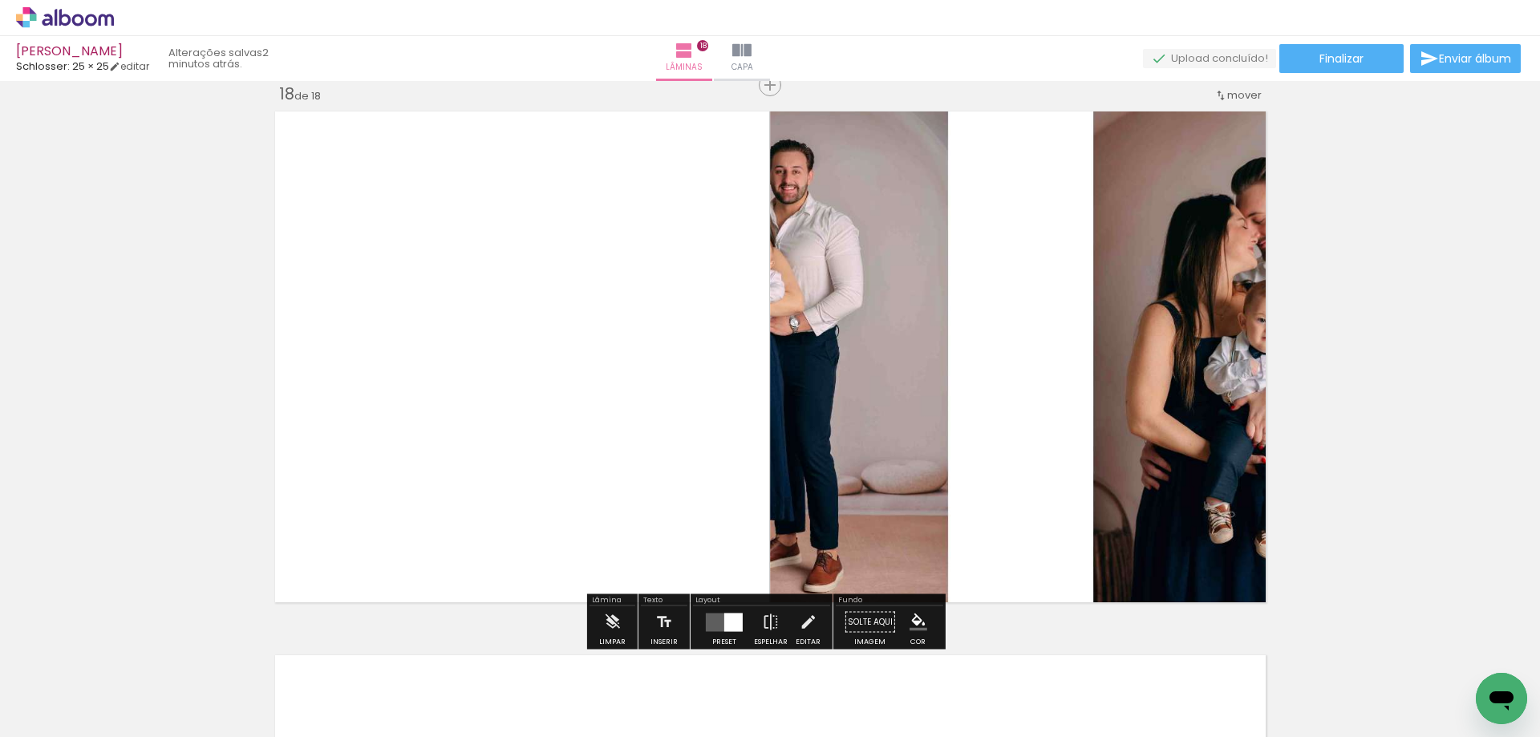
scroll to position [9263, 0]
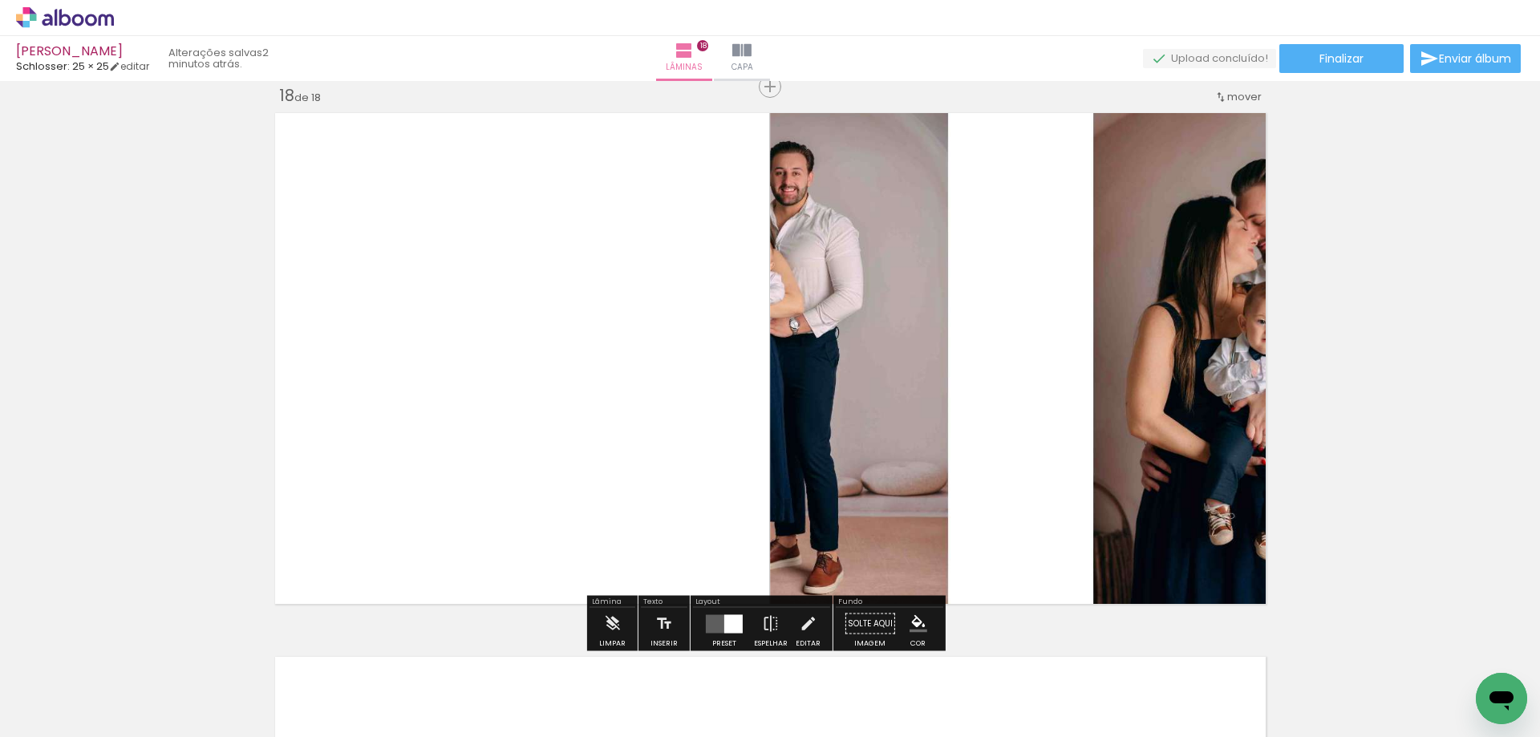
click at [724, 621] on div at bounding box center [733, 623] width 18 height 18
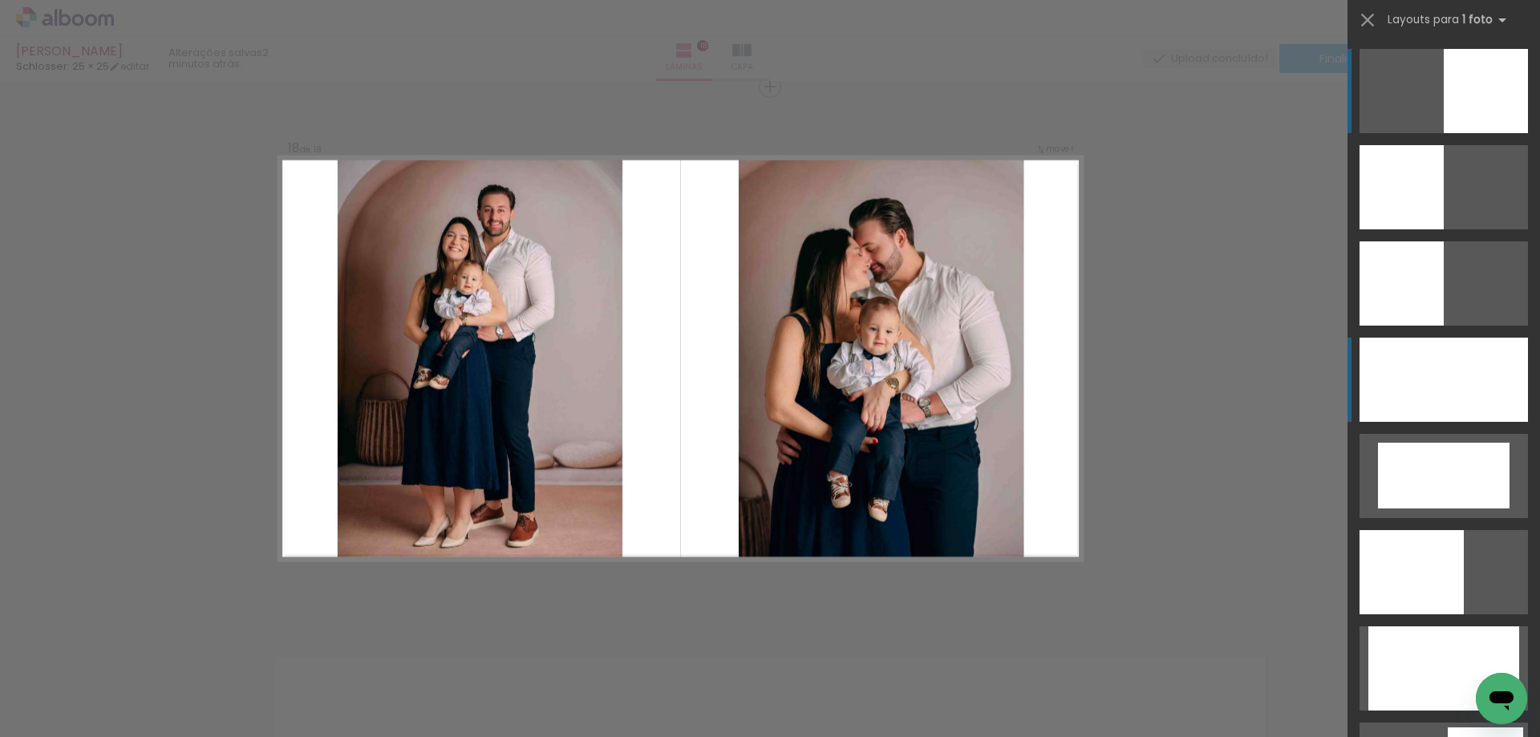
click at [1403, 392] on div at bounding box center [1443, 380] width 168 height 84
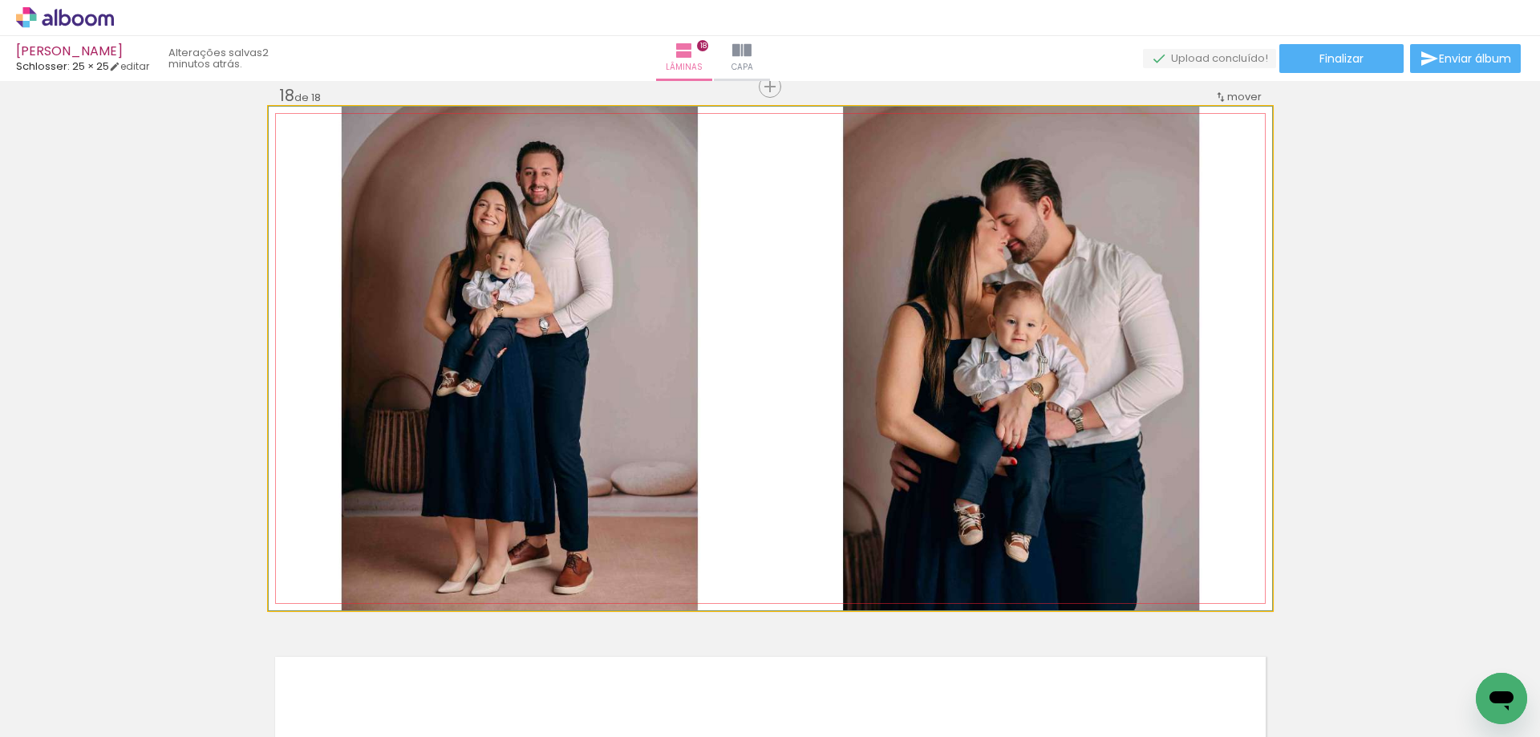
click at [1006, 501] on quentale-photo at bounding box center [770, 359] width 1003 height 504
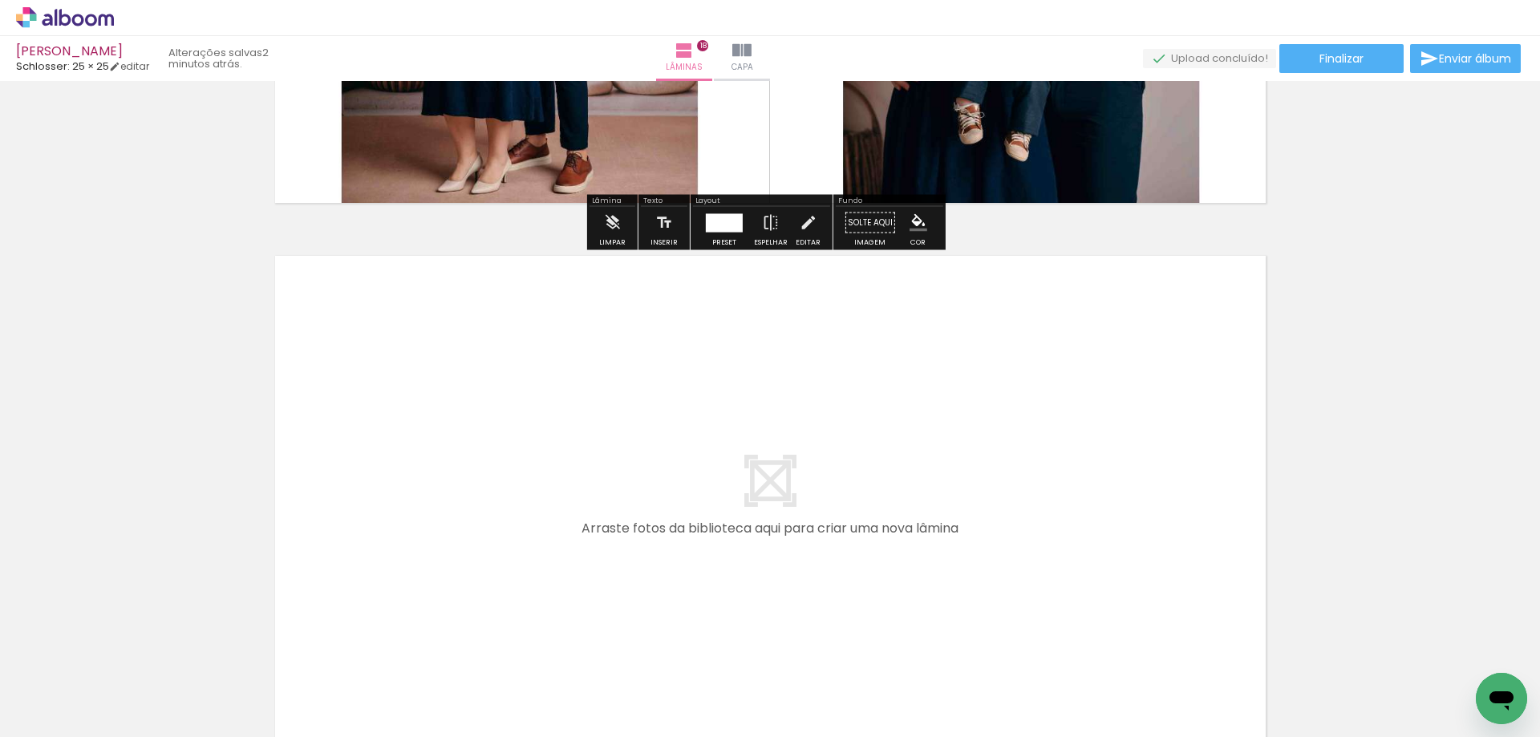
scroll to position [9745, 0]
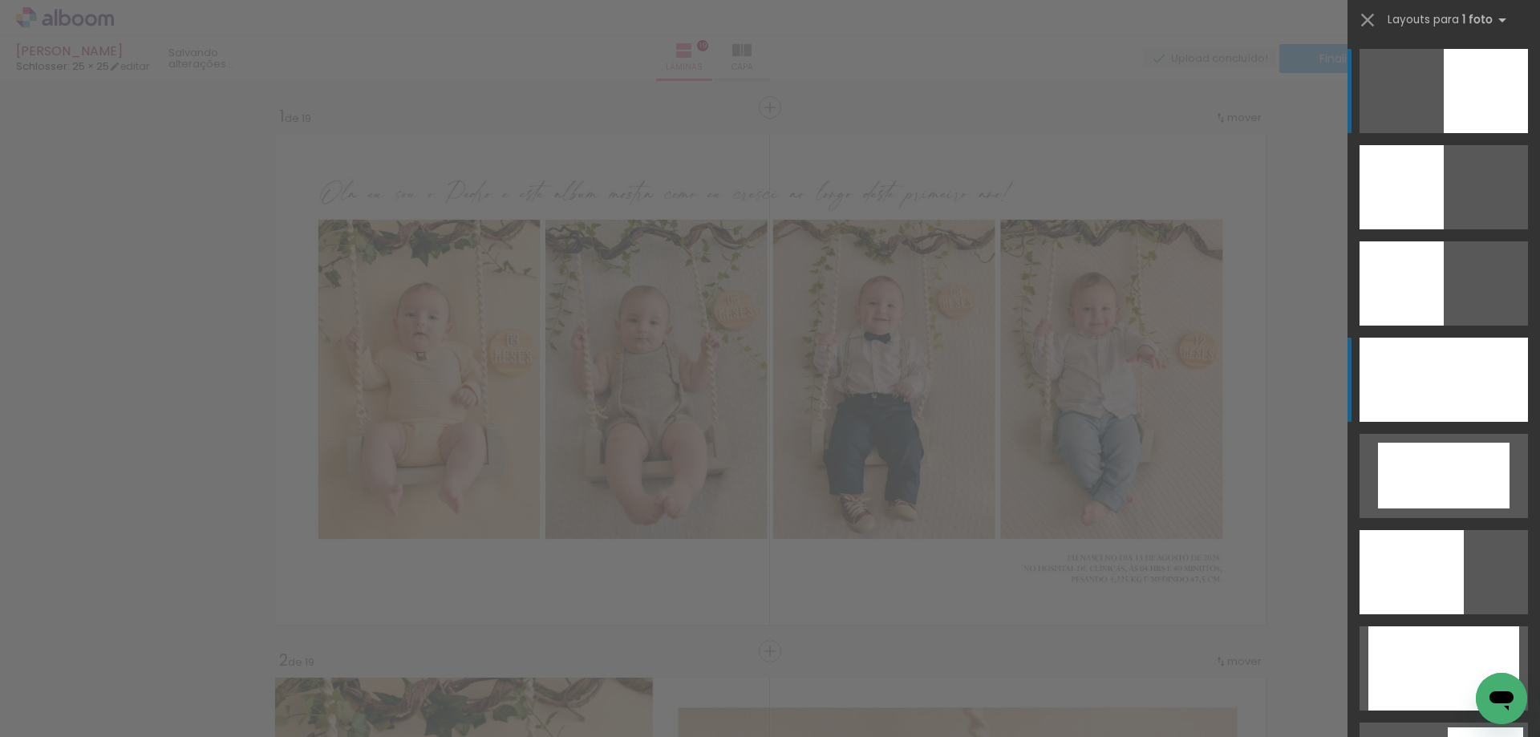
scroll to position [9807, 0]
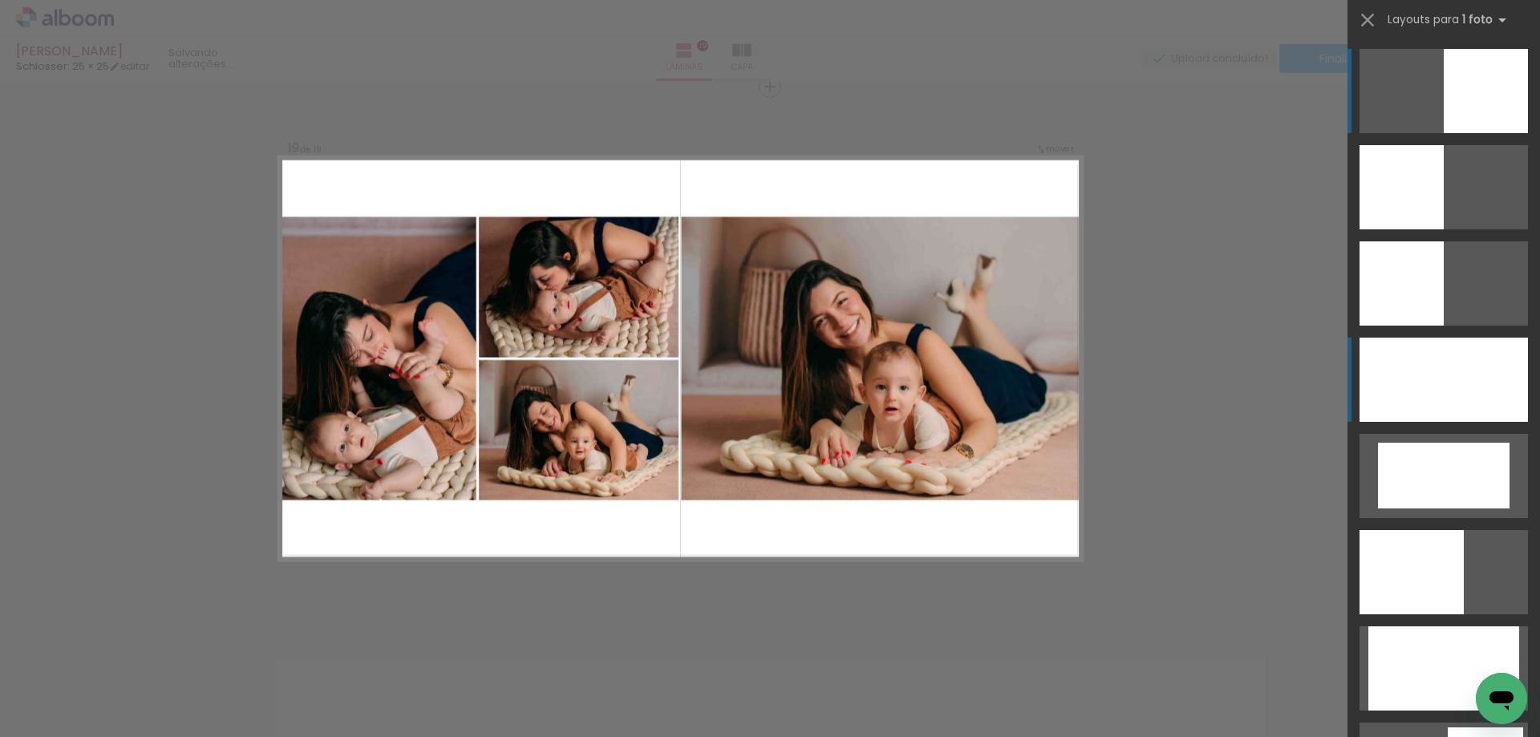
click at [1421, 401] on div at bounding box center [1443, 380] width 168 height 84
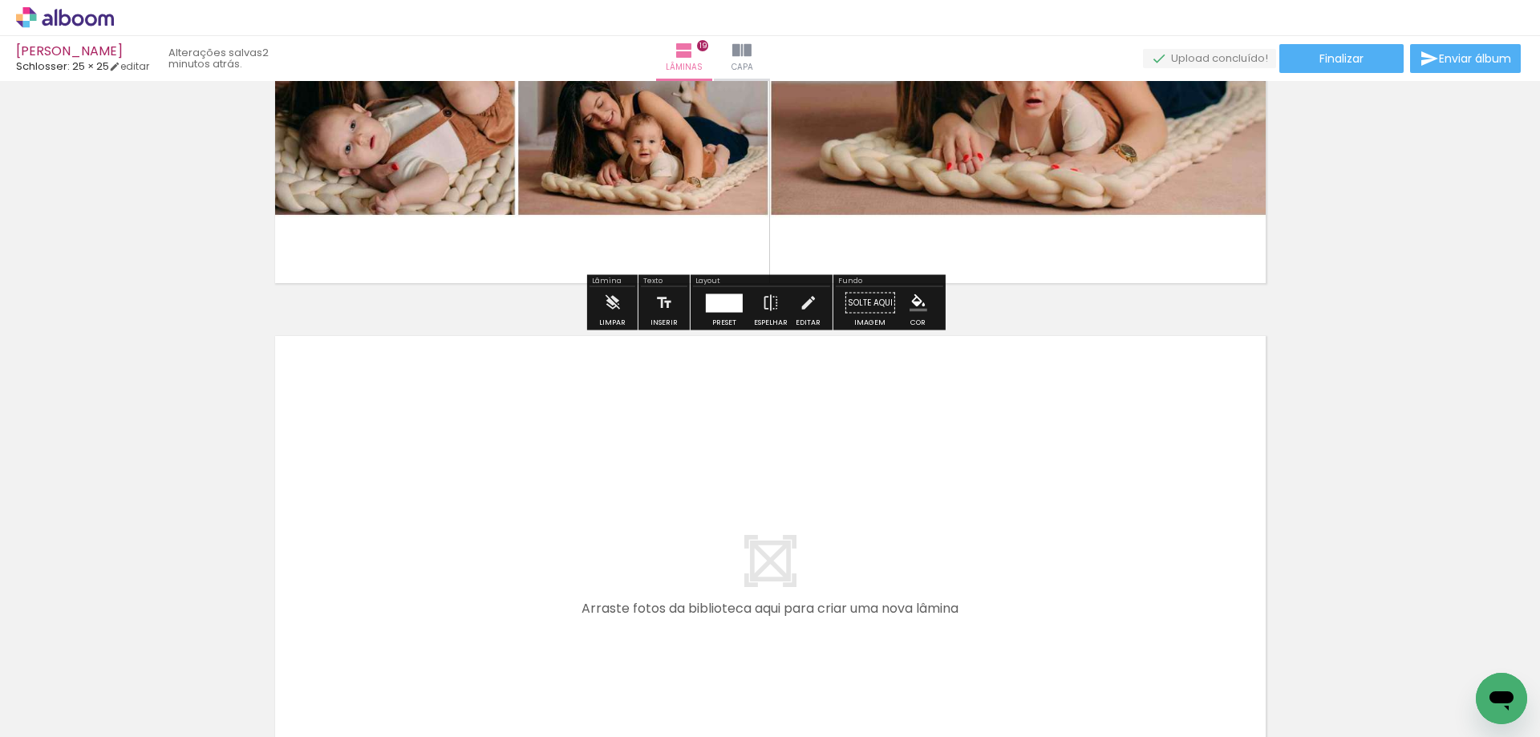
scroll to position [10368, 0]
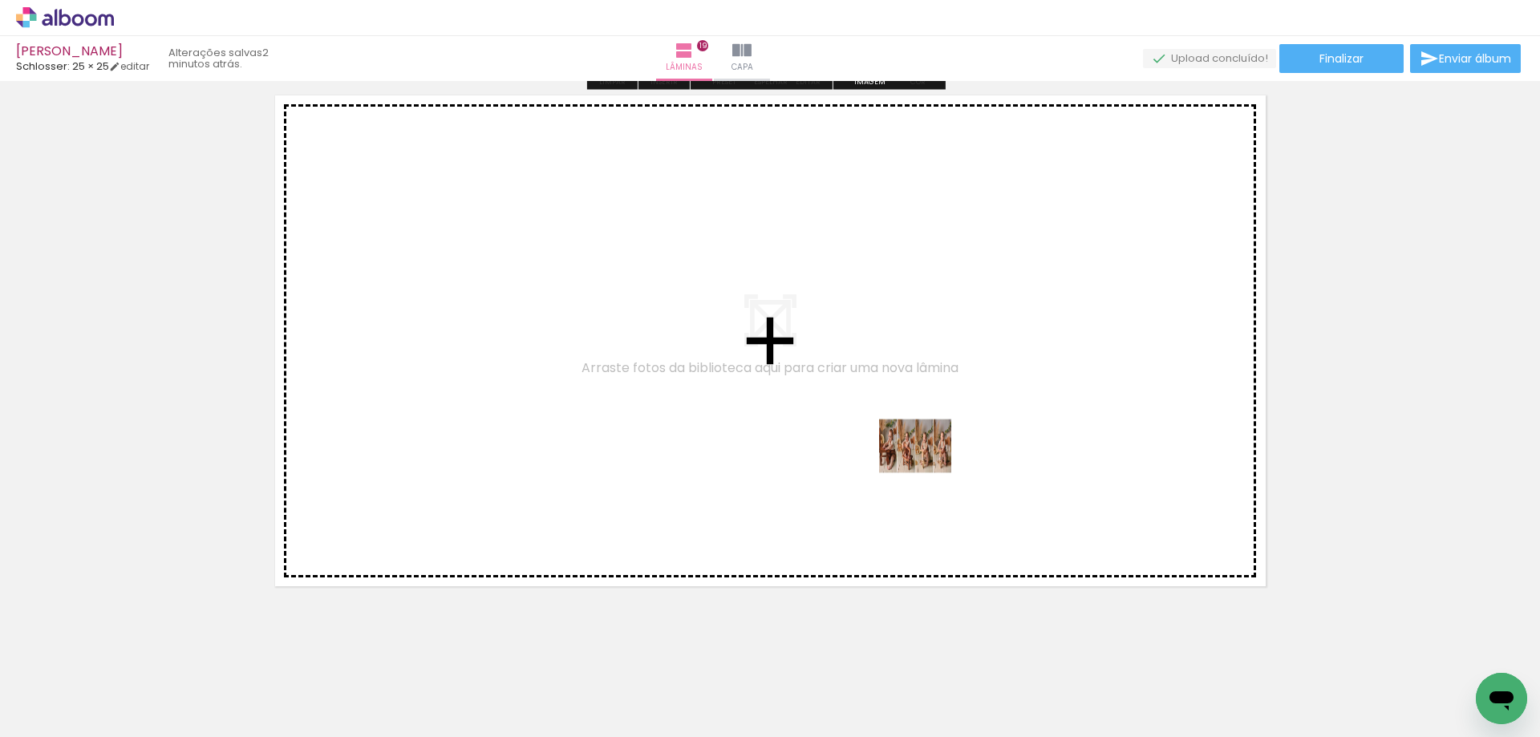
drag, startPoint x: 1239, startPoint y: 674, endPoint x: 921, endPoint y: 456, distance: 385.9
click at [921, 456] on quentale-workspace at bounding box center [770, 368] width 1540 height 737
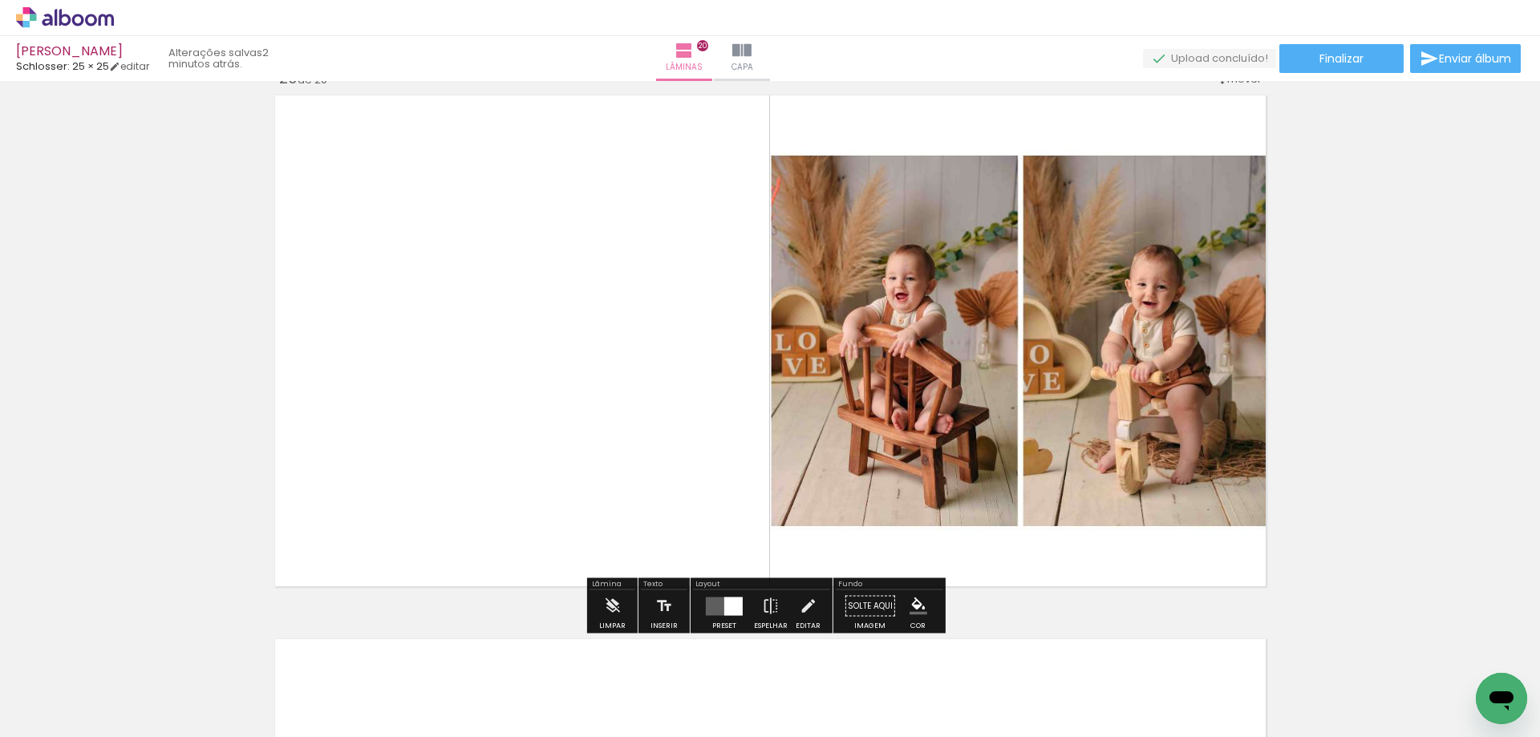
scroll to position [10351, 0]
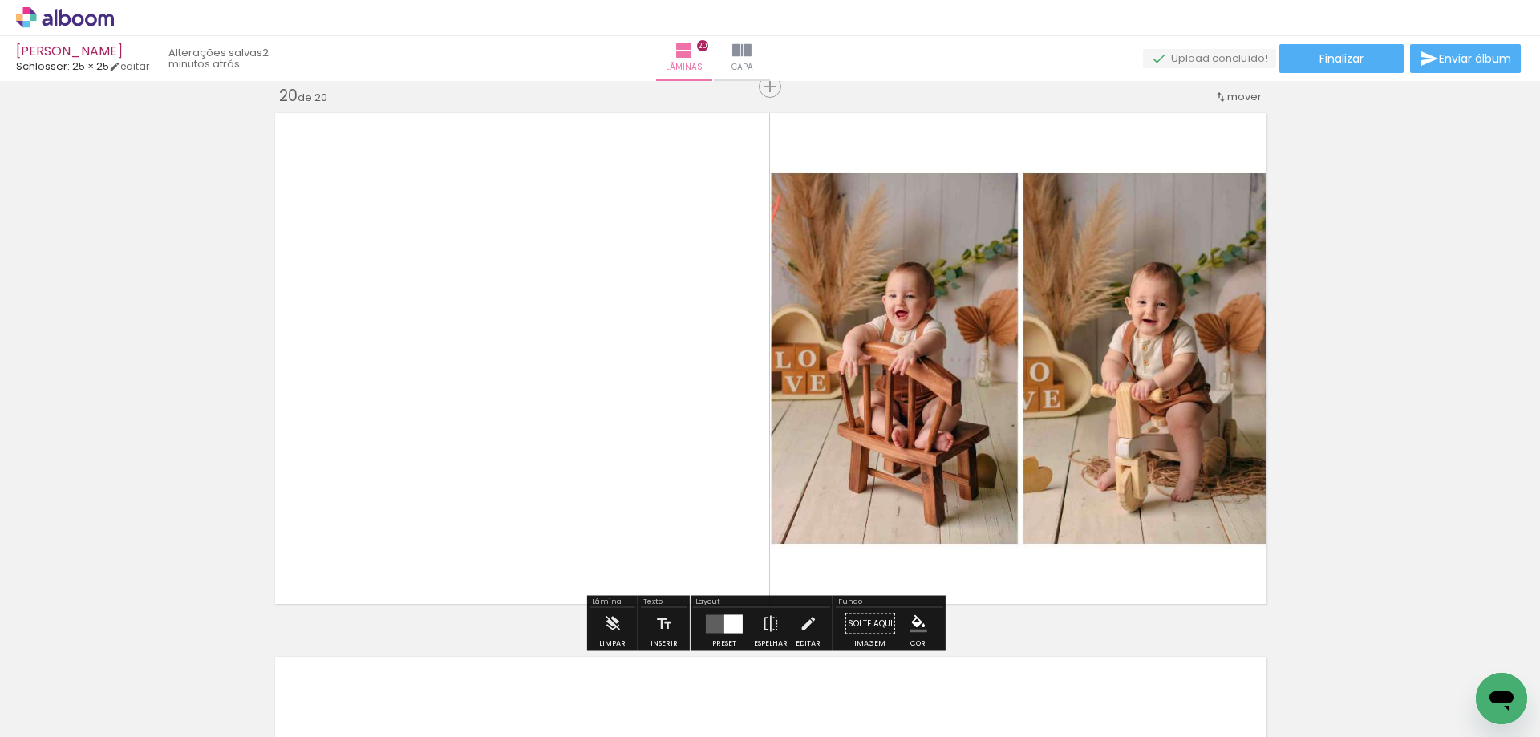
click at [724, 623] on div at bounding box center [733, 623] width 18 height 18
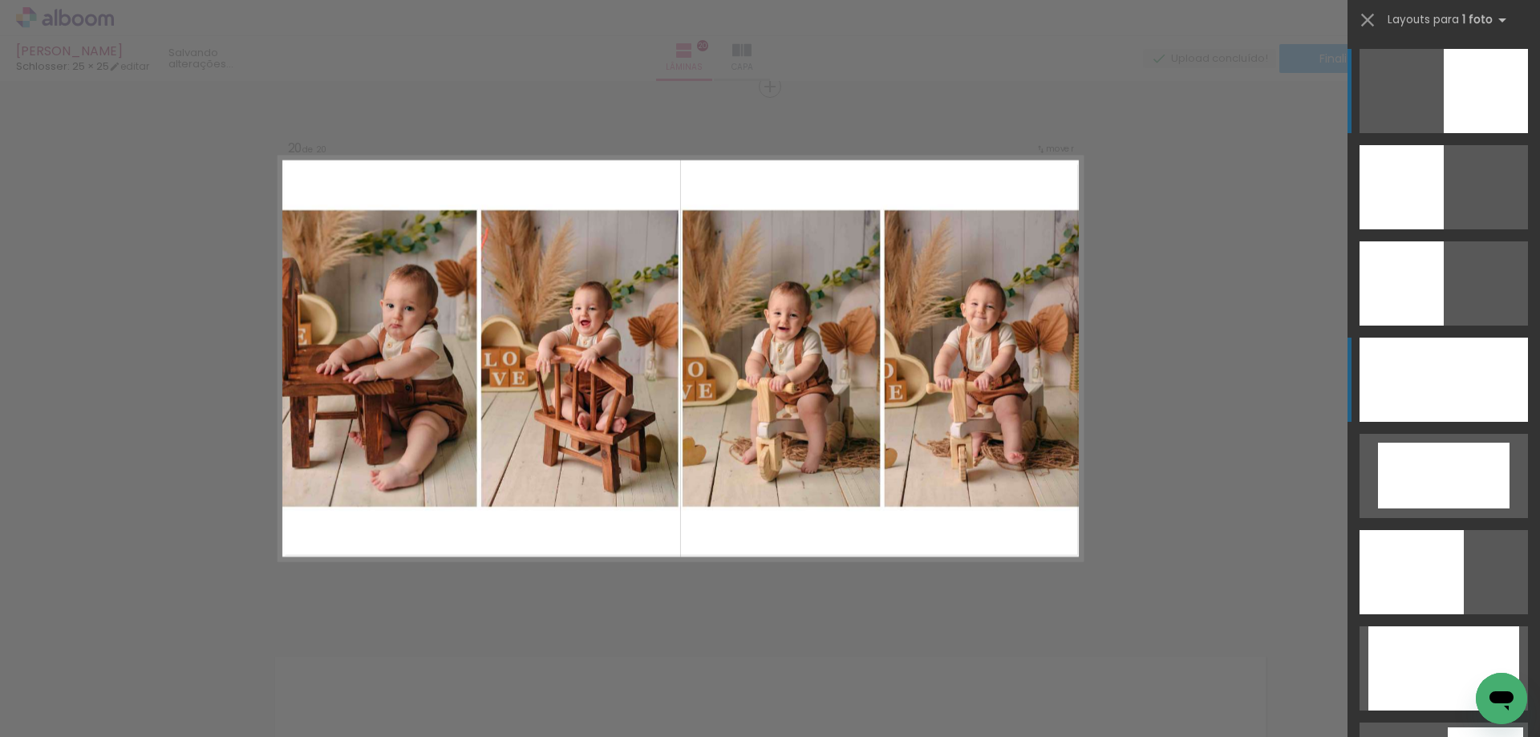
click at [1382, 396] on div at bounding box center [1443, 380] width 168 height 84
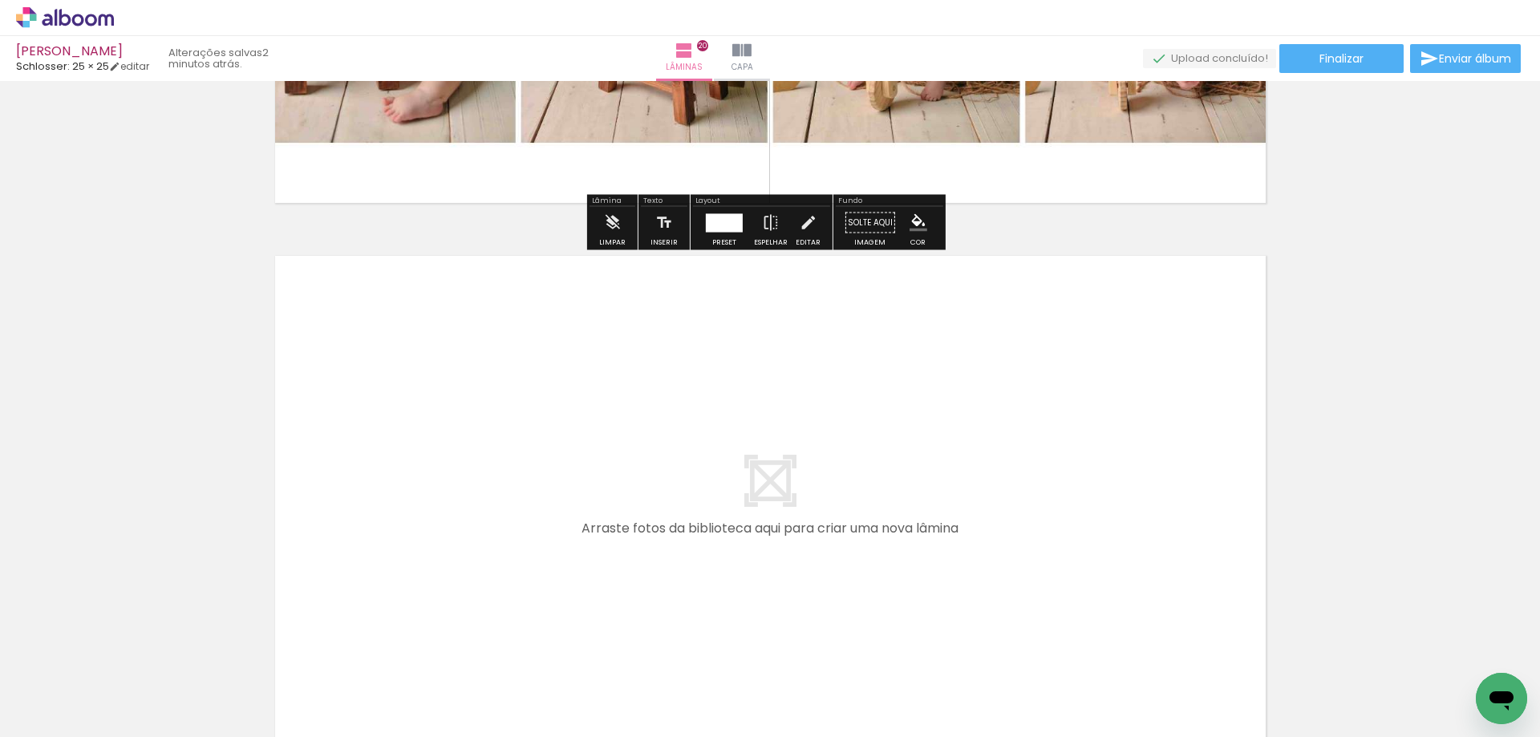
scroll to position [10912, 0]
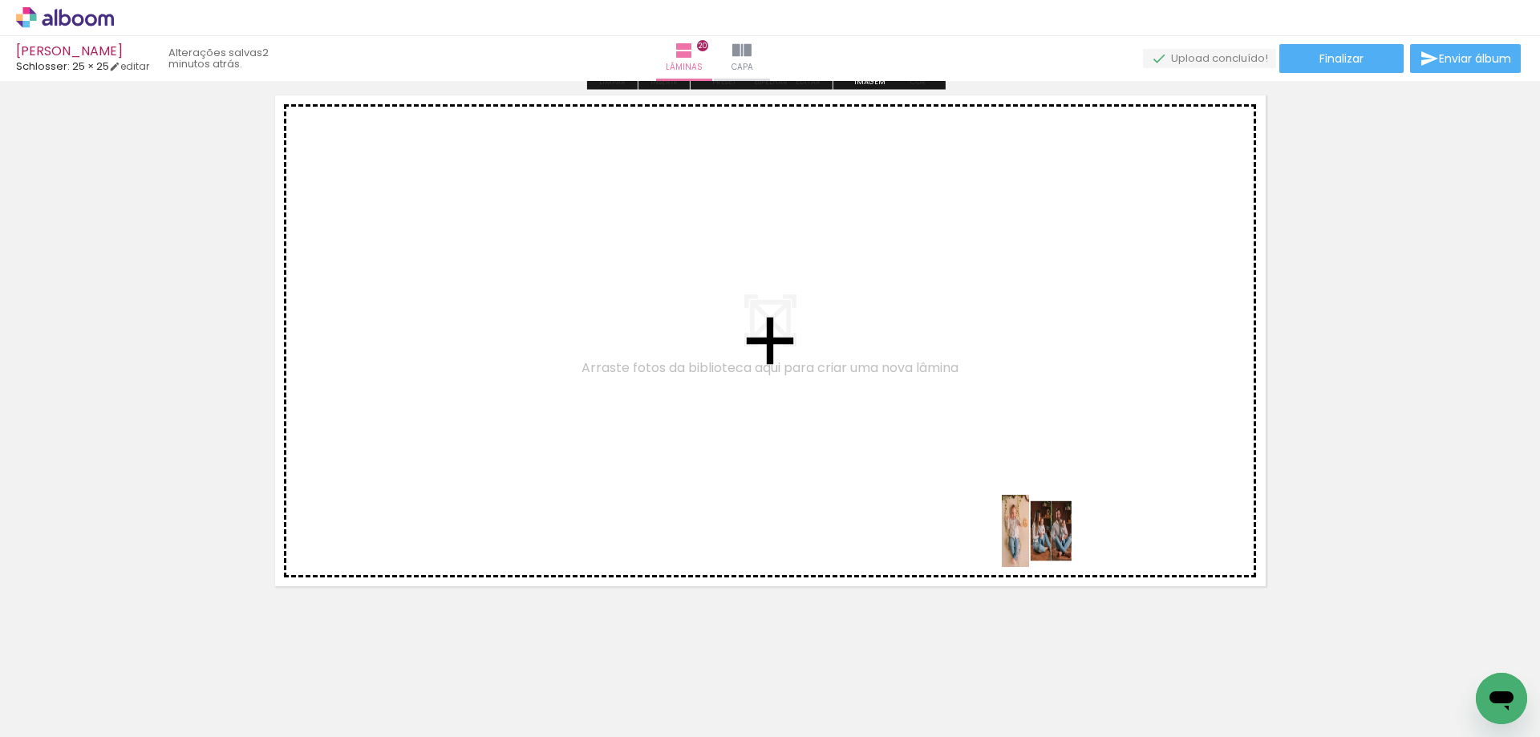
drag, startPoint x: 1318, startPoint y: 696, endPoint x: 907, endPoint y: 483, distance: 463.4
click at [907, 483] on quentale-workspace at bounding box center [770, 368] width 1540 height 737
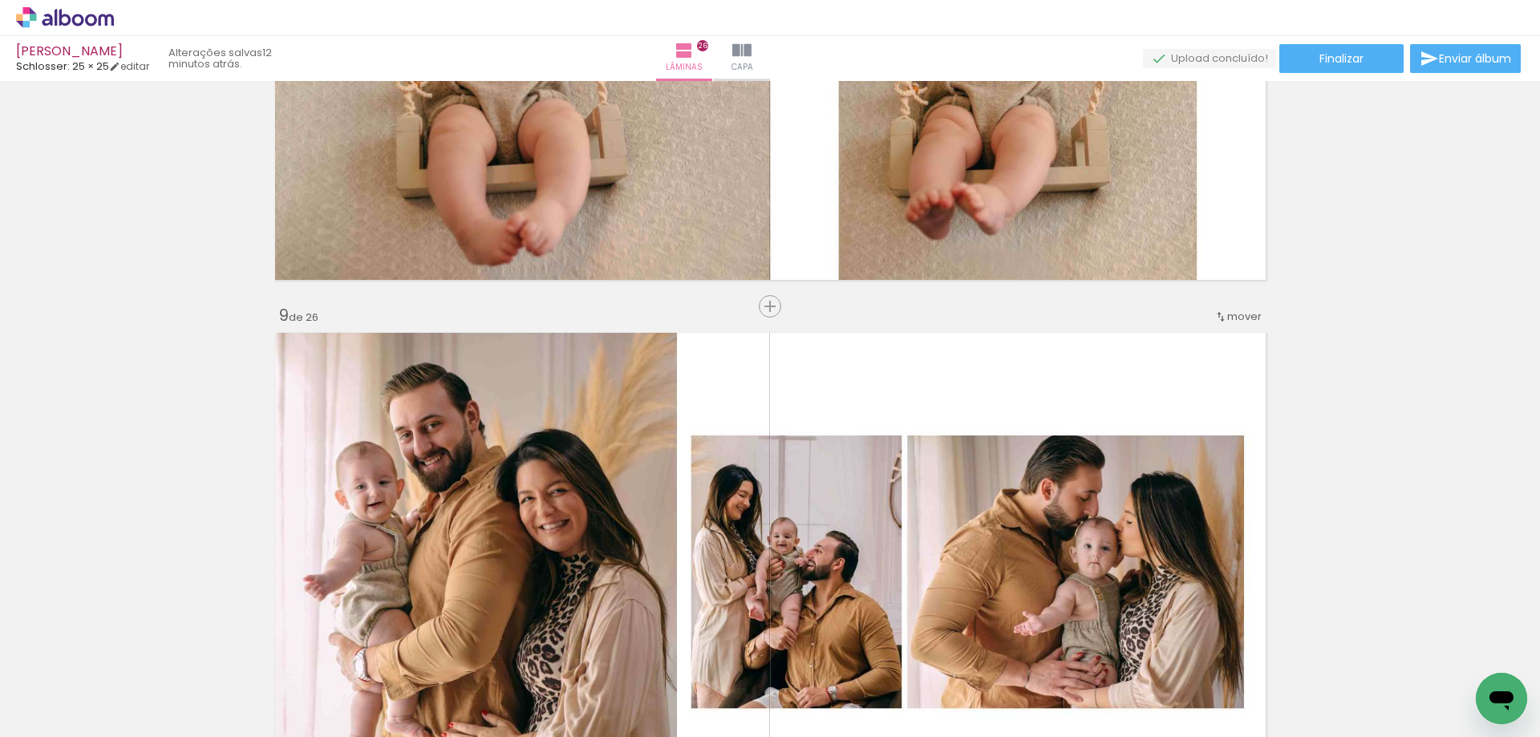
scroll to position [0, 932]
